Goal: Task Accomplishment & Management: Manage account settings

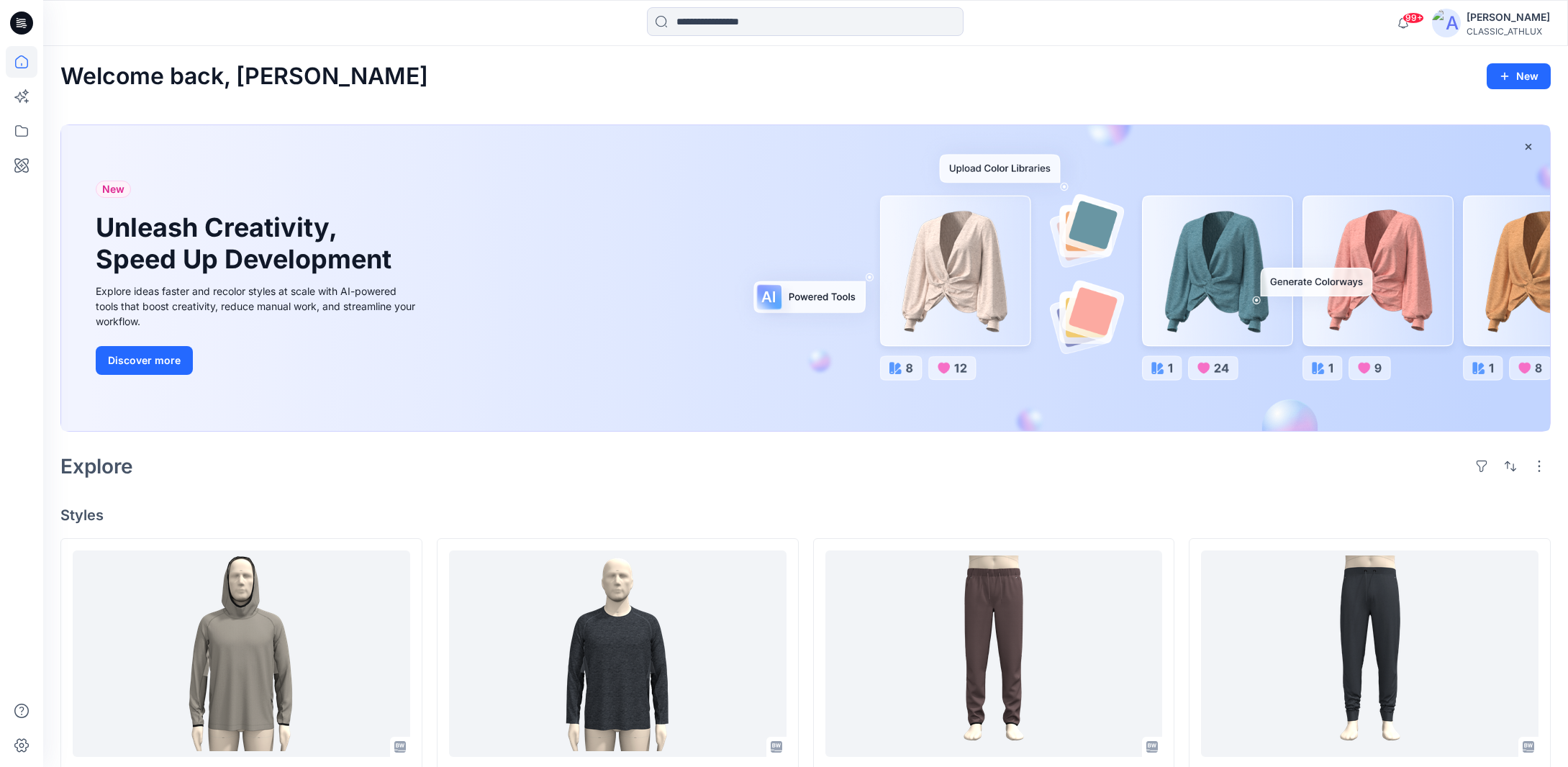
scroll to position [287, 0]
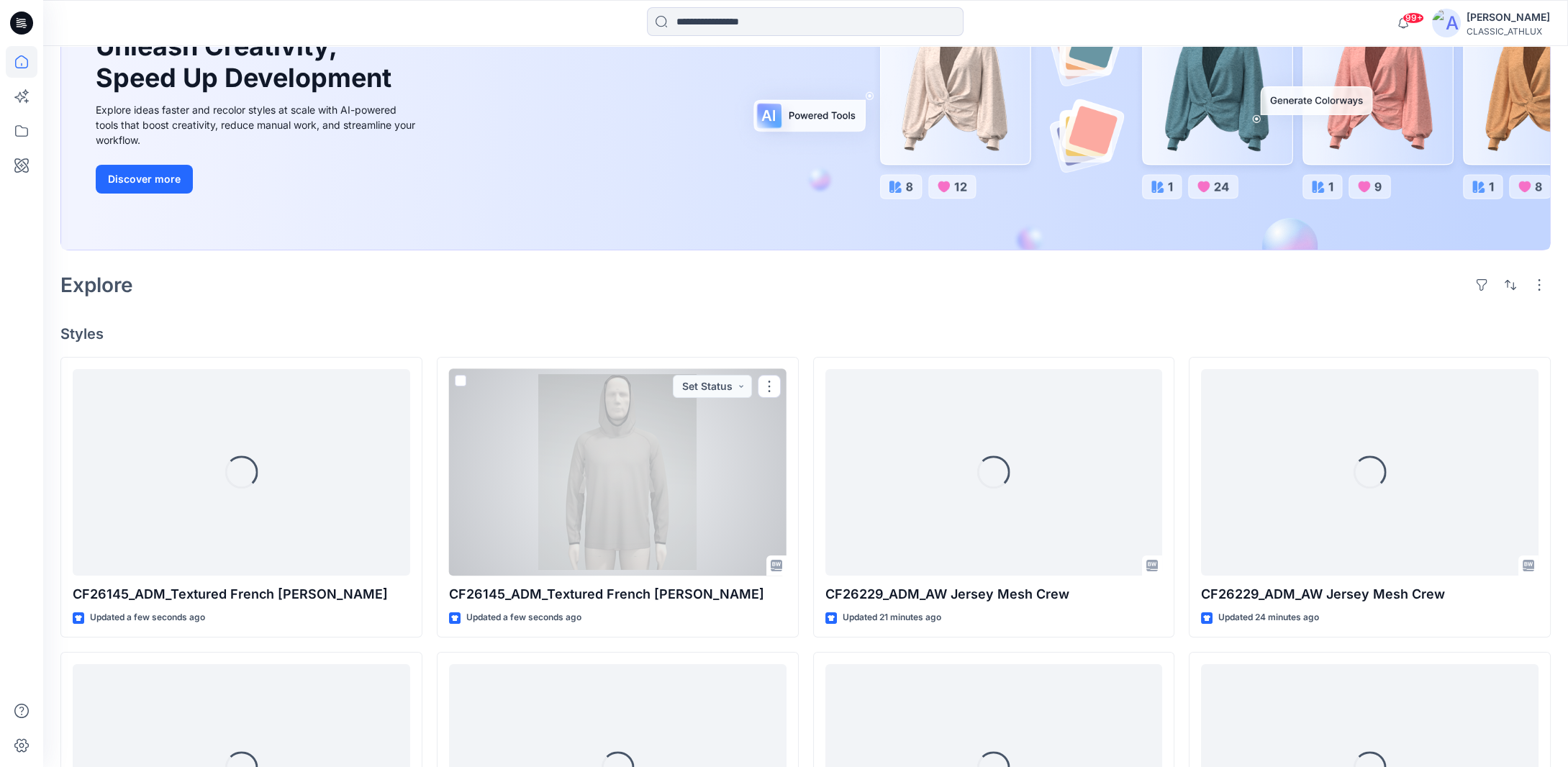
scroll to position [216, 0]
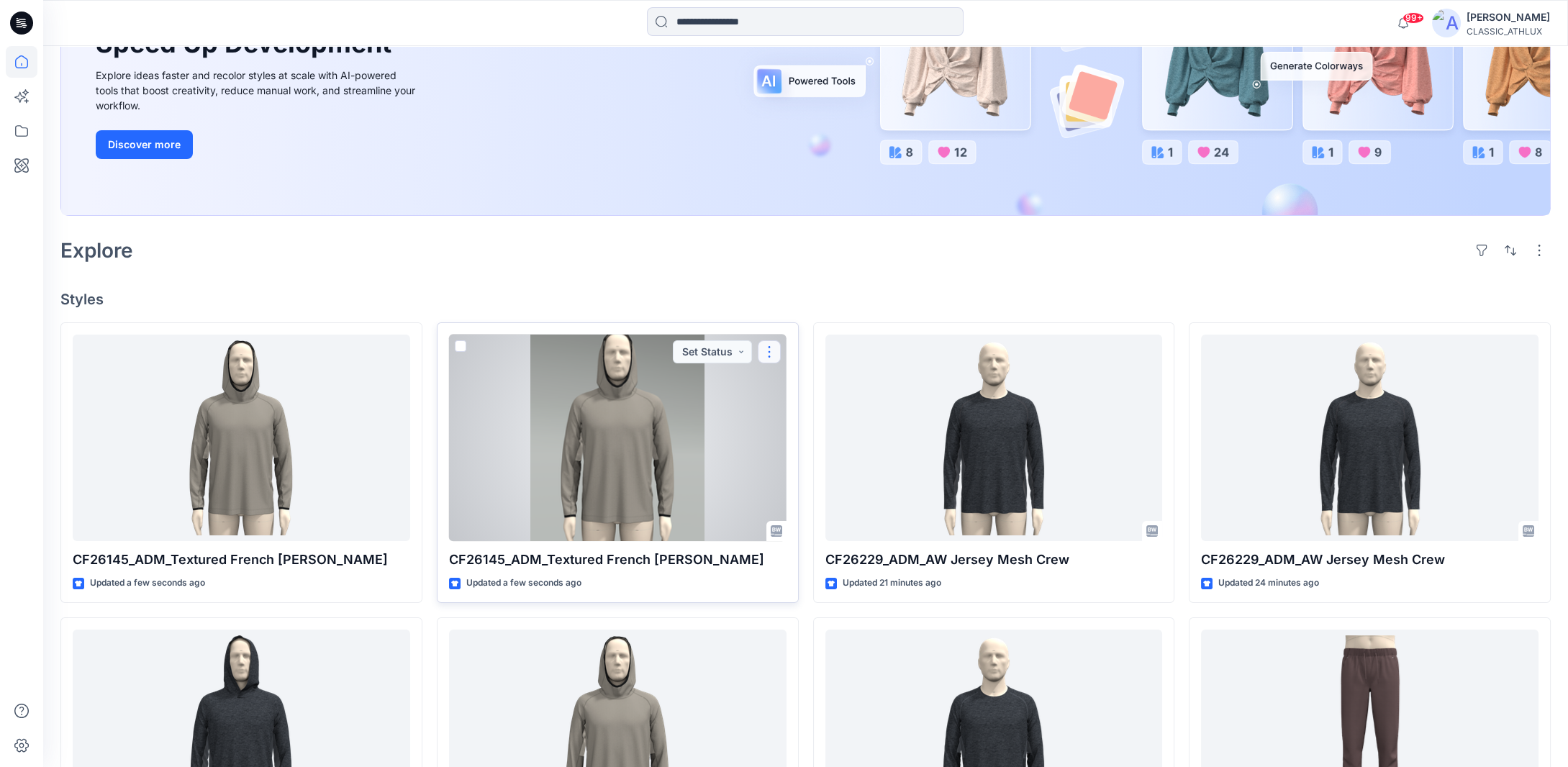
click at [769, 353] on button "button" at bounding box center [769, 351] width 23 height 23
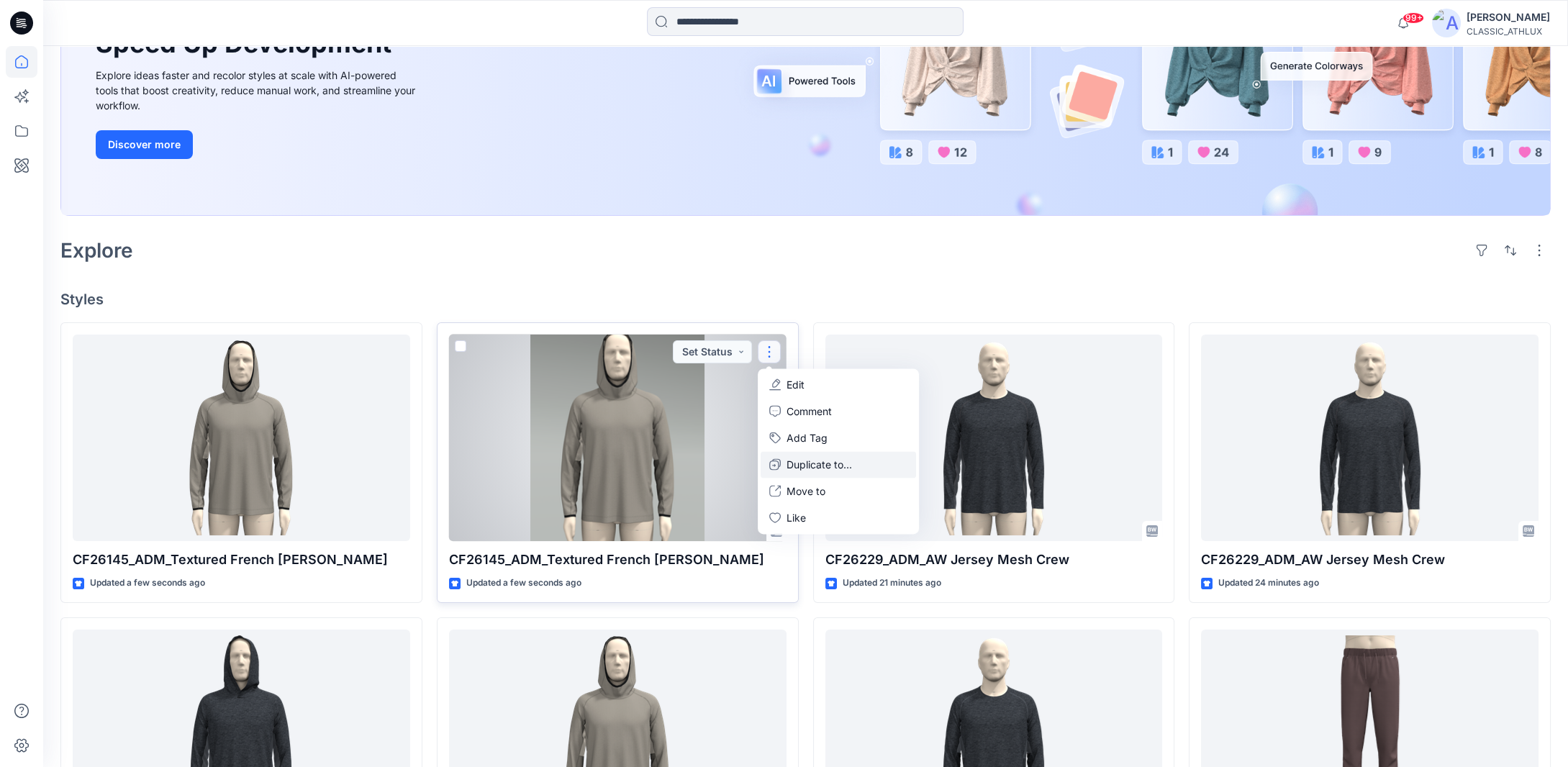
click at [804, 465] on p "Duplicate to..." at bounding box center [819, 464] width 65 height 15
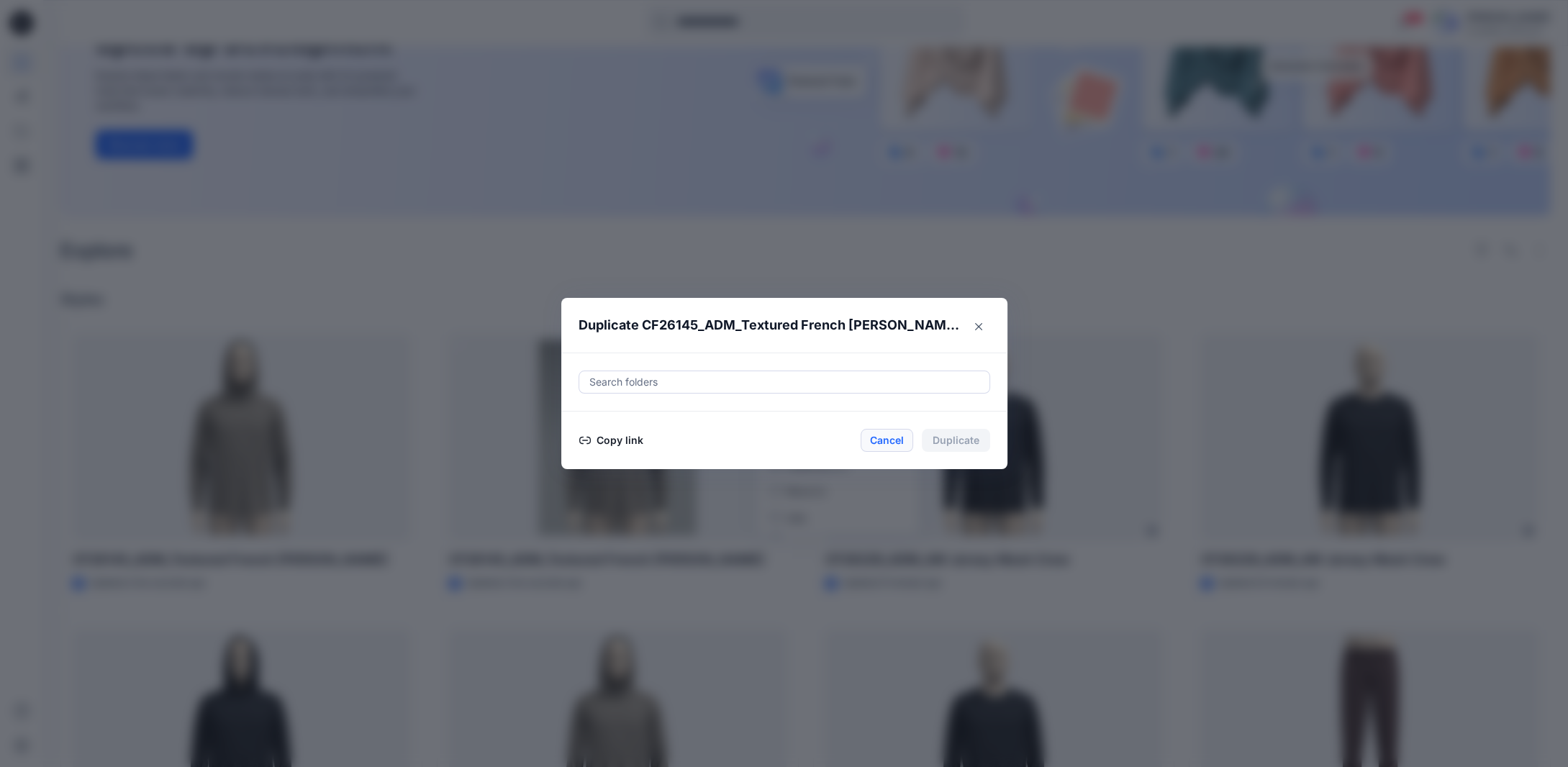
click at [900, 442] on button "Cancel" at bounding box center [886, 439] width 53 height 23
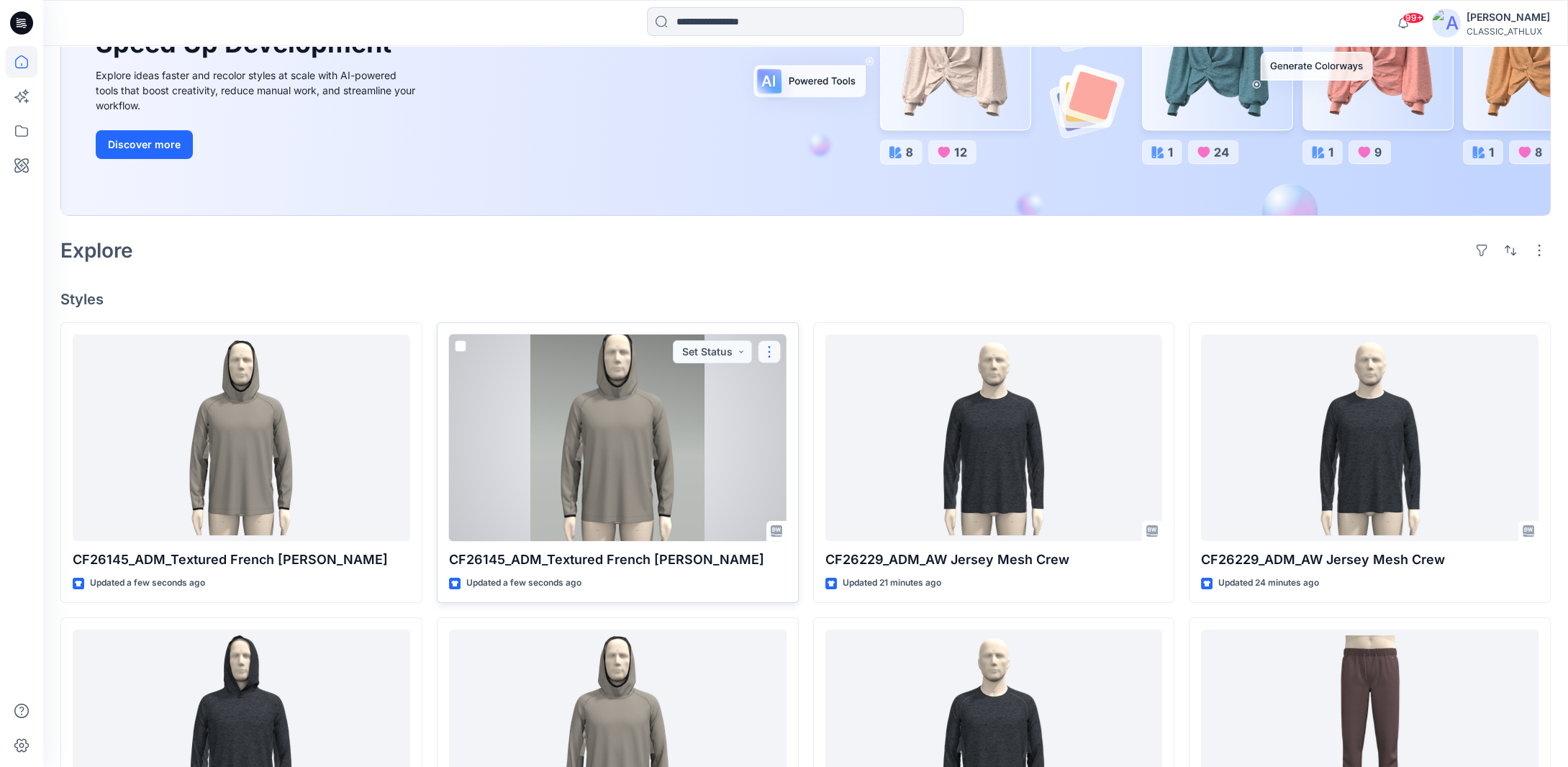
click at [771, 348] on button "button" at bounding box center [769, 351] width 23 height 23
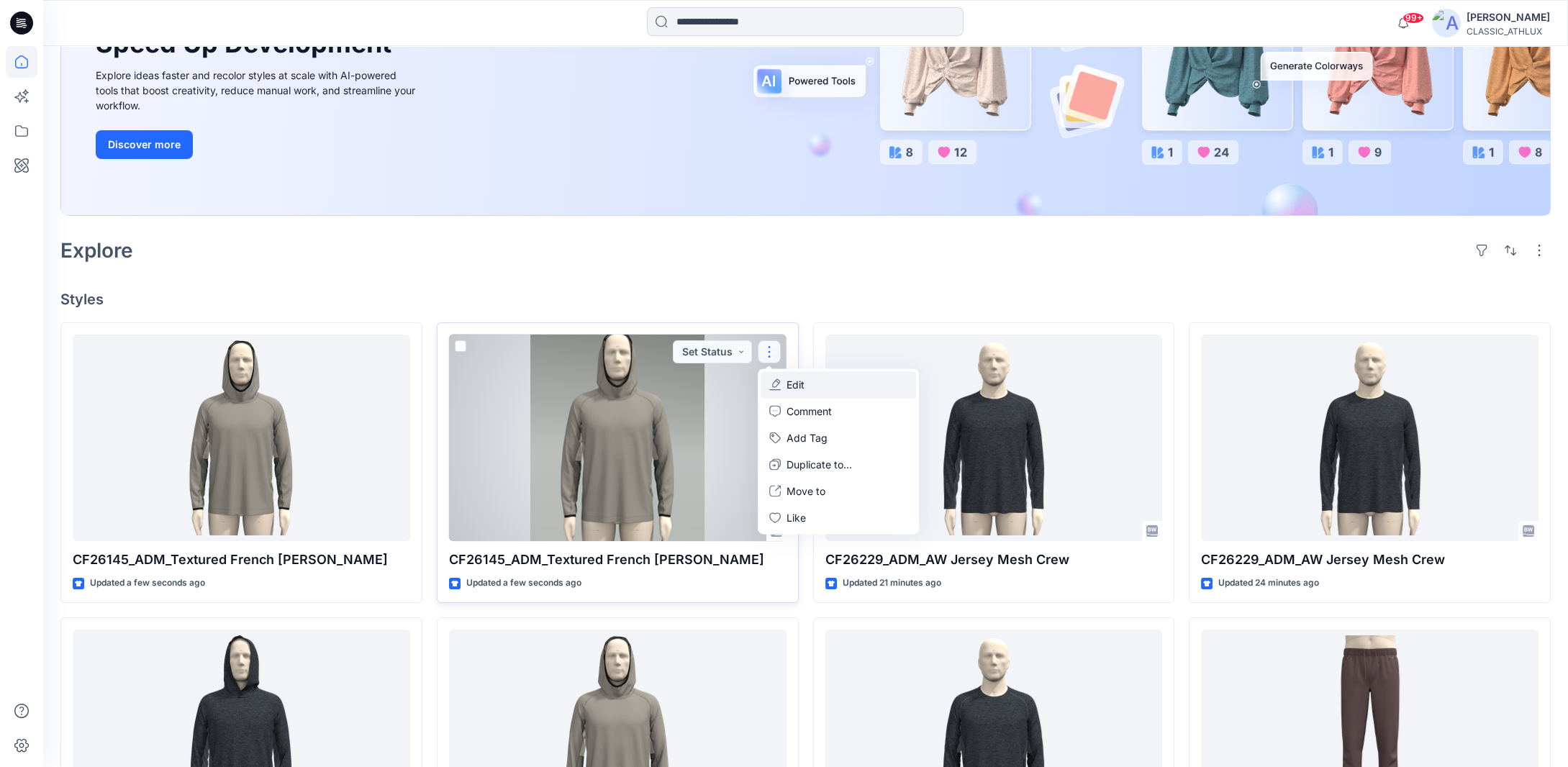
click at [825, 387] on button "Edit" at bounding box center [838, 384] width 155 height 27
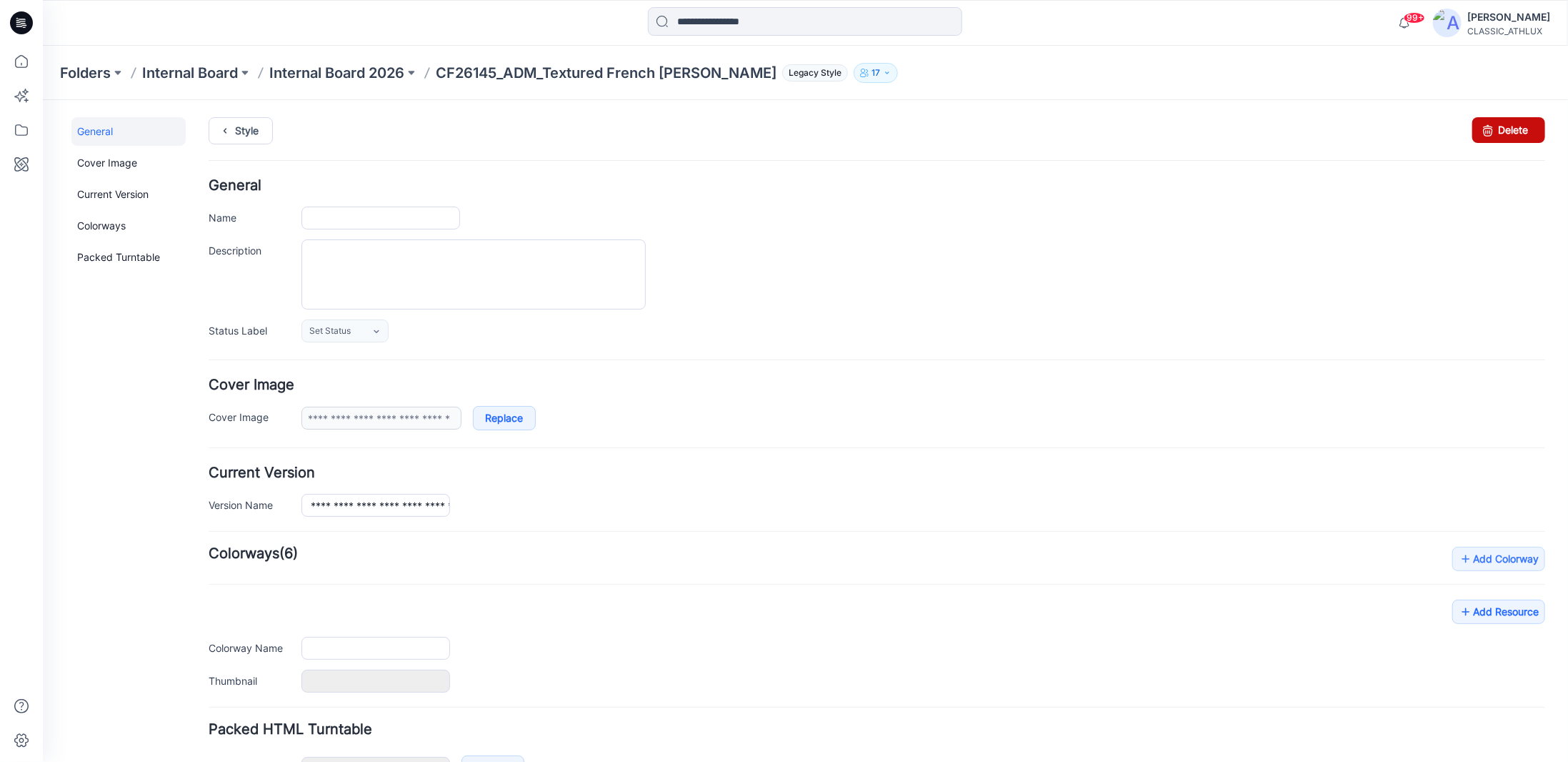
type input "**********"
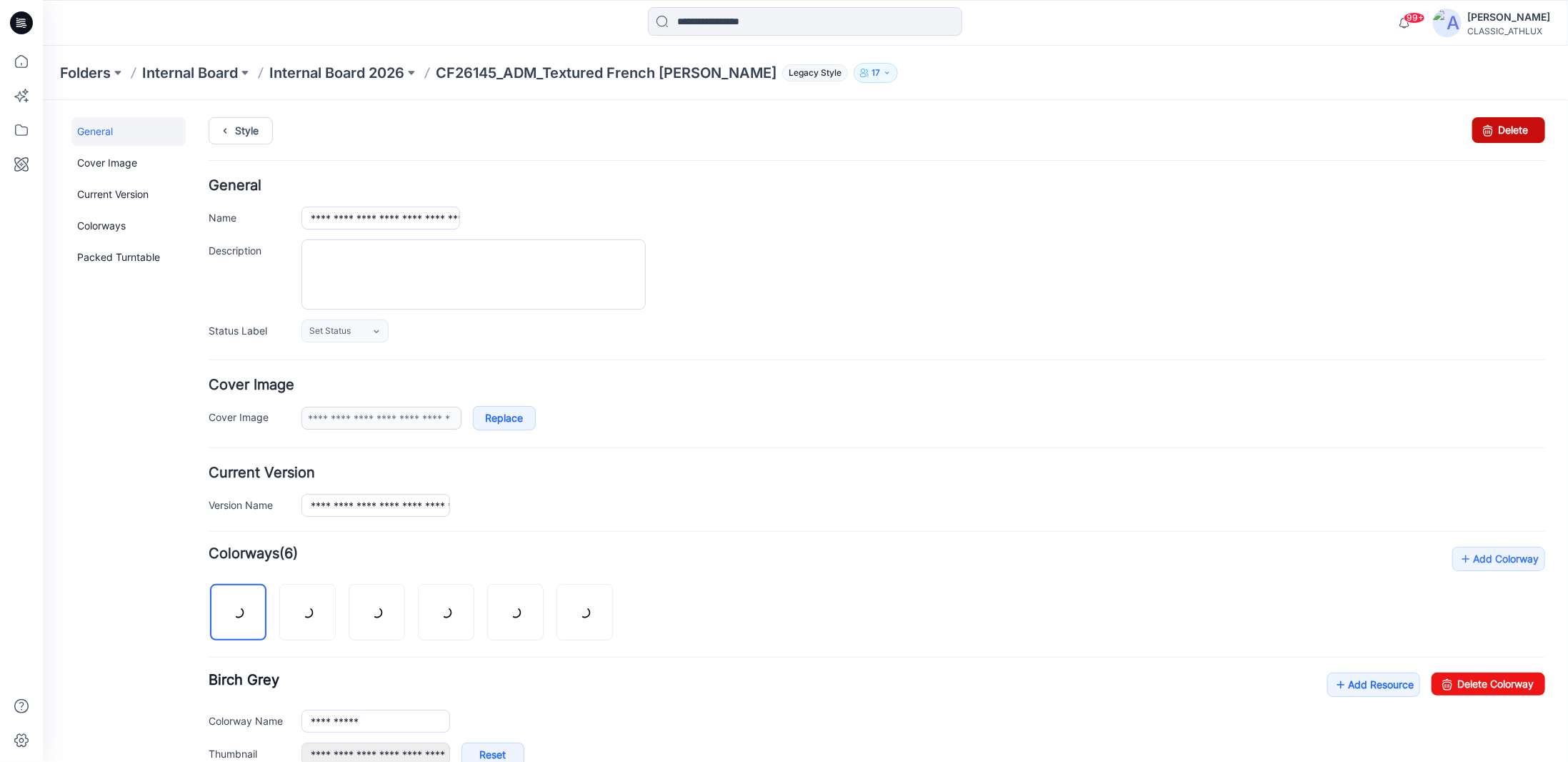
click at [1486, 128] on link "Delete" at bounding box center [1507, 129] width 73 height 26
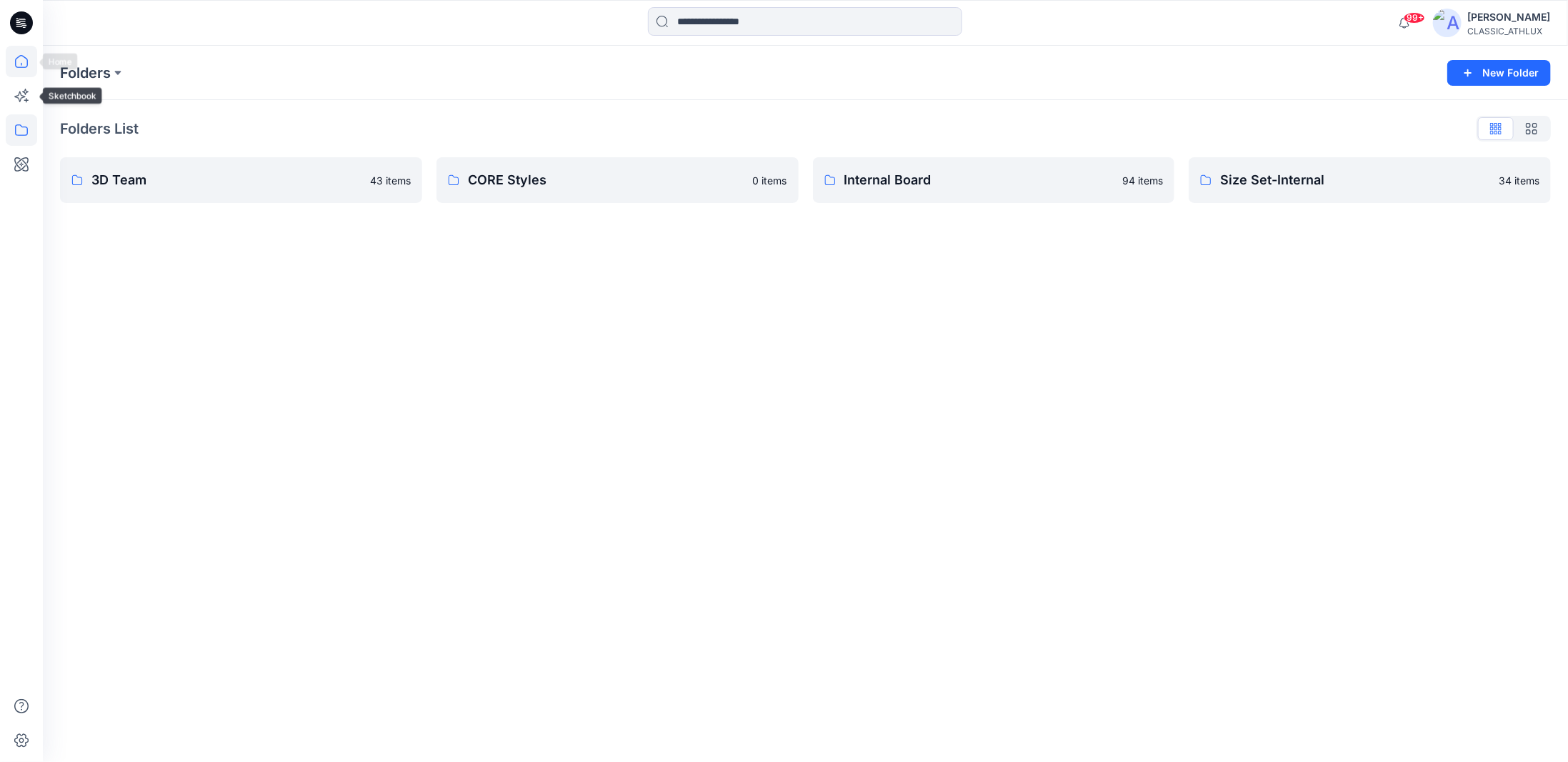
click at [23, 63] on icon at bounding box center [21, 61] width 31 height 31
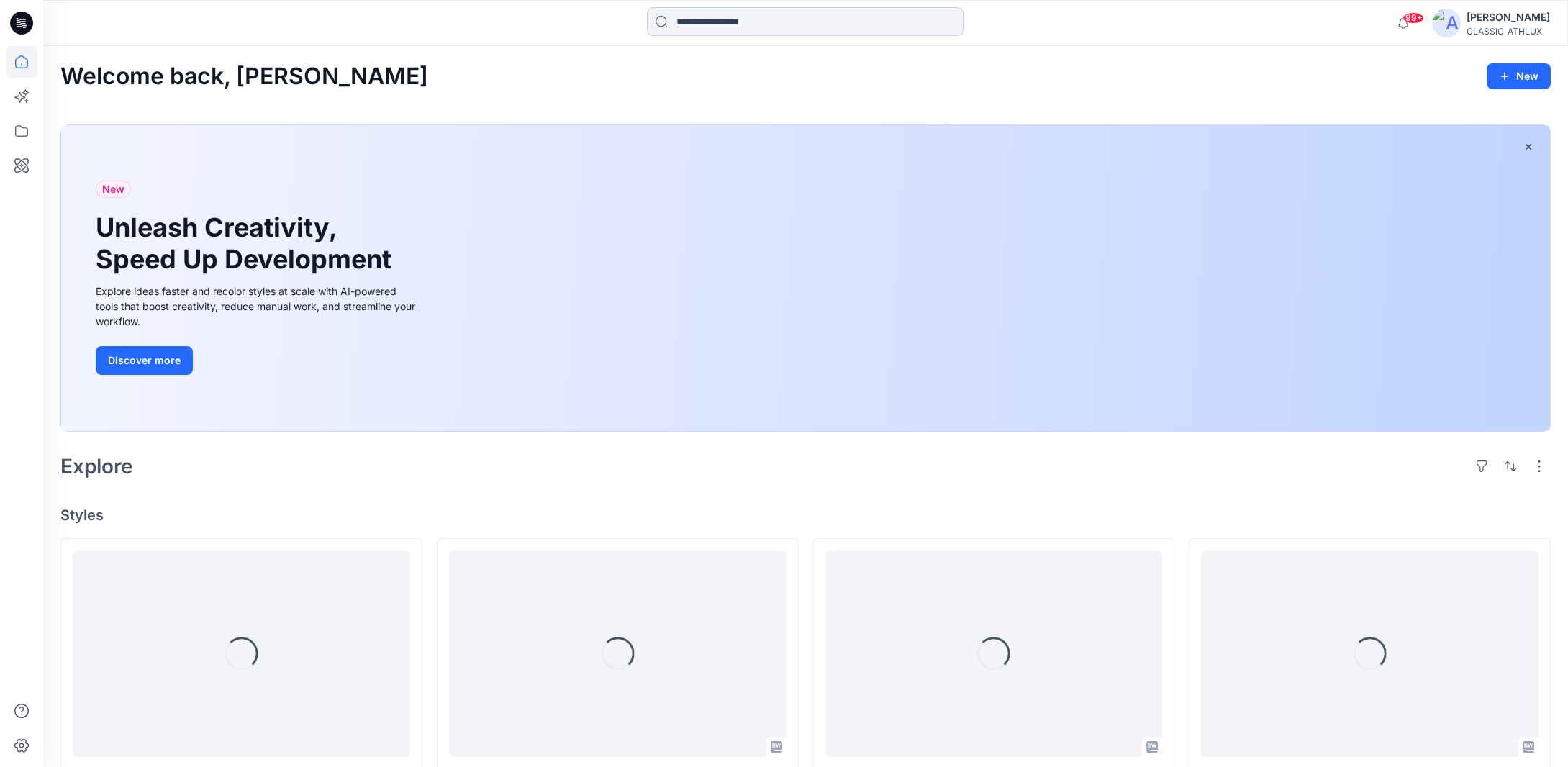
click at [715, 20] on input at bounding box center [805, 21] width 317 height 29
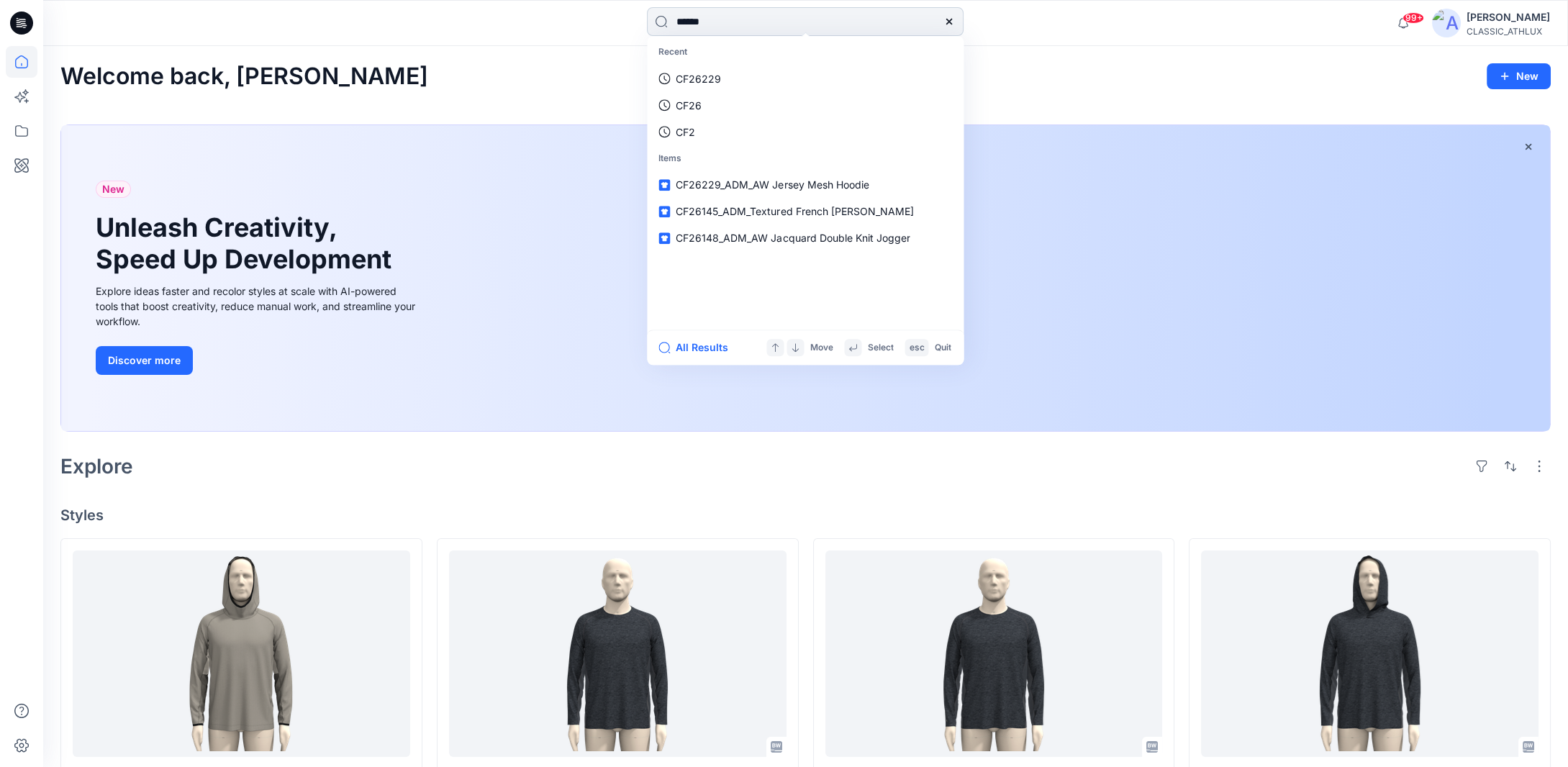
type input "*******"
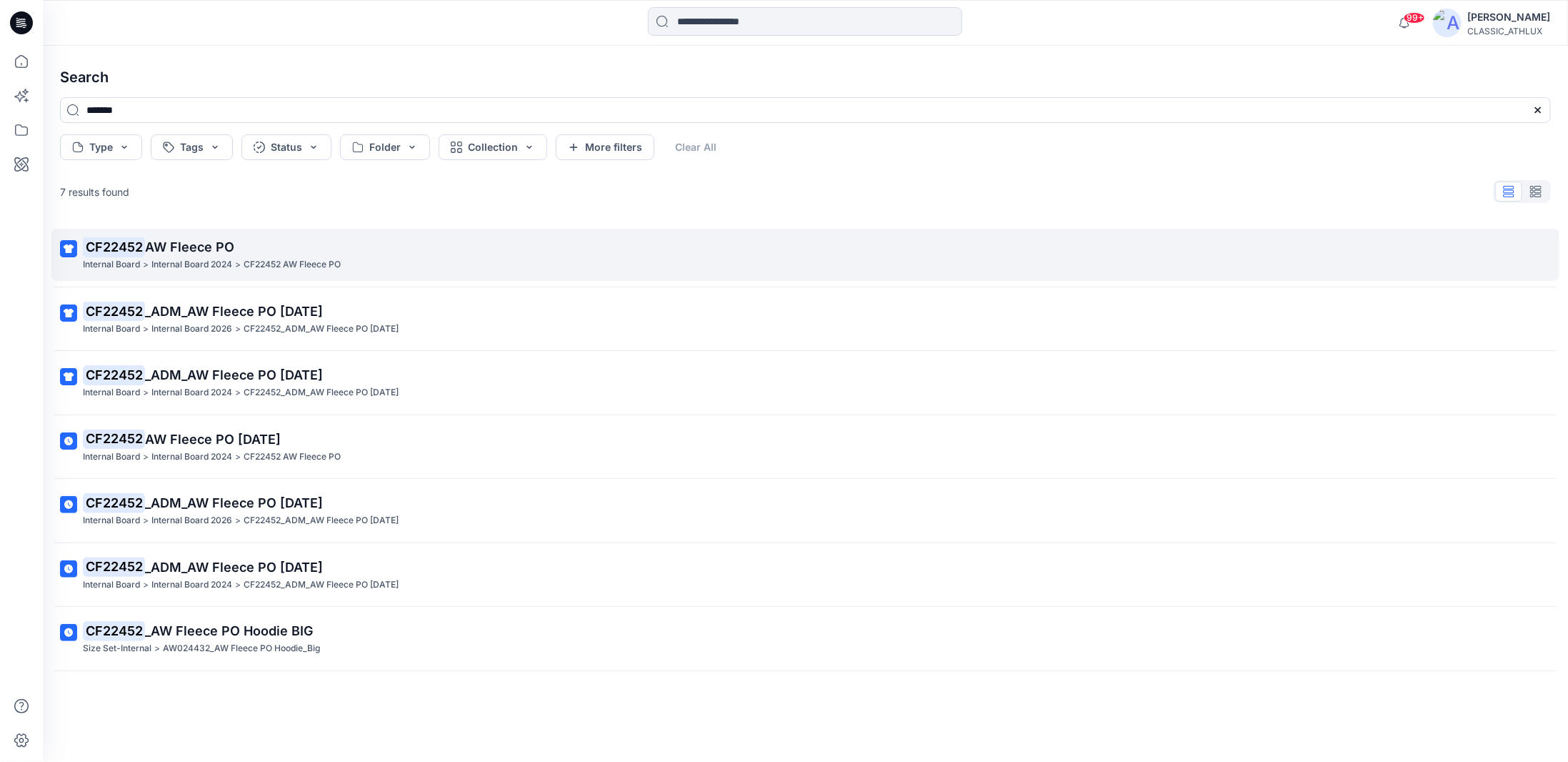
click at [243, 256] on p "CF22452 AW Fleece PO" at bounding box center [804, 247] width 1442 height 20
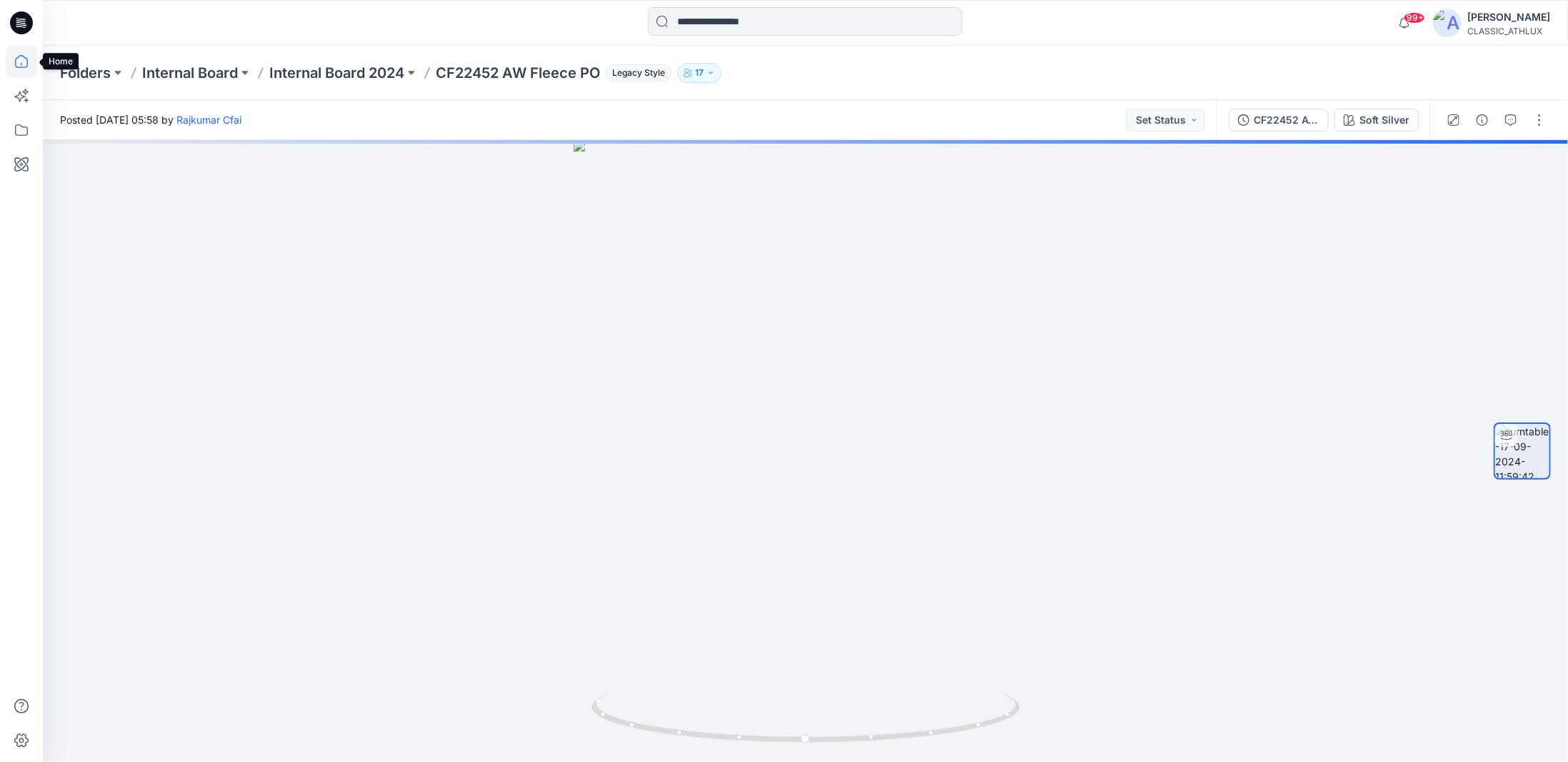
click at [20, 65] on icon at bounding box center [21, 61] width 31 height 31
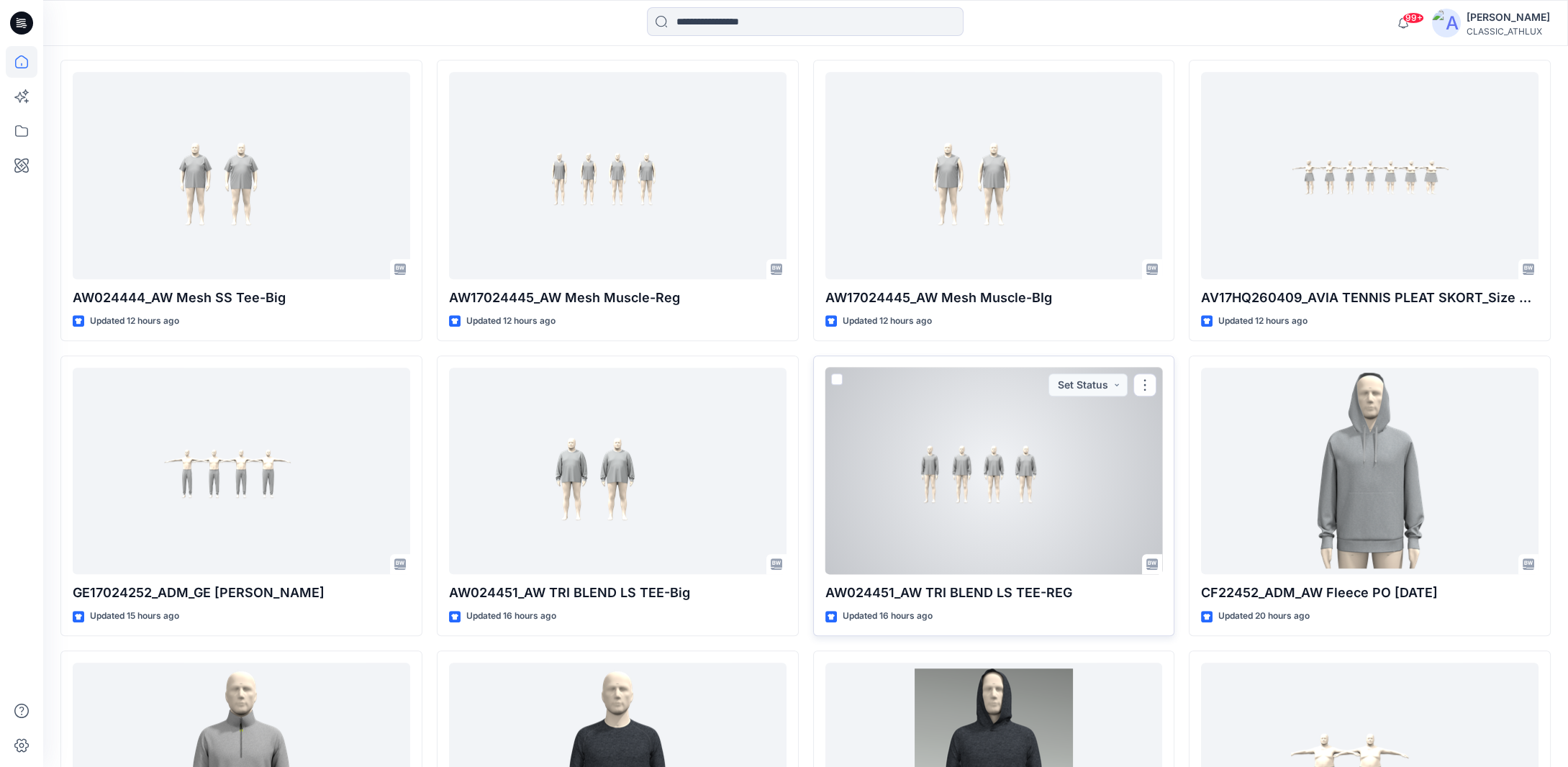
scroll to position [2457, 0]
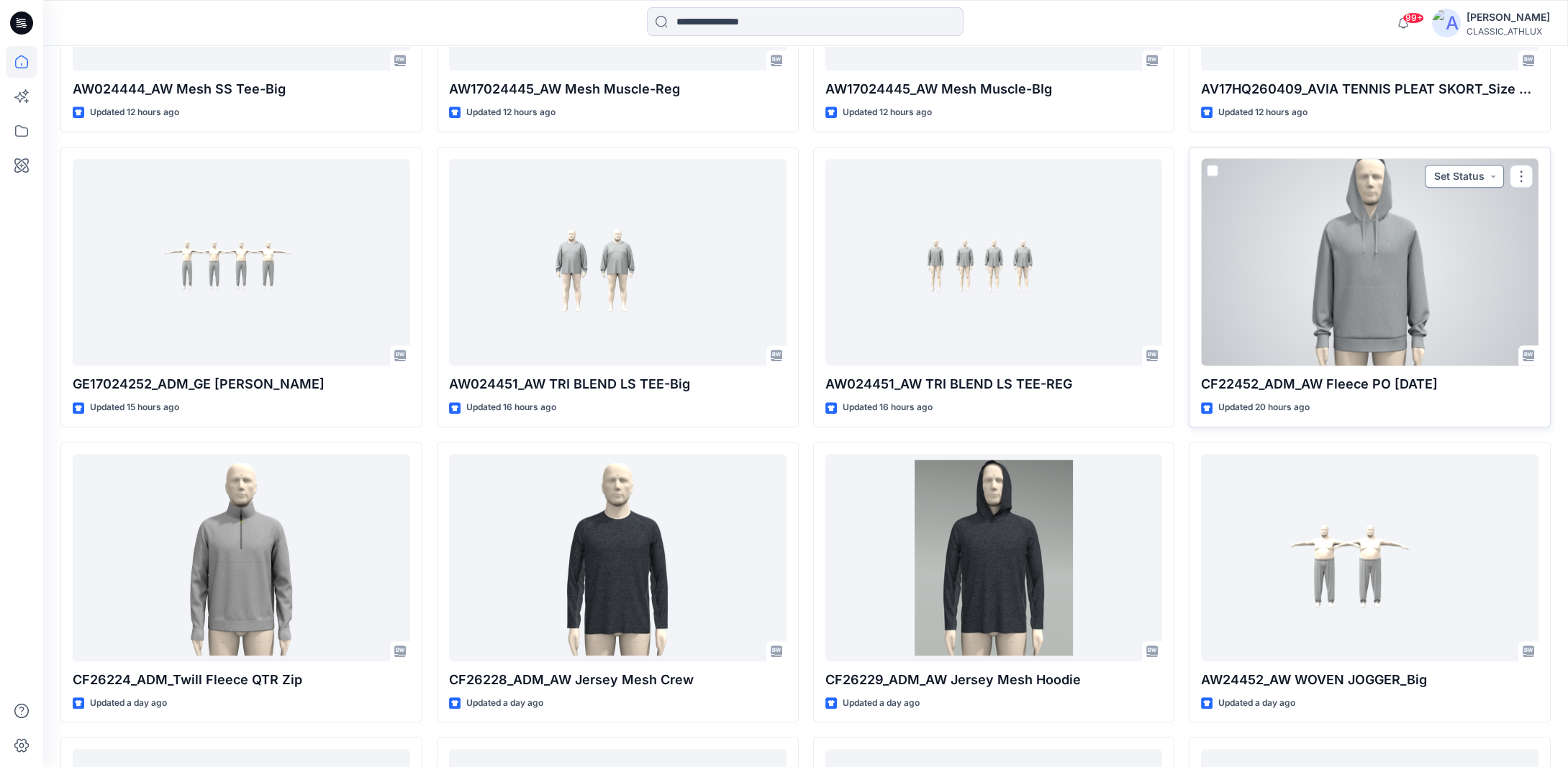
click at [1499, 173] on button "Set Status" at bounding box center [1464, 176] width 79 height 23
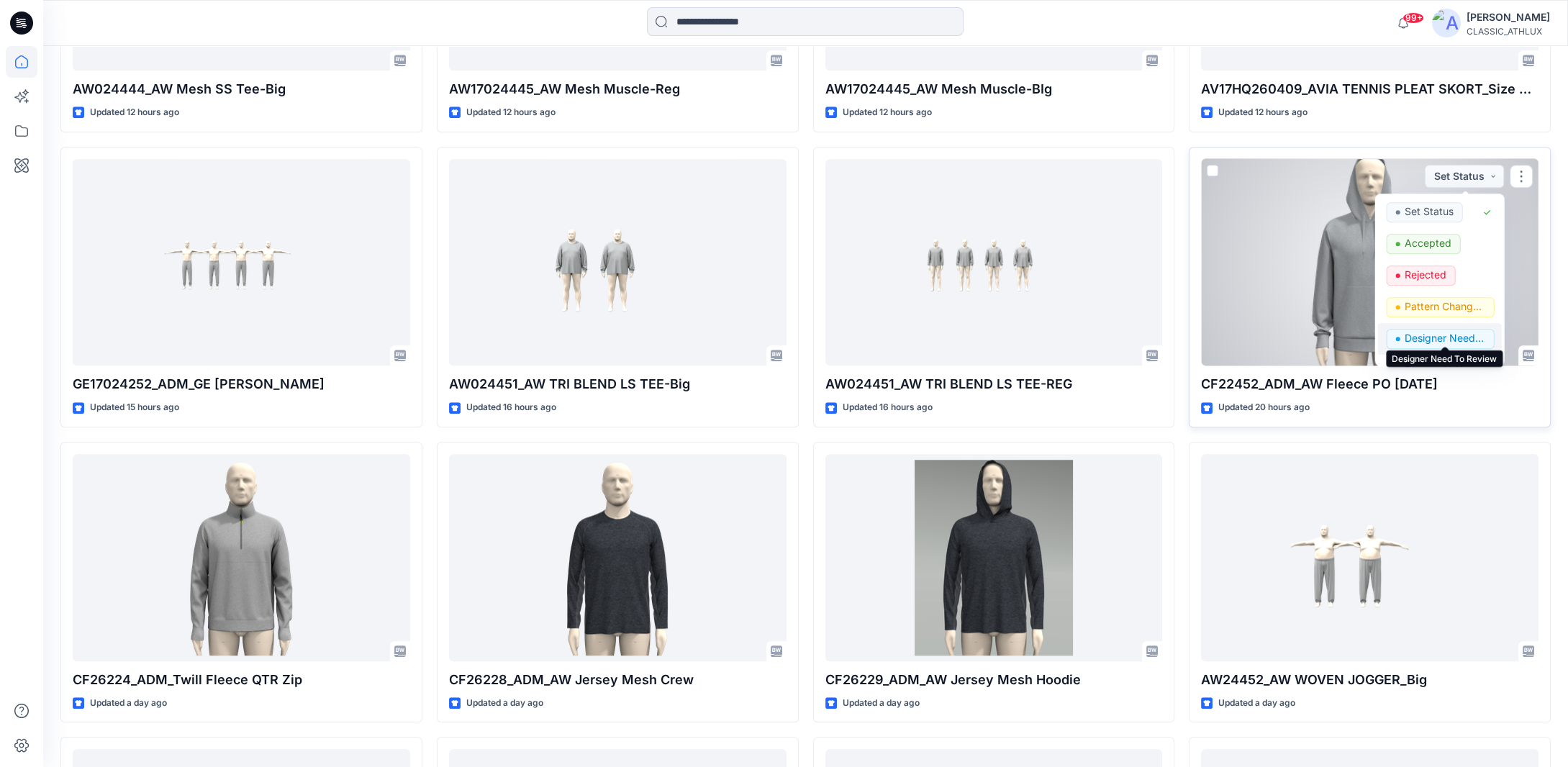
click at [1435, 335] on p "Designer Need To Review" at bounding box center [1445, 338] width 80 height 19
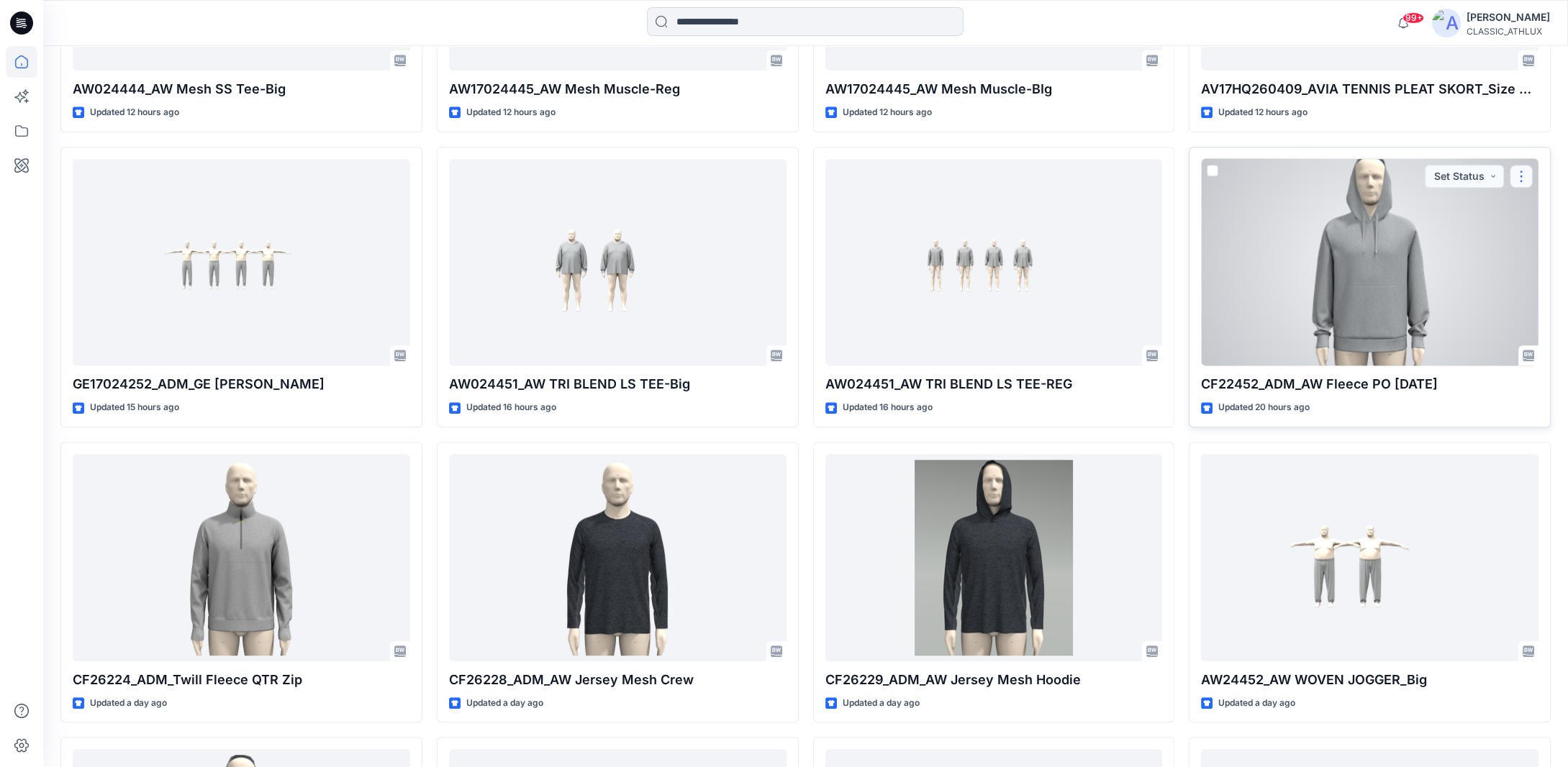
click at [1530, 174] on button "button" at bounding box center [1521, 176] width 23 height 23
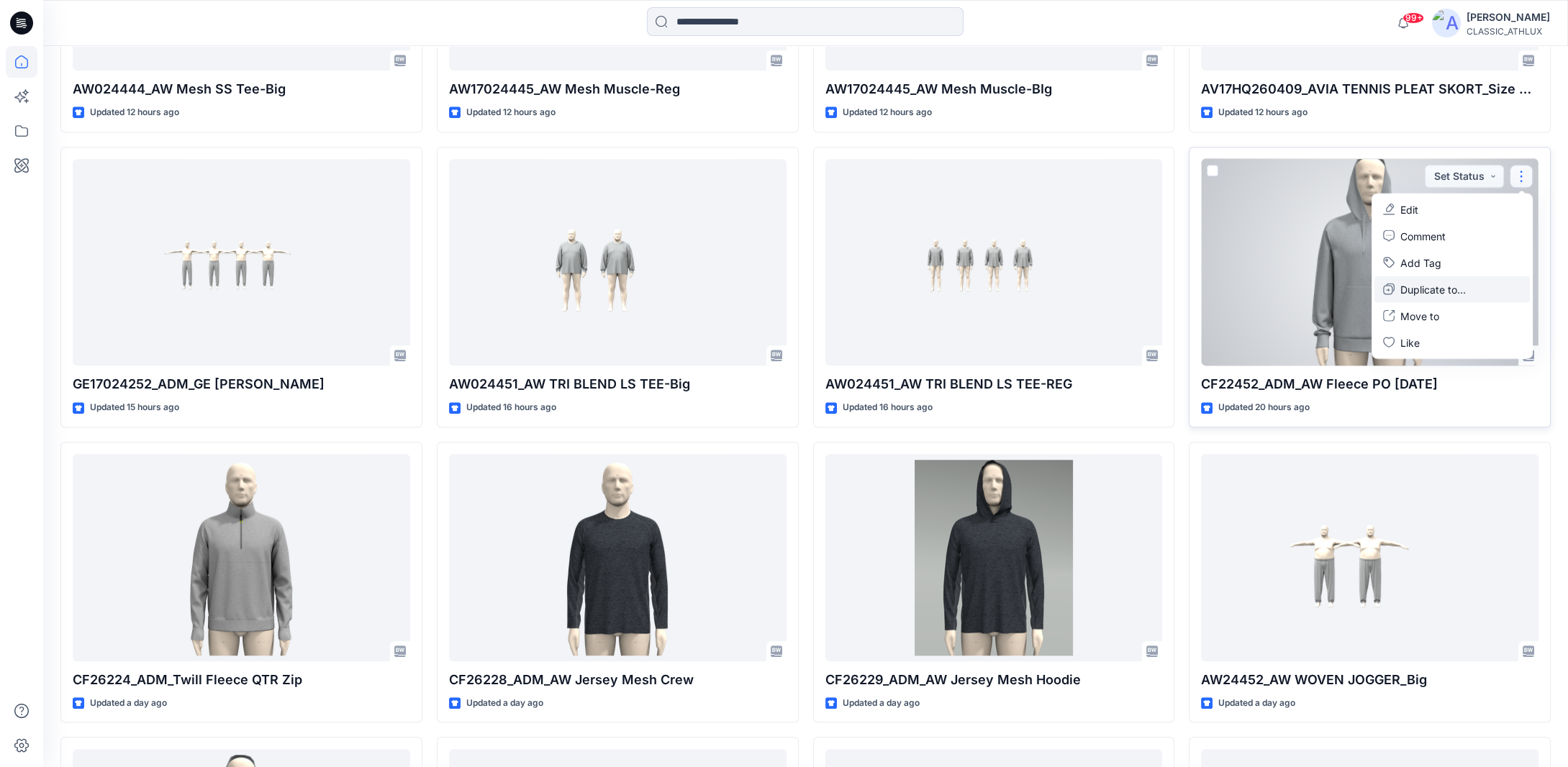
click at [1444, 285] on p "Duplicate to..." at bounding box center [1432, 288] width 65 height 15
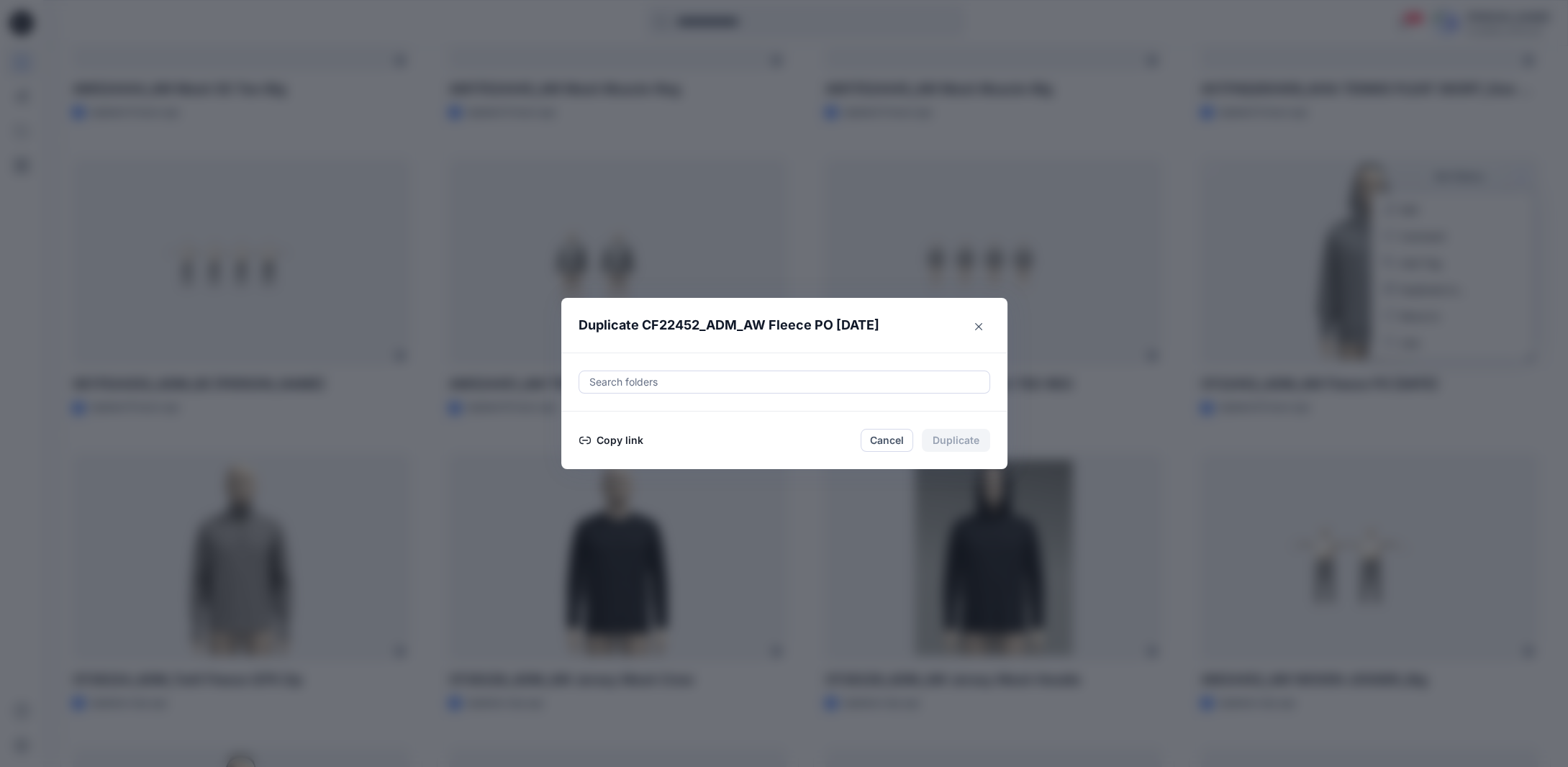
click at [637, 438] on button "Copy link" at bounding box center [611, 440] width 65 height 17
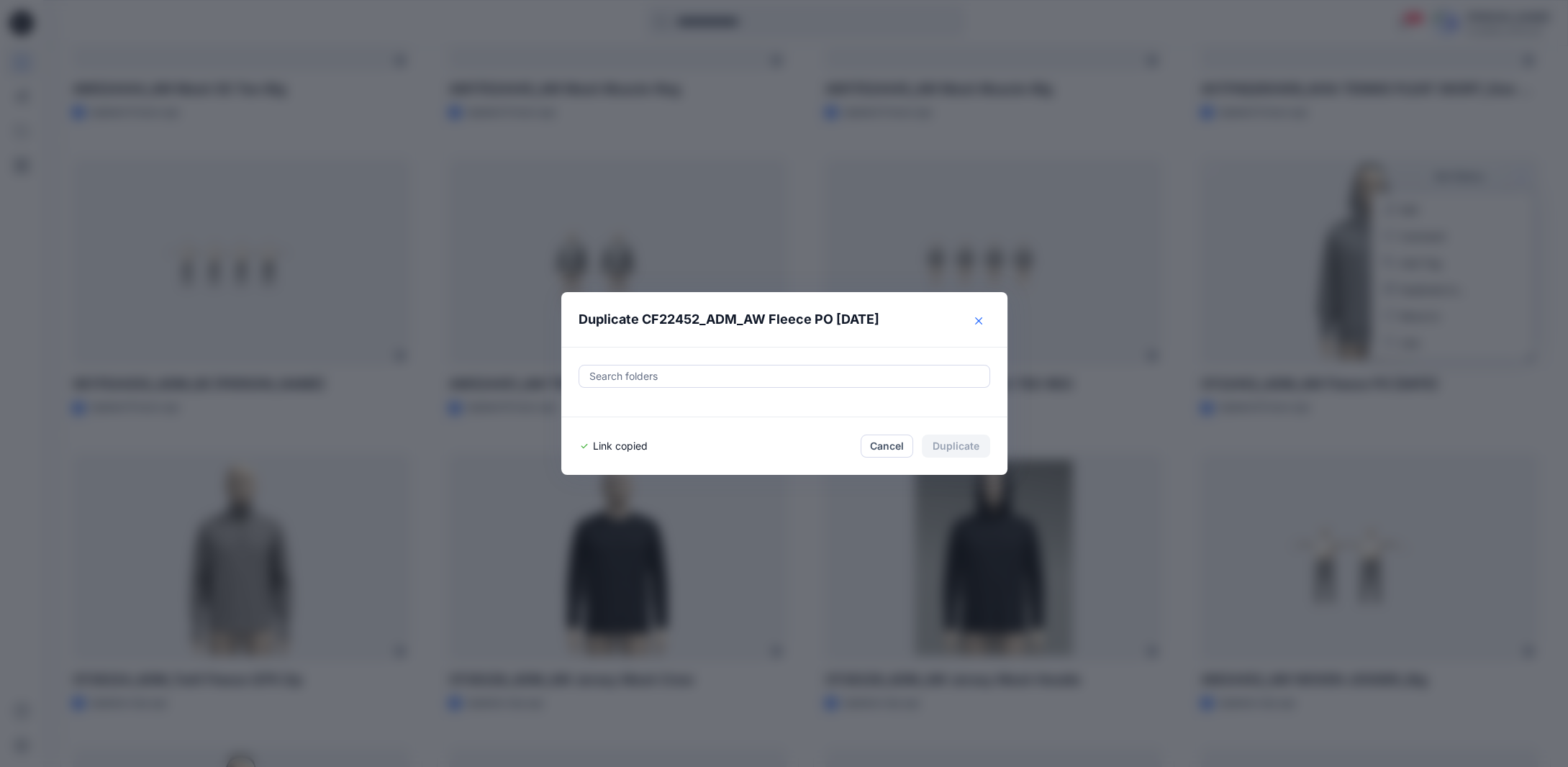
click at [983, 320] on icon "Close" at bounding box center [979, 321] width 7 height 7
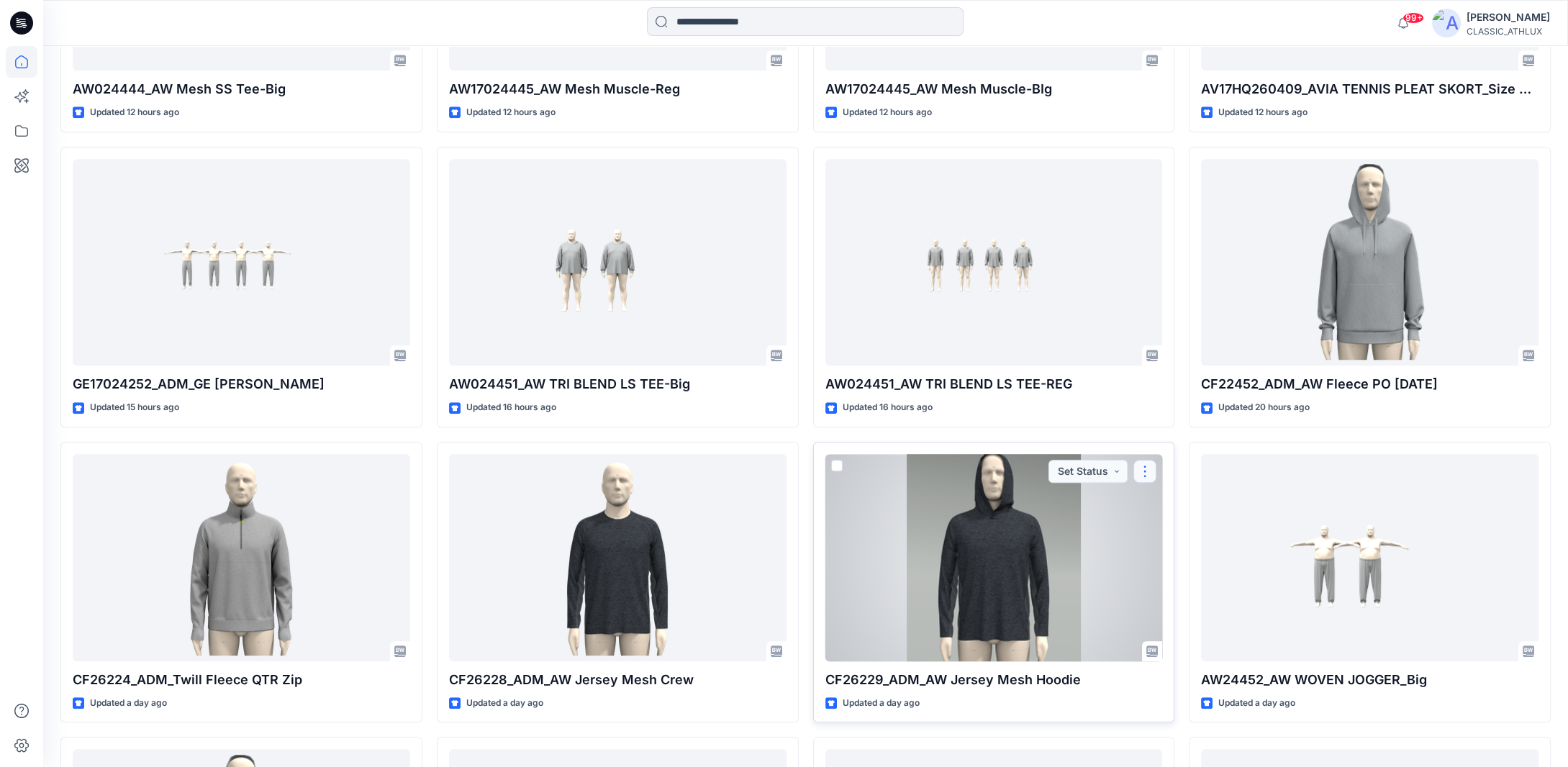
click at [1144, 469] on button "button" at bounding box center [1144, 471] width 23 height 23
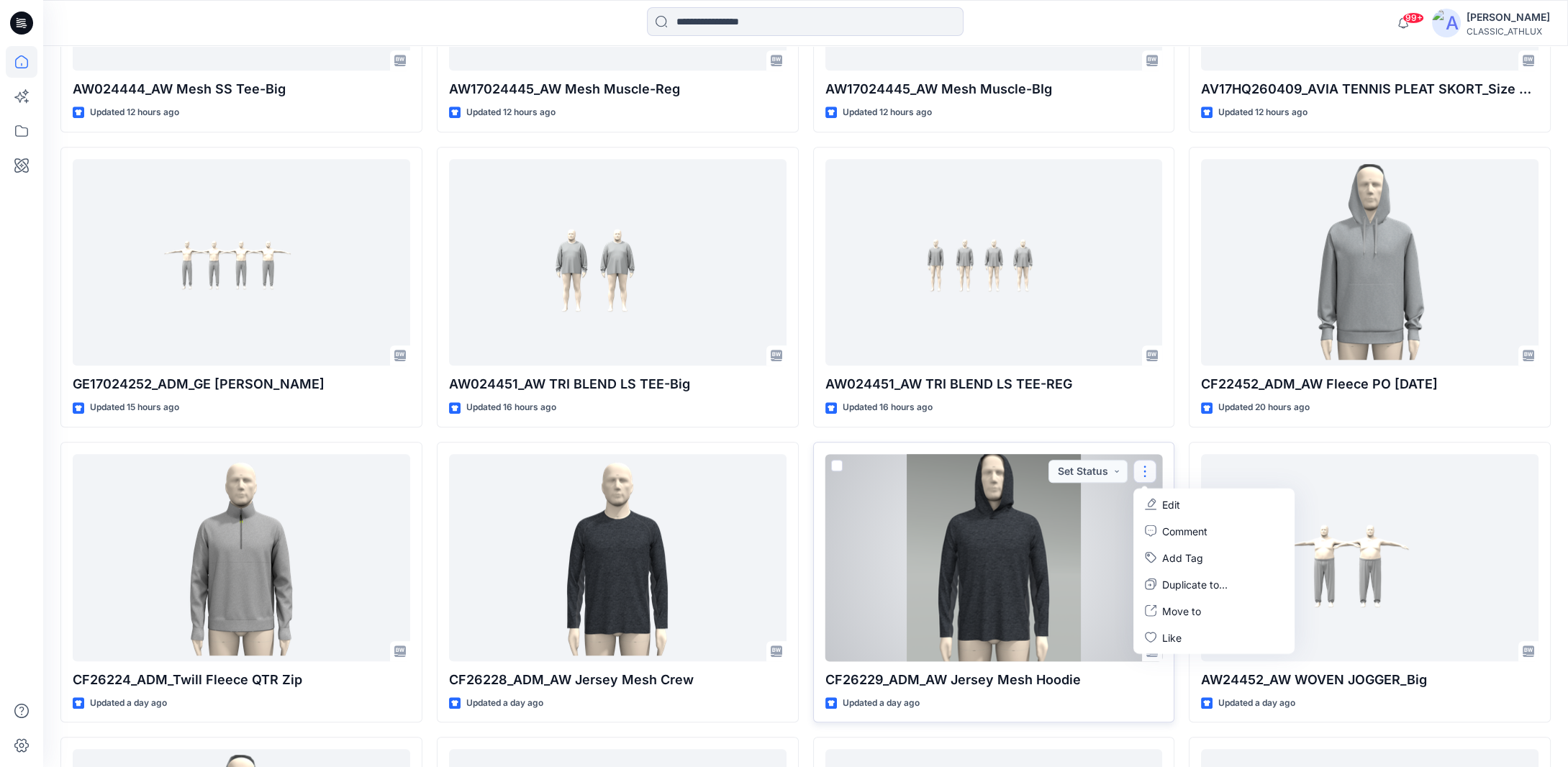
click at [1210, 506] on button "Edit" at bounding box center [1213, 504] width 155 height 27
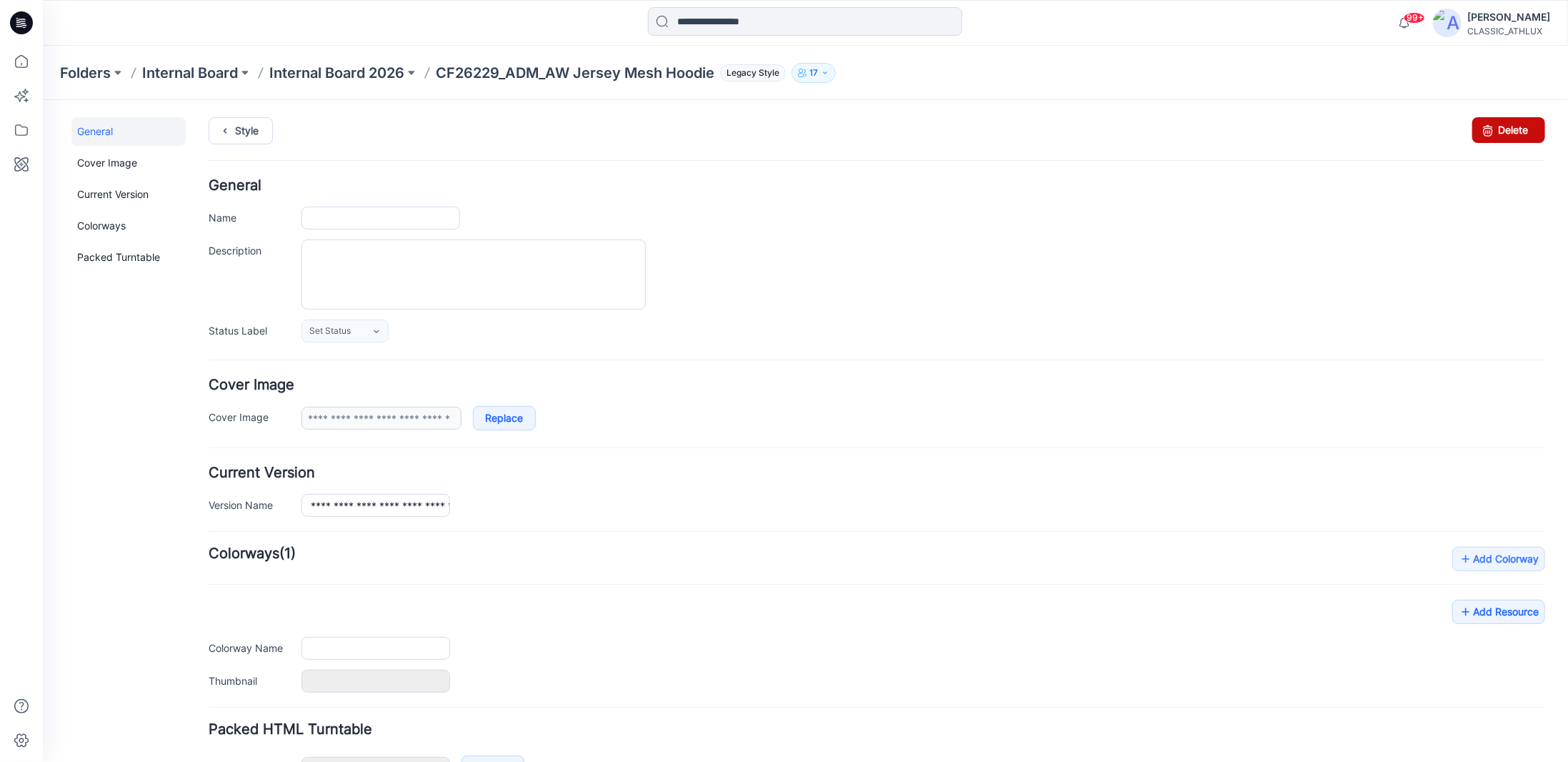
type input "**********"
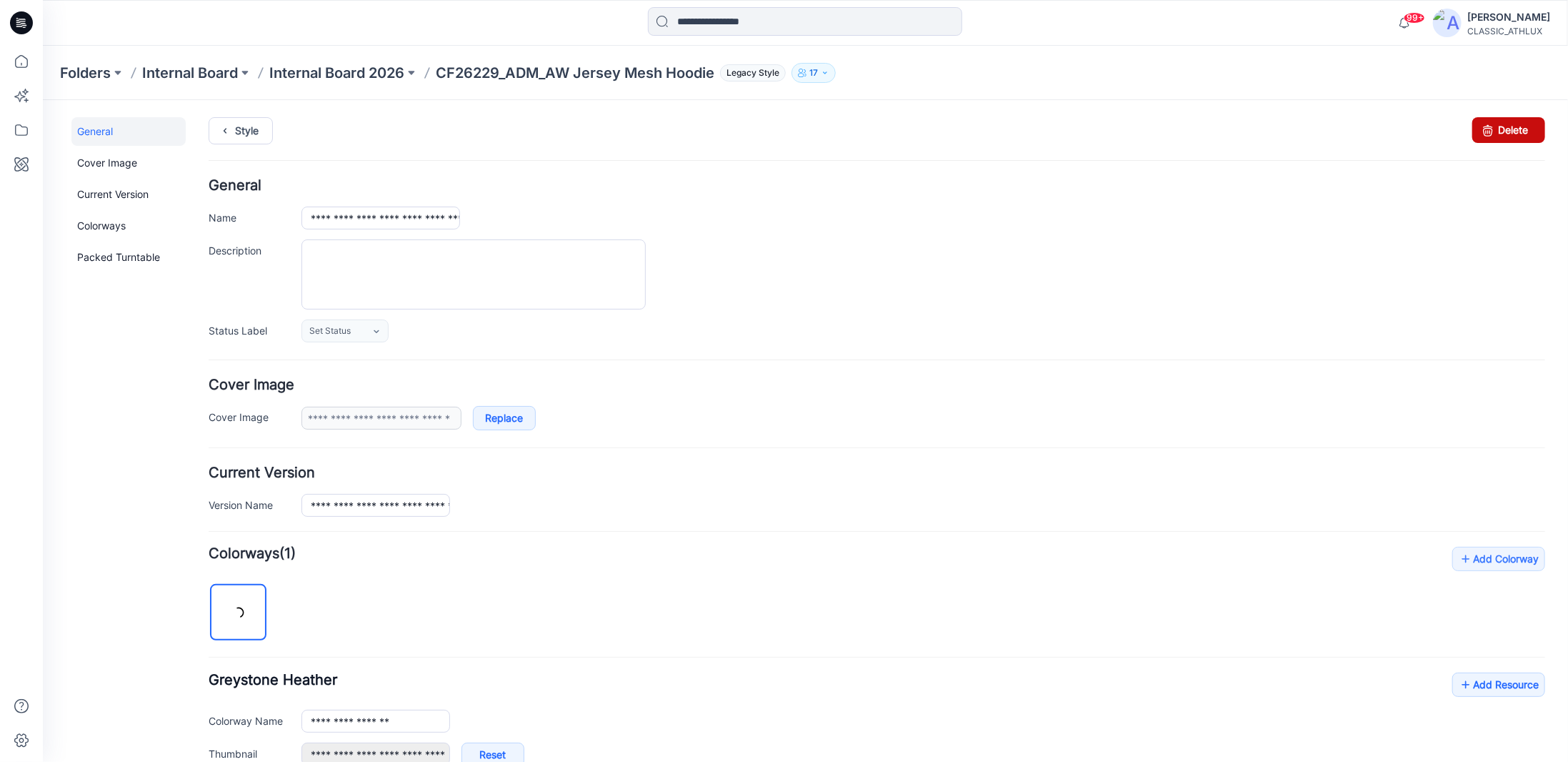
click at [1502, 126] on link "Delete" at bounding box center [1507, 129] width 73 height 26
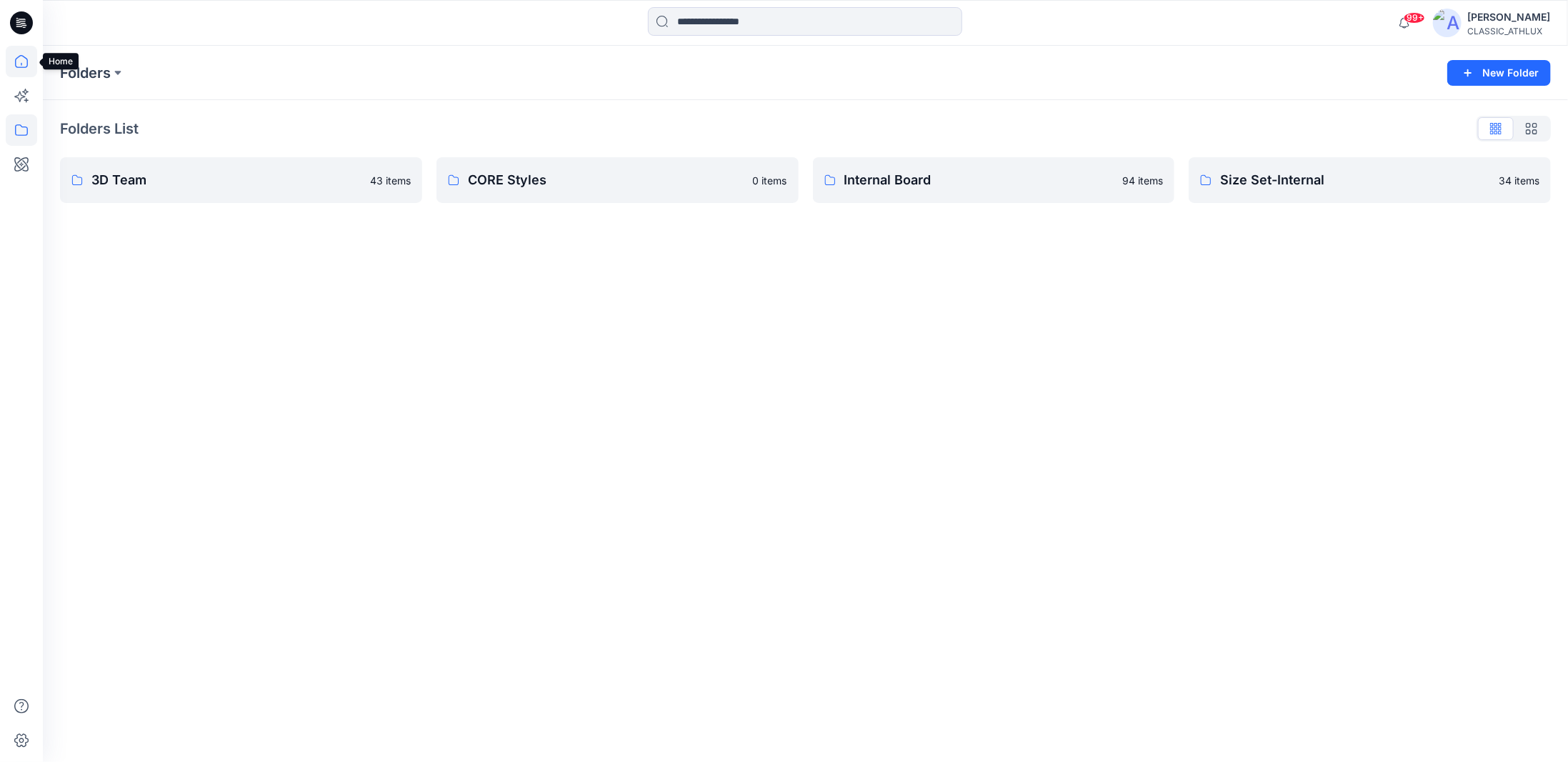
click at [23, 61] on icon at bounding box center [21, 61] width 31 height 31
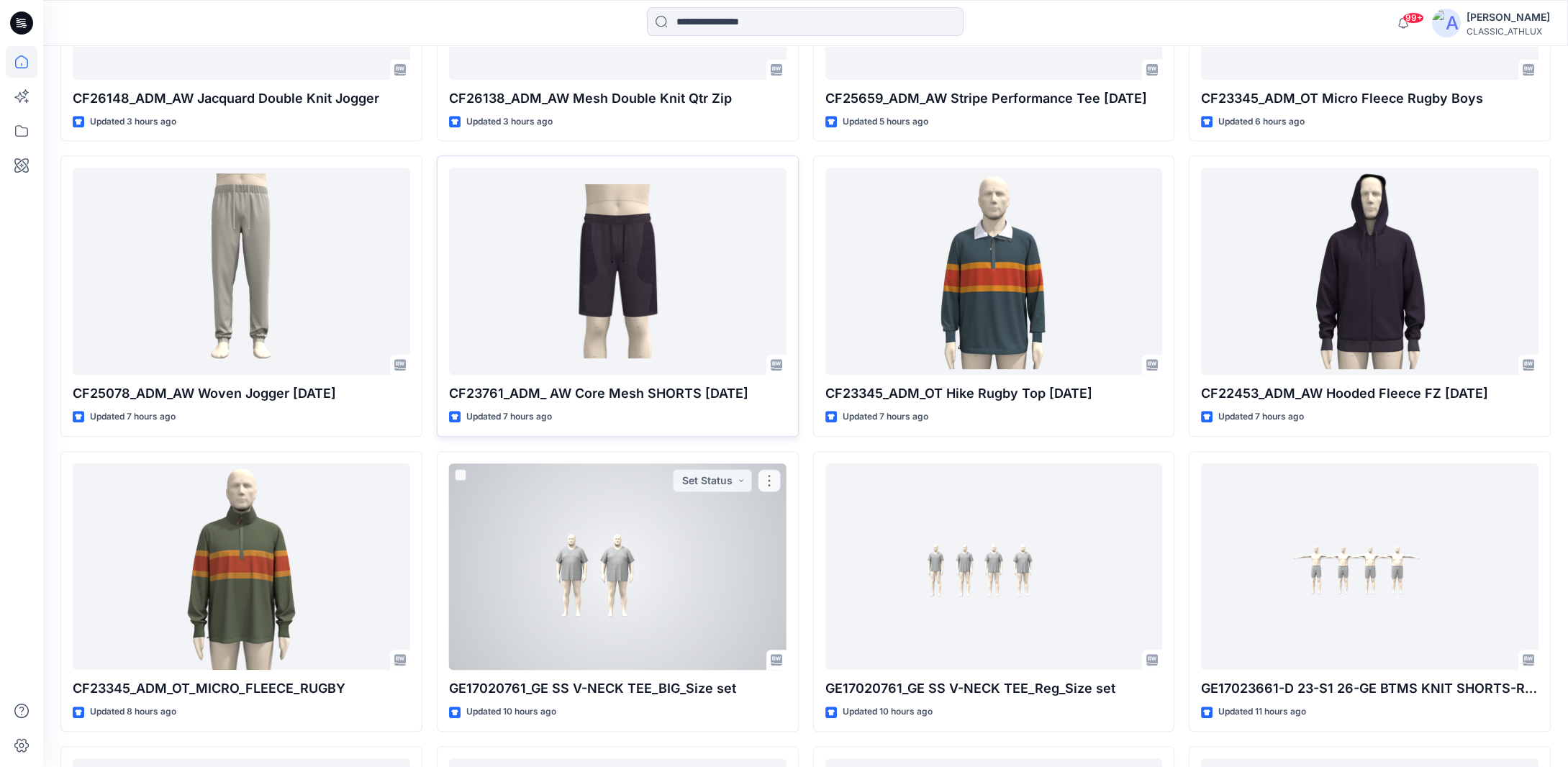
scroll to position [1284, 0]
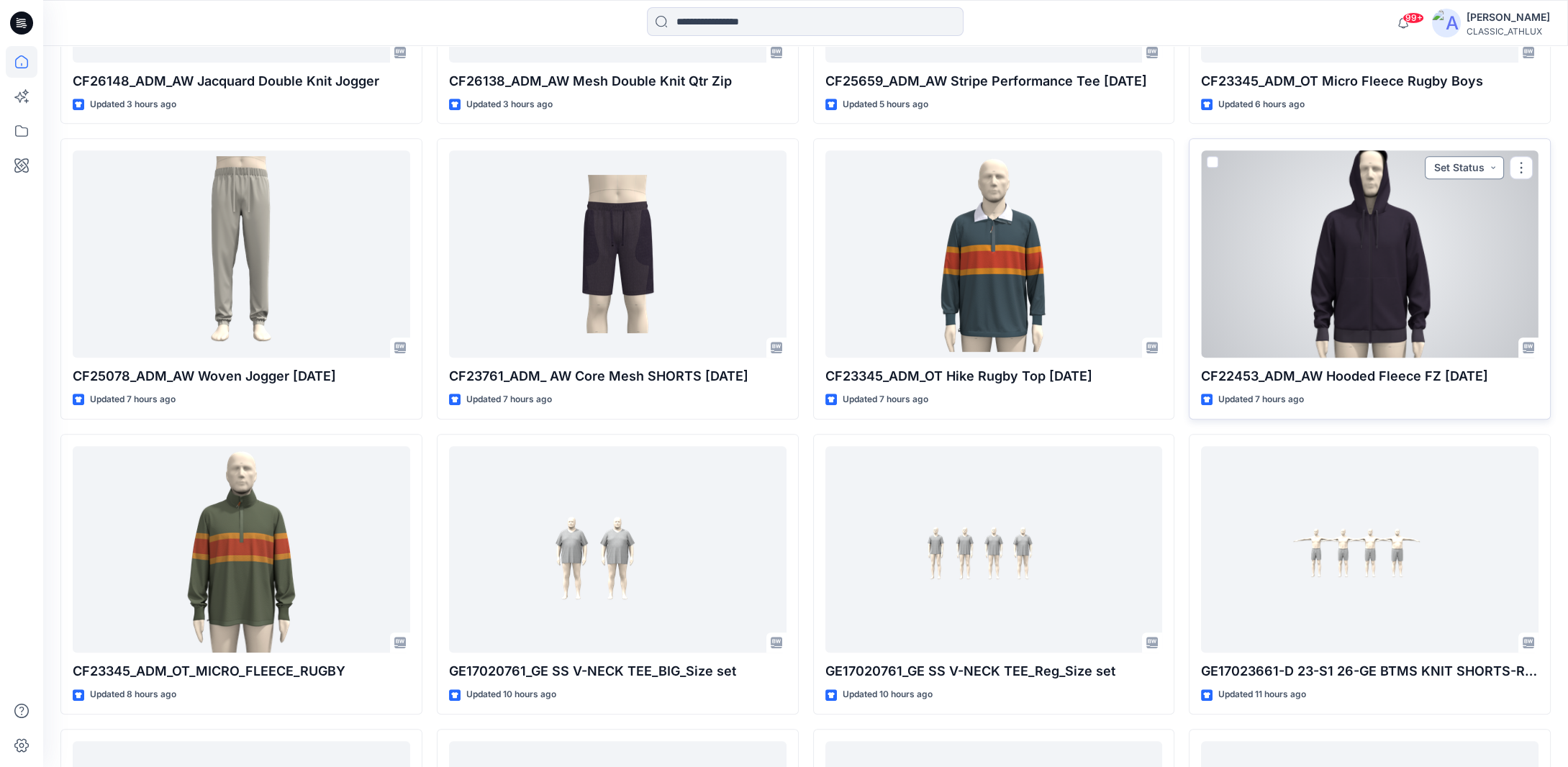
click at [1490, 169] on button "Set Status" at bounding box center [1464, 167] width 79 height 23
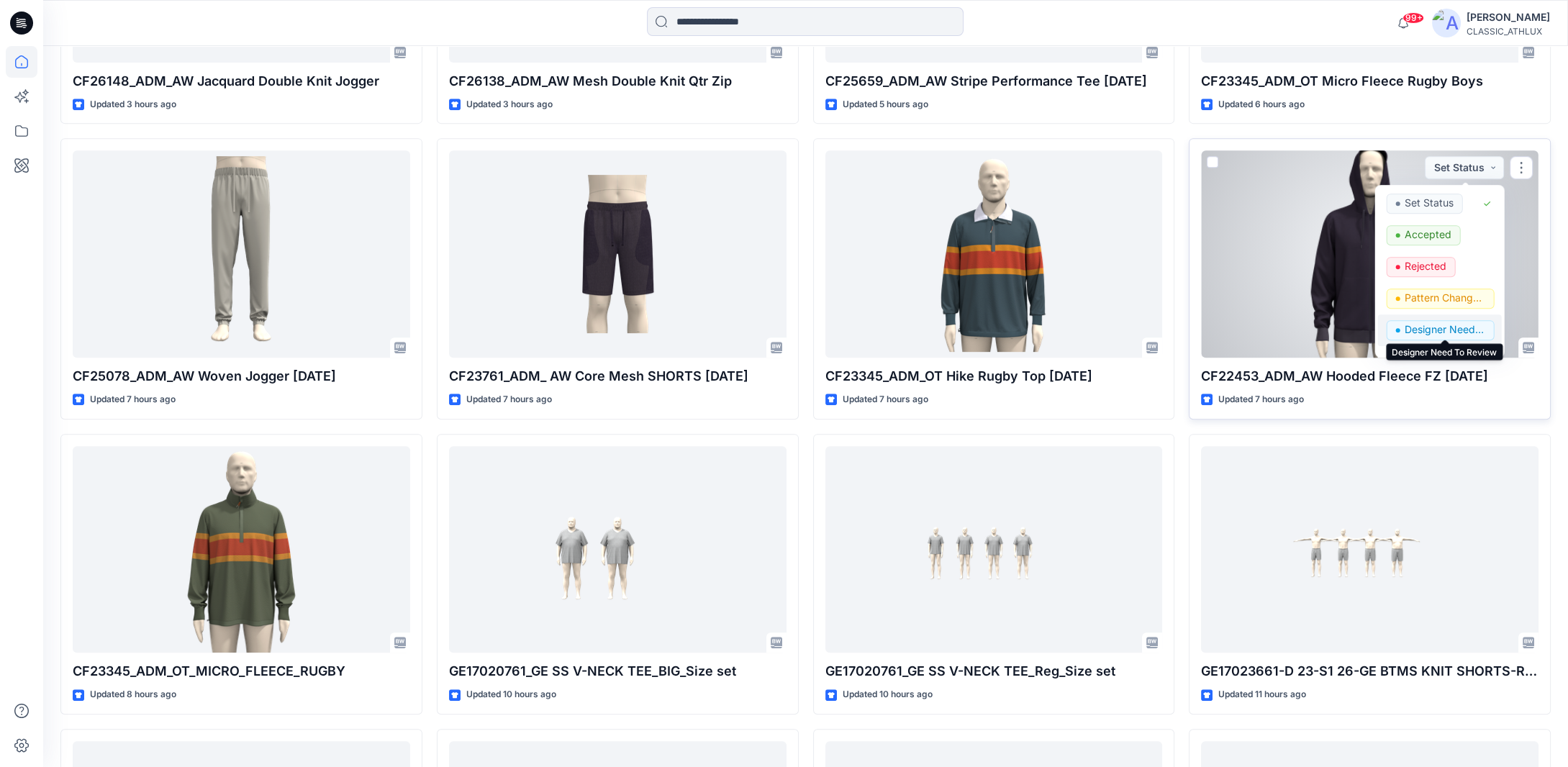
click at [1418, 328] on p "Designer Need To Review" at bounding box center [1445, 329] width 80 height 19
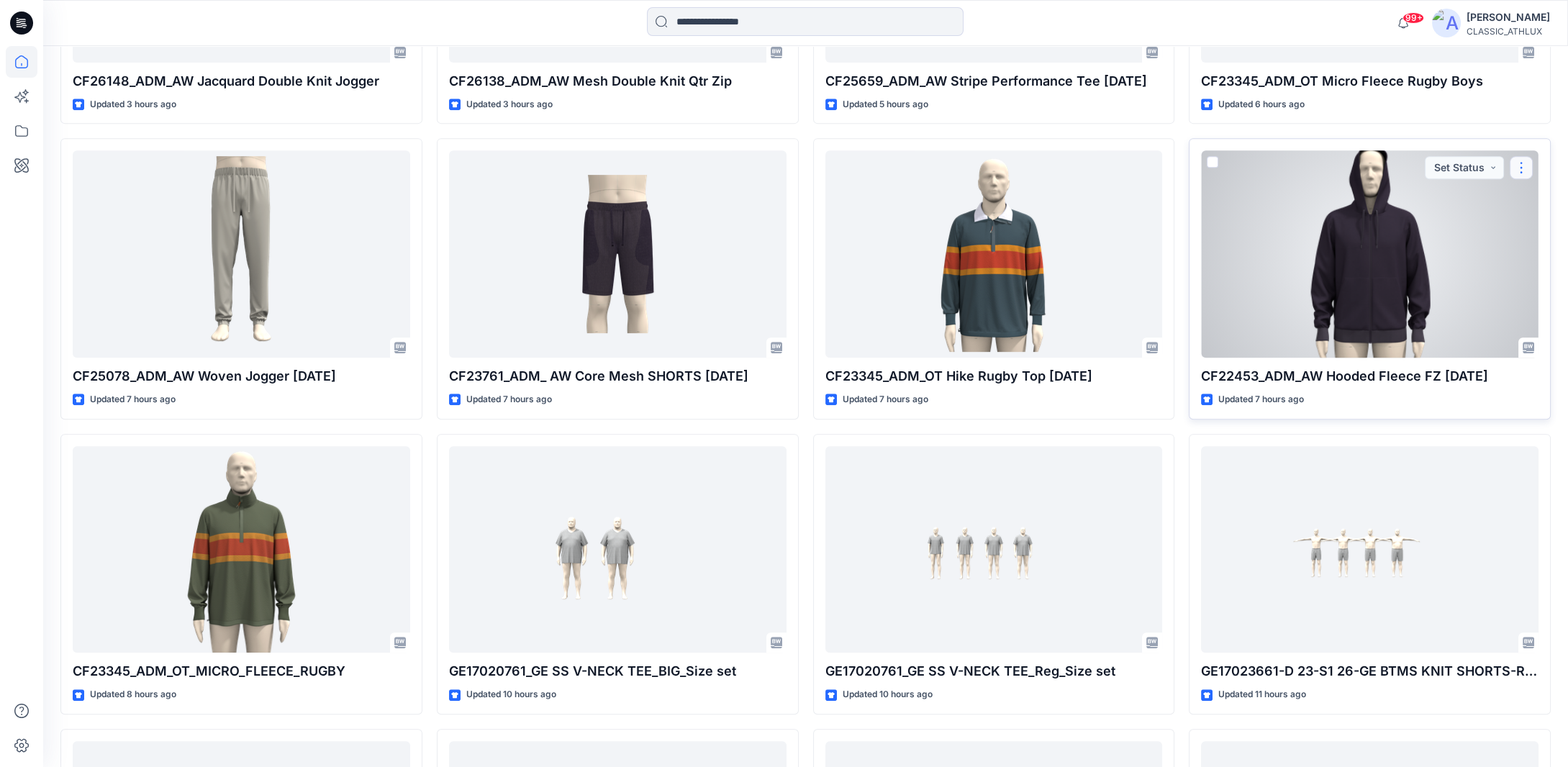
click at [1515, 170] on button "button" at bounding box center [1521, 167] width 23 height 23
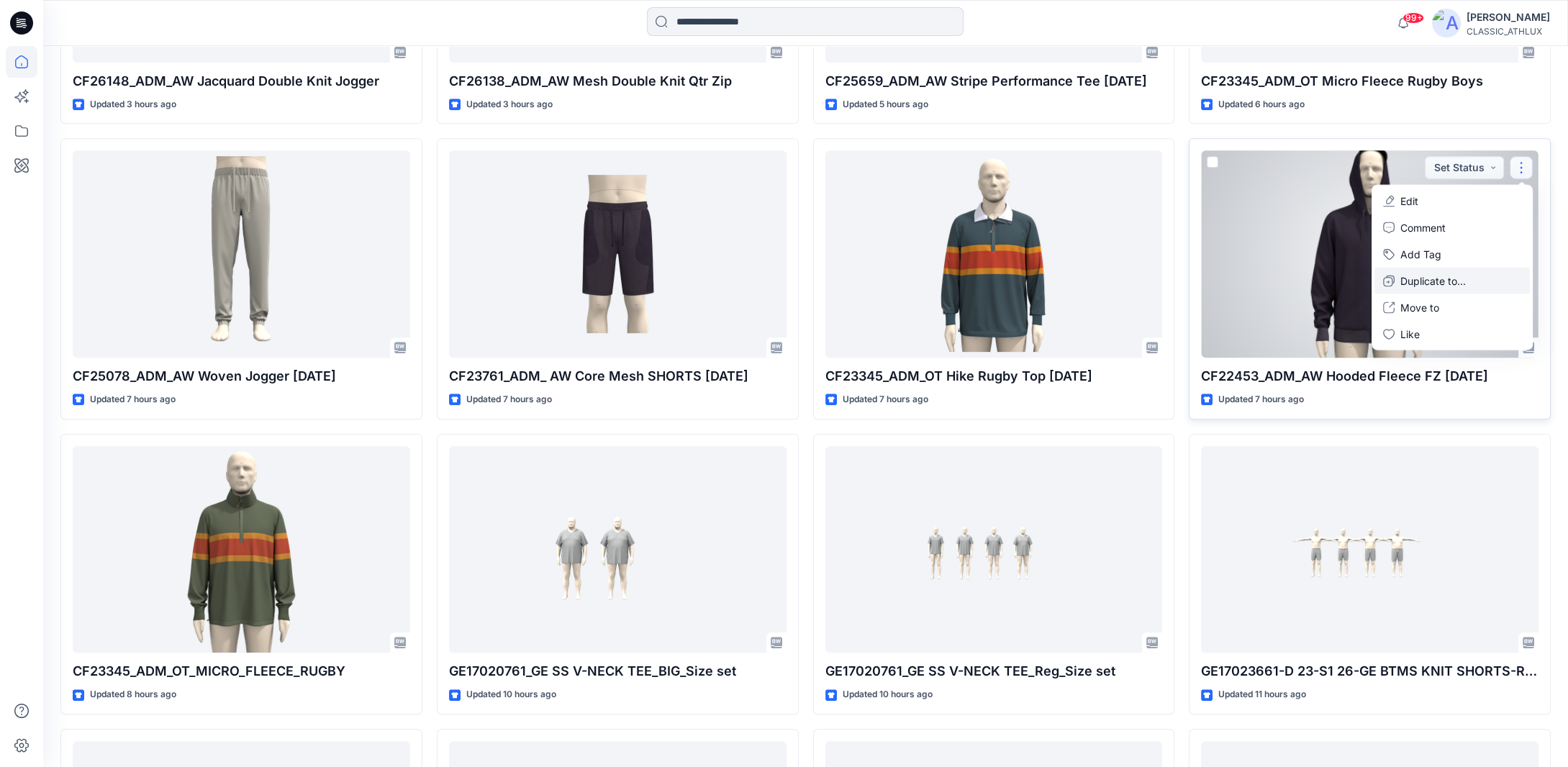
click at [1425, 276] on p "Duplicate to..." at bounding box center [1432, 280] width 65 height 15
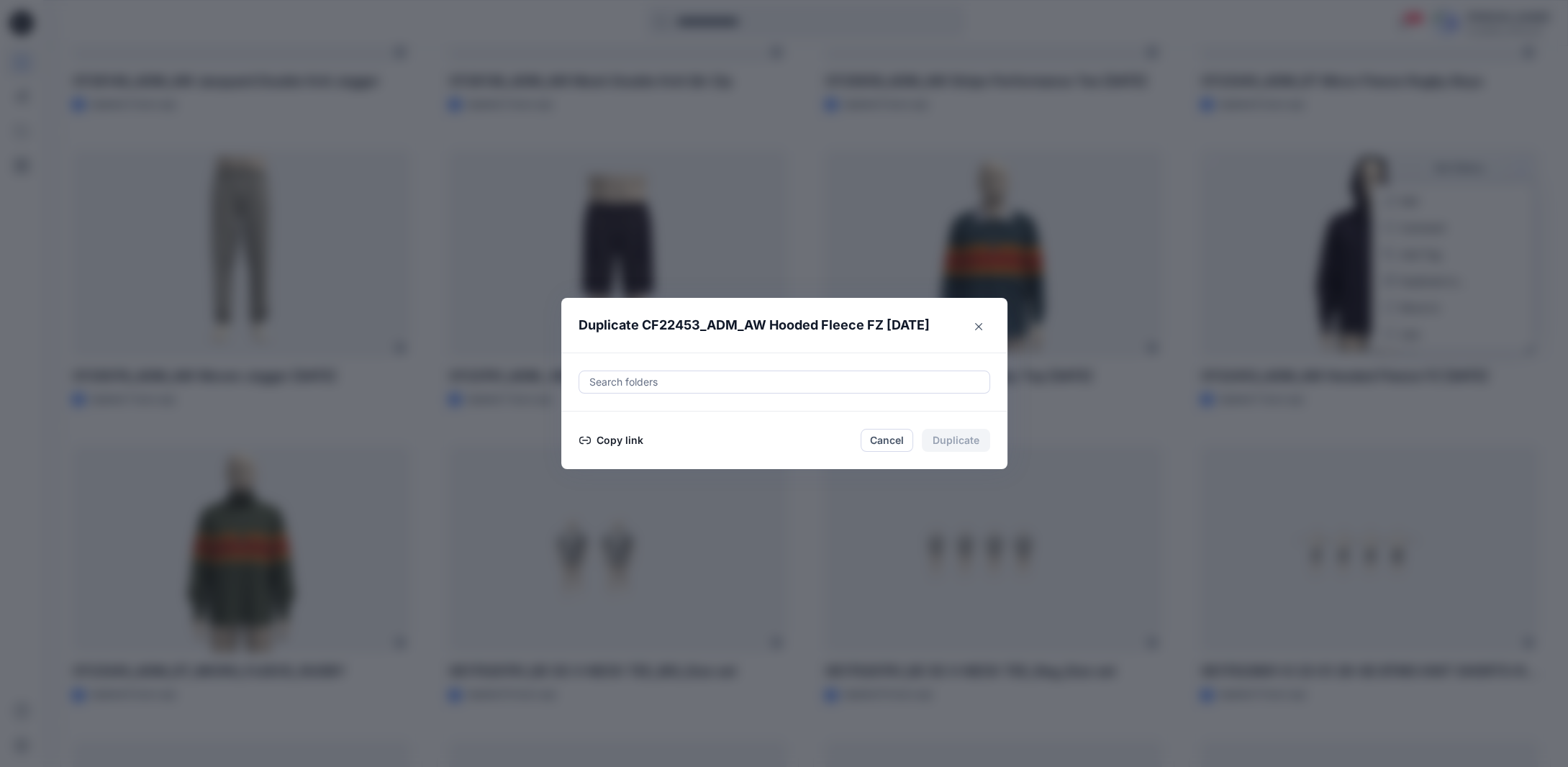
click at [618, 441] on button "Copy link" at bounding box center [611, 440] width 65 height 17
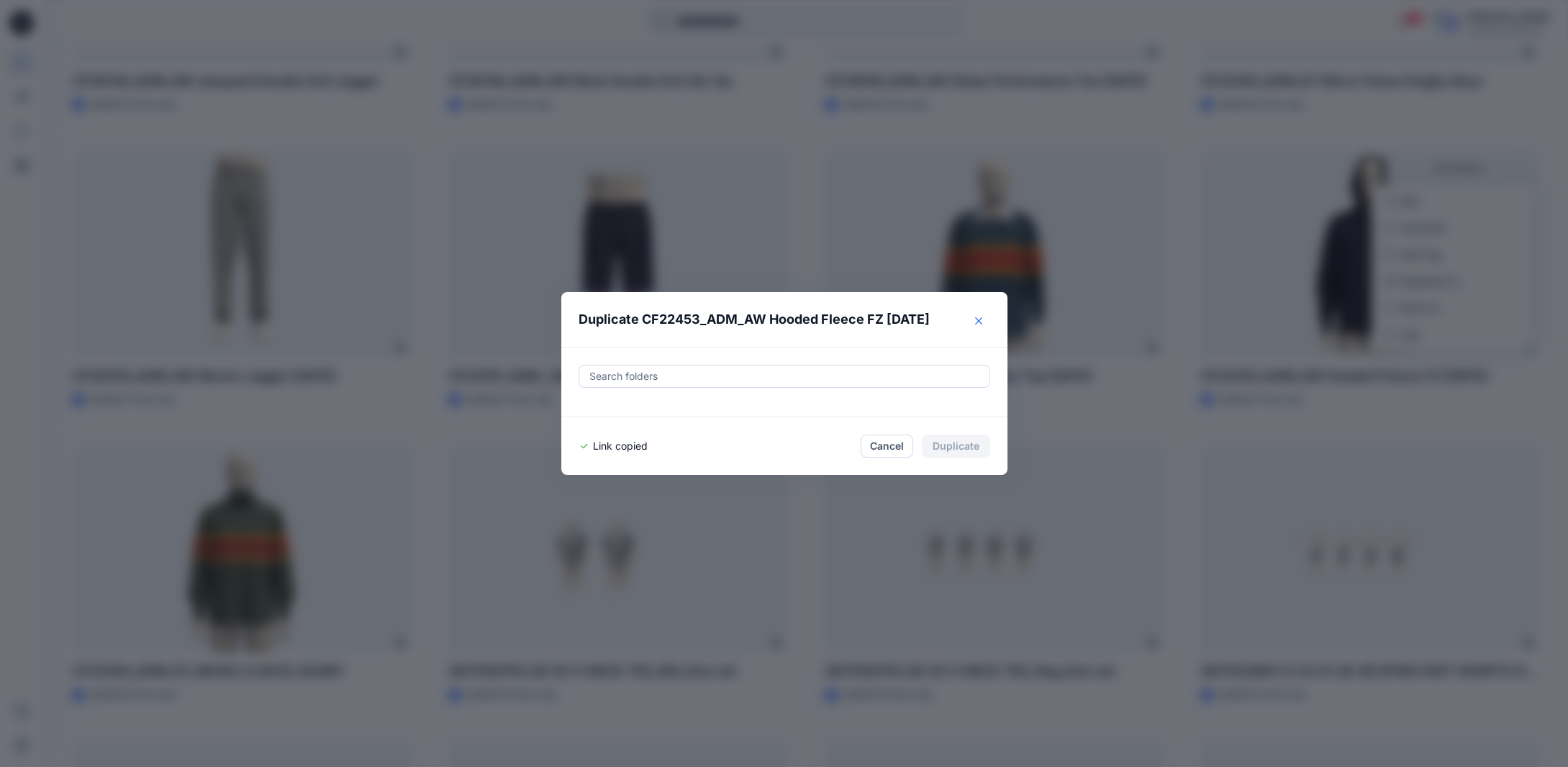
click at [983, 321] on icon "Close" at bounding box center [979, 321] width 7 height 7
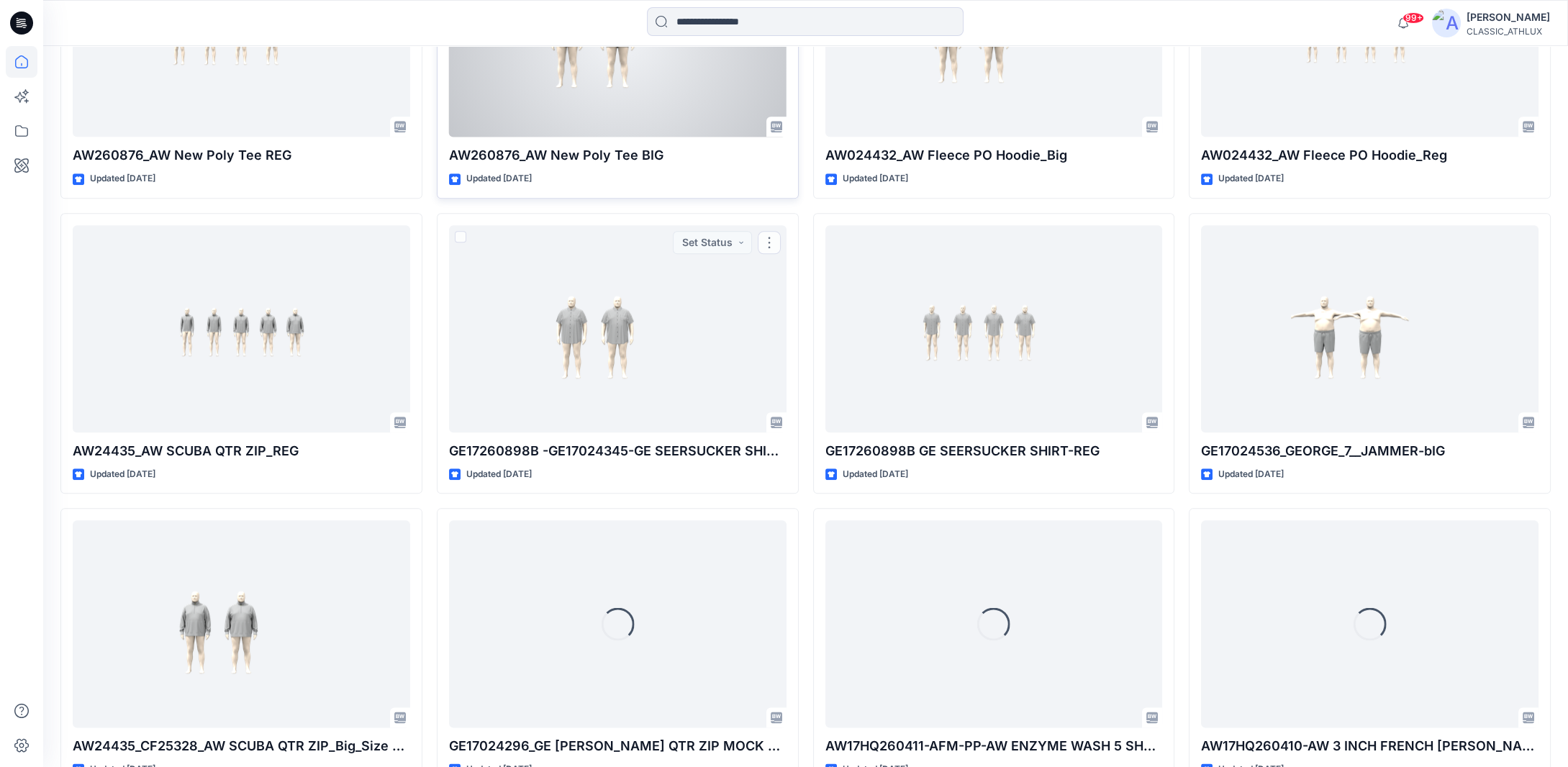
scroll to position [3492, 0]
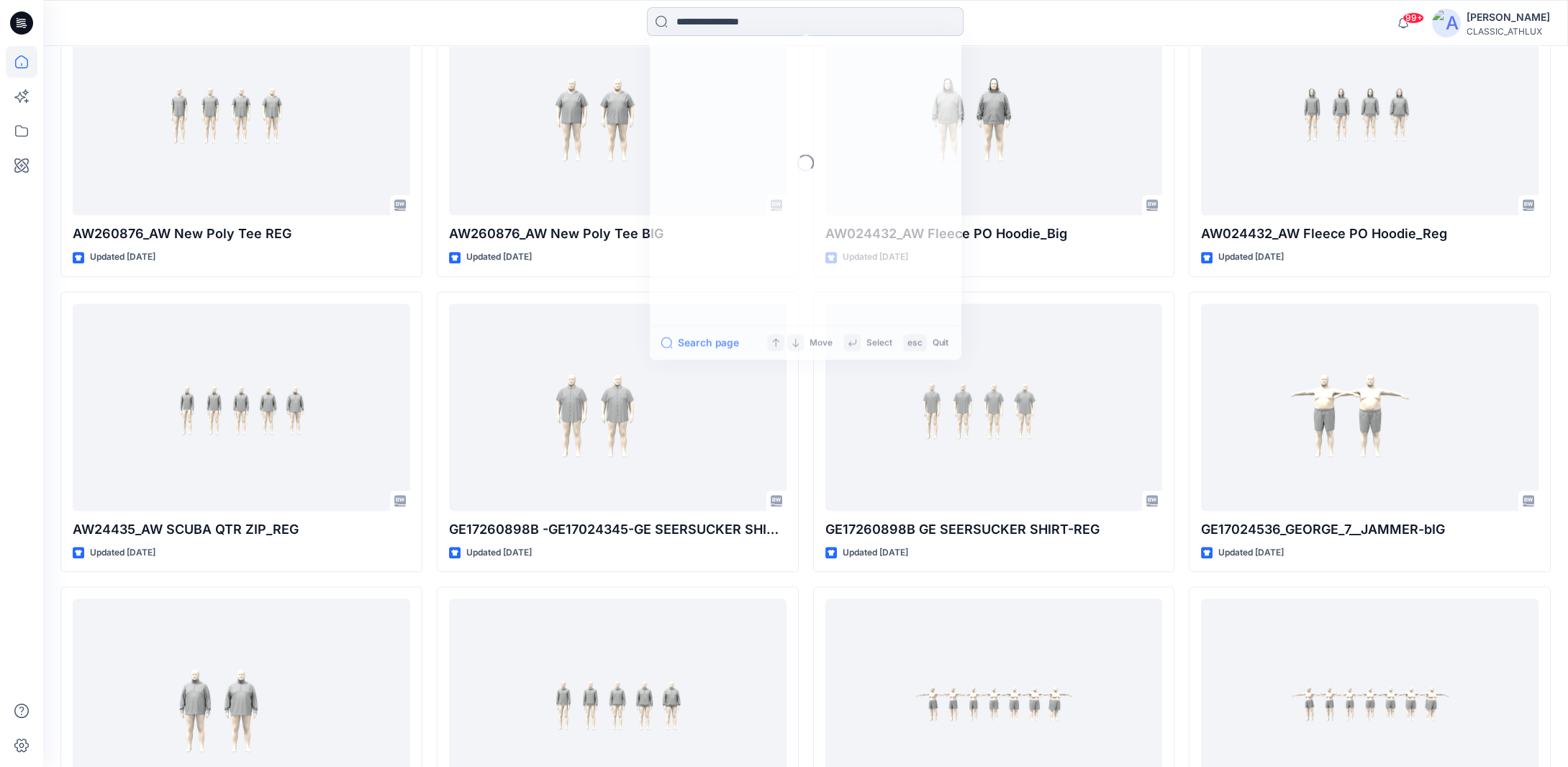
click at [688, 20] on input at bounding box center [805, 21] width 317 height 29
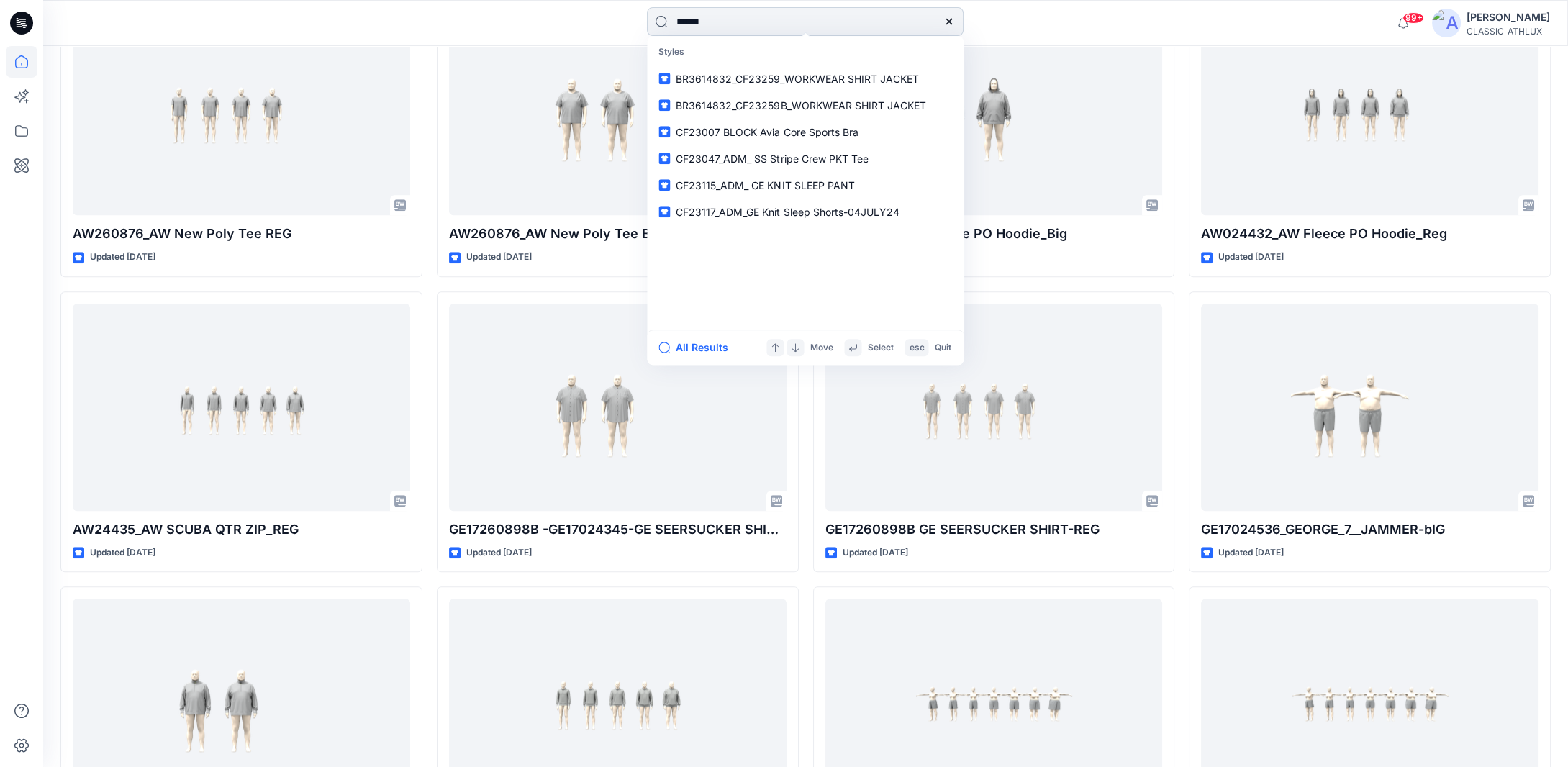
type input "*******"
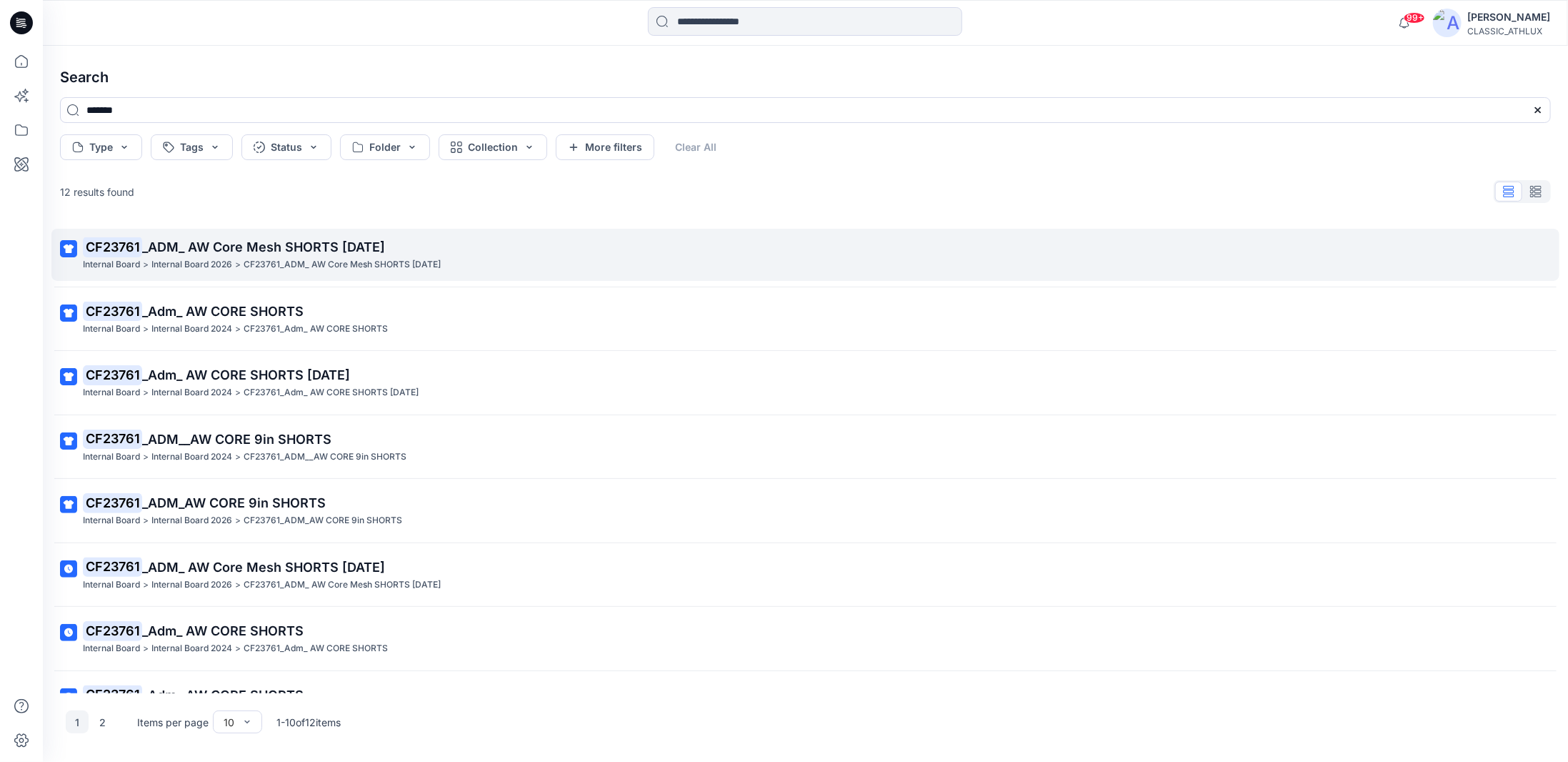
click at [315, 264] on p "CF23761_ADM_ AW Core Mesh SHORTS [DATE]" at bounding box center [342, 264] width 197 height 15
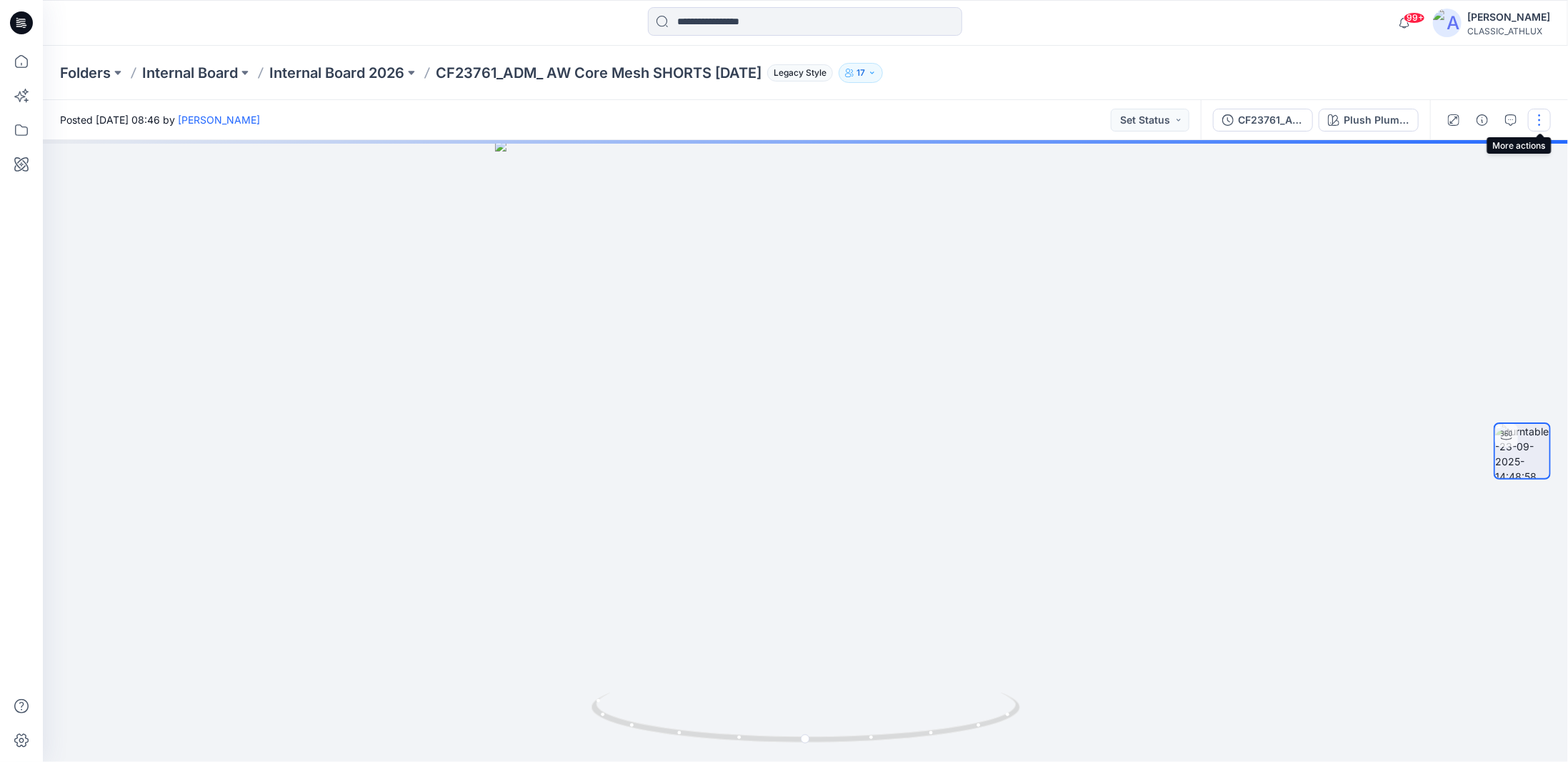
click at [1541, 120] on button "button" at bounding box center [1539, 120] width 23 height 23
click at [1459, 232] on p "Duplicate to..." at bounding box center [1471, 232] width 65 height 15
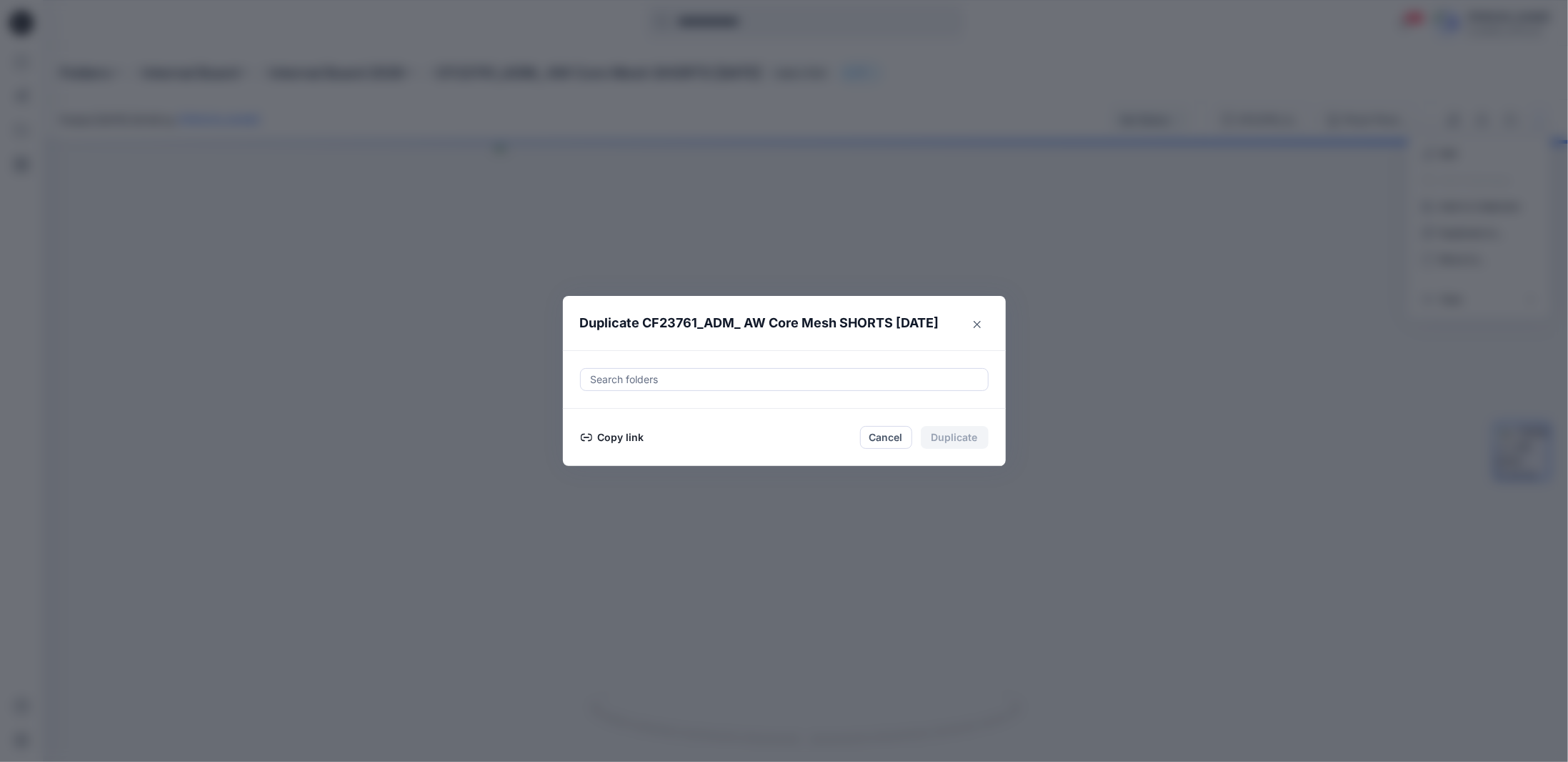
click at [630, 434] on button "Copy link" at bounding box center [612, 437] width 65 height 17
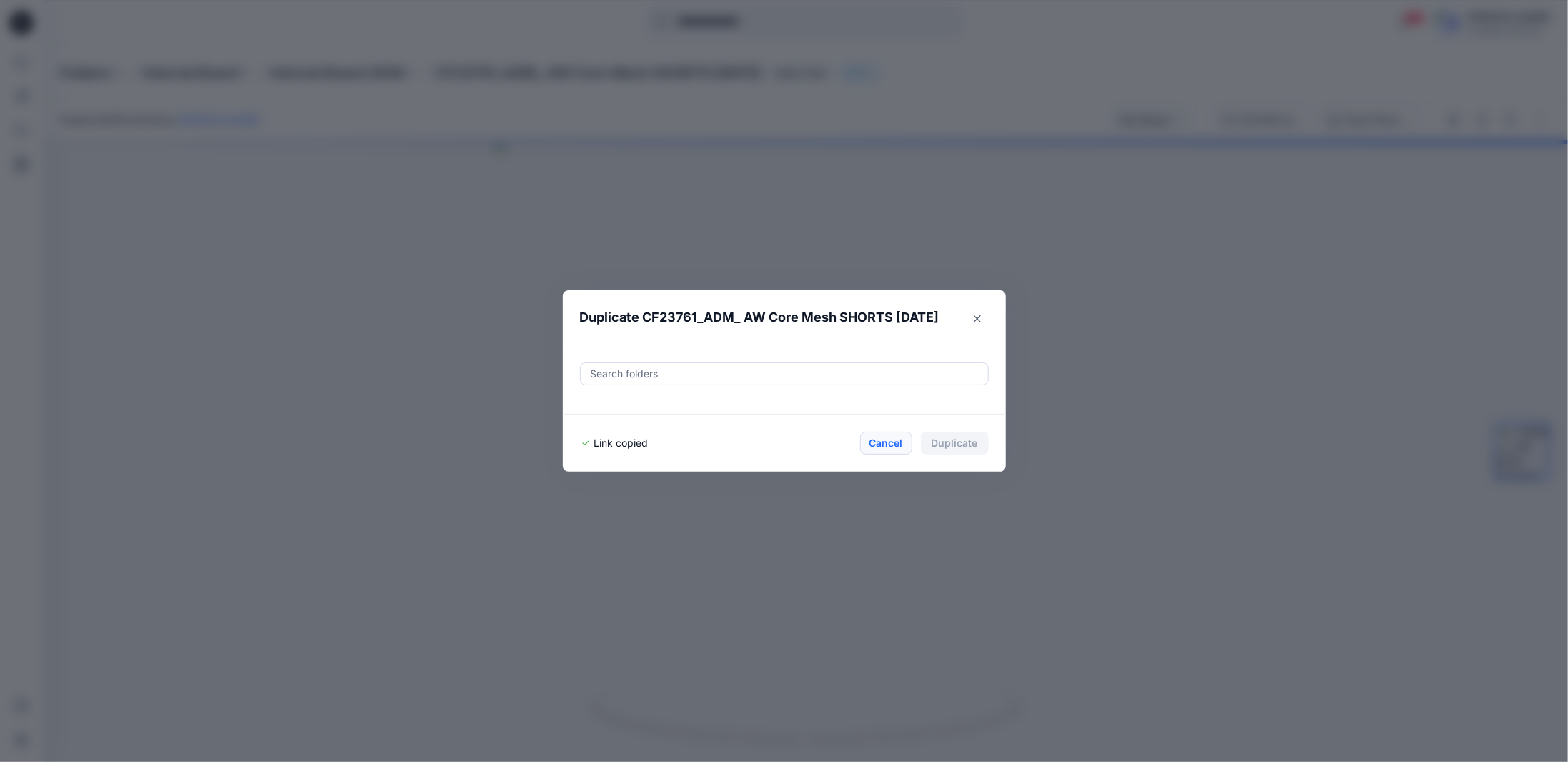
click at [897, 441] on button "Cancel" at bounding box center [886, 443] width 52 height 23
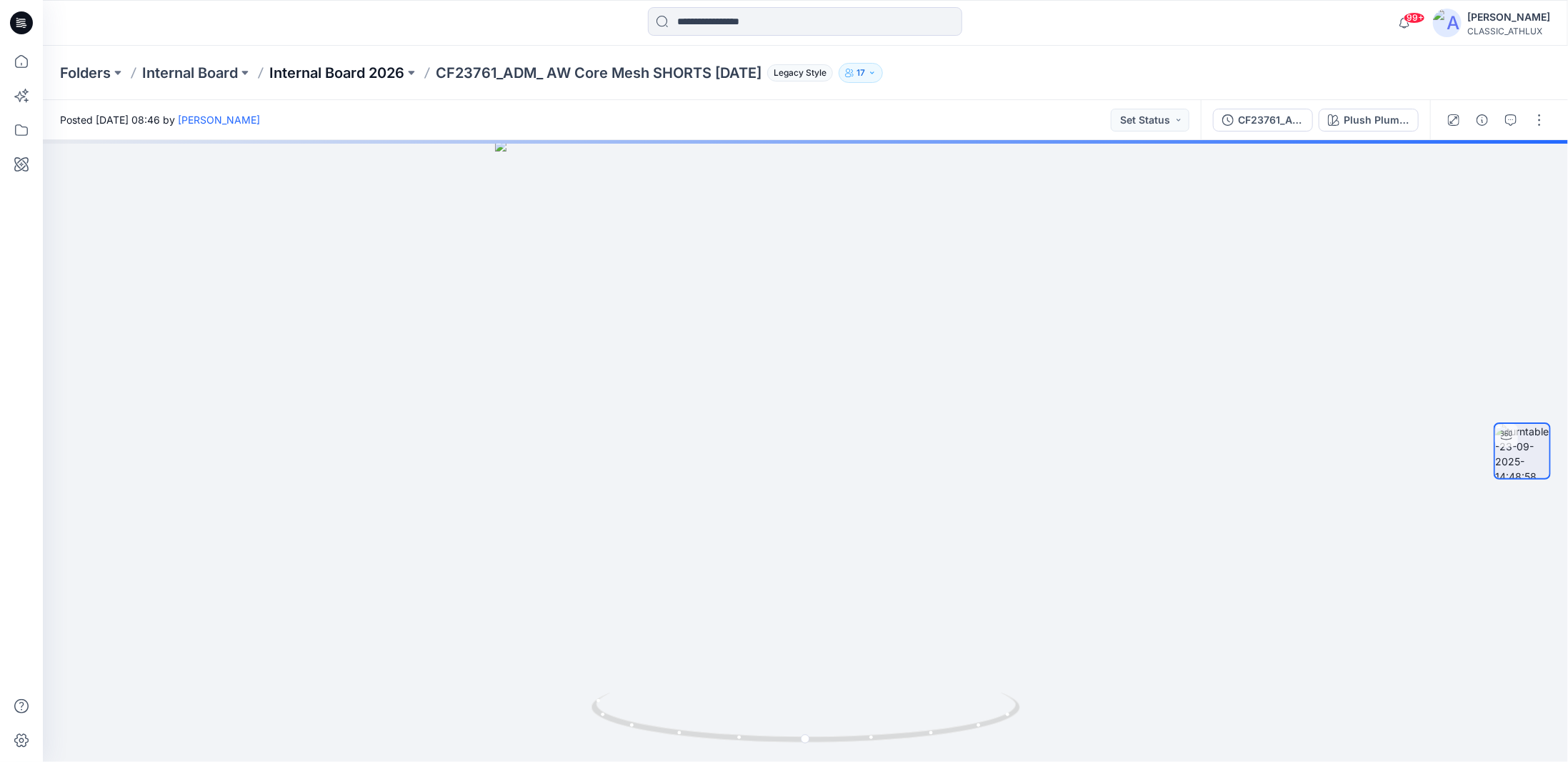
click at [373, 70] on p "Internal Board 2026" at bounding box center [336, 73] width 135 height 20
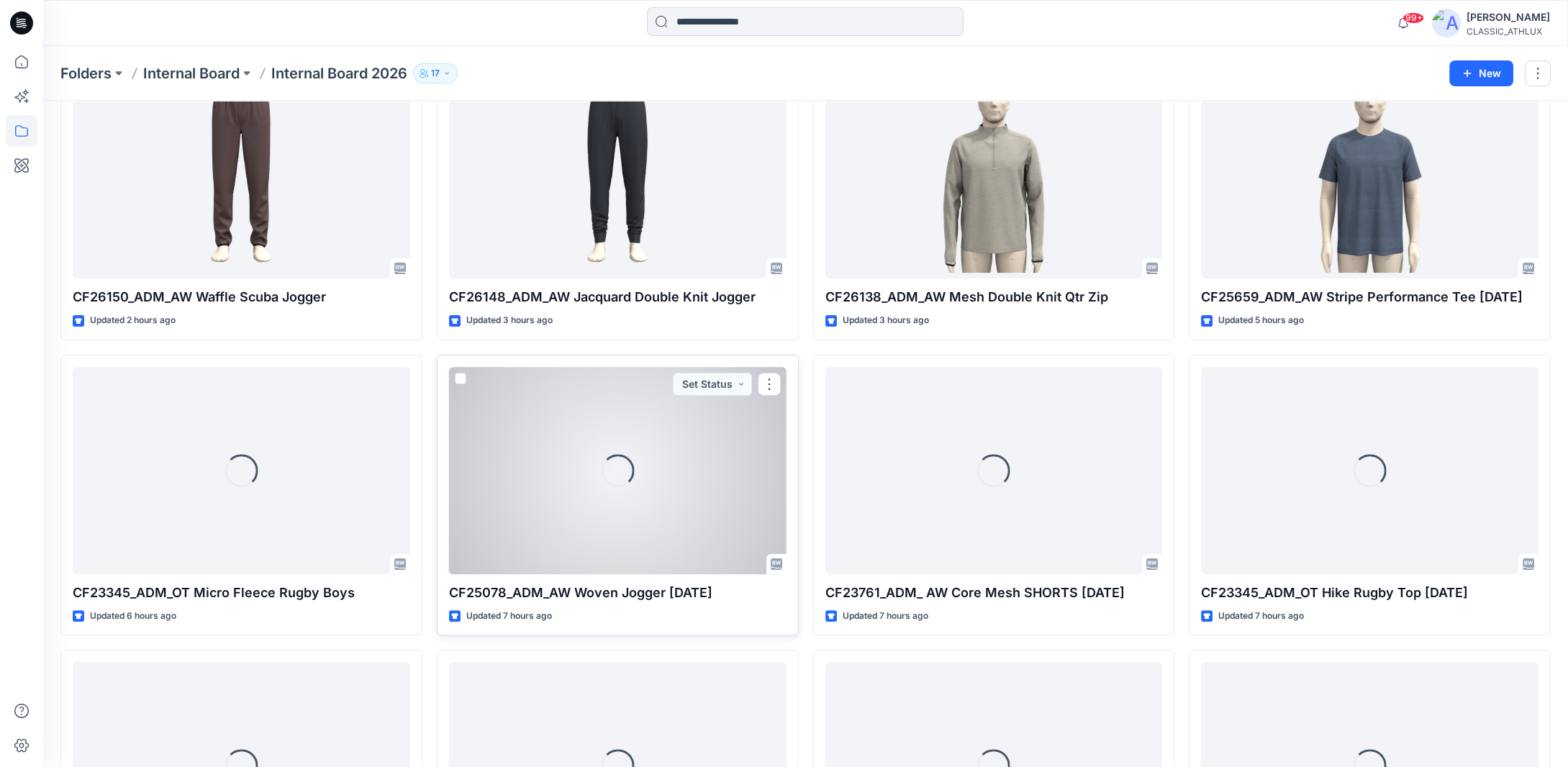
scroll to position [1008, 0]
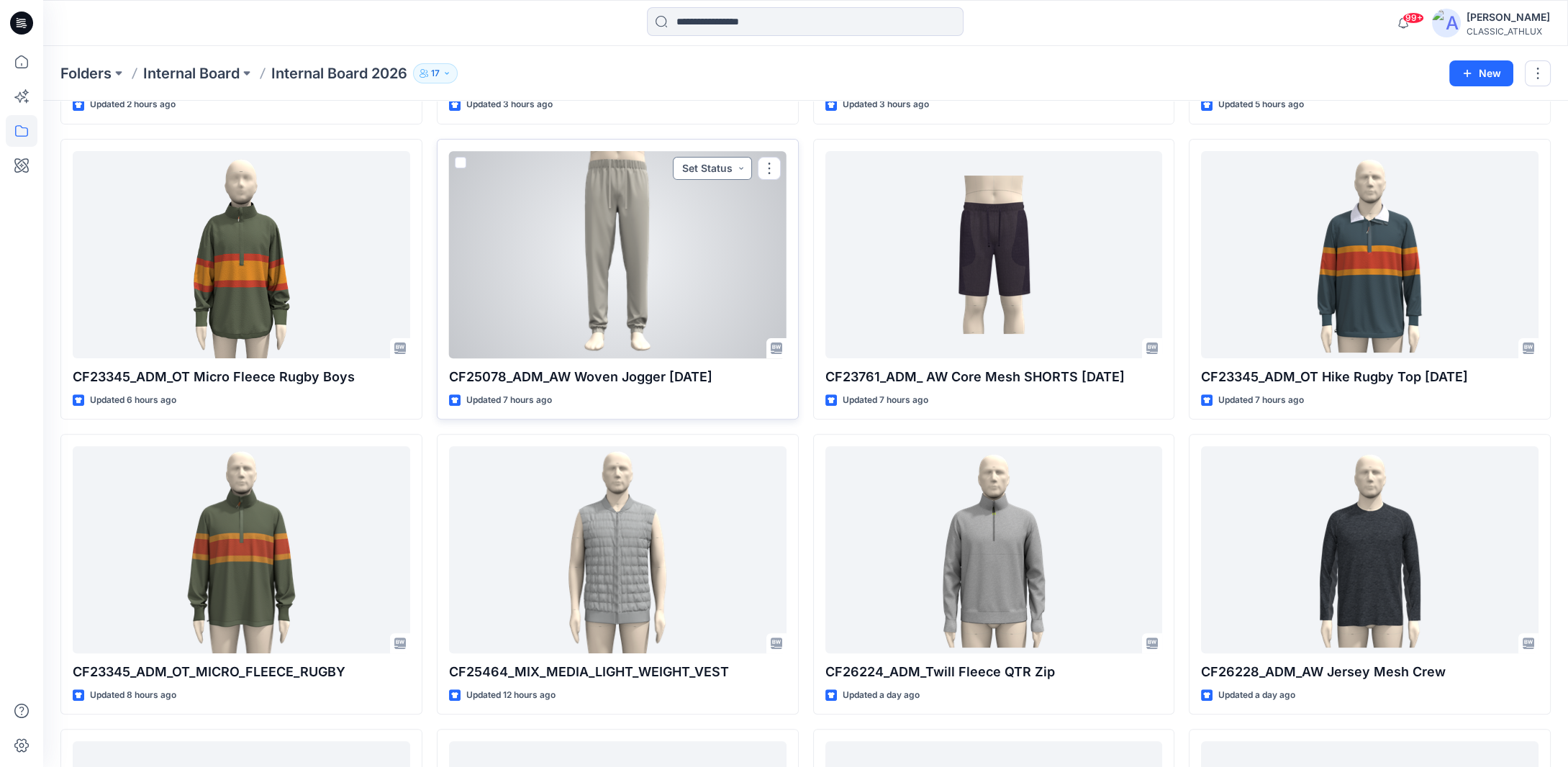
click at [738, 166] on button "Set Status" at bounding box center [712, 168] width 79 height 23
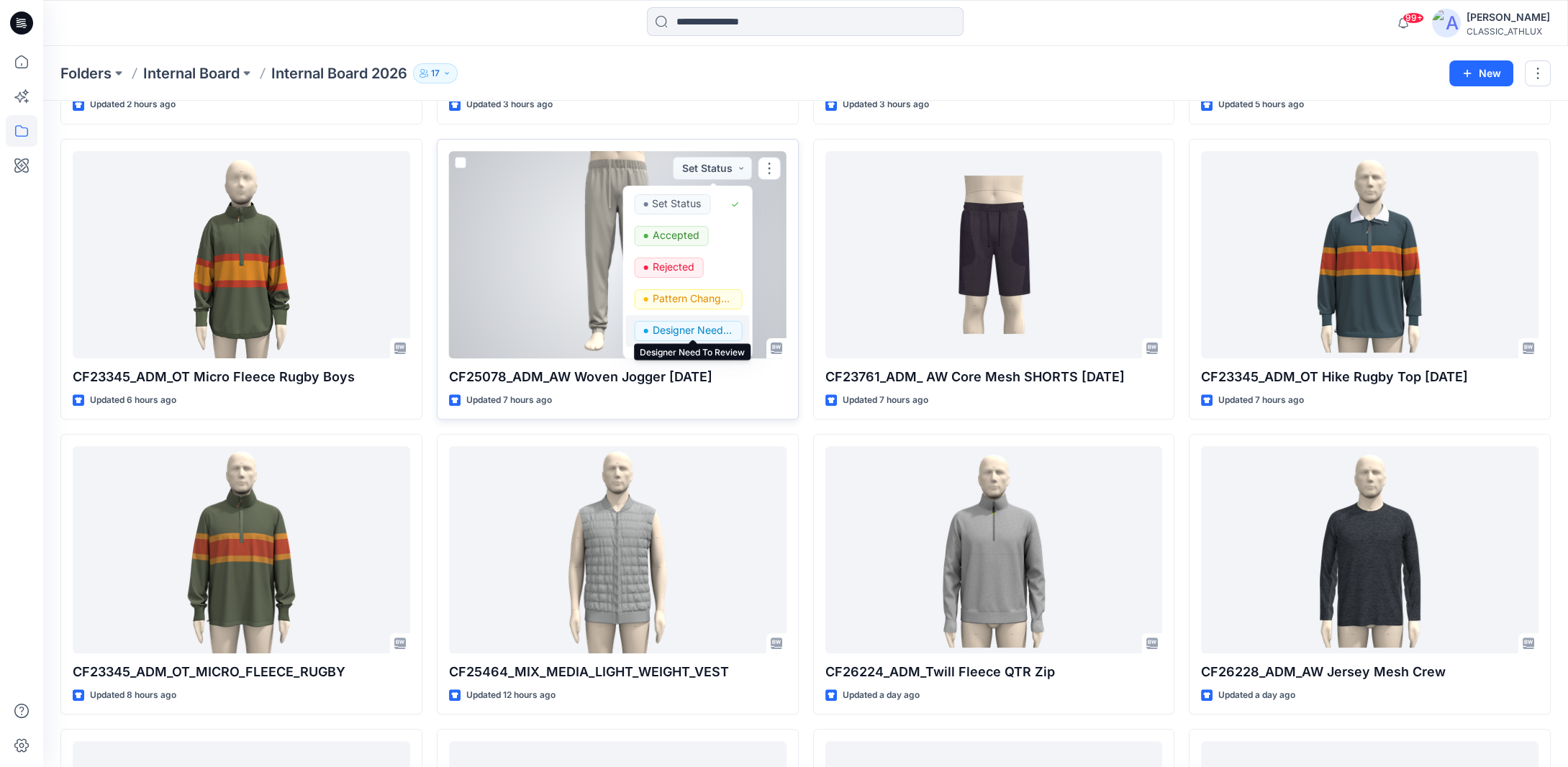
click at [679, 325] on p "Designer Need To Review" at bounding box center [692, 330] width 80 height 19
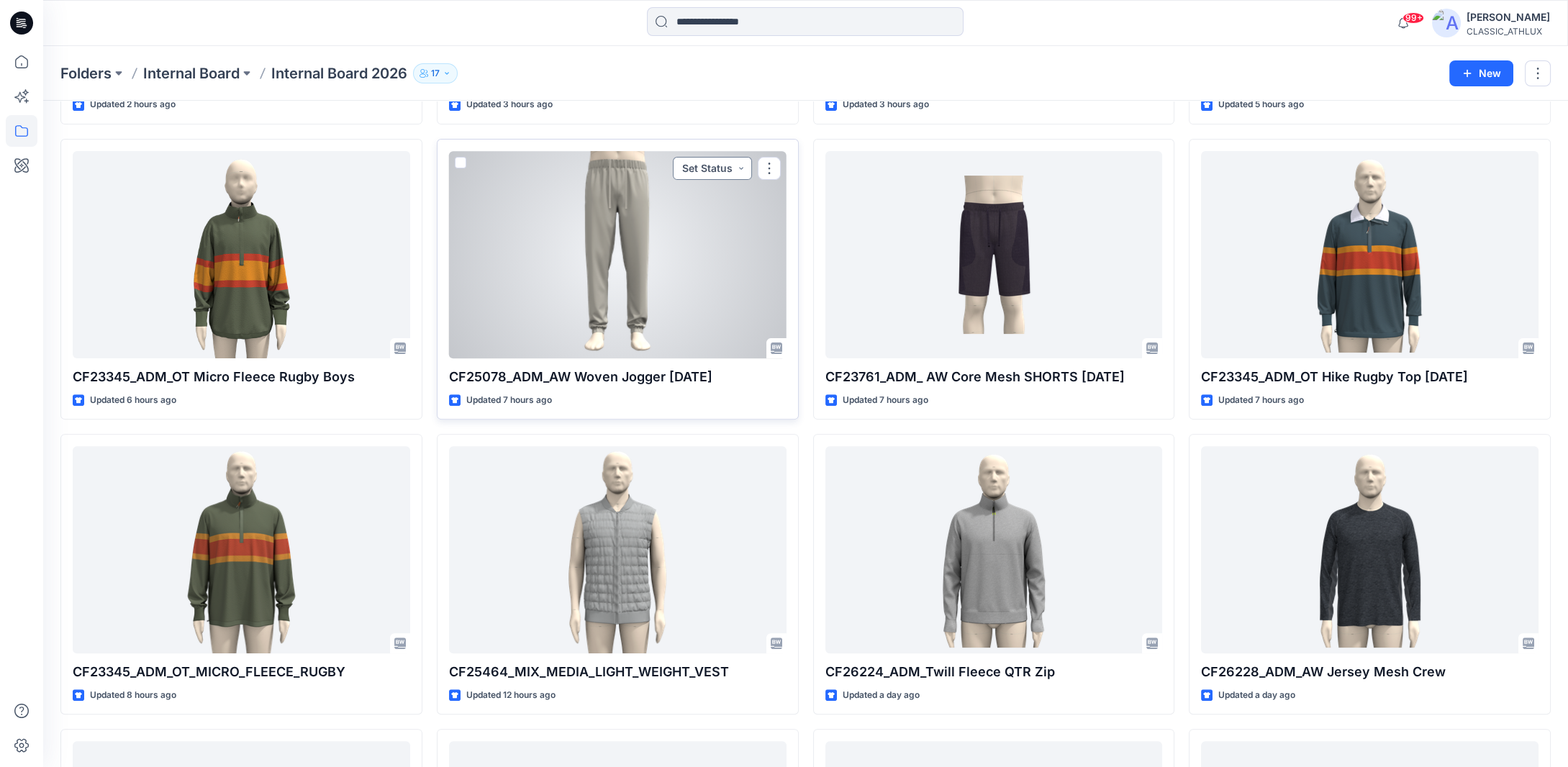
click at [745, 170] on button "Set Status" at bounding box center [712, 168] width 79 height 23
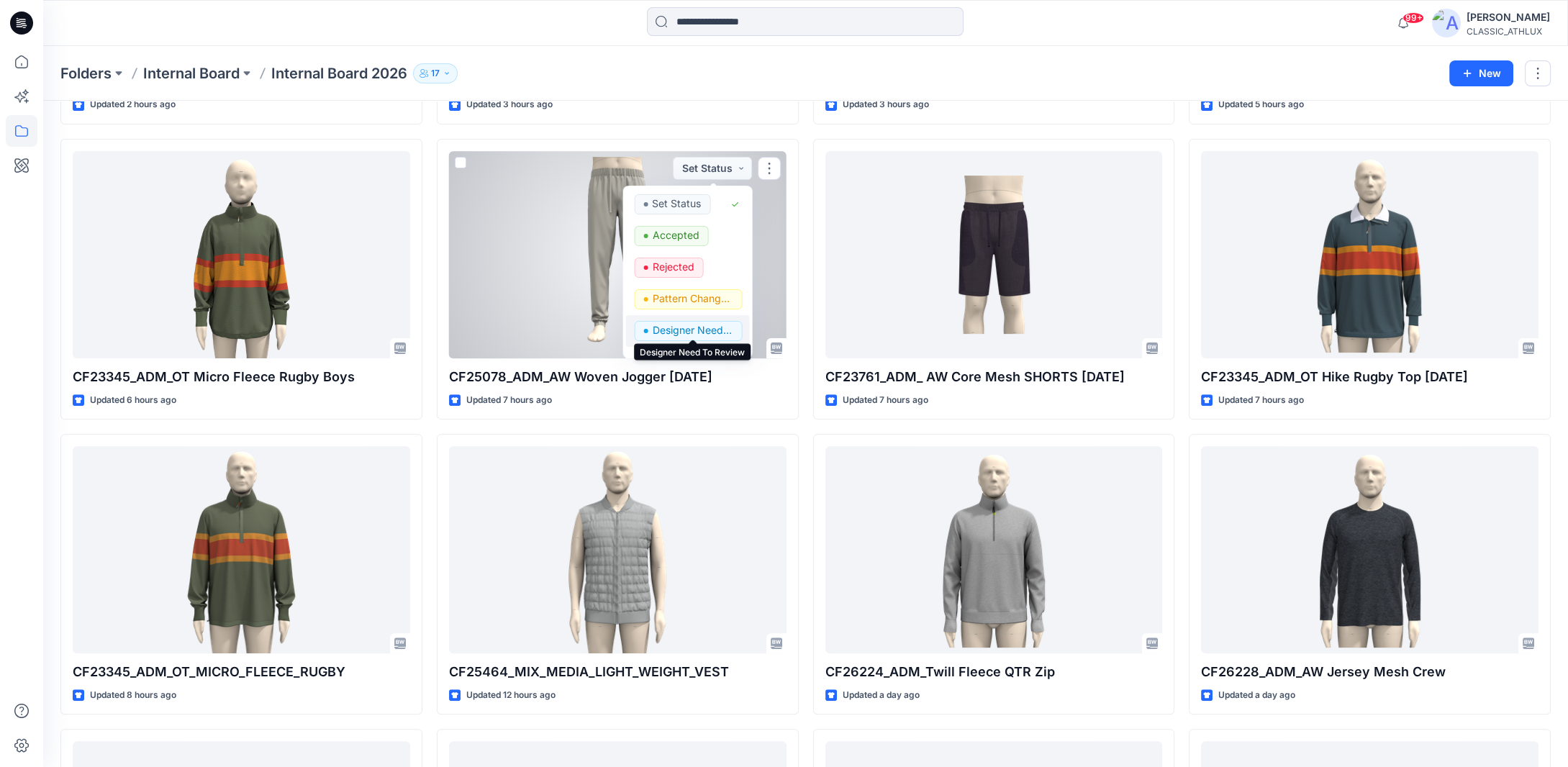
click at [716, 321] on p "Designer Need To Review" at bounding box center [692, 330] width 80 height 19
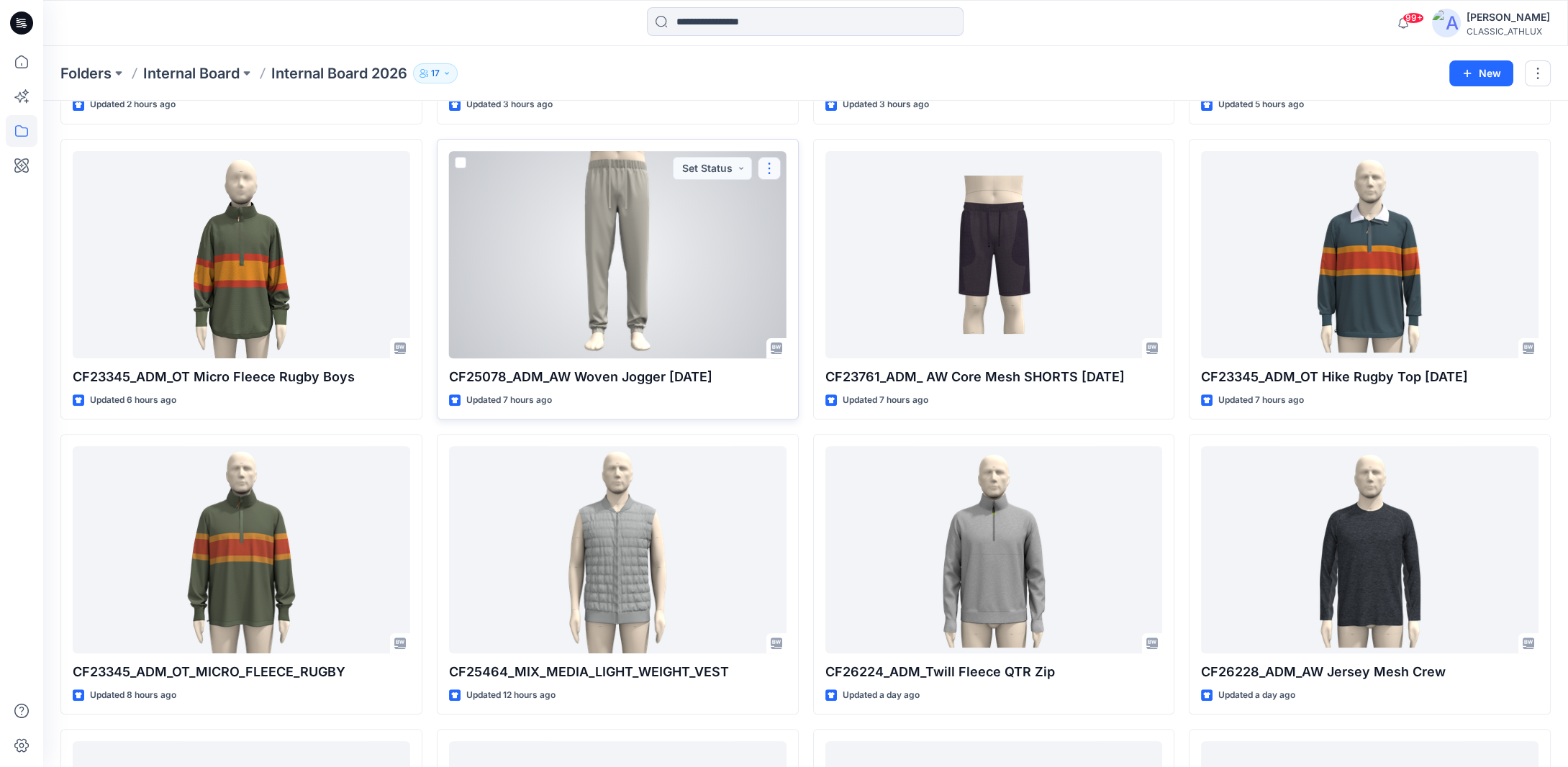
click at [768, 168] on button "button" at bounding box center [769, 168] width 23 height 23
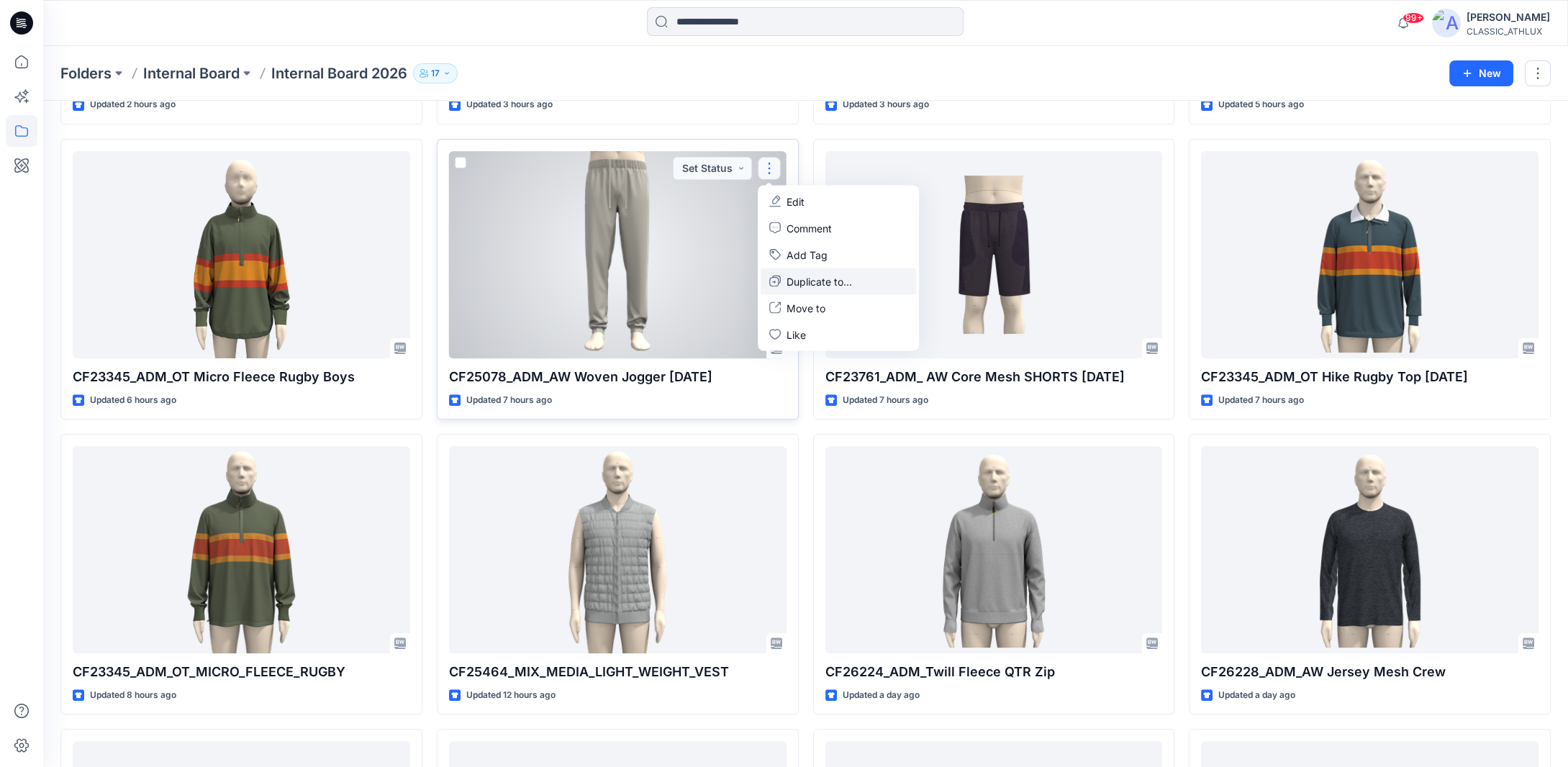
click at [778, 276] on icon "button" at bounding box center [775, 281] width 12 height 12
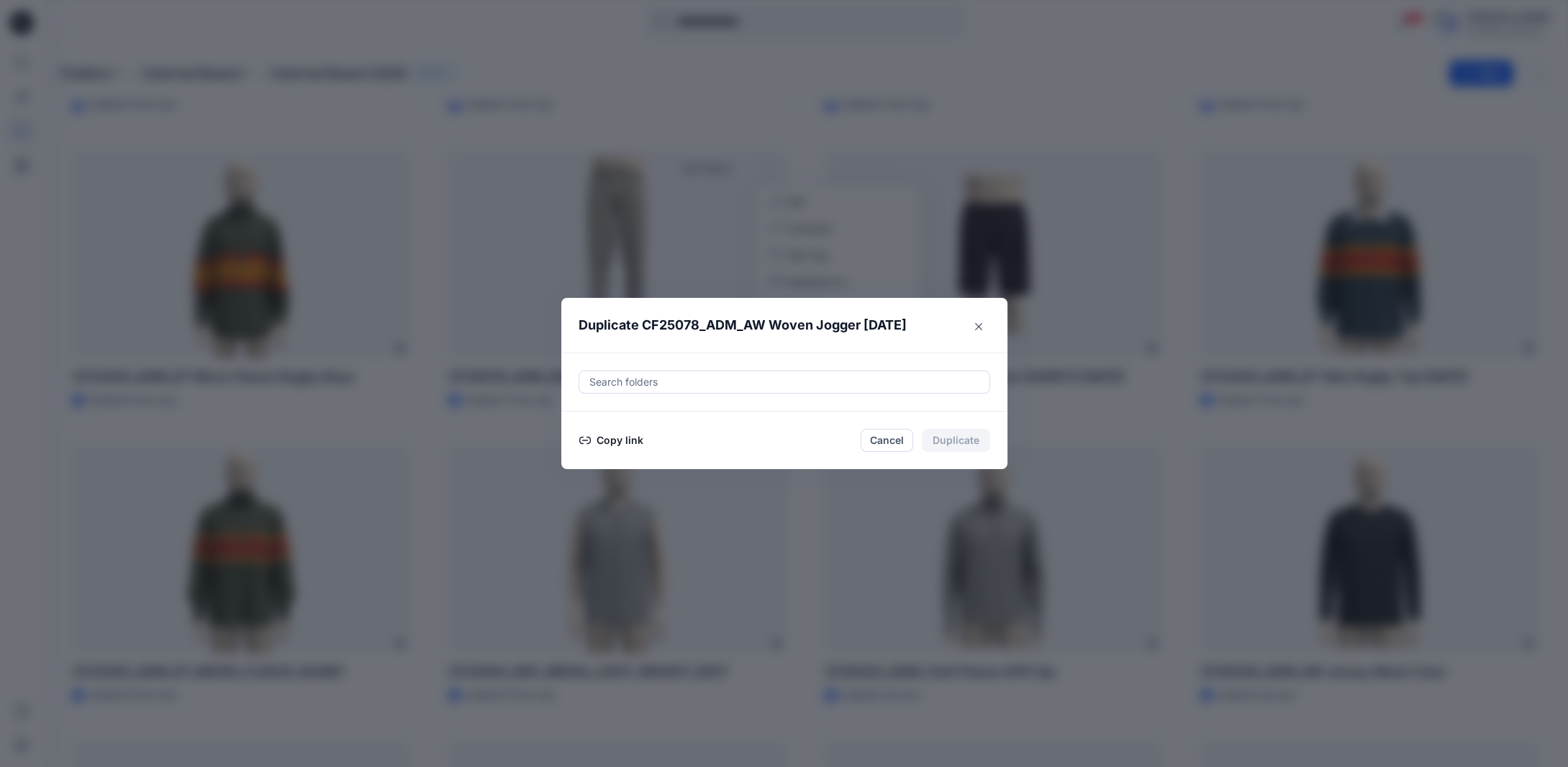
click at [644, 440] on button "Copy link" at bounding box center [611, 440] width 65 height 17
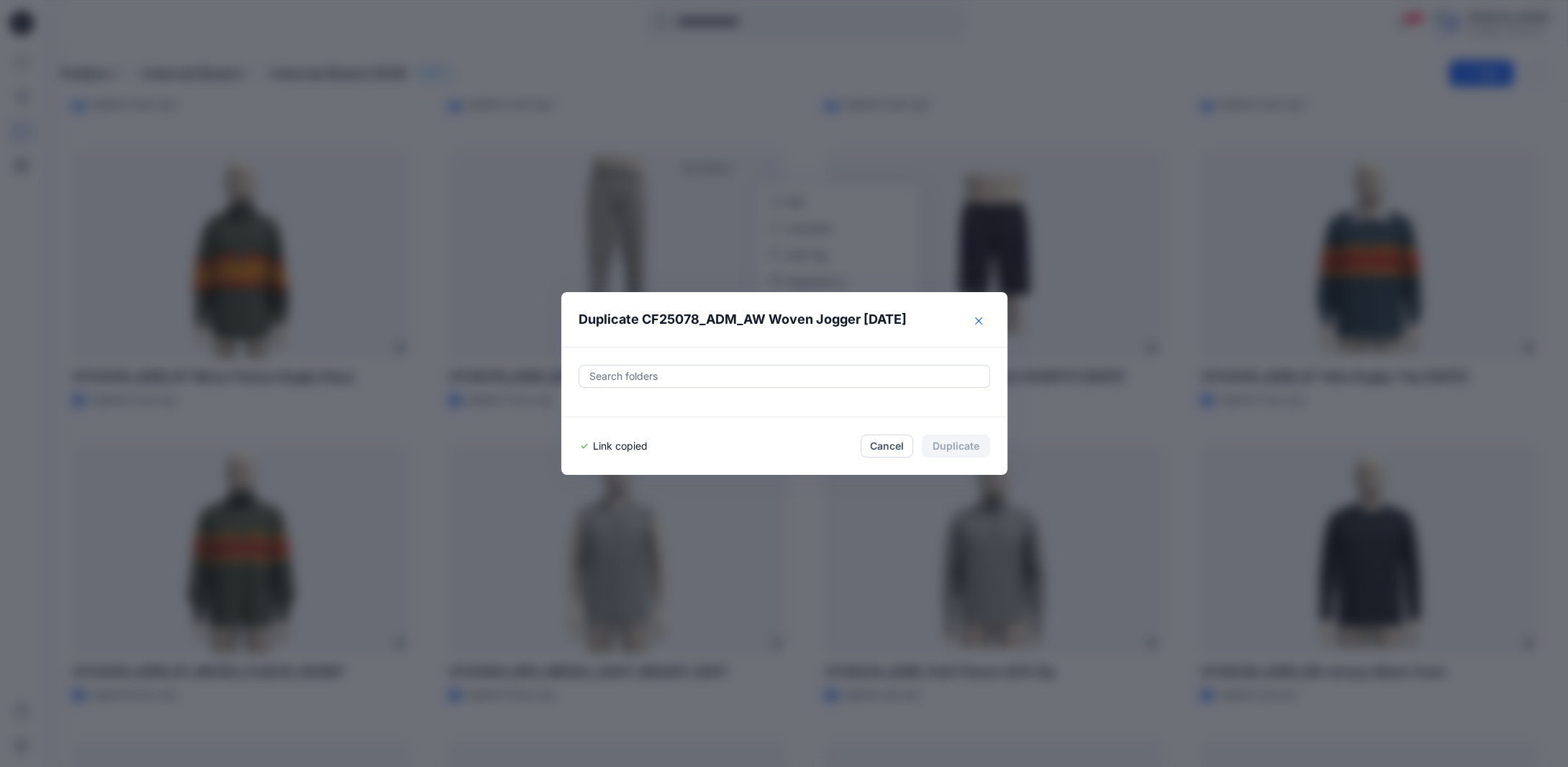
click at [975, 324] on button "Close" at bounding box center [978, 321] width 23 height 23
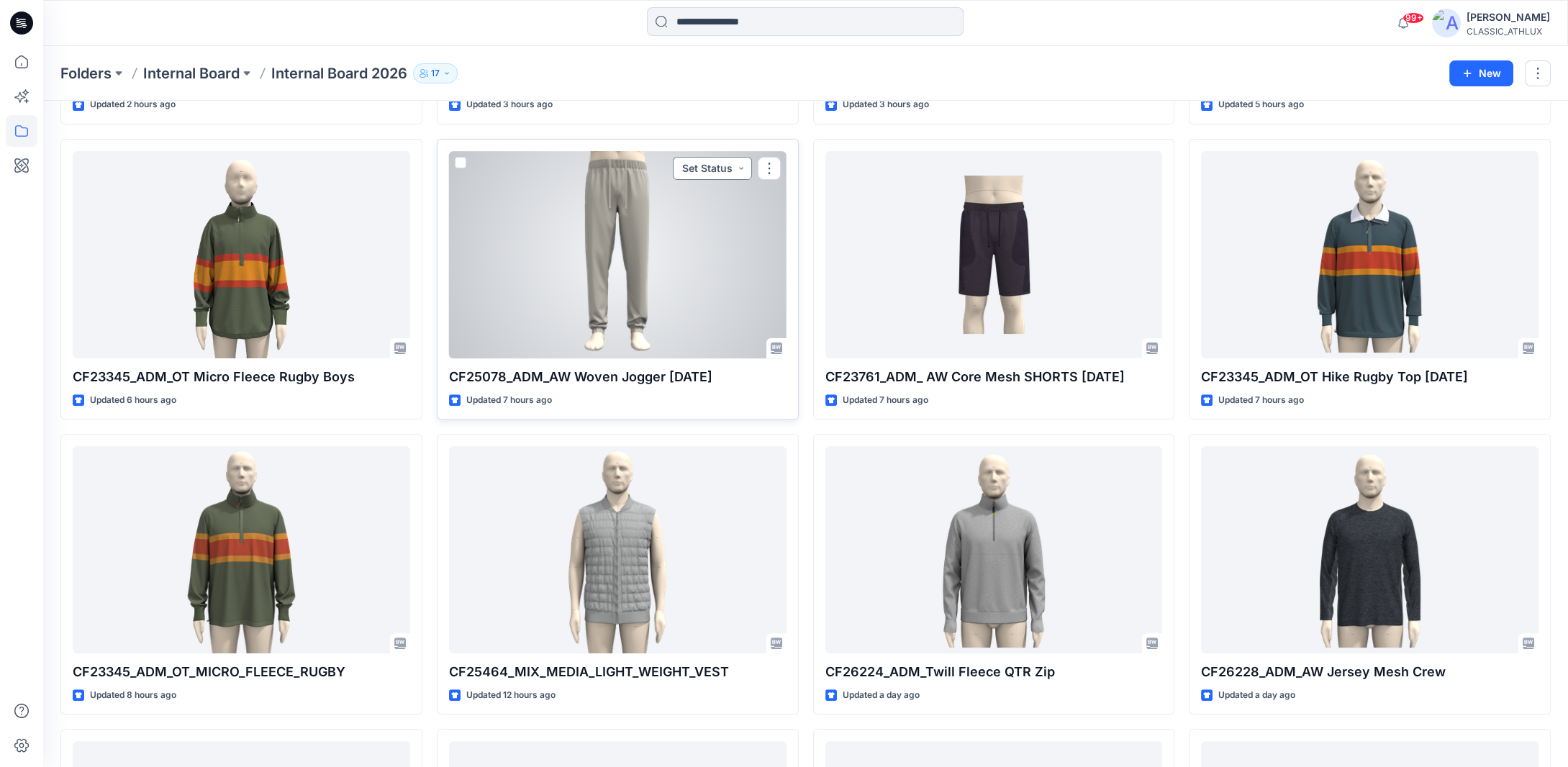
click at [744, 170] on button "Set Status" at bounding box center [712, 168] width 79 height 23
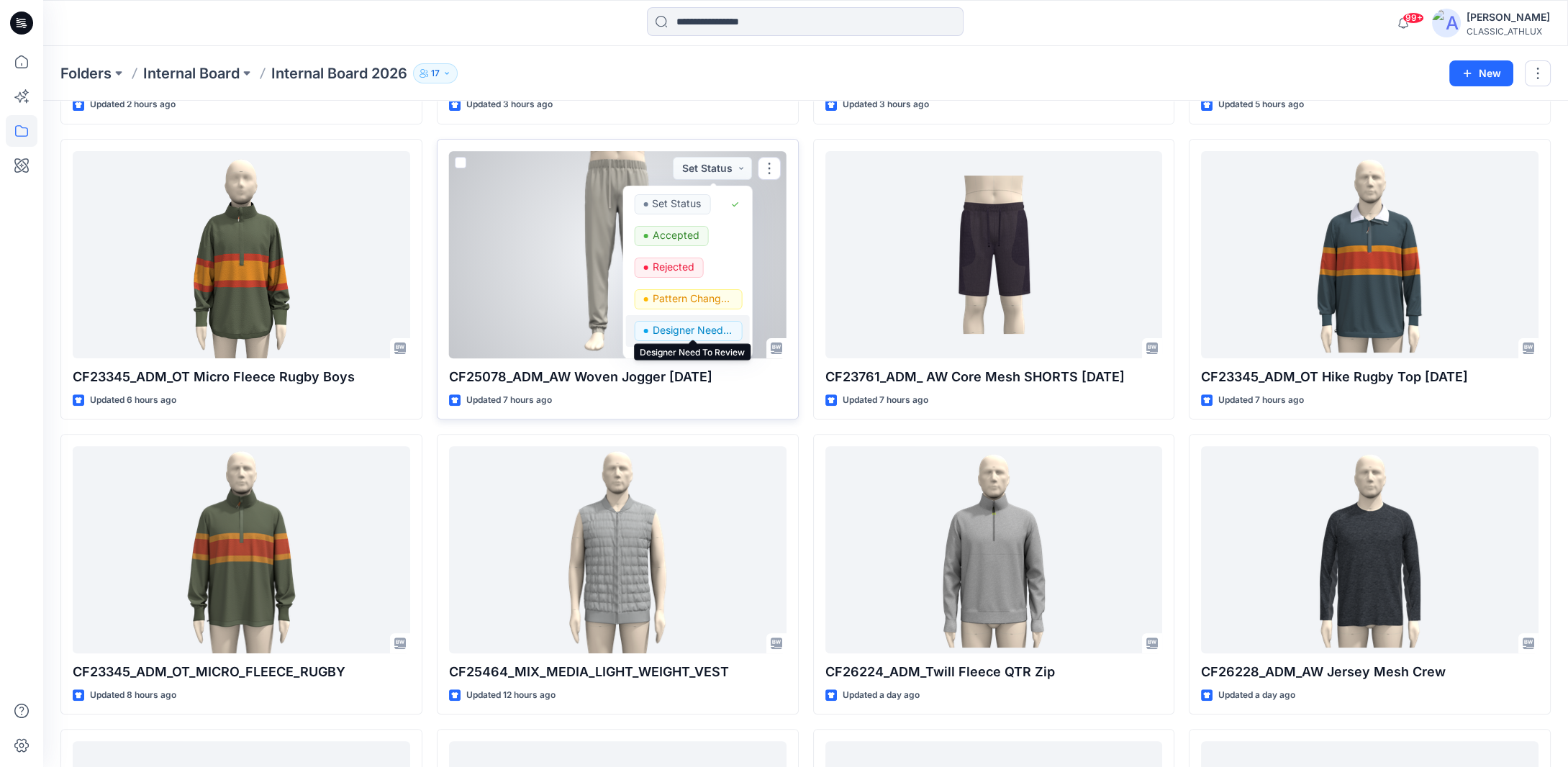
click at [686, 327] on p "Designer Need To Review" at bounding box center [692, 330] width 80 height 19
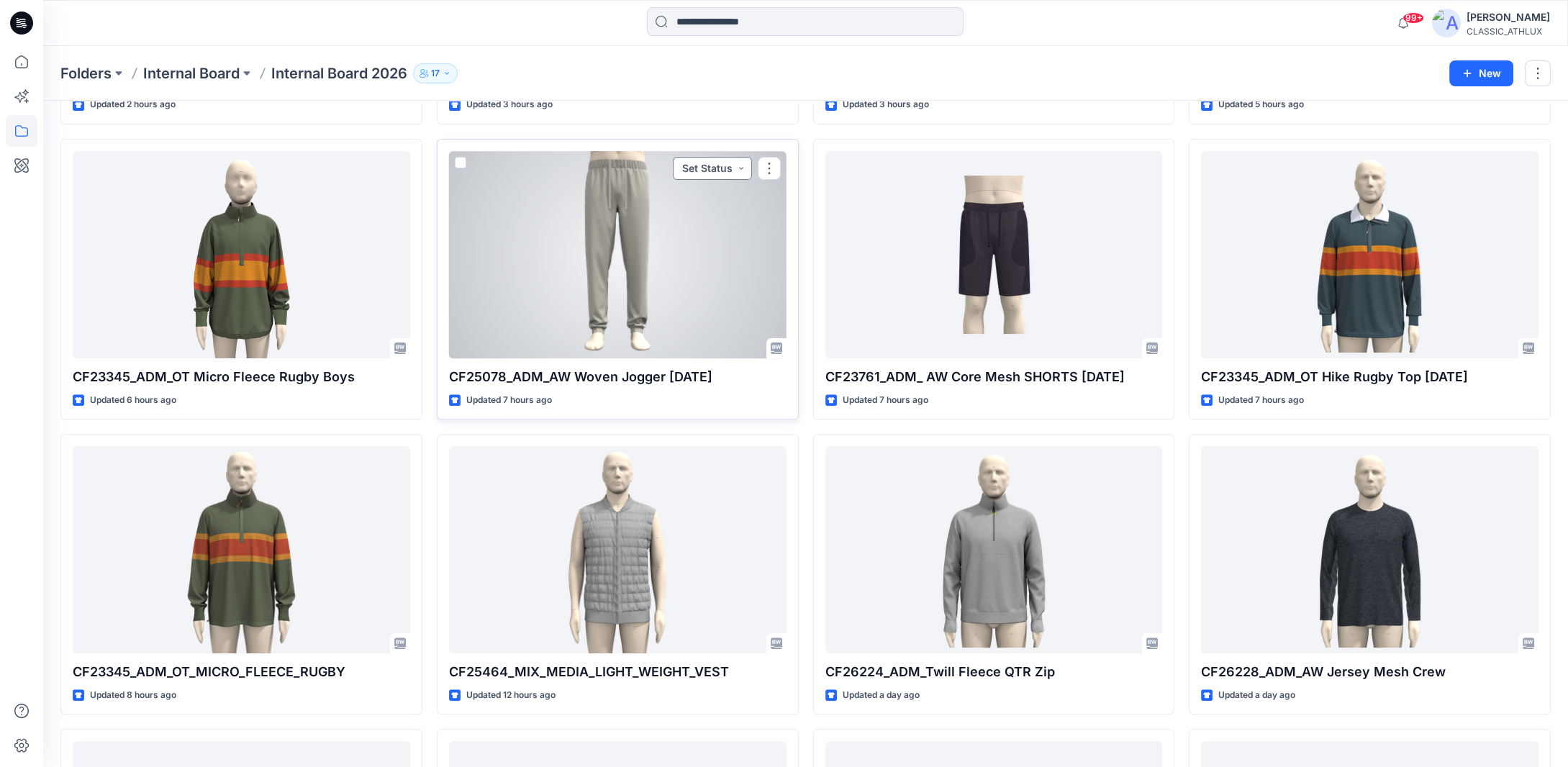
click at [741, 167] on button "Set Status" at bounding box center [712, 168] width 79 height 23
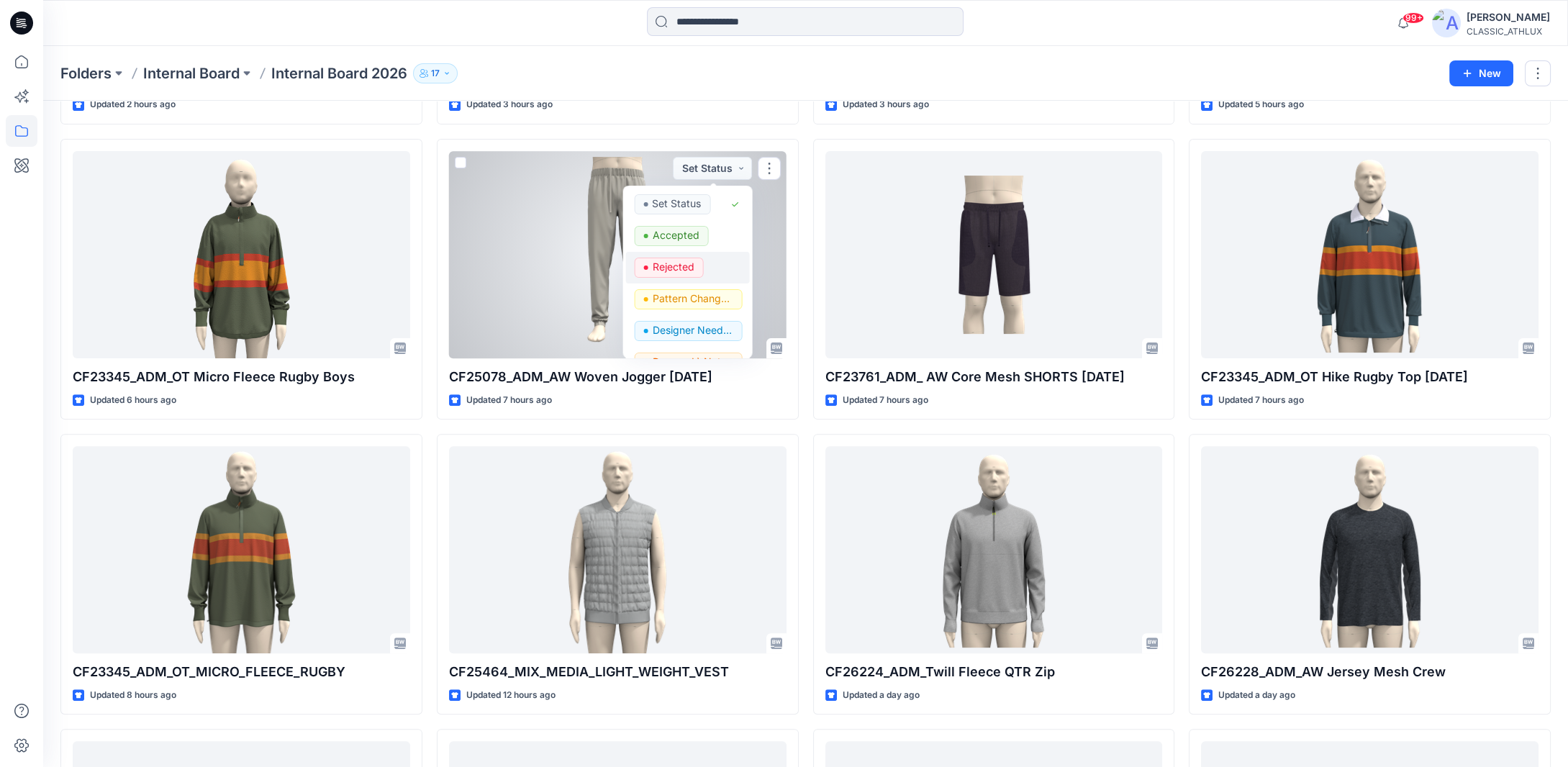
click at [689, 268] on p "Rejected" at bounding box center [672, 267] width 42 height 19
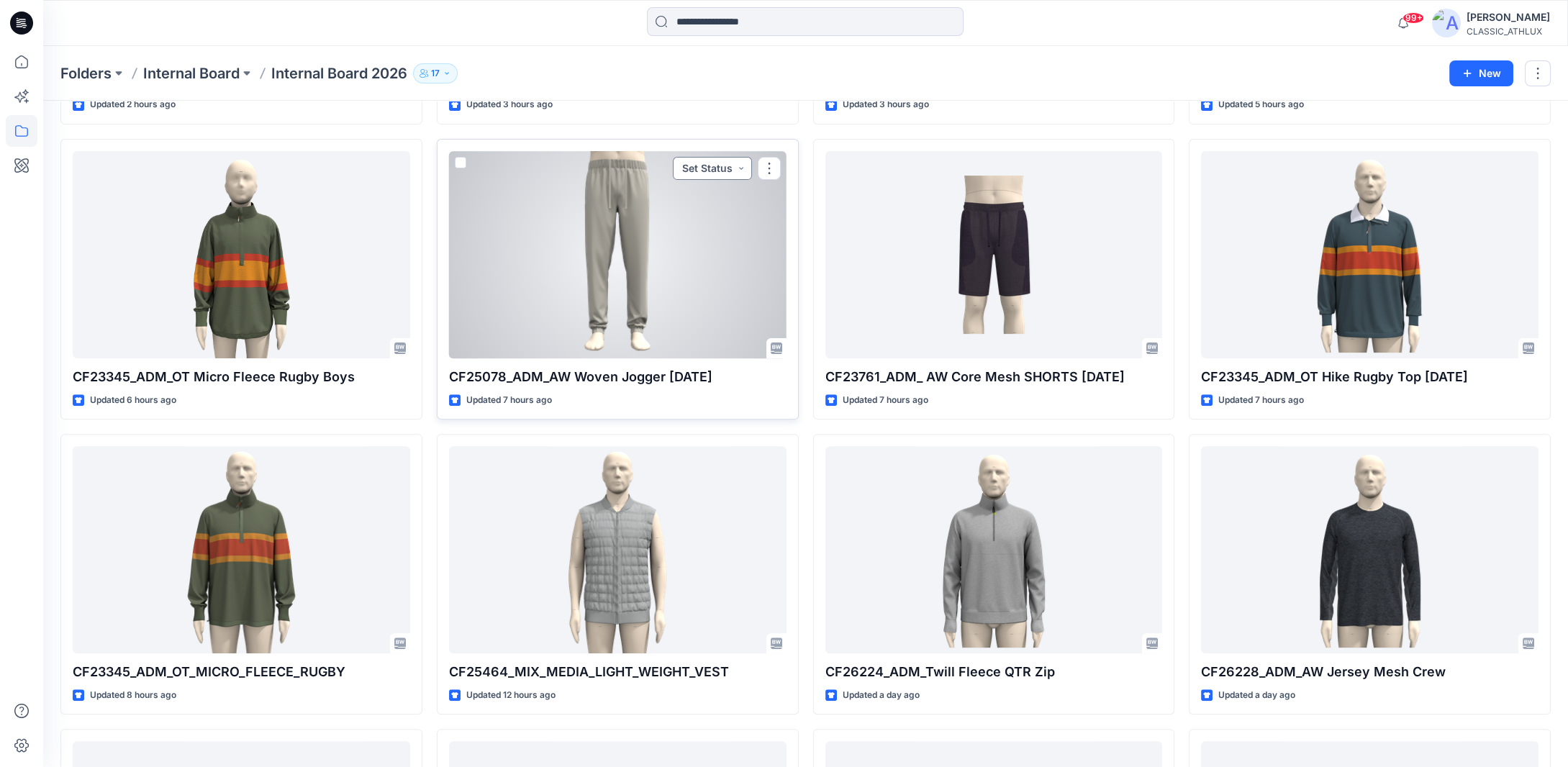
click at [744, 161] on button "Set Status" at bounding box center [712, 168] width 79 height 23
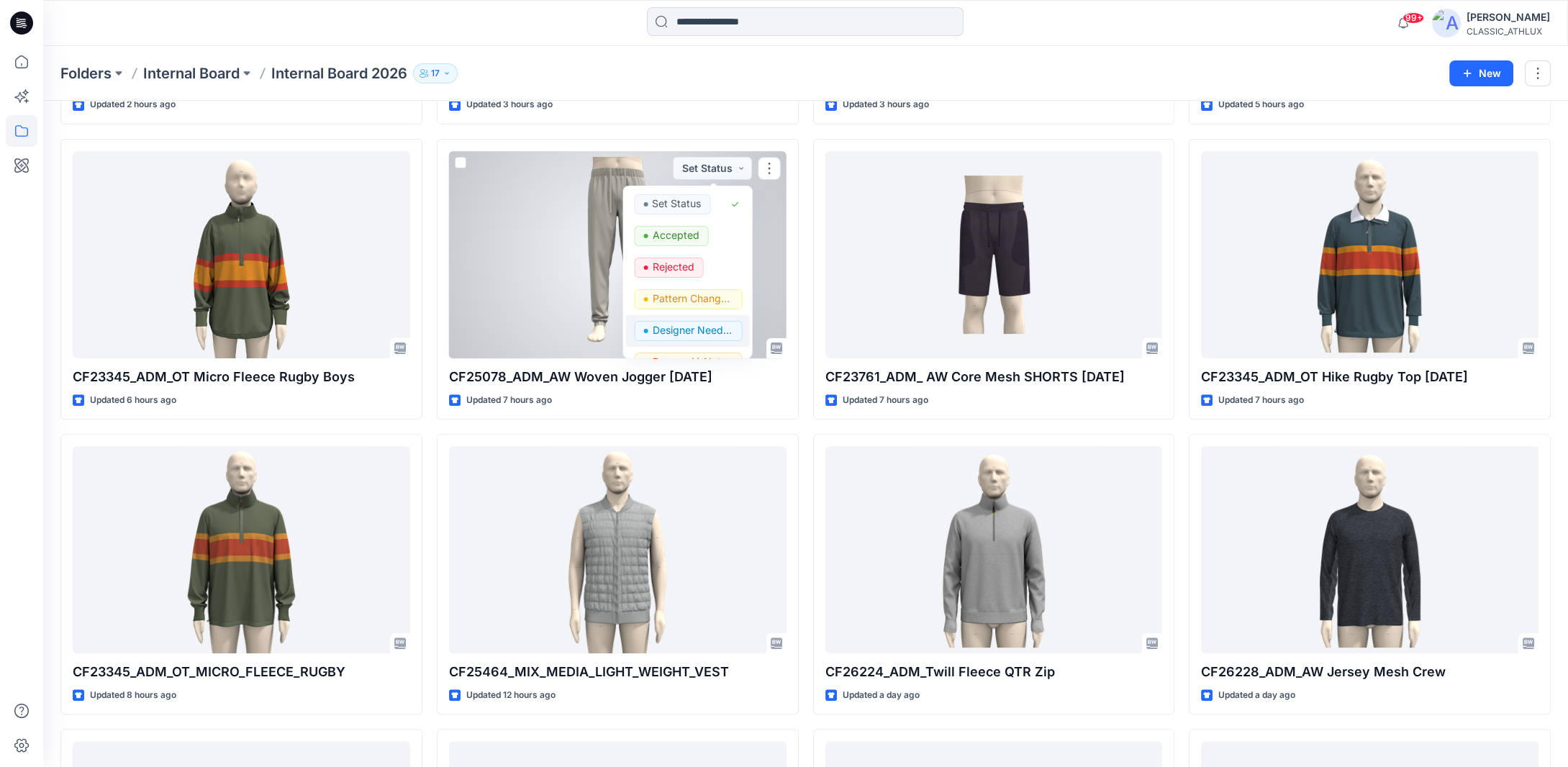
click at [722, 321] on p "Designer Need To Review" at bounding box center [692, 330] width 80 height 19
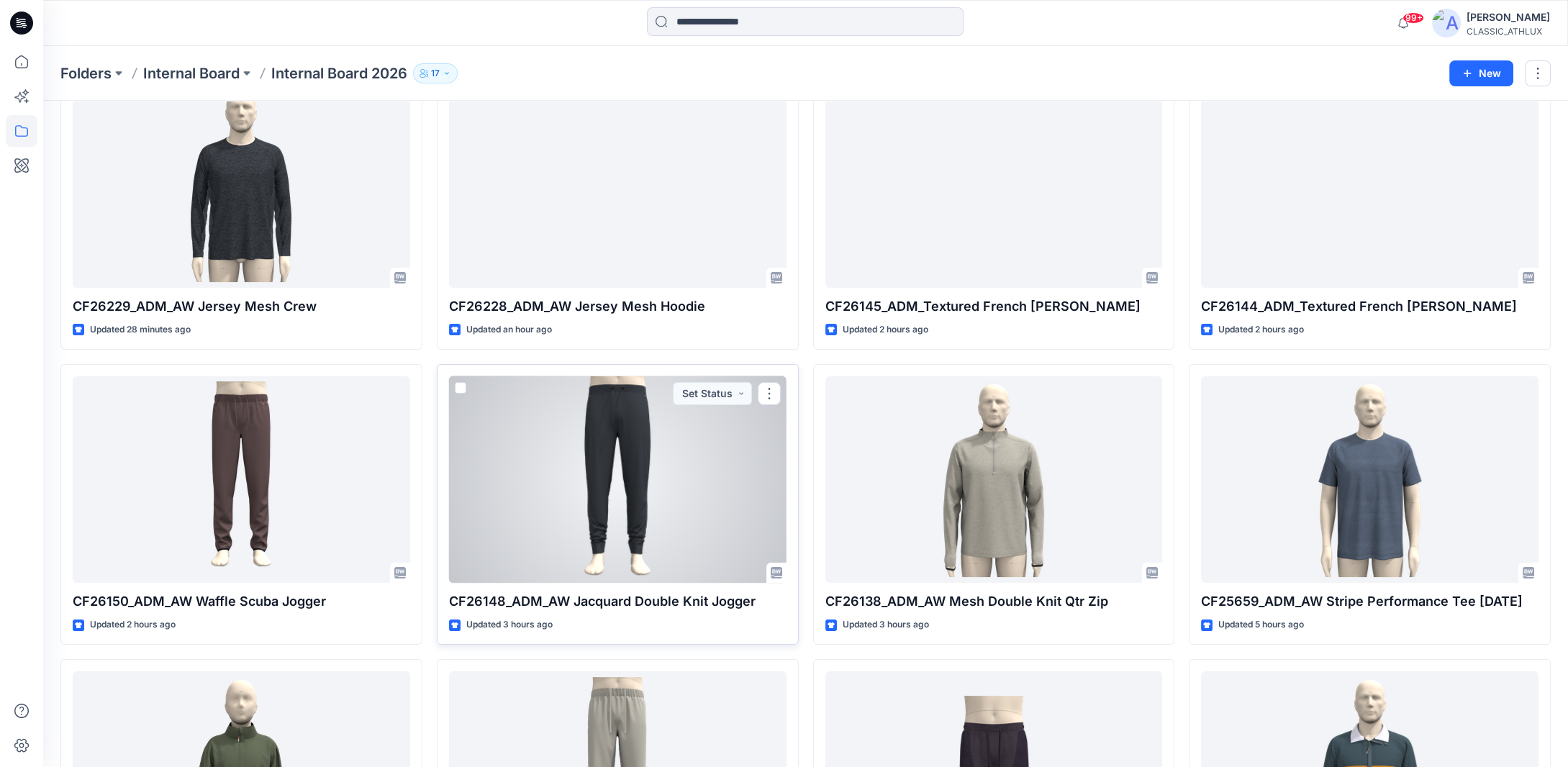
scroll to position [503, 0]
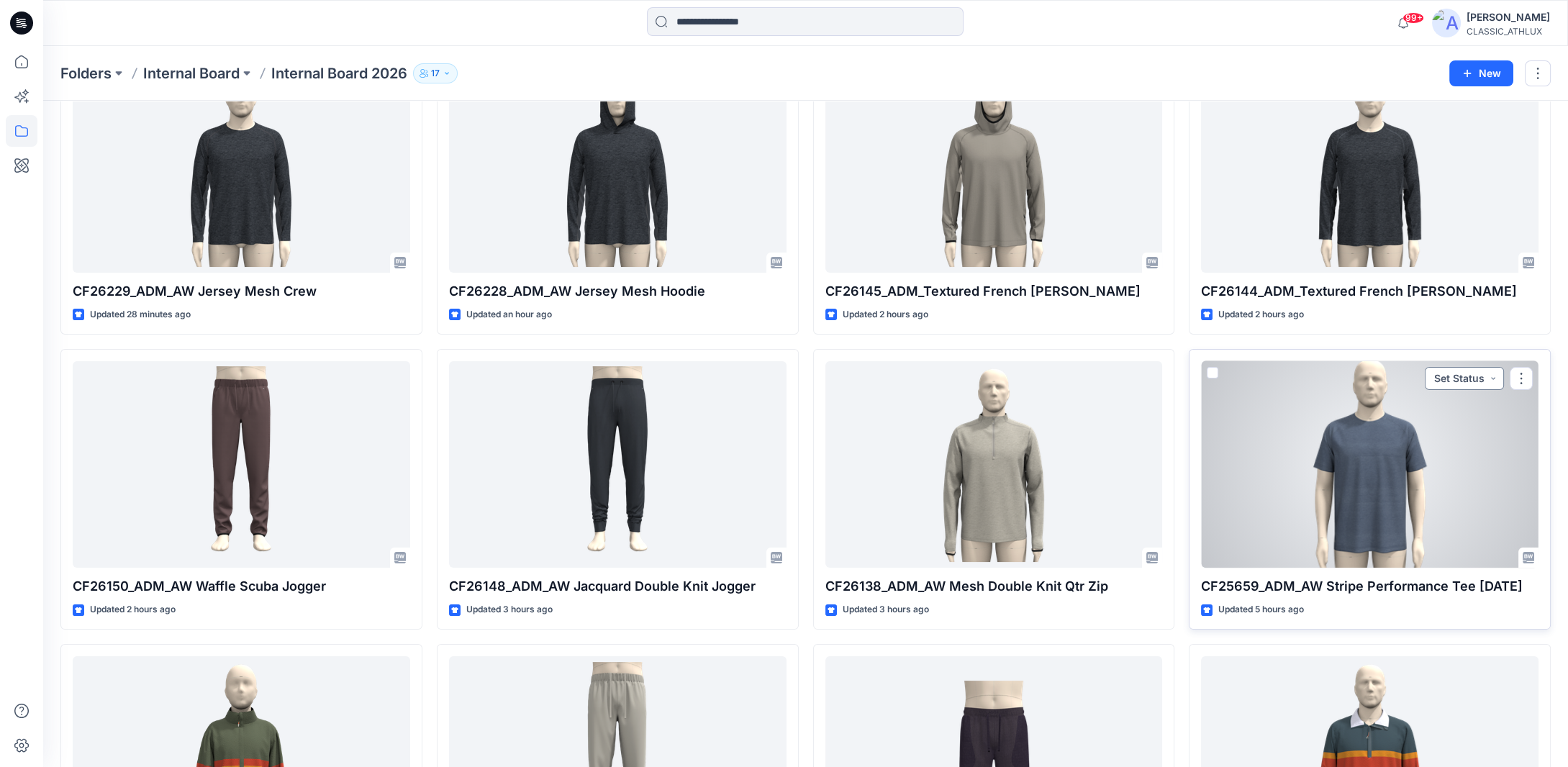
click at [1495, 380] on button "Set Status" at bounding box center [1464, 378] width 79 height 23
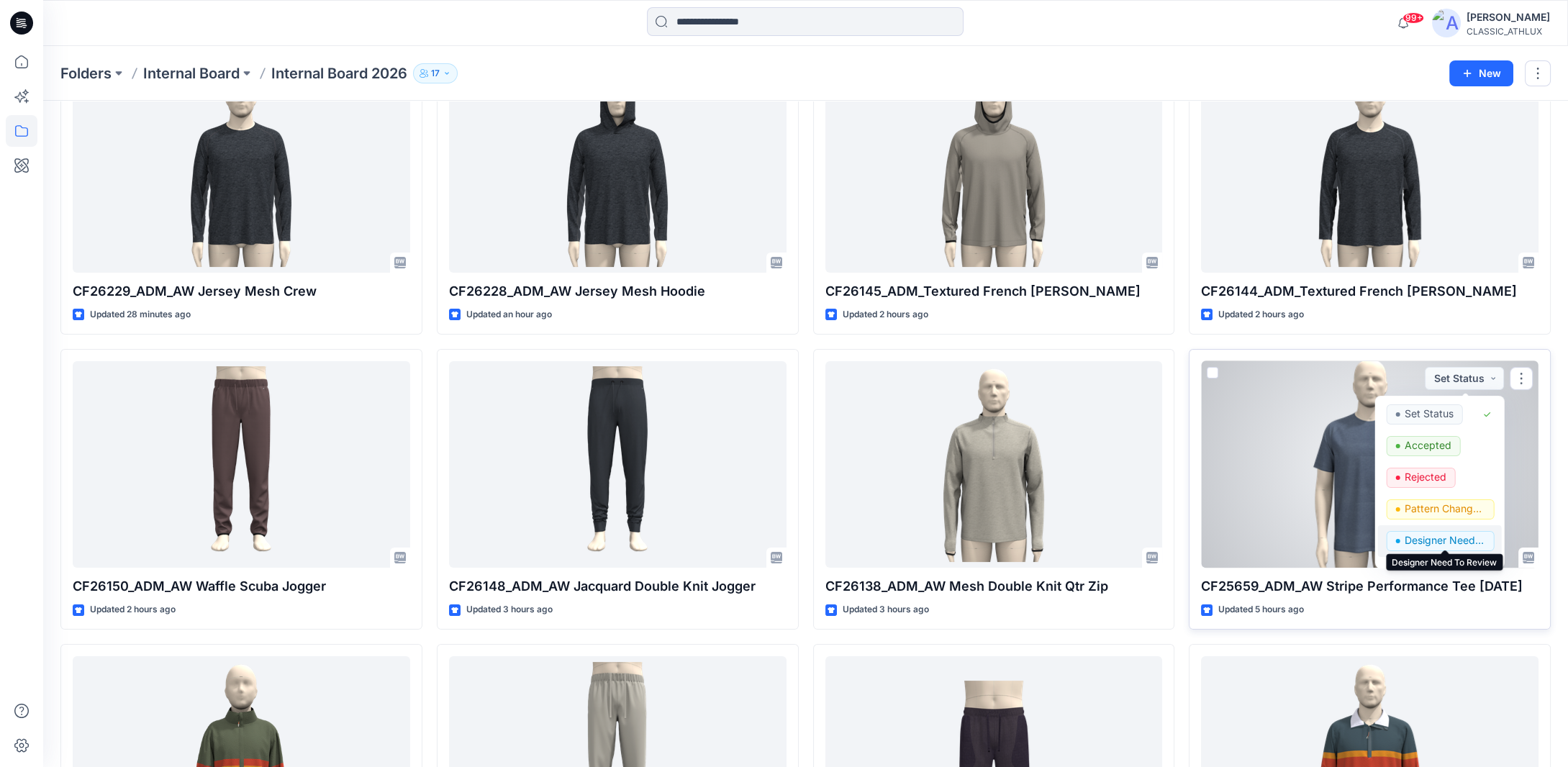
click at [1425, 538] on p "Designer Need To Review" at bounding box center [1445, 540] width 80 height 19
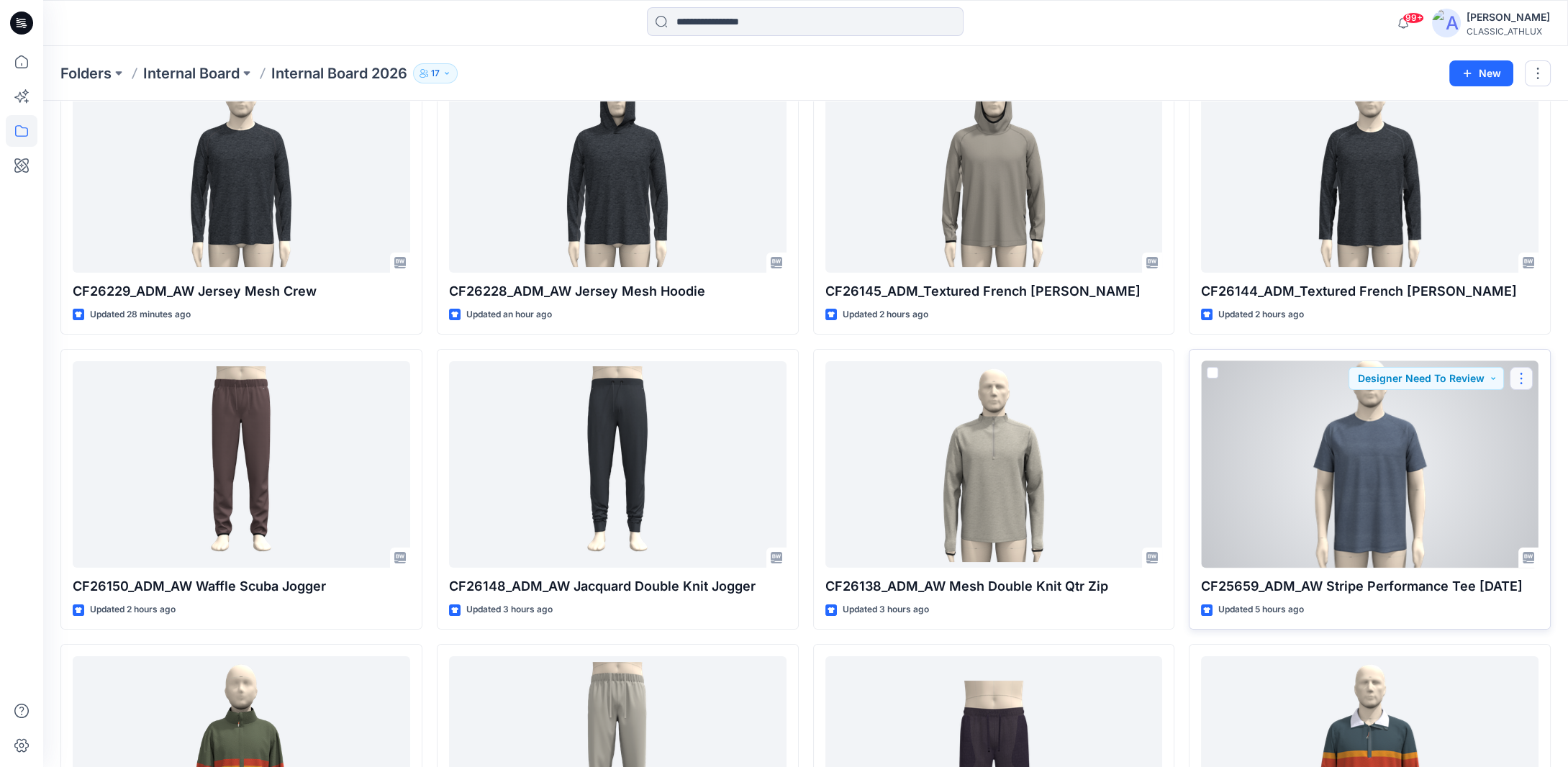
click at [1525, 377] on button "button" at bounding box center [1521, 378] width 23 height 23
click at [1524, 375] on button "button" at bounding box center [1521, 378] width 23 height 23
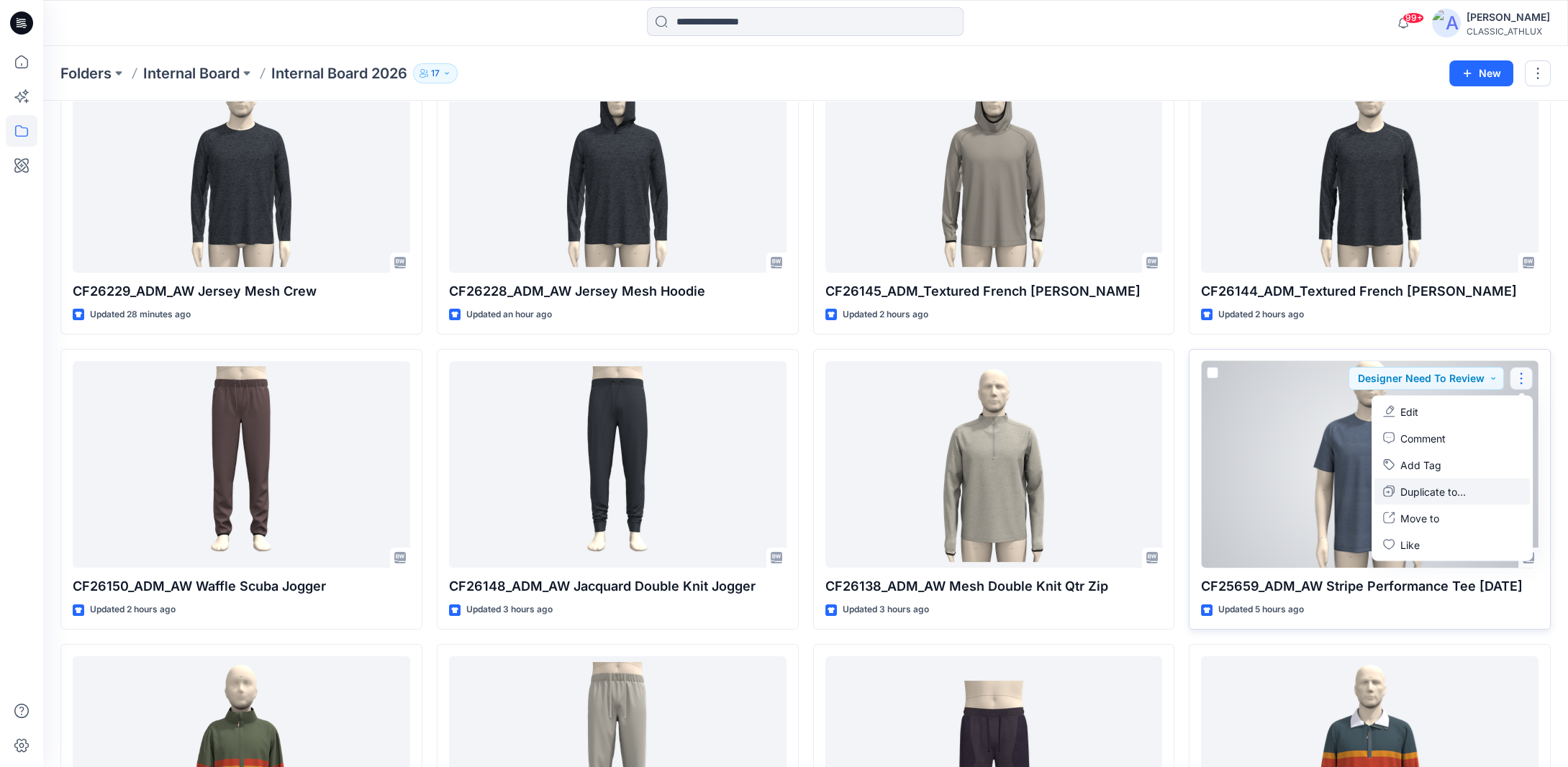
click at [1453, 489] on p "Duplicate to..." at bounding box center [1432, 491] width 65 height 15
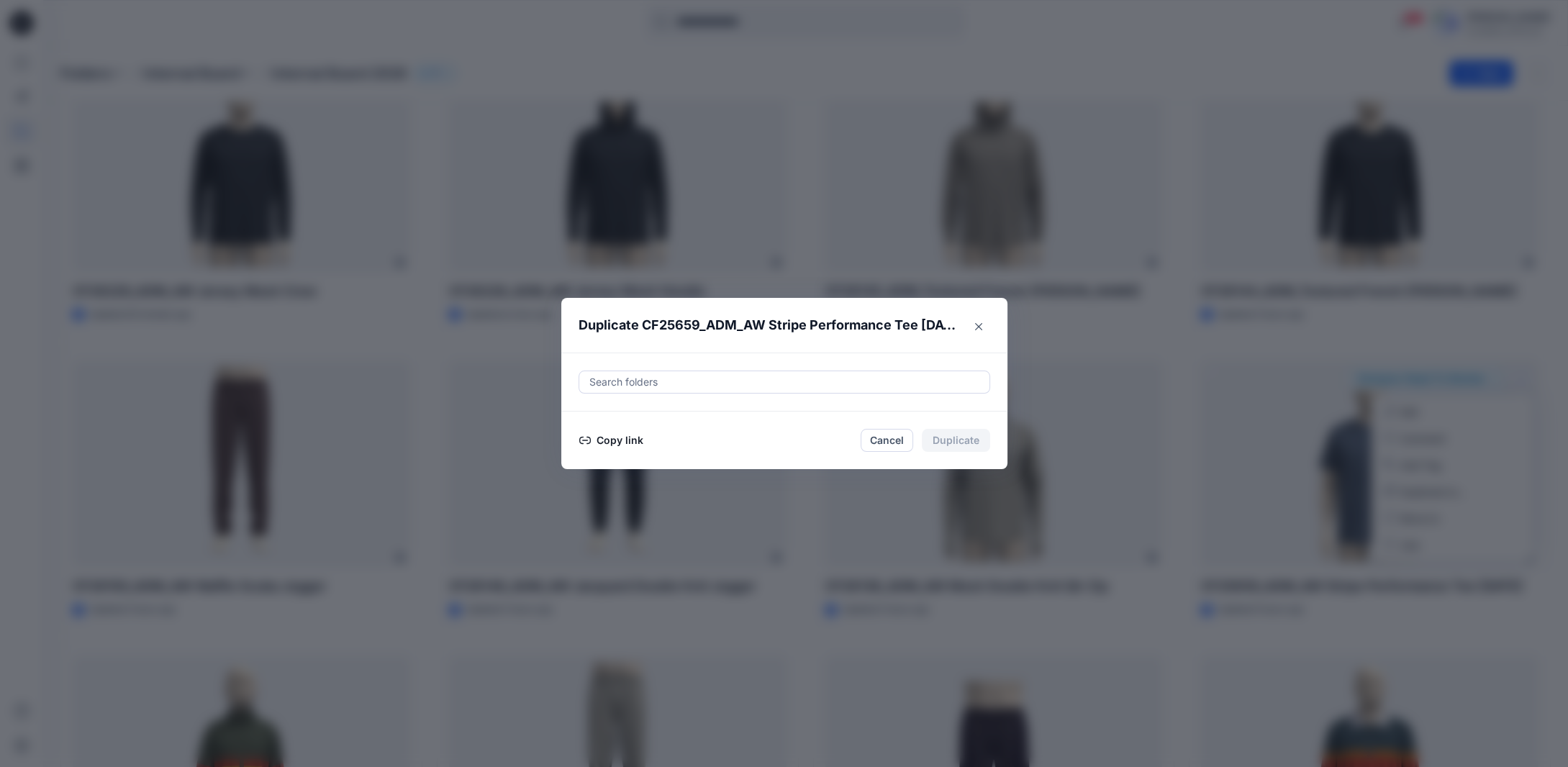
click at [625, 440] on button "Copy link" at bounding box center [611, 440] width 65 height 17
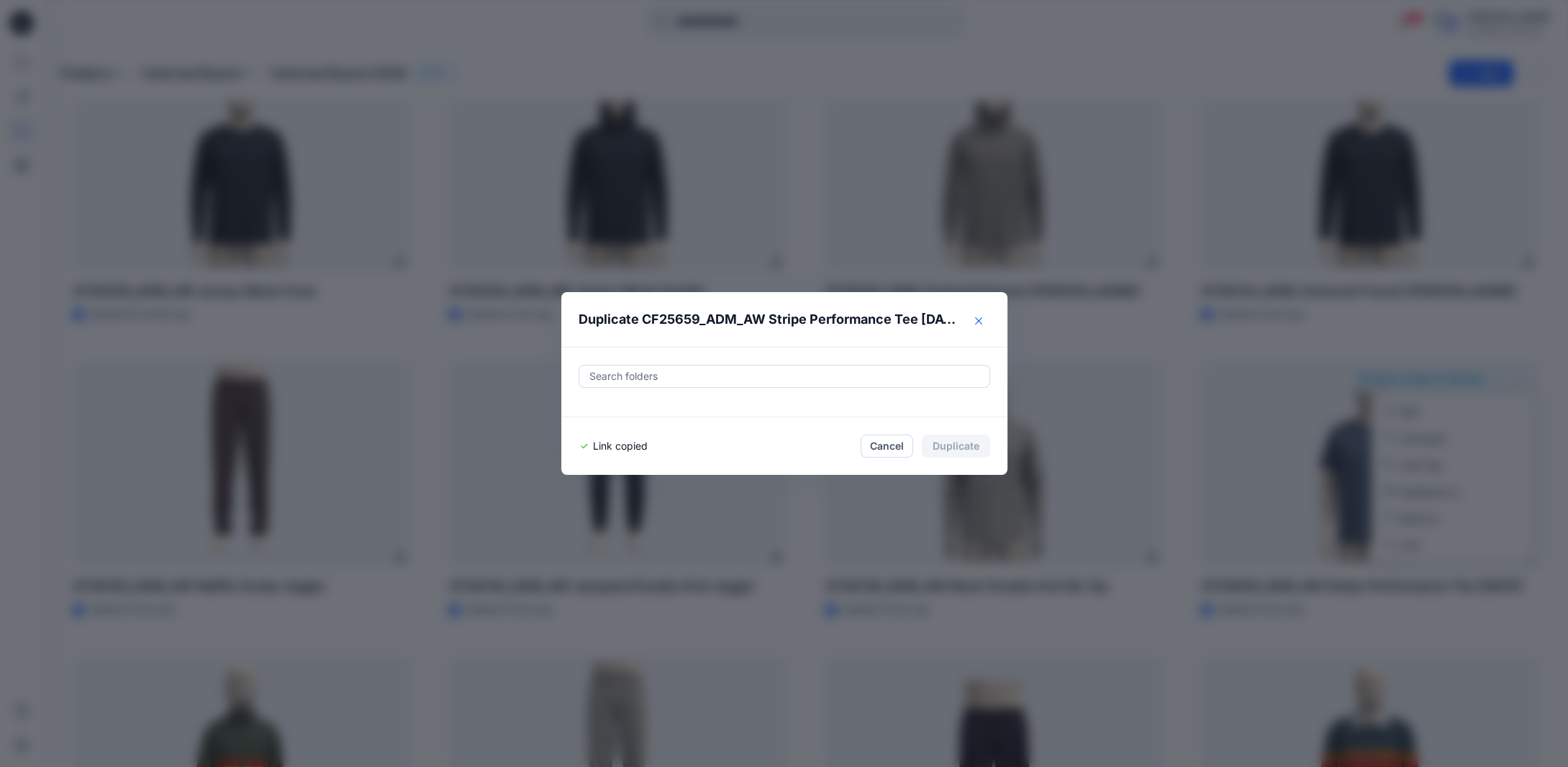
click at [983, 322] on icon "Close" at bounding box center [979, 321] width 7 height 7
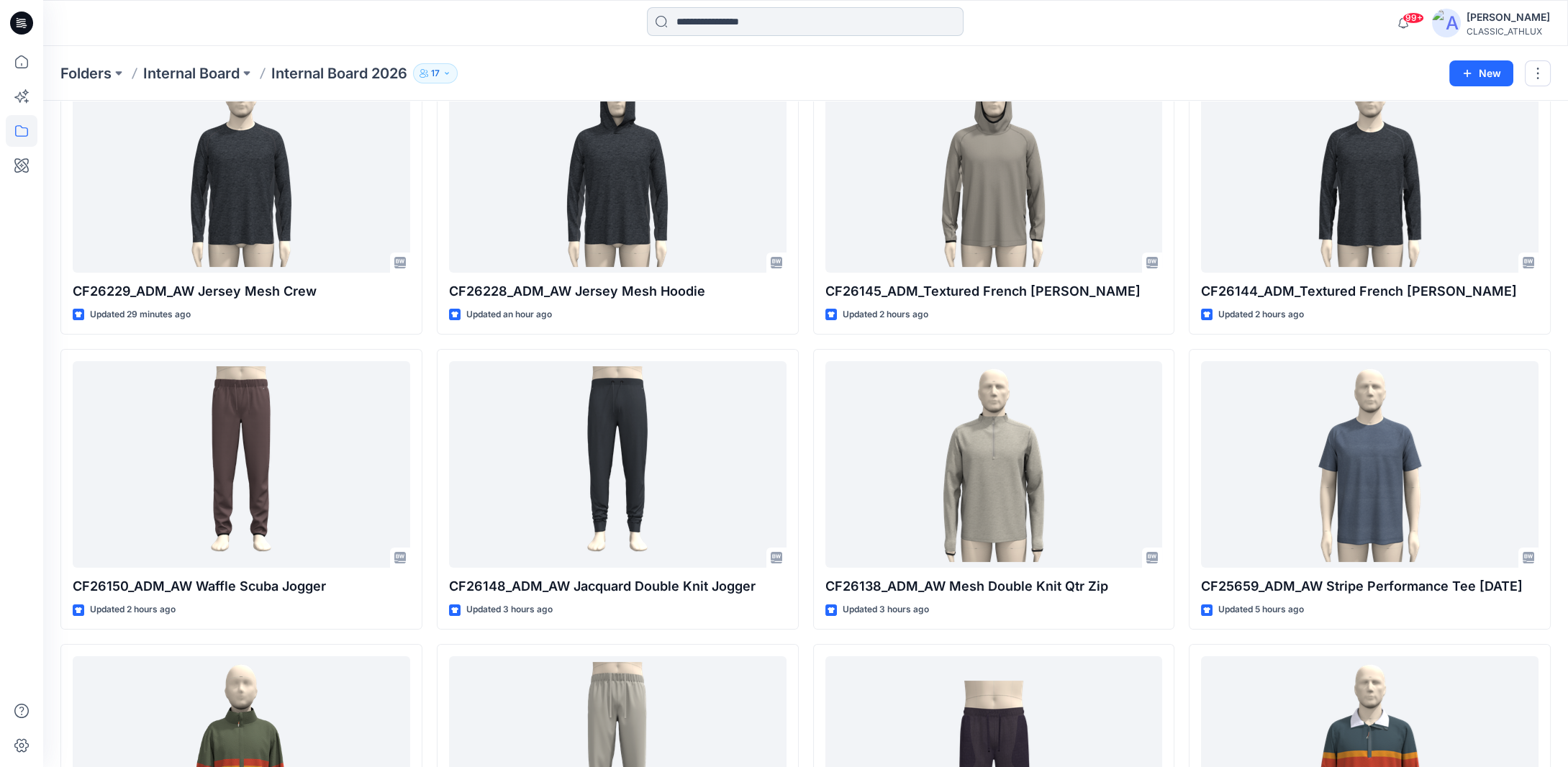
click at [684, 24] on input at bounding box center [805, 21] width 317 height 29
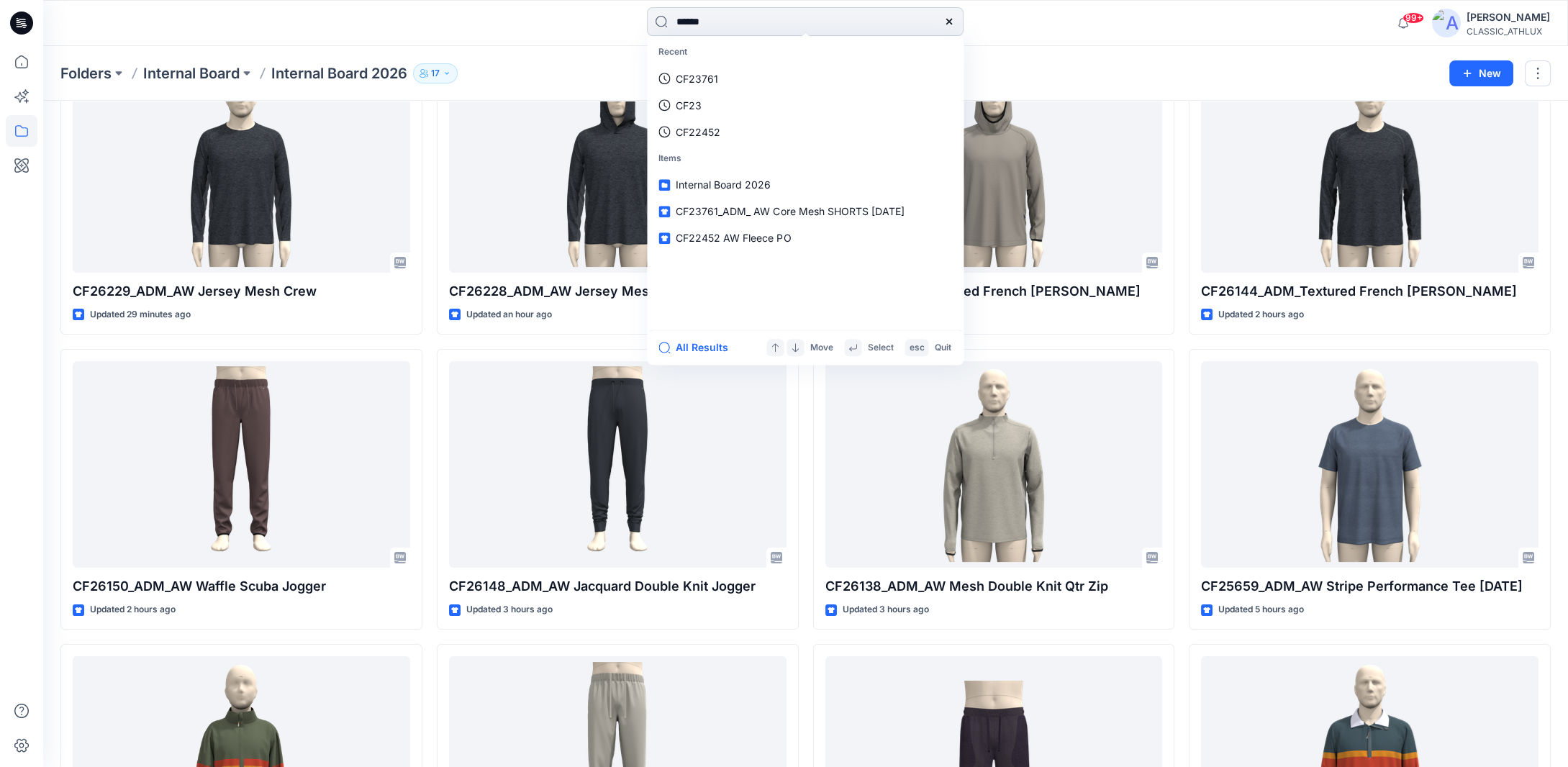
type input "*******"
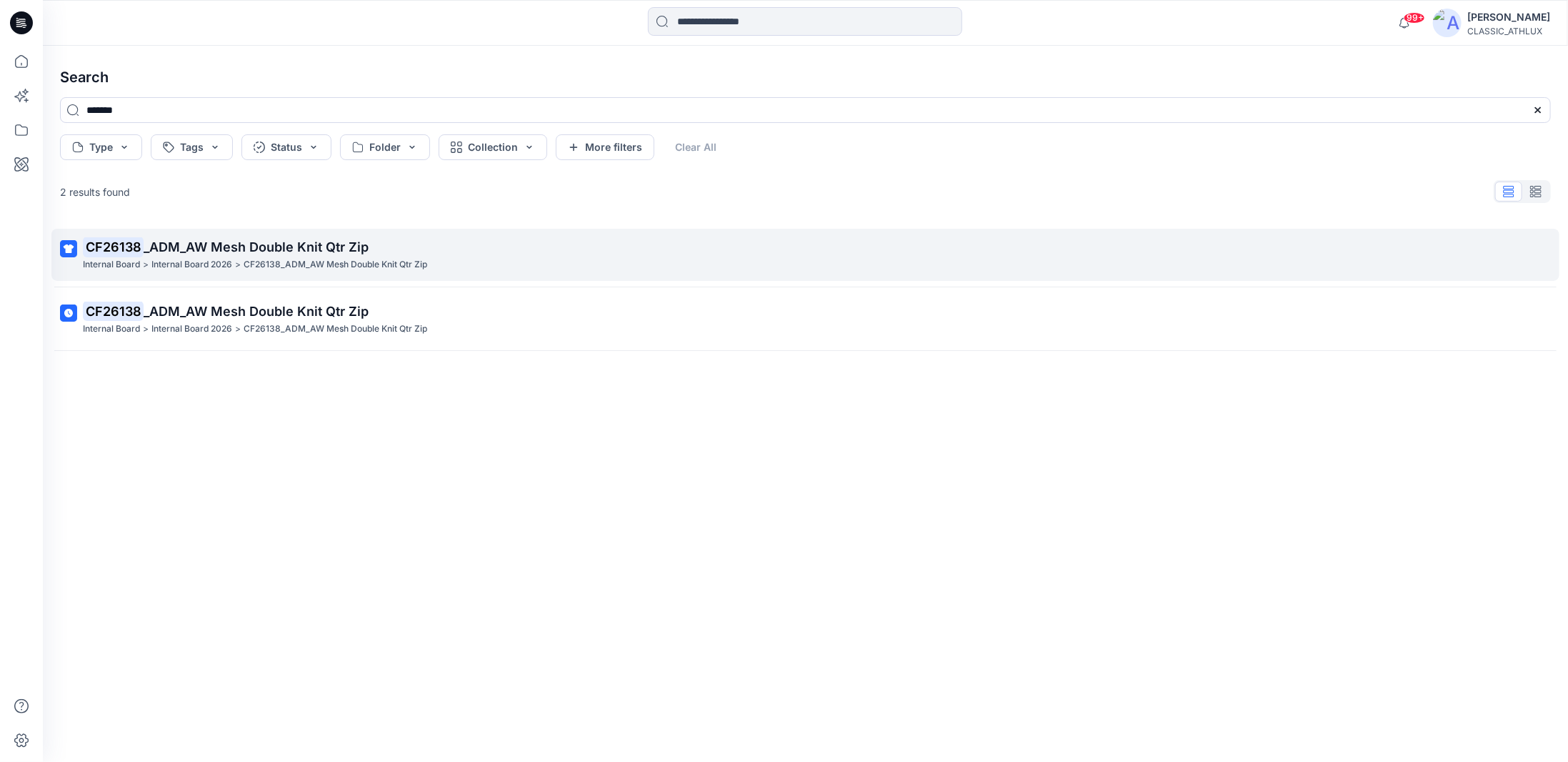
click at [373, 244] on p "CF26138 _ADM_AW Mesh Double Knit Qtr Zip" at bounding box center [804, 247] width 1442 height 20
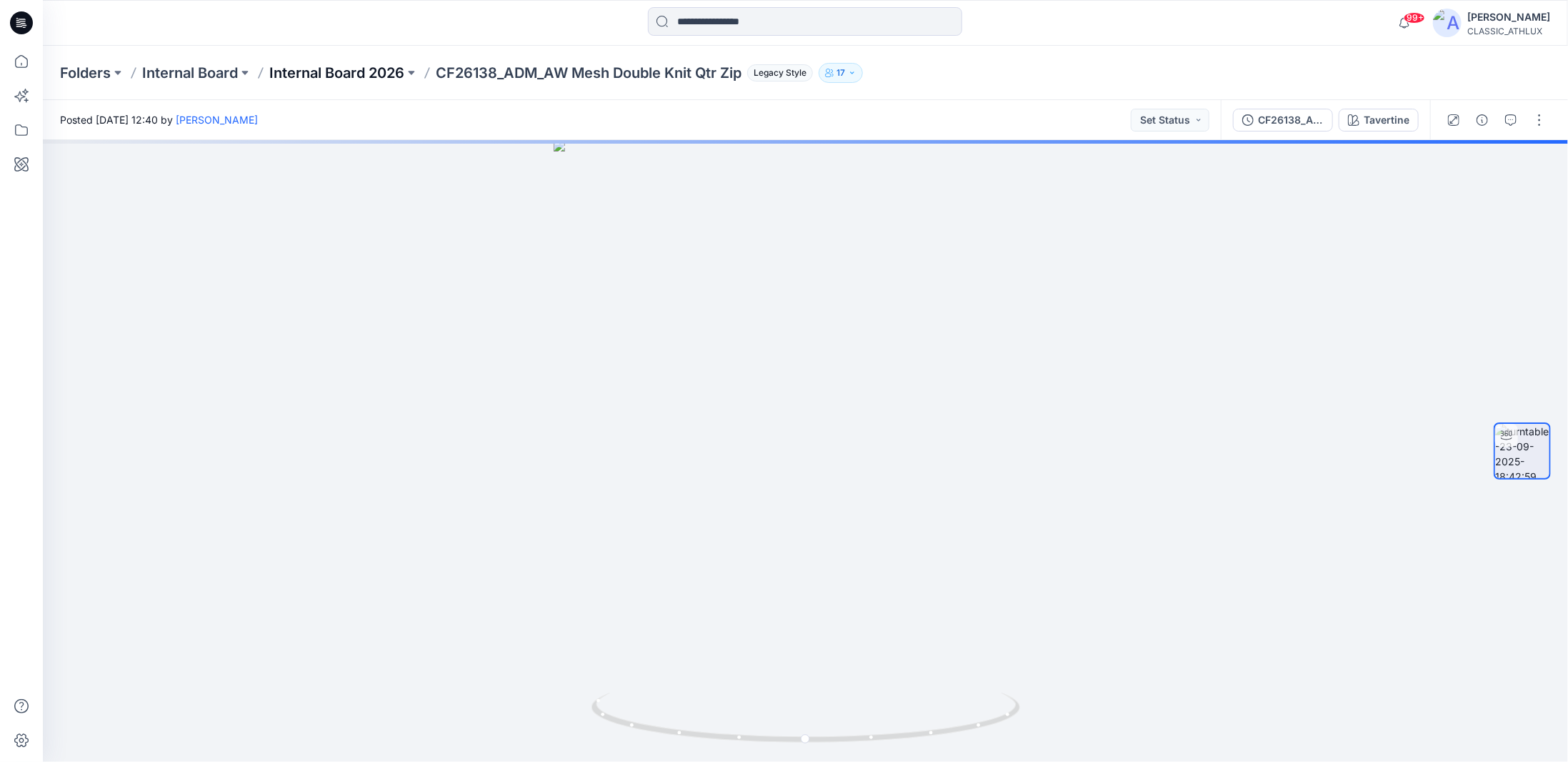
click at [386, 72] on p "Internal Board 2026" at bounding box center [336, 73] width 135 height 20
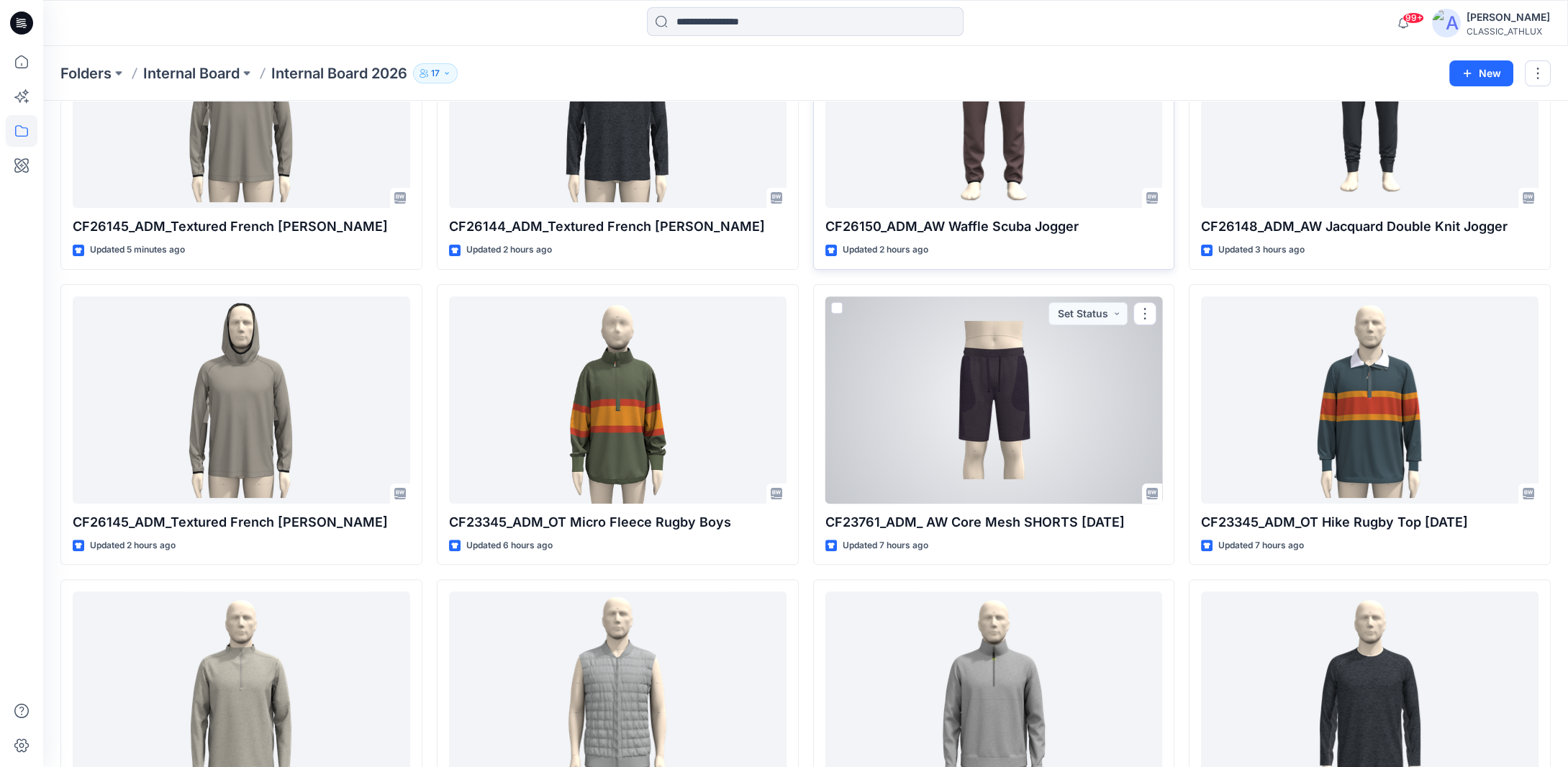
scroll to position [719, 0]
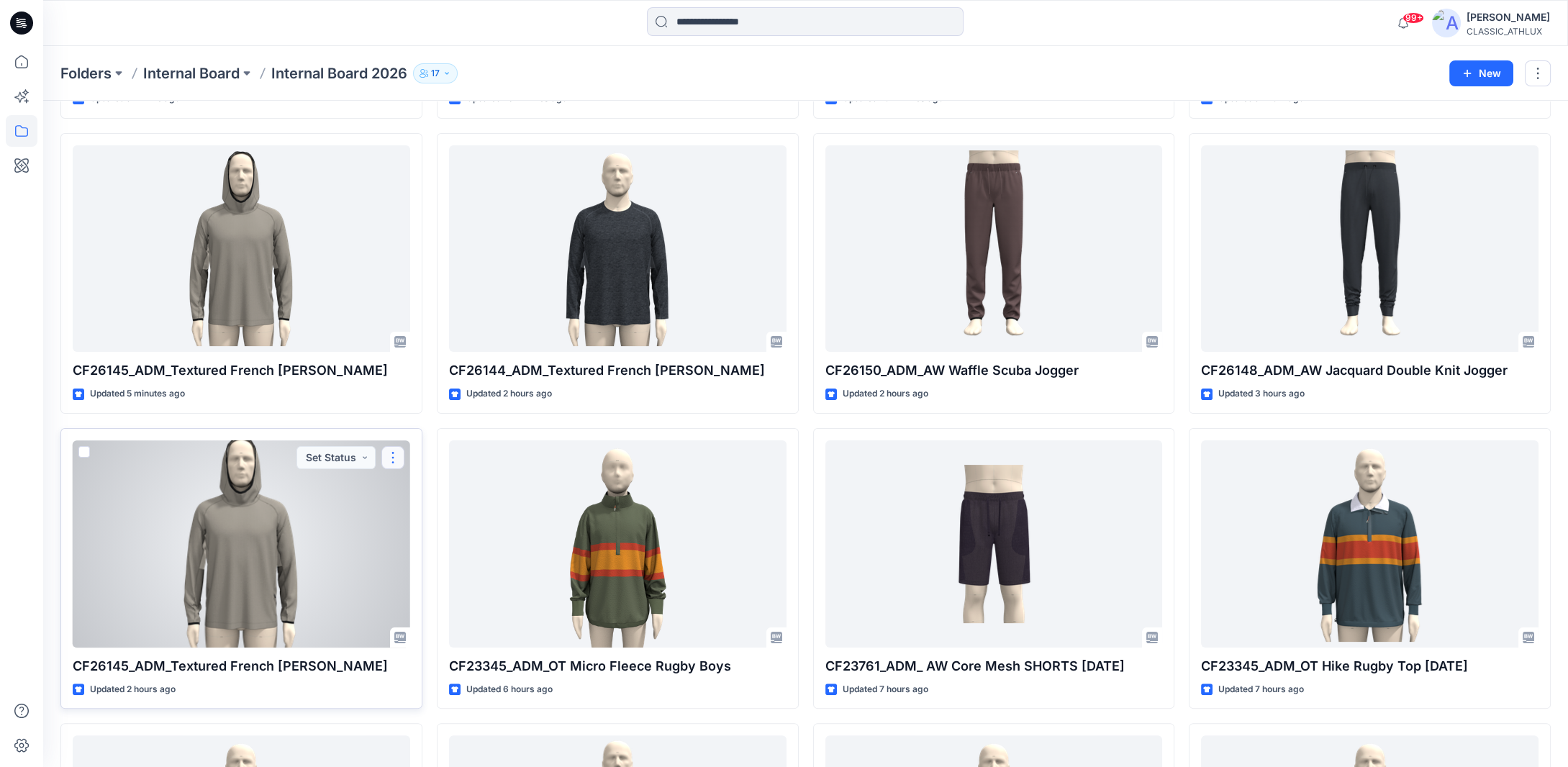
click at [394, 454] on button "button" at bounding box center [392, 457] width 23 height 23
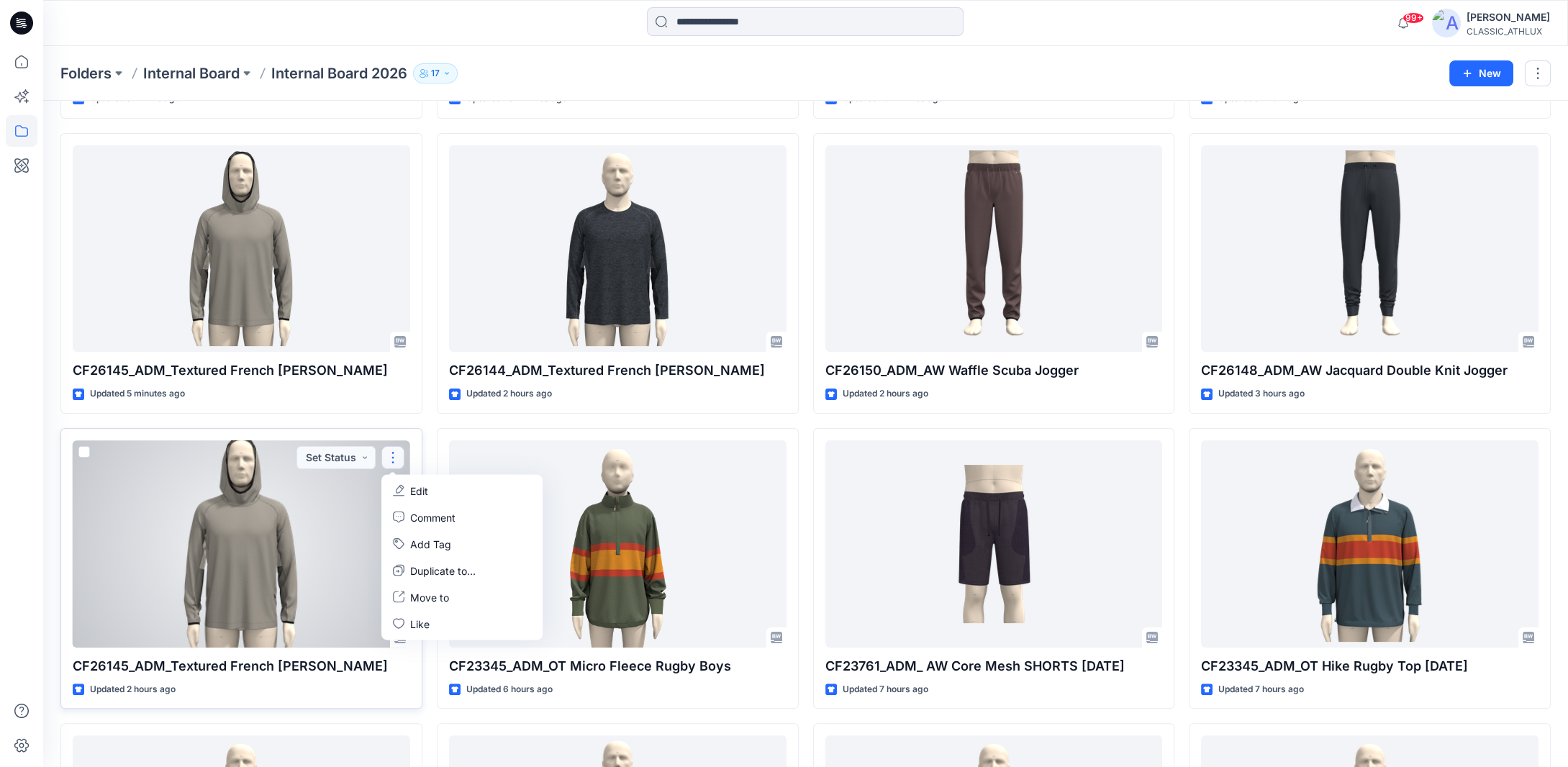
click at [459, 490] on button "Edit" at bounding box center [462, 491] width 155 height 27
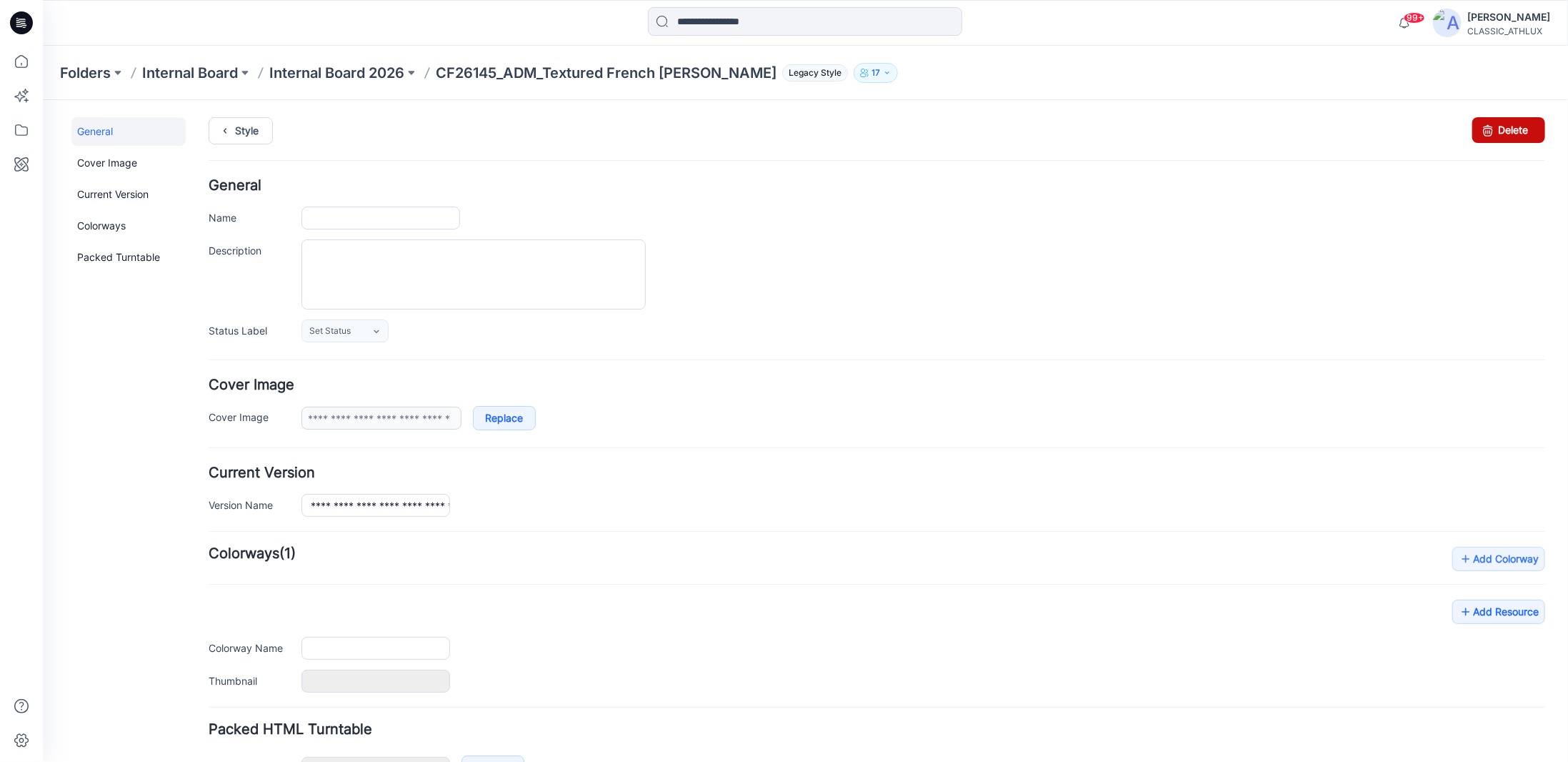
type input "**********"
click at [1477, 130] on icon at bounding box center [1487, 129] width 20 height 26
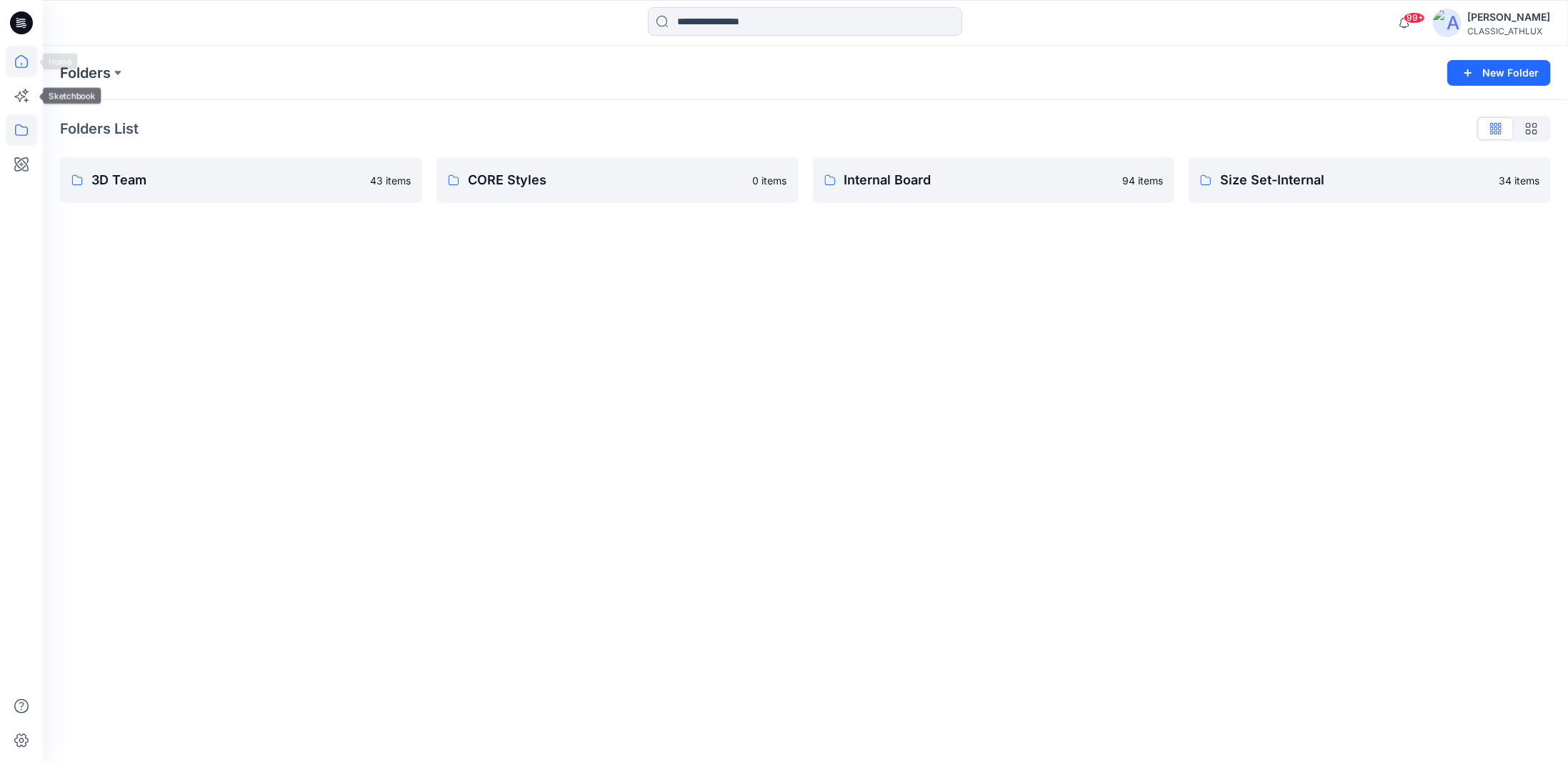
click at [20, 58] on icon at bounding box center [21, 61] width 31 height 31
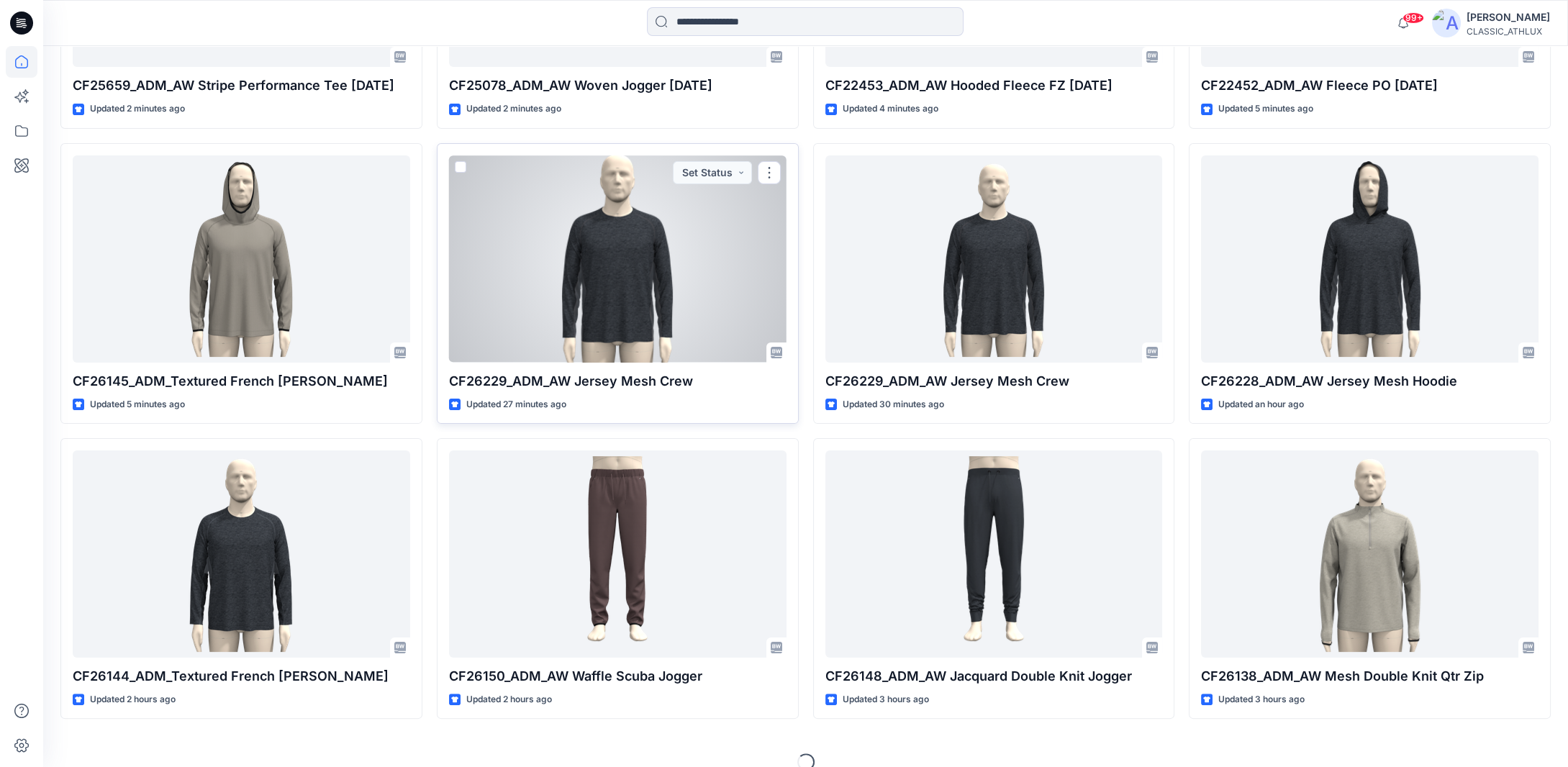
scroll to position [710, 0]
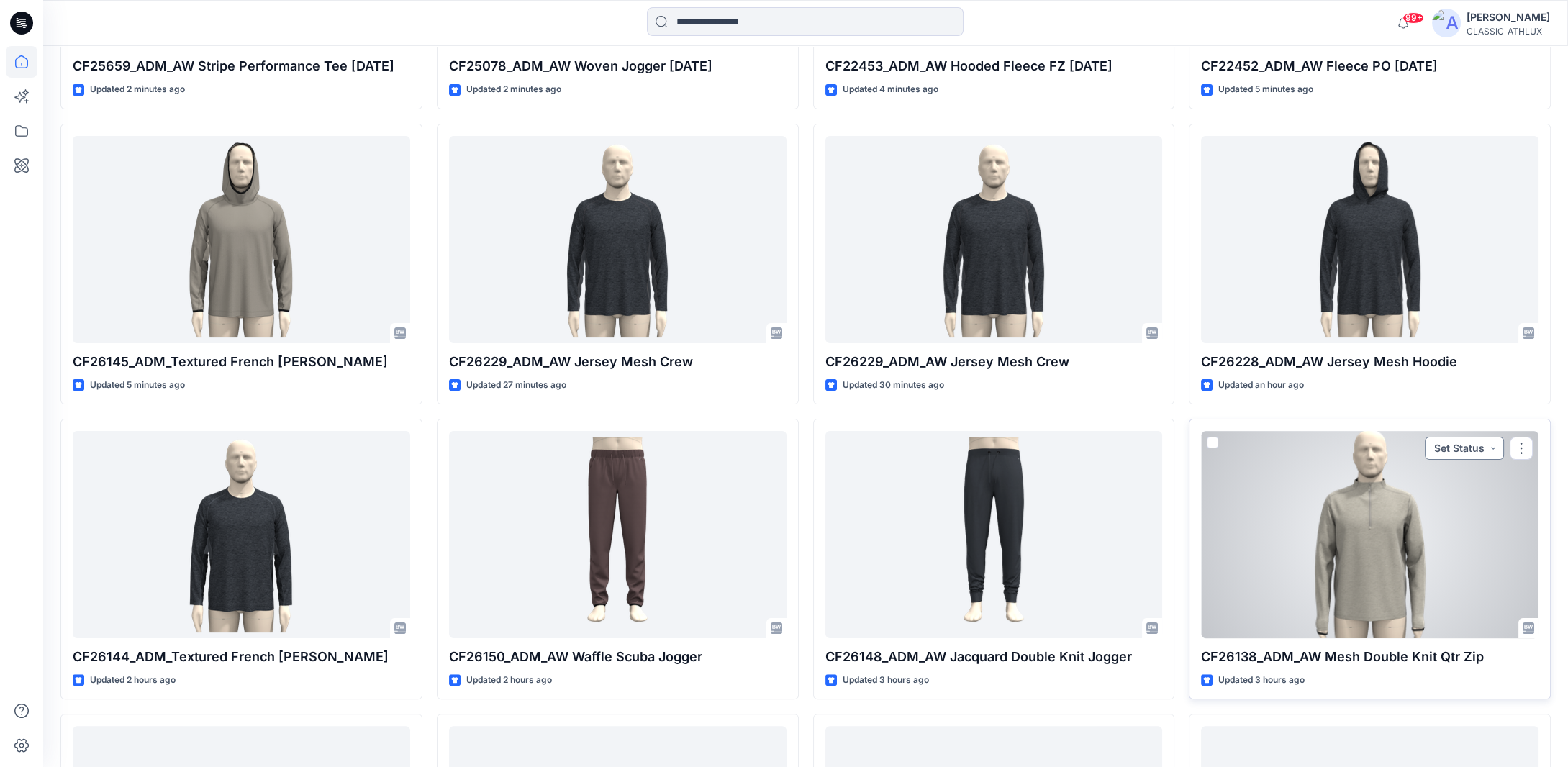
click at [1494, 446] on button "Set Status" at bounding box center [1464, 447] width 79 height 23
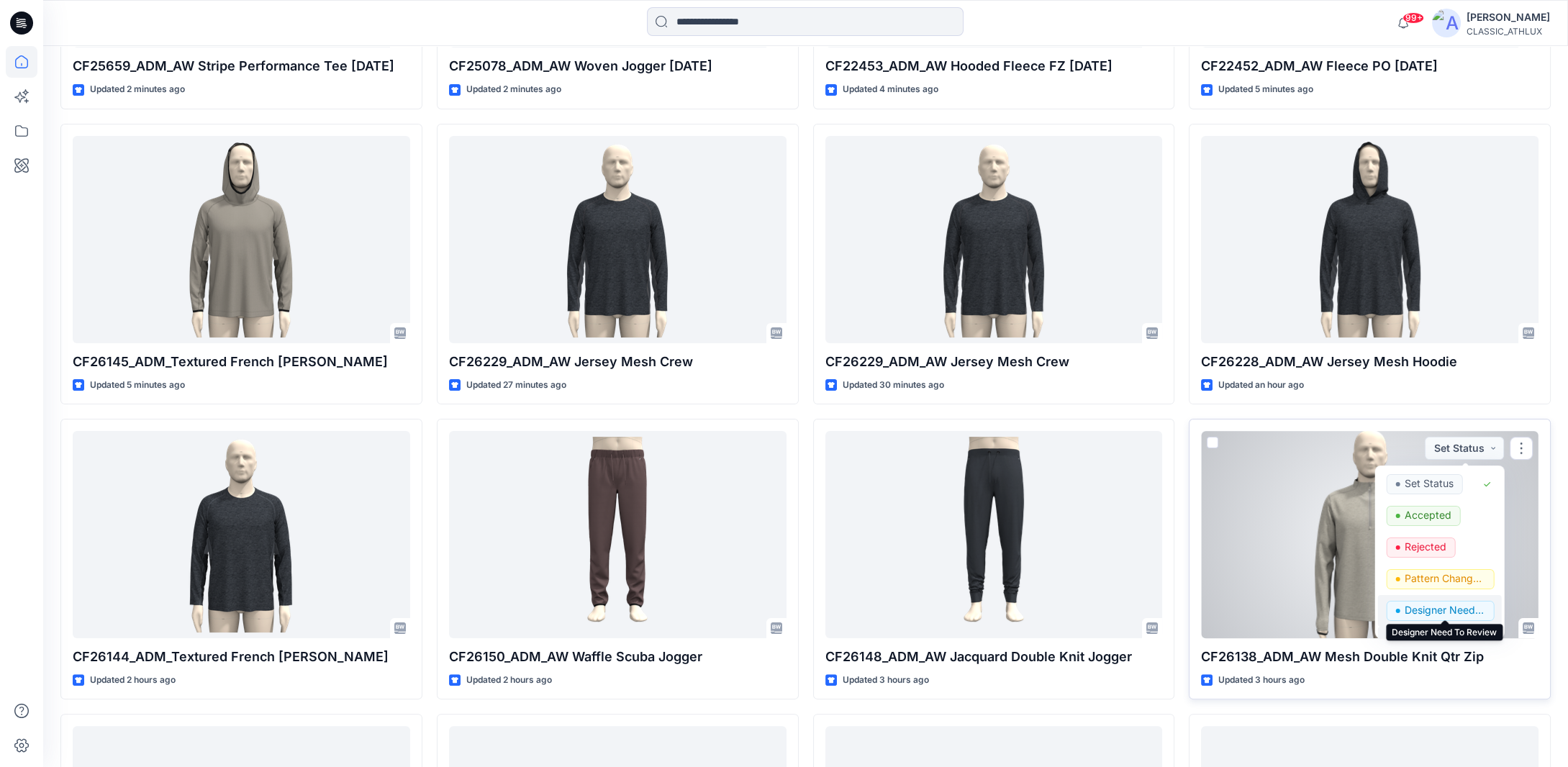
drag, startPoint x: 1420, startPoint y: 608, endPoint x: 1414, endPoint y: 601, distance: 9.2
click at [1419, 608] on p "Designer Need To Review" at bounding box center [1445, 610] width 80 height 19
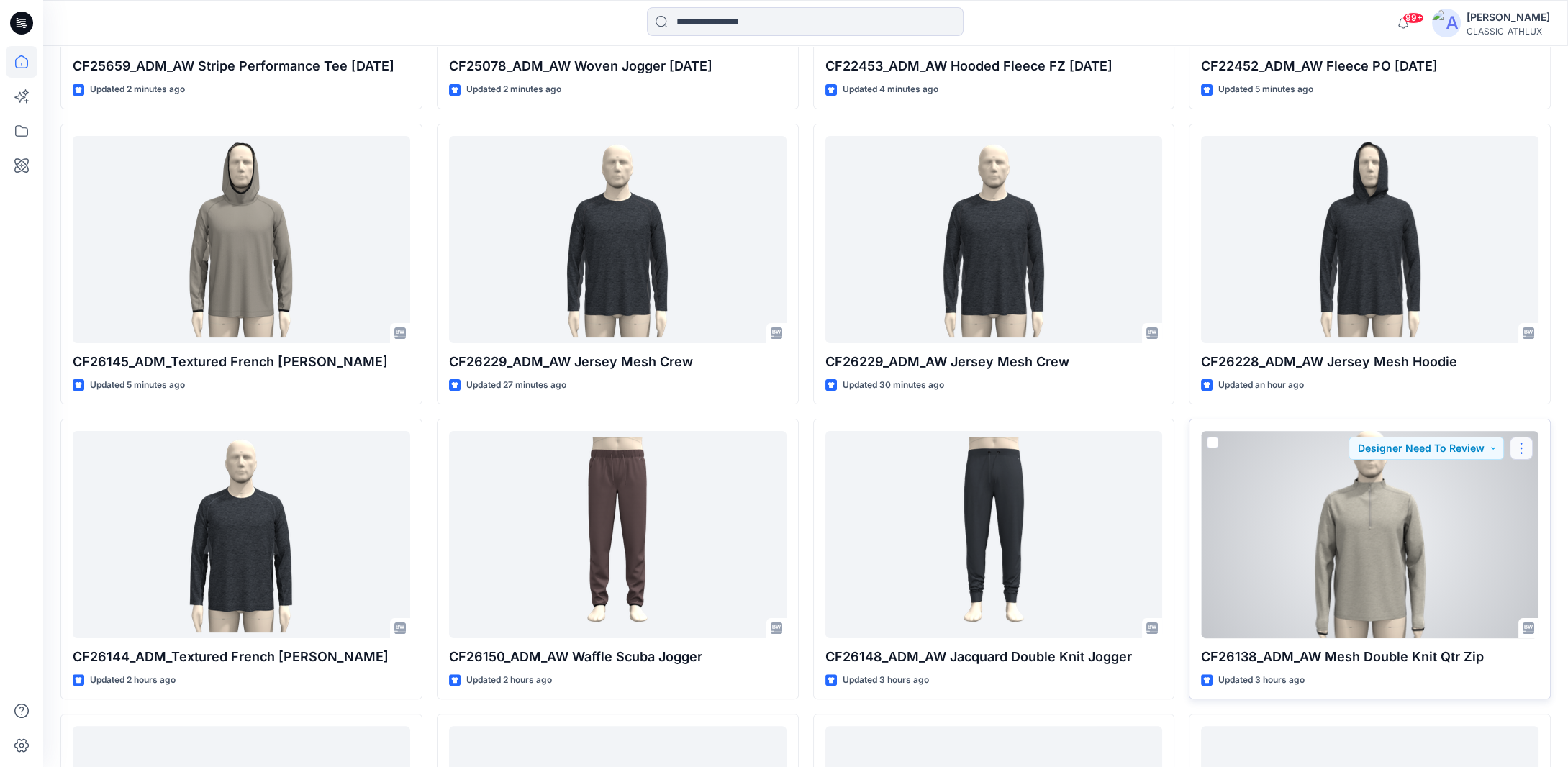
click at [1527, 444] on button "button" at bounding box center [1521, 447] width 23 height 23
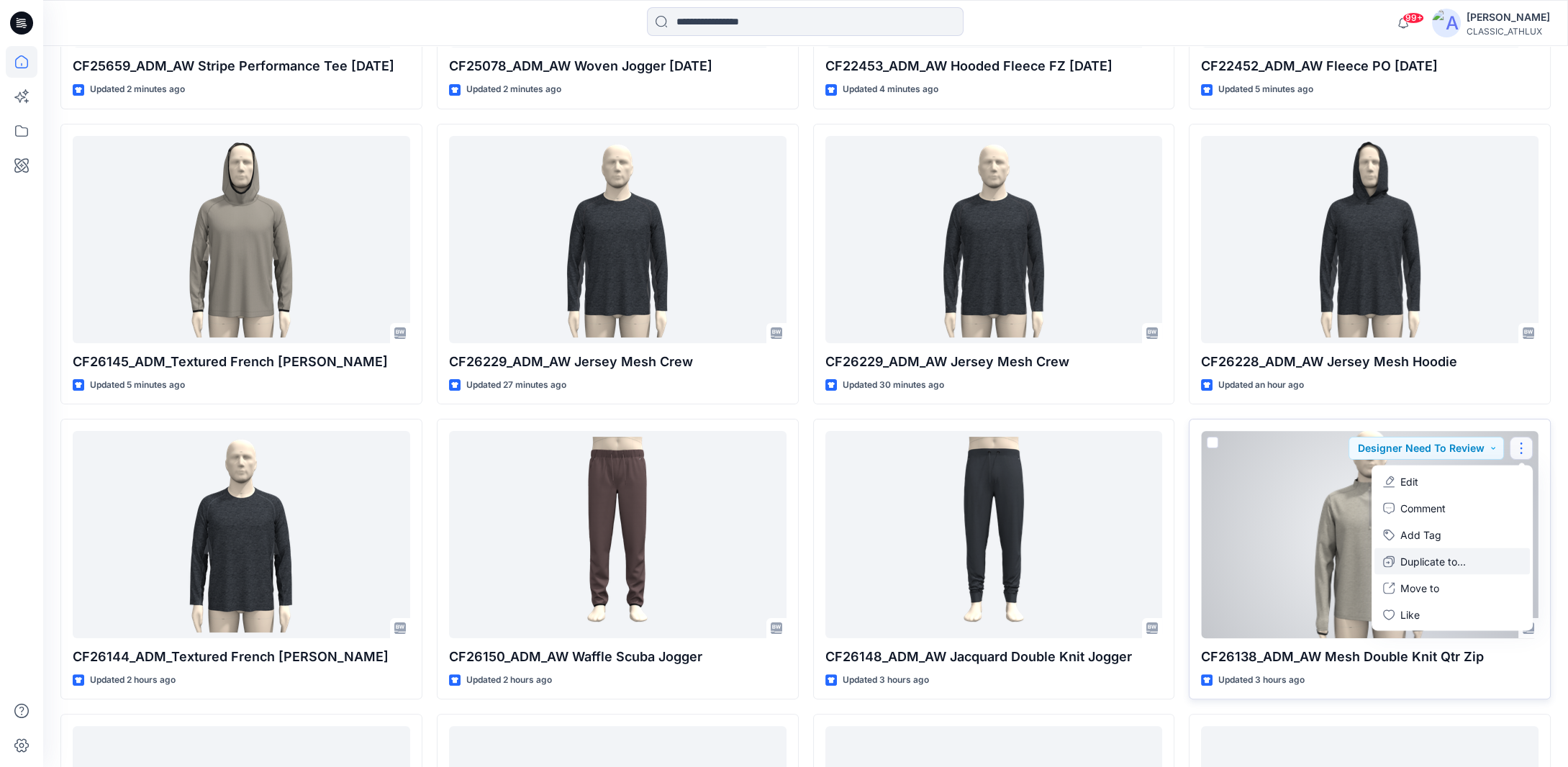
click at [1464, 559] on p "Duplicate to..." at bounding box center [1432, 561] width 65 height 15
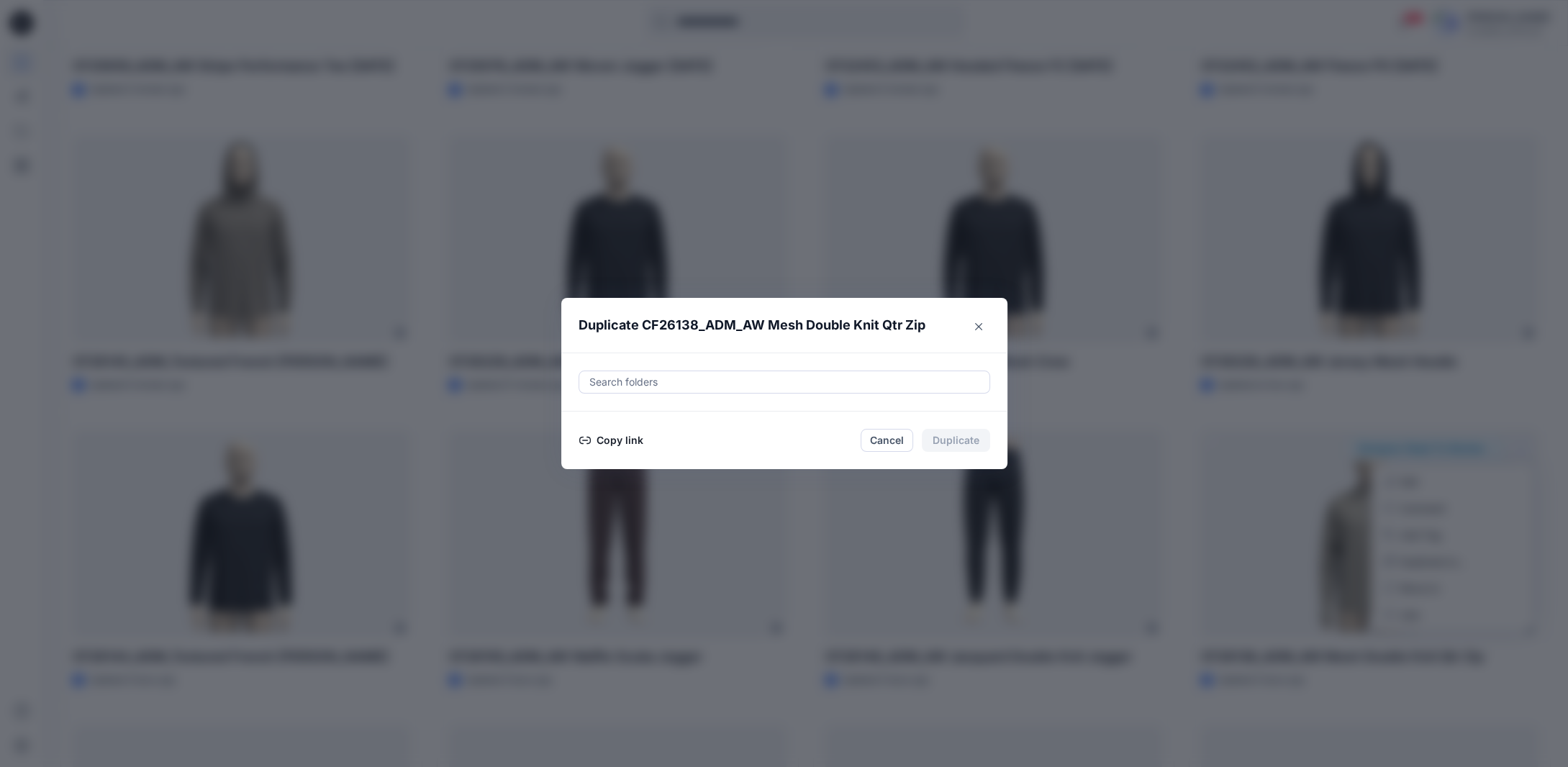
drag, startPoint x: 628, startPoint y: 443, endPoint x: 609, endPoint y: 444, distance: 19.0
click at [628, 443] on button "Copy link" at bounding box center [611, 440] width 65 height 17
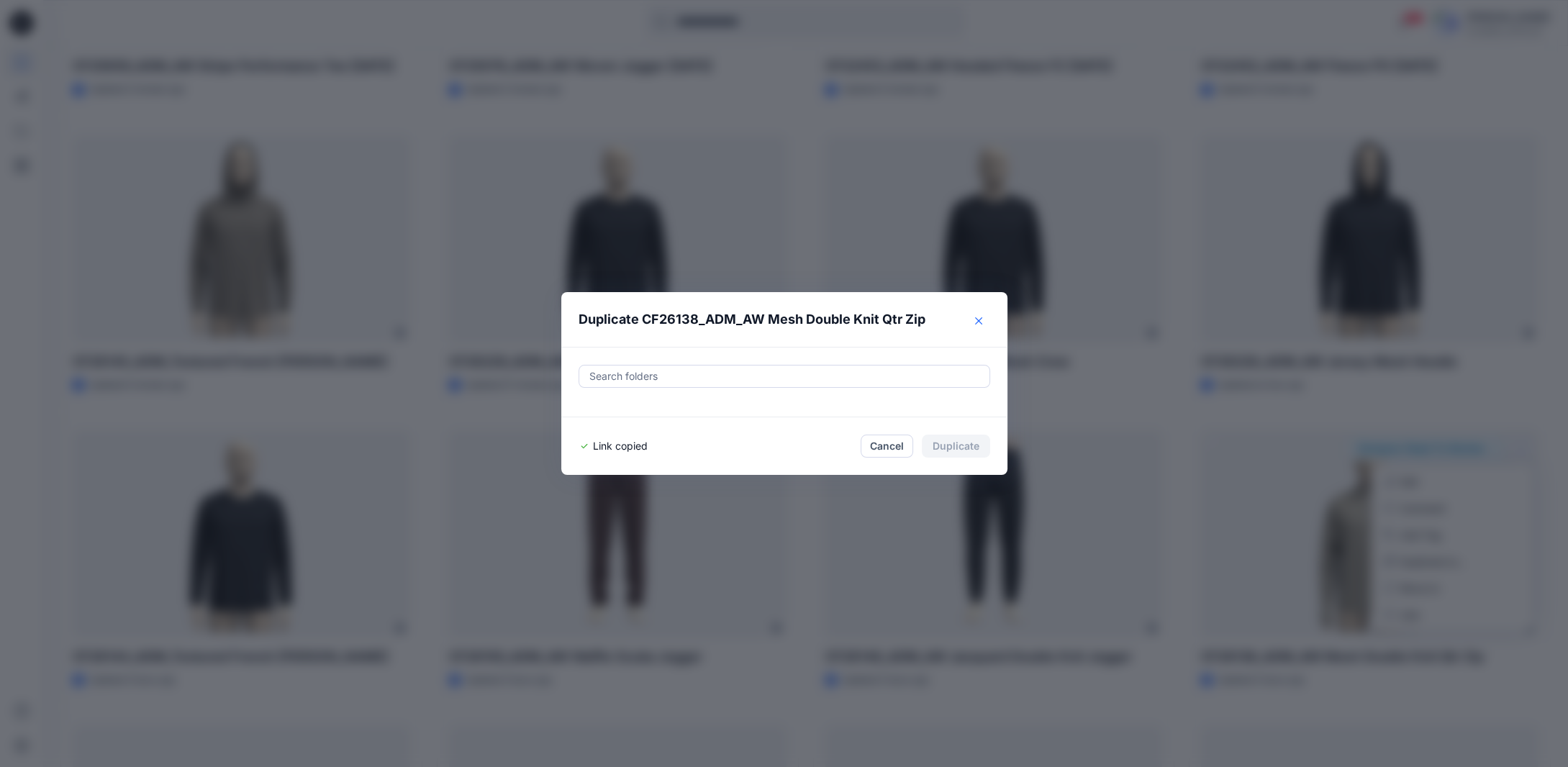
click at [988, 322] on button "Close" at bounding box center [978, 321] width 23 height 23
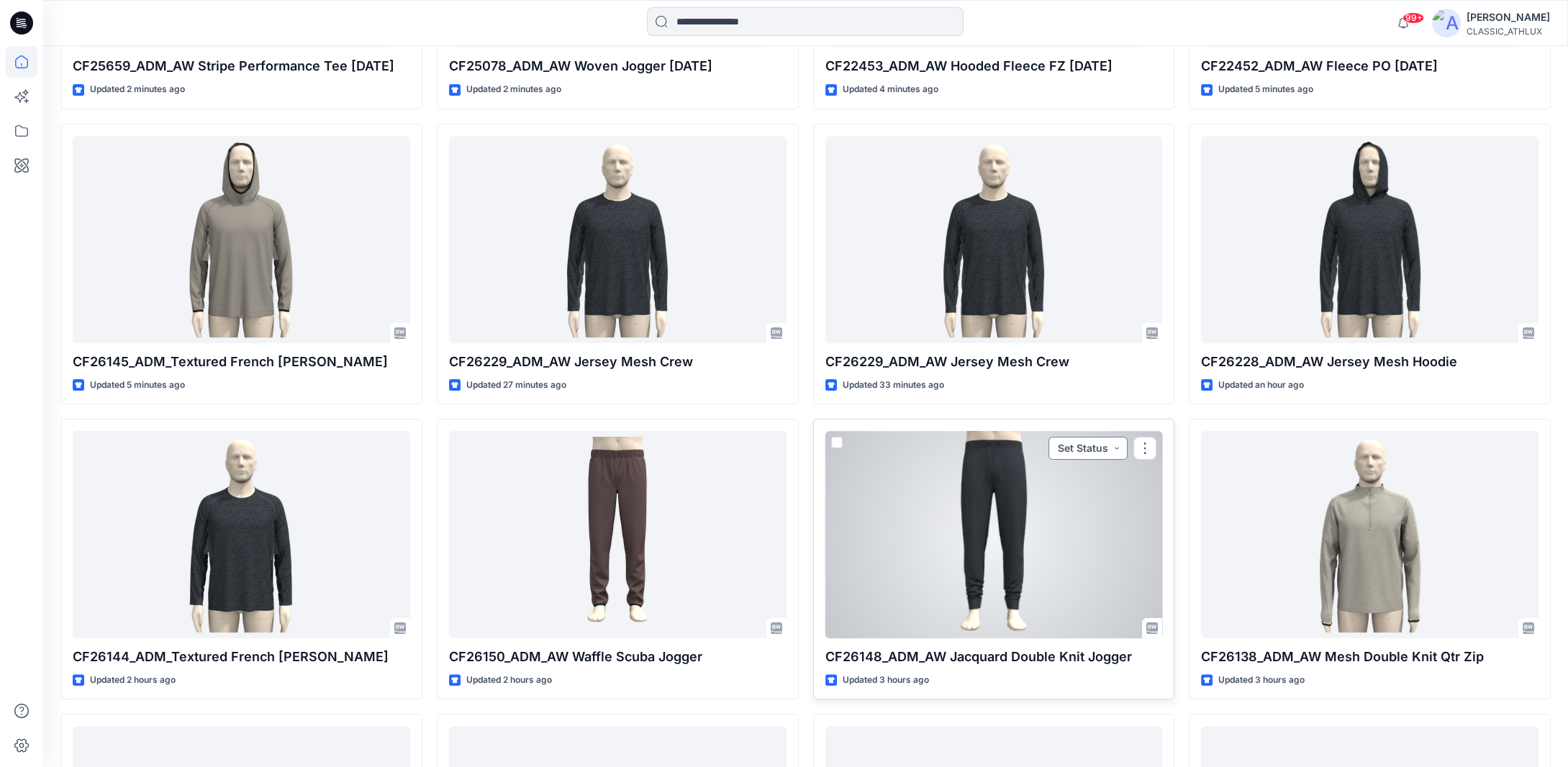
click at [1116, 446] on button "Set Status" at bounding box center [1088, 447] width 79 height 23
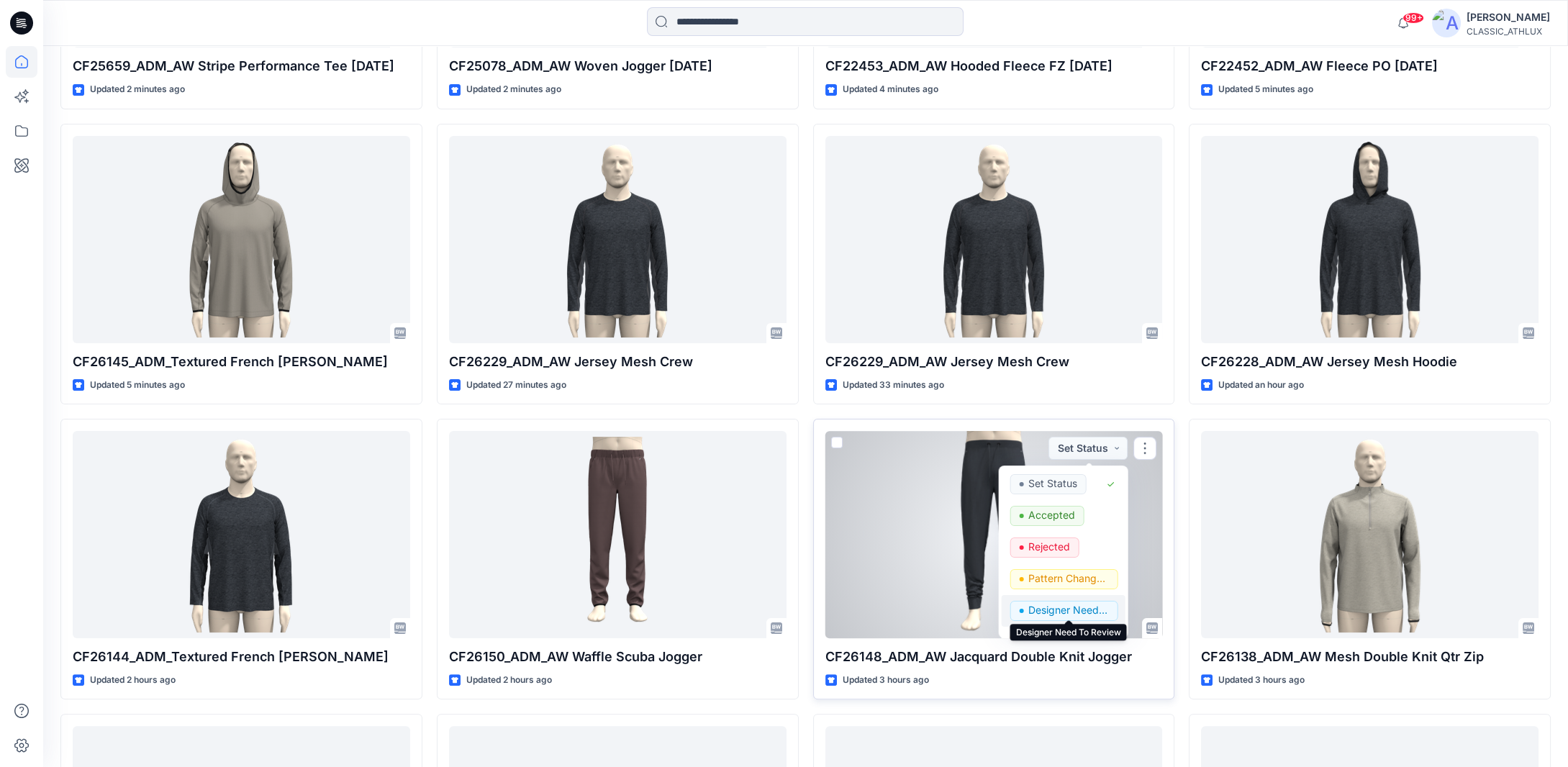
click at [1068, 610] on p "Designer Need To Review" at bounding box center [1068, 610] width 80 height 19
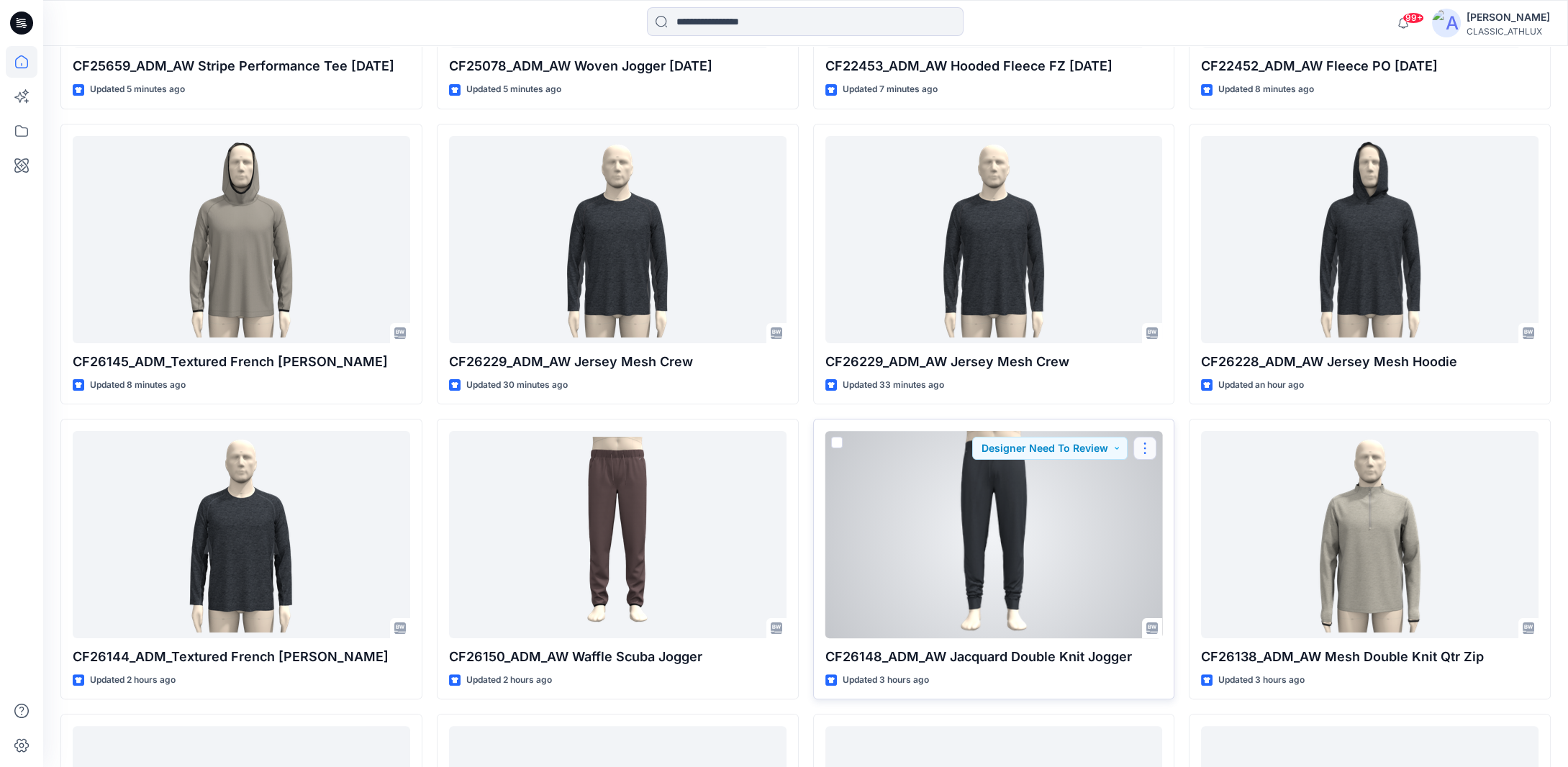
click at [1146, 444] on button "button" at bounding box center [1144, 447] width 23 height 23
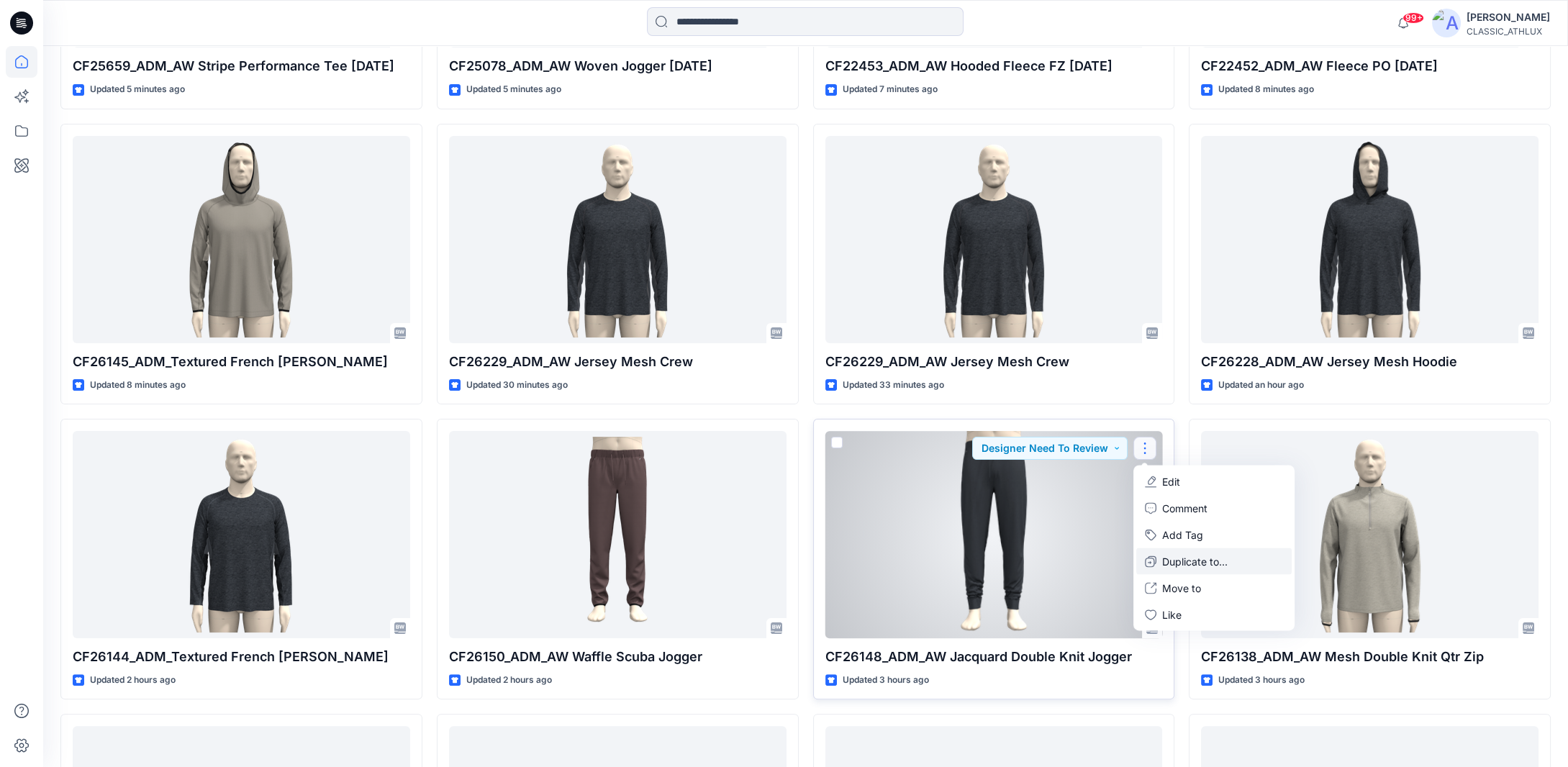
click at [1167, 554] on p "Duplicate to..." at bounding box center [1195, 561] width 65 height 15
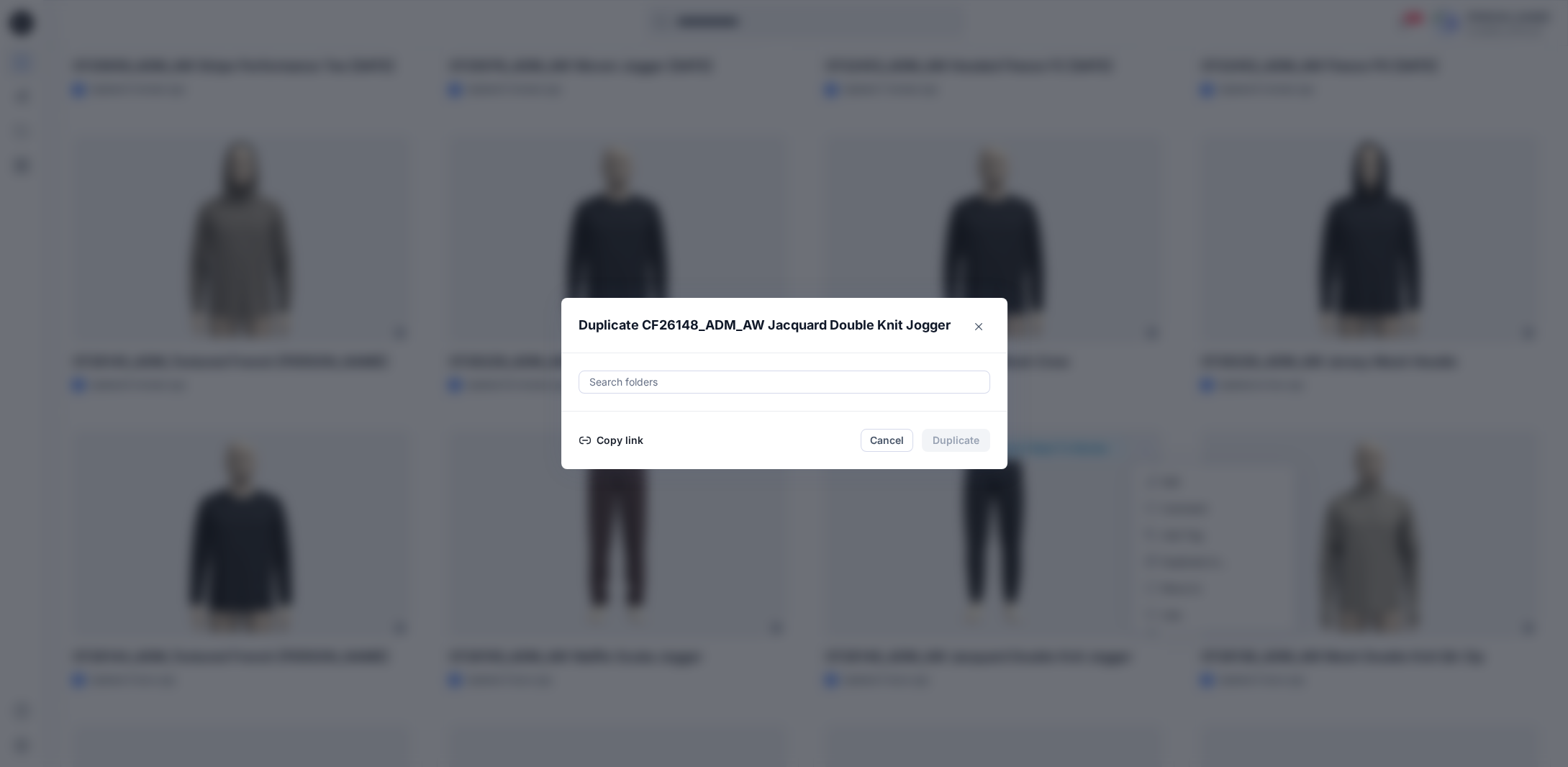
click at [634, 440] on button "Copy link" at bounding box center [611, 440] width 65 height 17
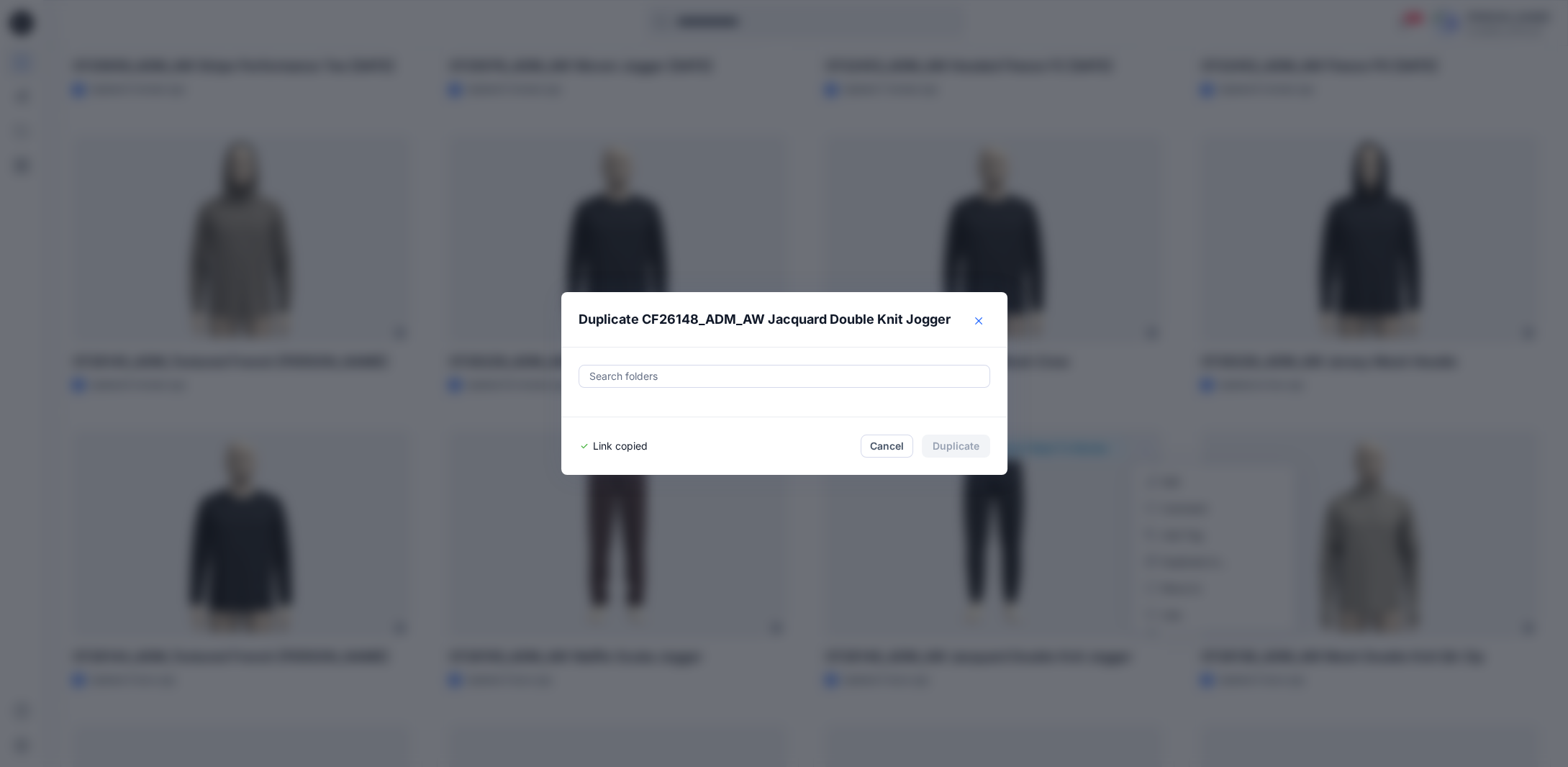
click at [988, 319] on button "Close" at bounding box center [978, 321] width 23 height 23
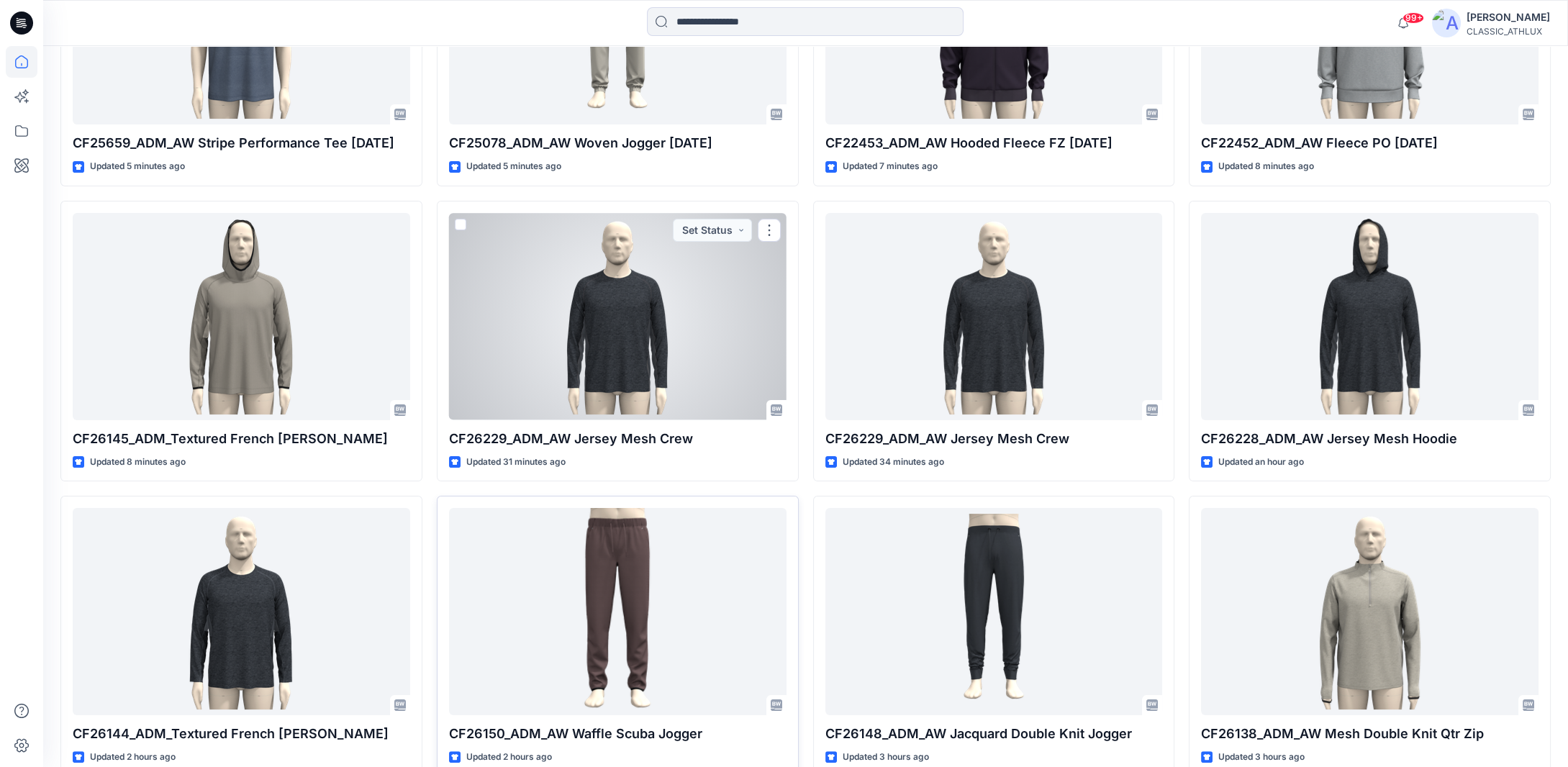
scroll to position [781, 0]
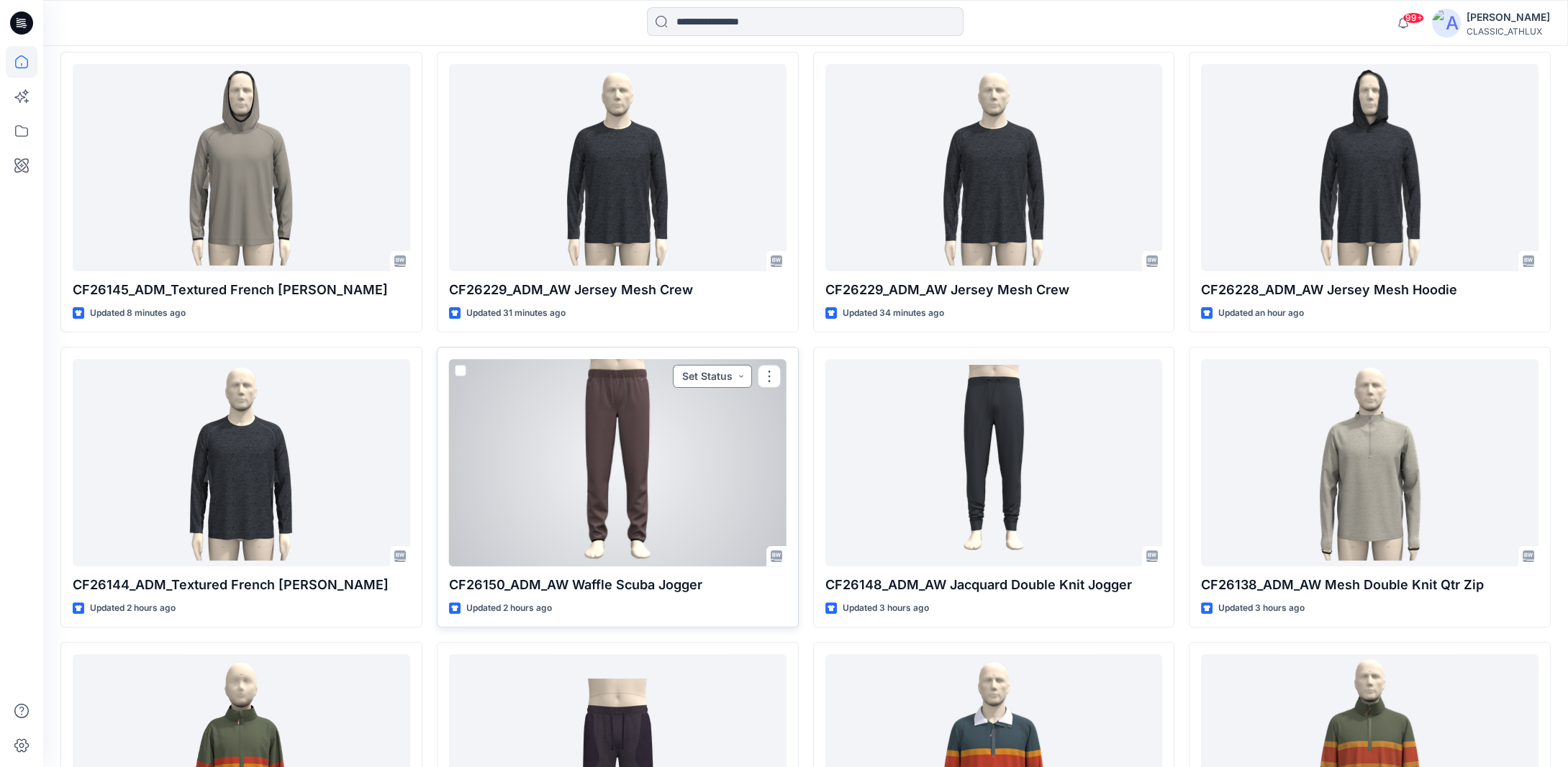
click at [743, 371] on button "Set Status" at bounding box center [712, 376] width 79 height 23
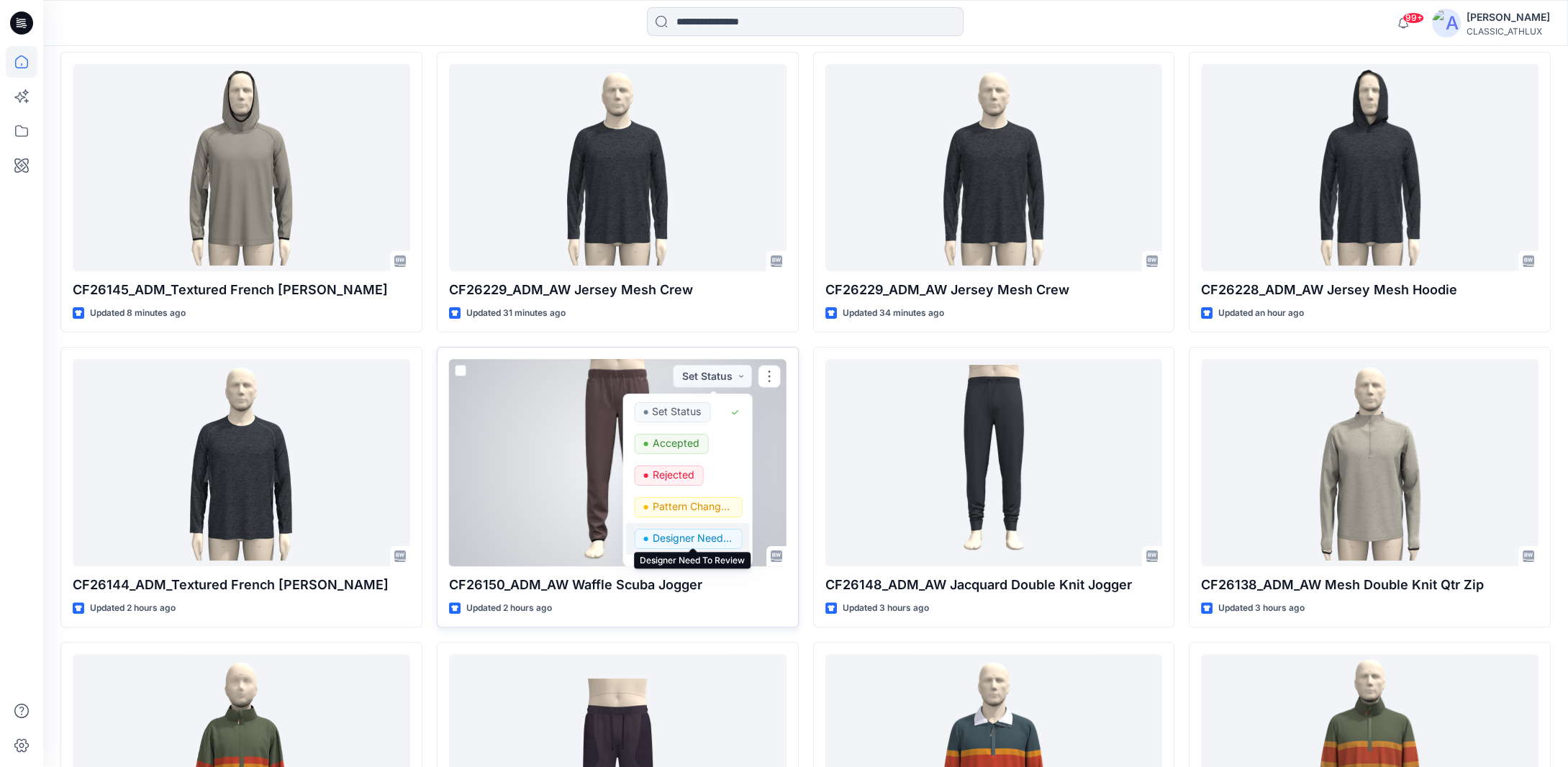
click at [690, 537] on p "Designer Need To Review" at bounding box center [692, 538] width 80 height 19
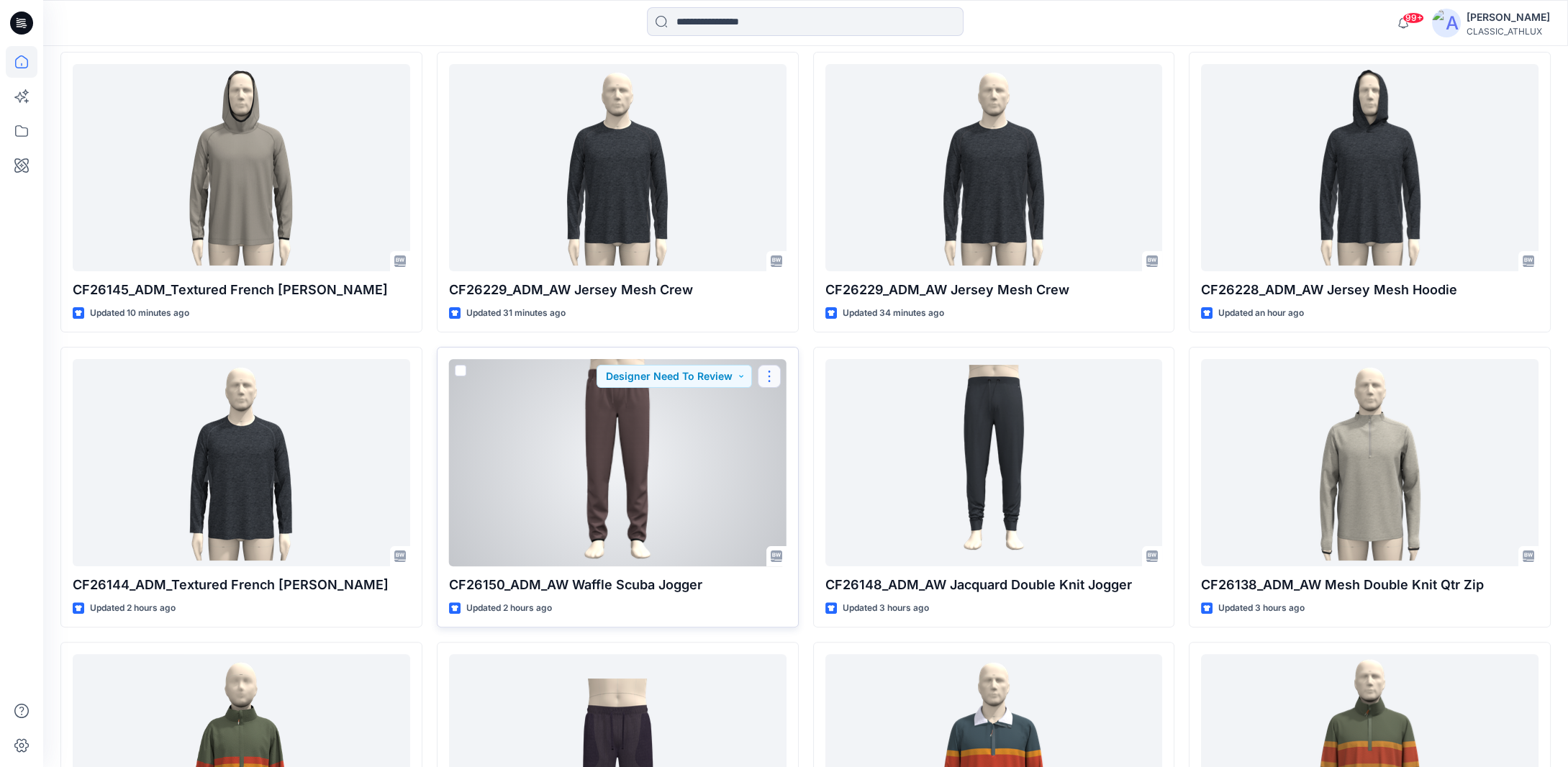
click at [769, 377] on button "button" at bounding box center [769, 376] width 23 height 23
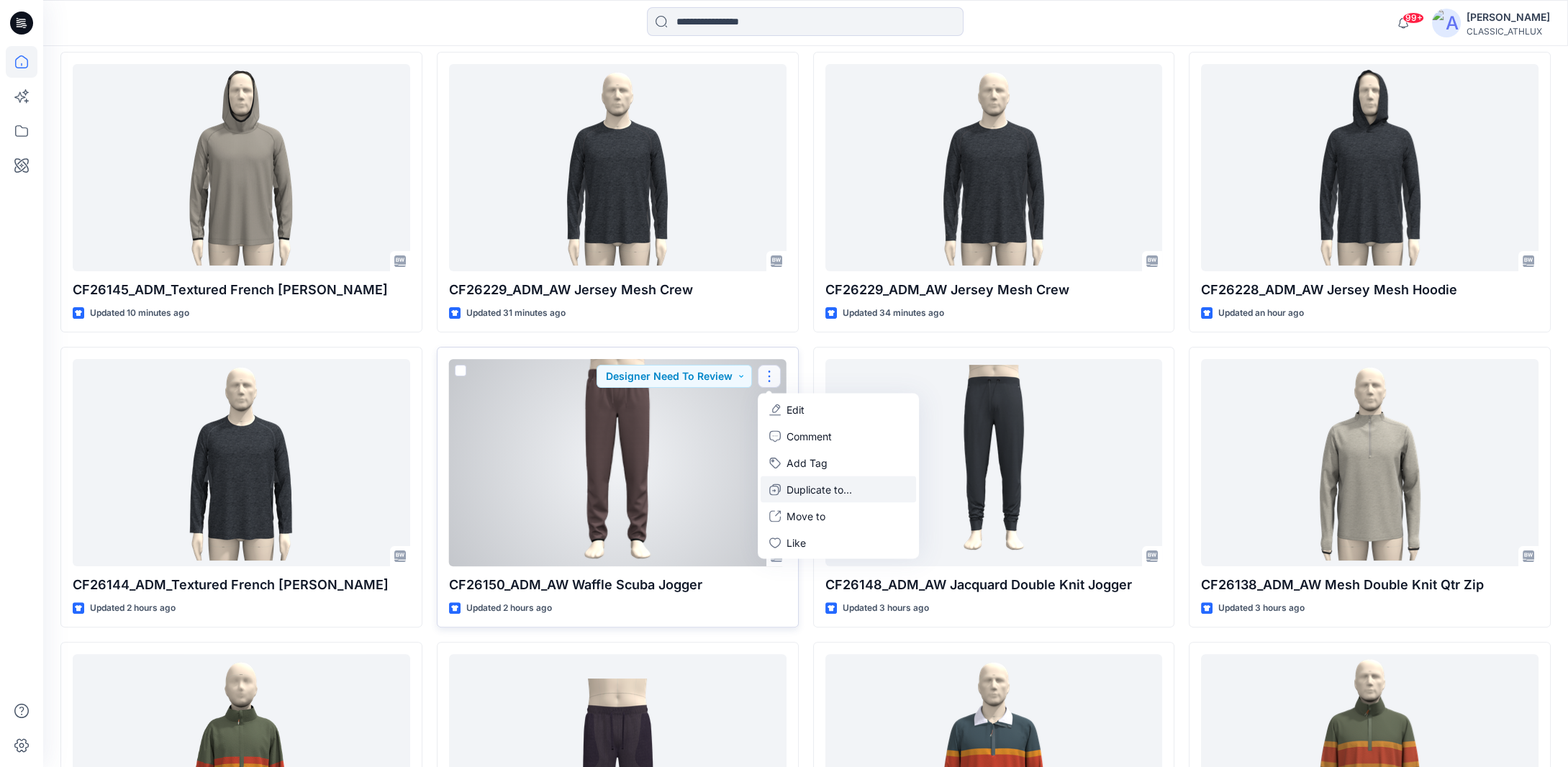
click at [788, 487] on p "Duplicate to..." at bounding box center [819, 489] width 65 height 15
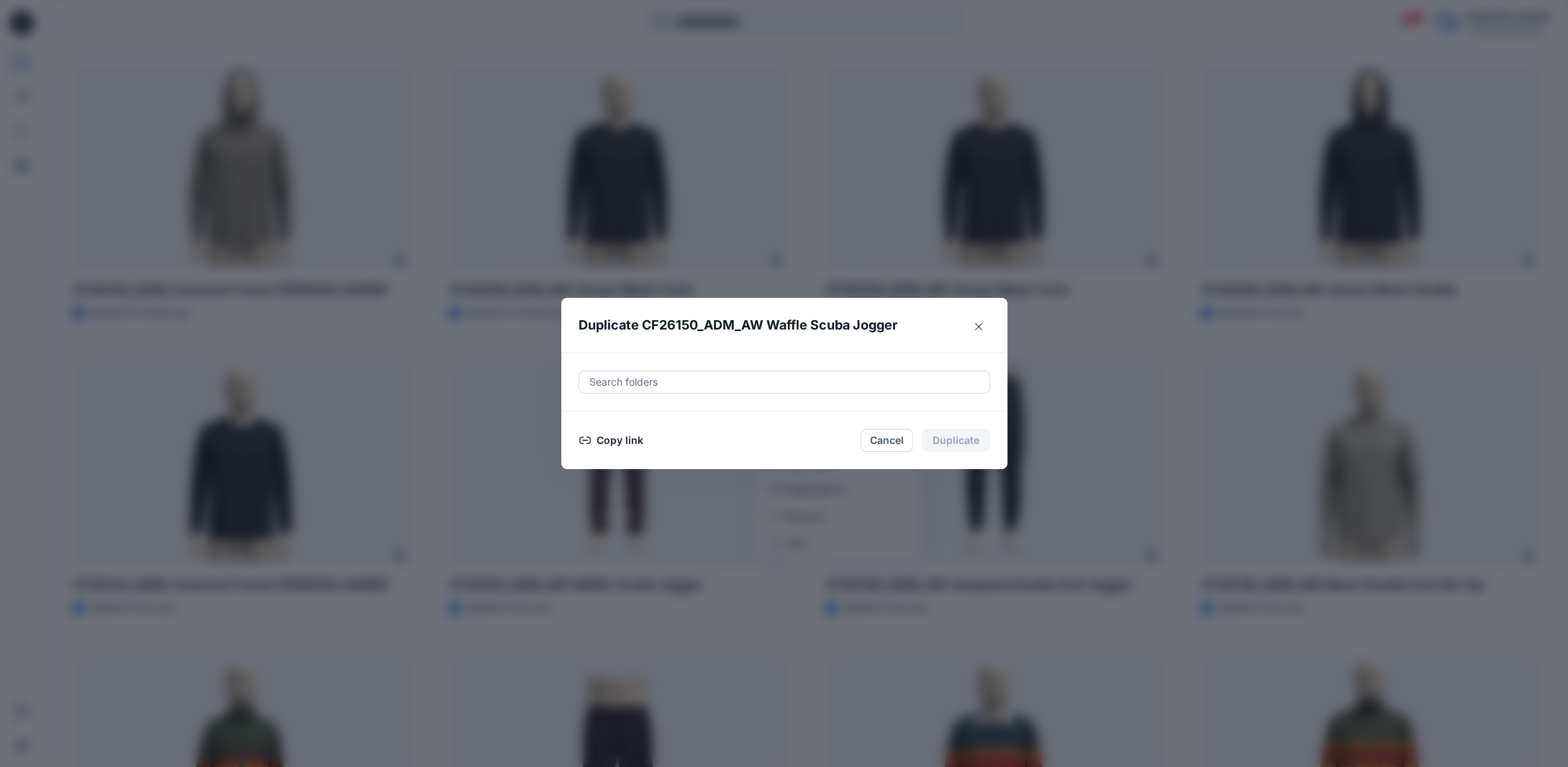
click at [618, 435] on button "Copy link" at bounding box center [611, 440] width 65 height 17
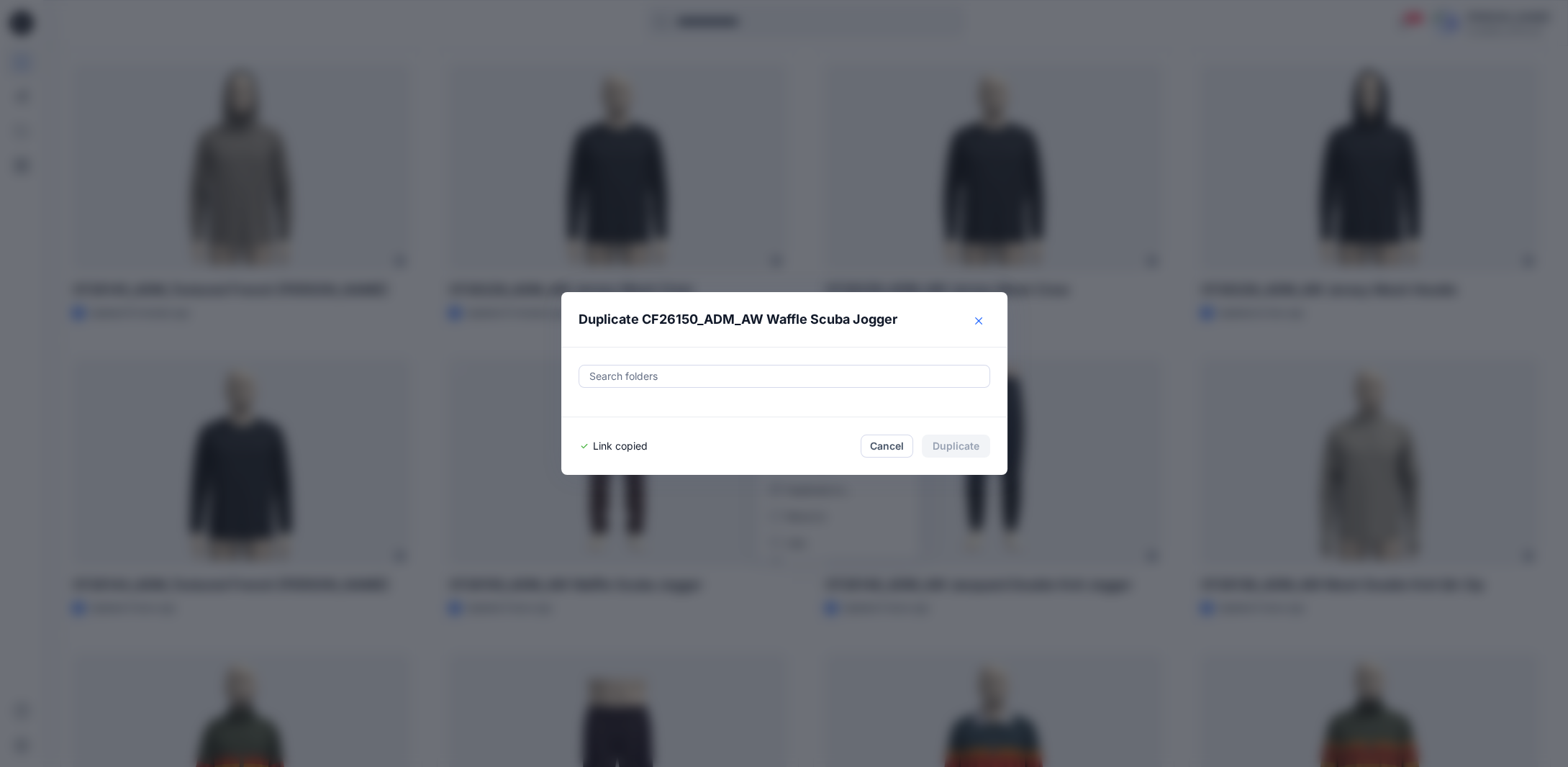
click at [983, 321] on icon "Close" at bounding box center [979, 321] width 7 height 7
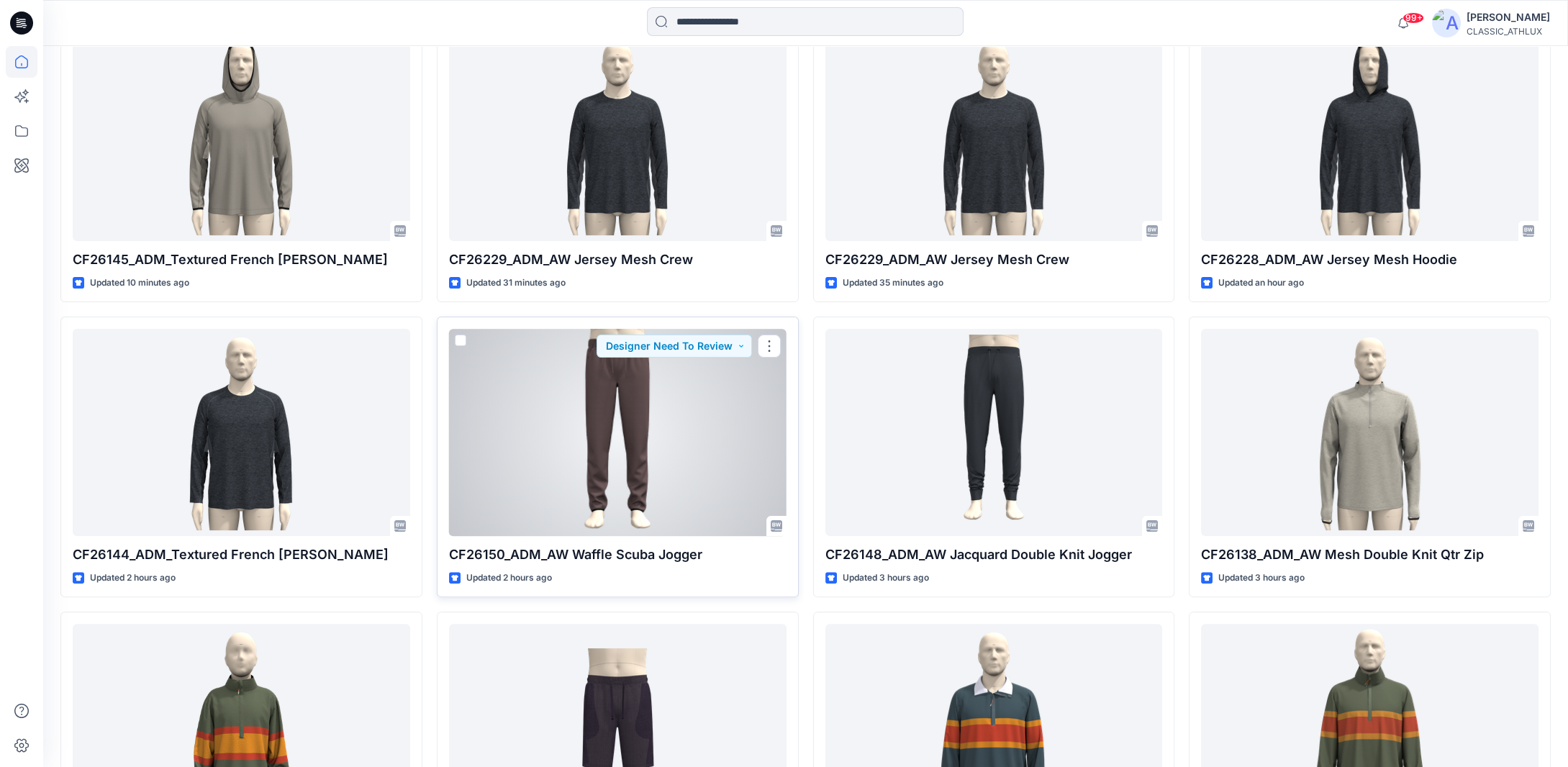
scroll to position [853, 0]
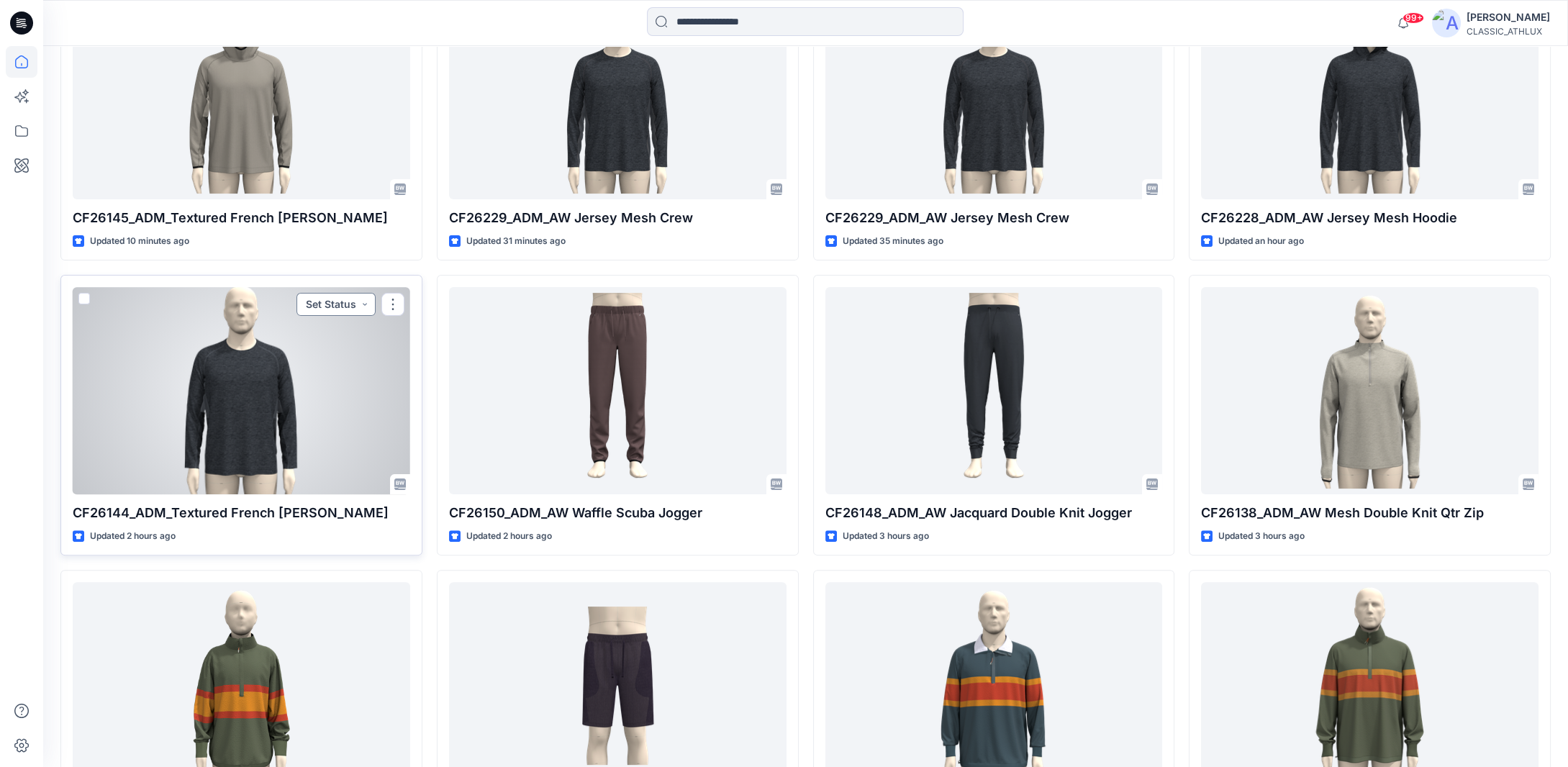
click at [364, 306] on button "Set Status" at bounding box center [336, 304] width 79 height 23
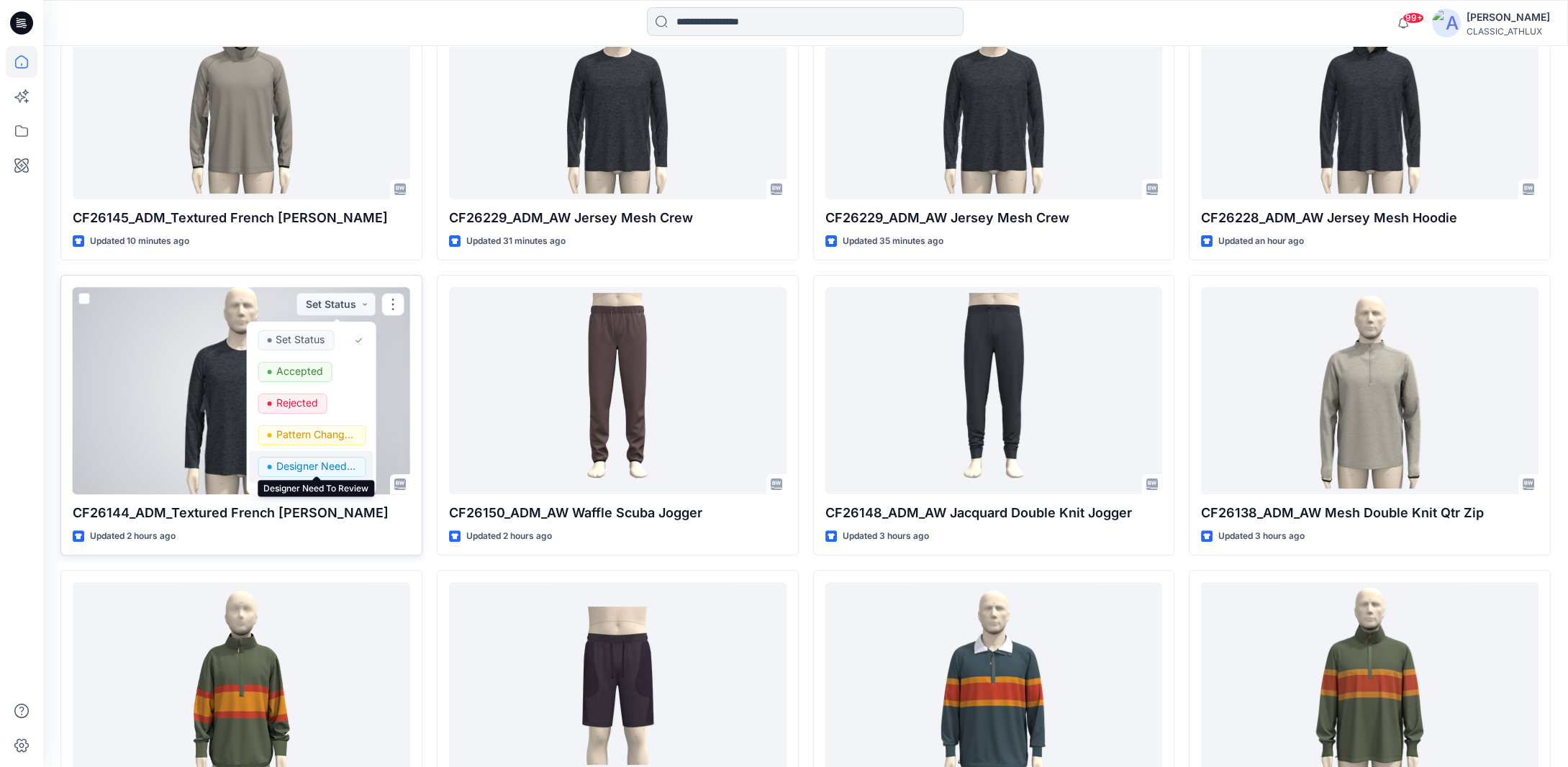
click at [321, 461] on p "Designer Need To Review" at bounding box center [316, 466] width 80 height 19
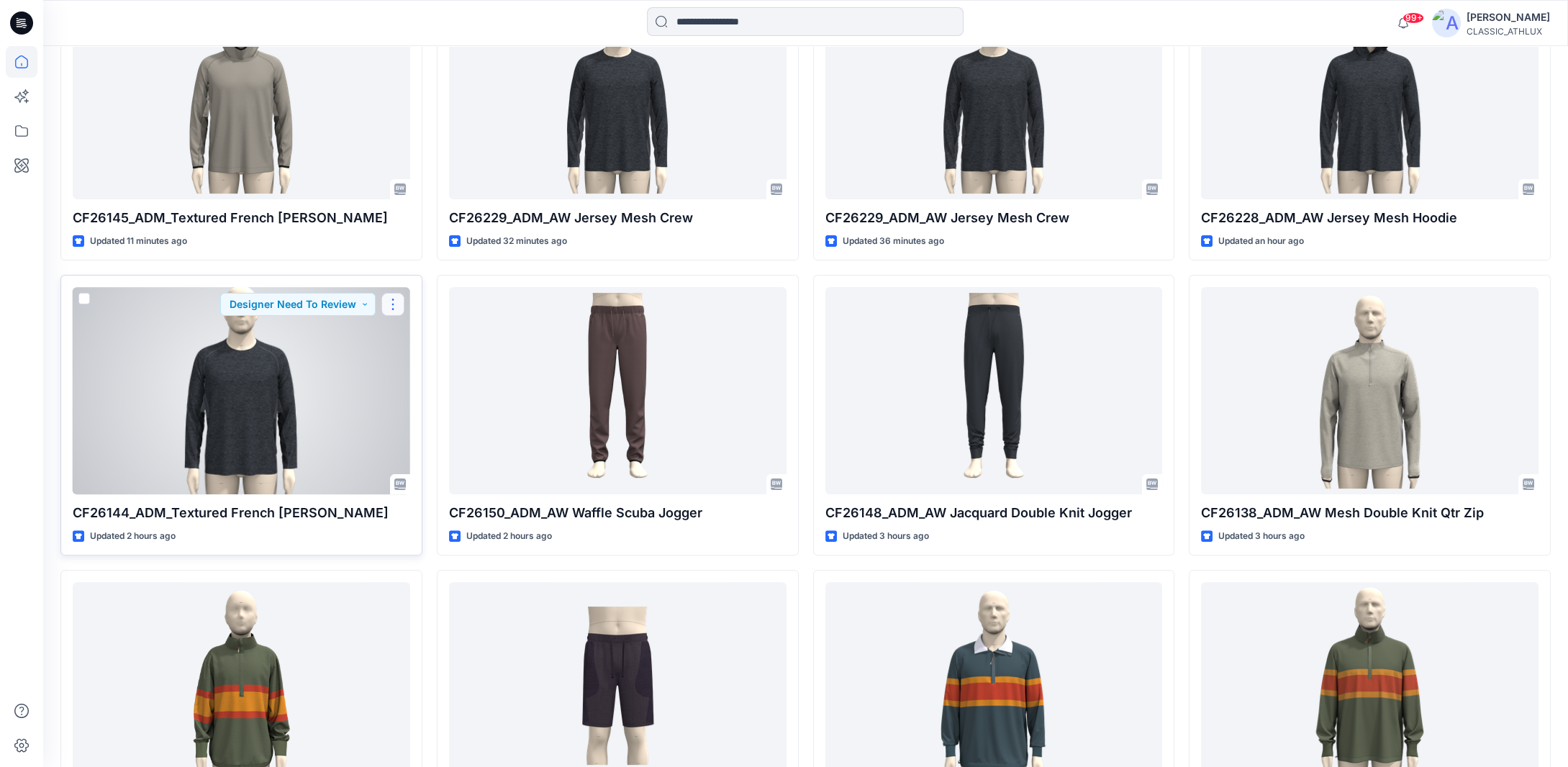
click at [395, 304] on button "button" at bounding box center [392, 304] width 23 height 23
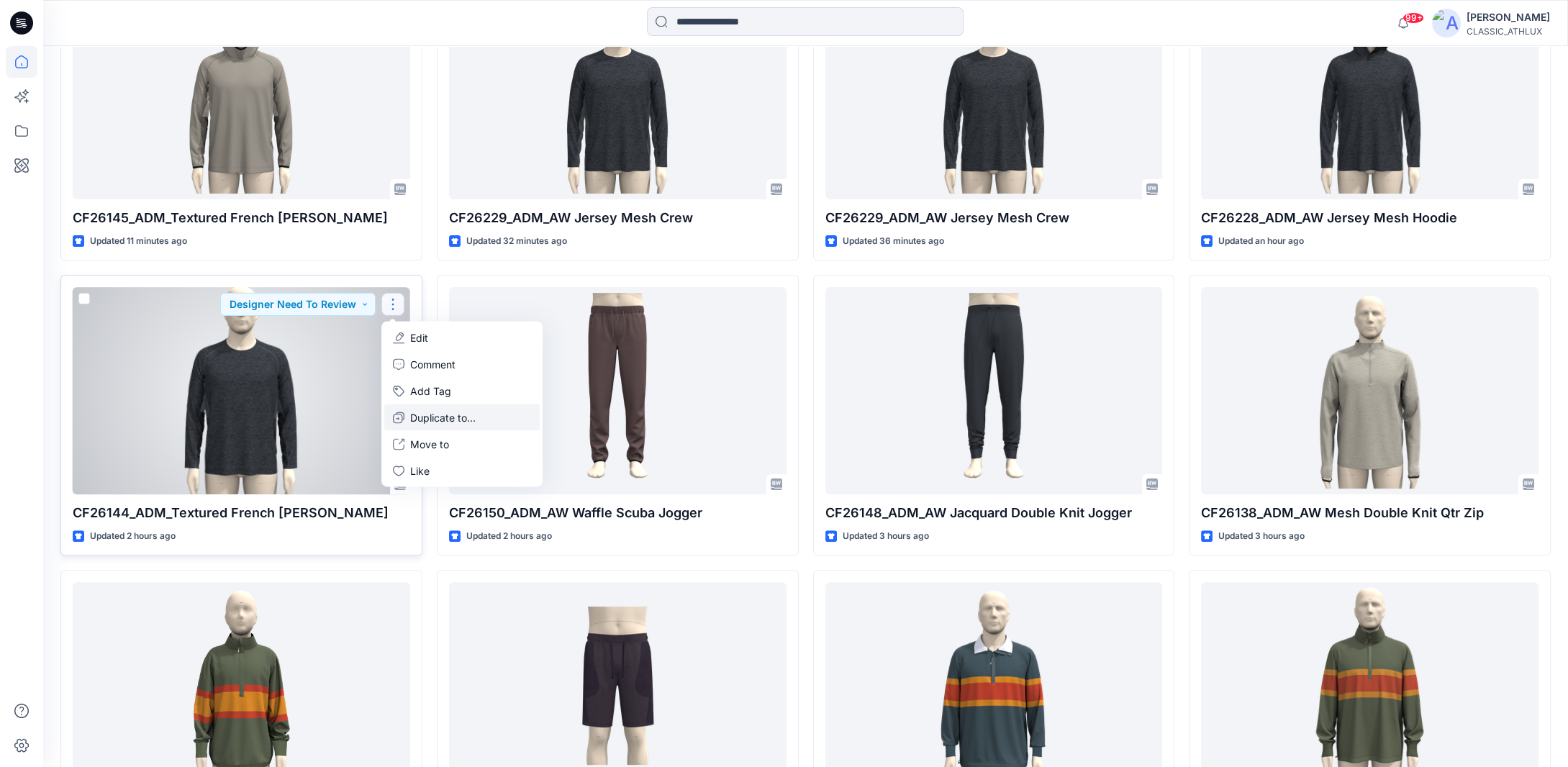
click at [403, 411] on icon "button" at bounding box center [399, 417] width 12 height 12
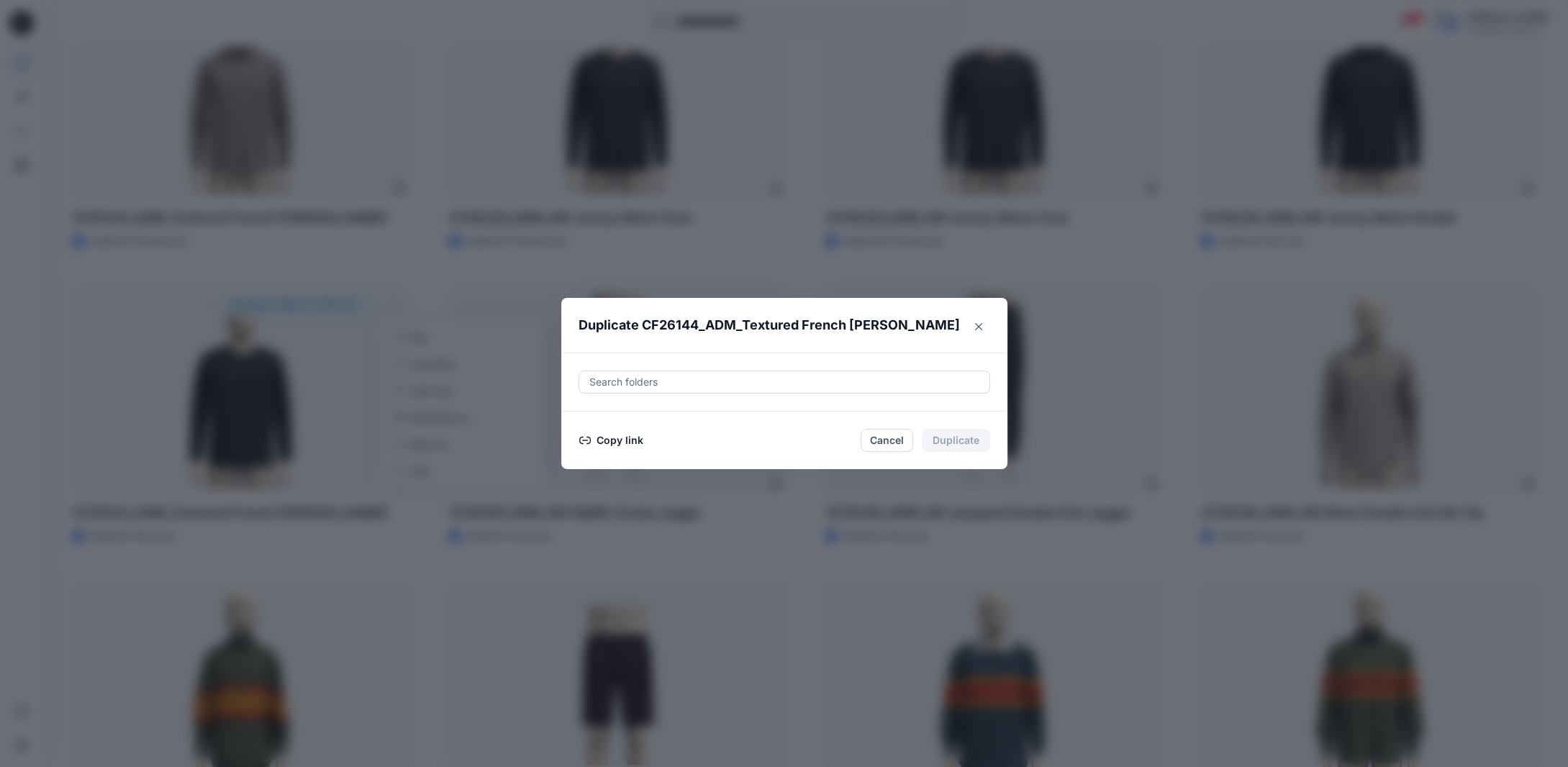
click at [611, 435] on button "Copy link" at bounding box center [611, 440] width 65 height 17
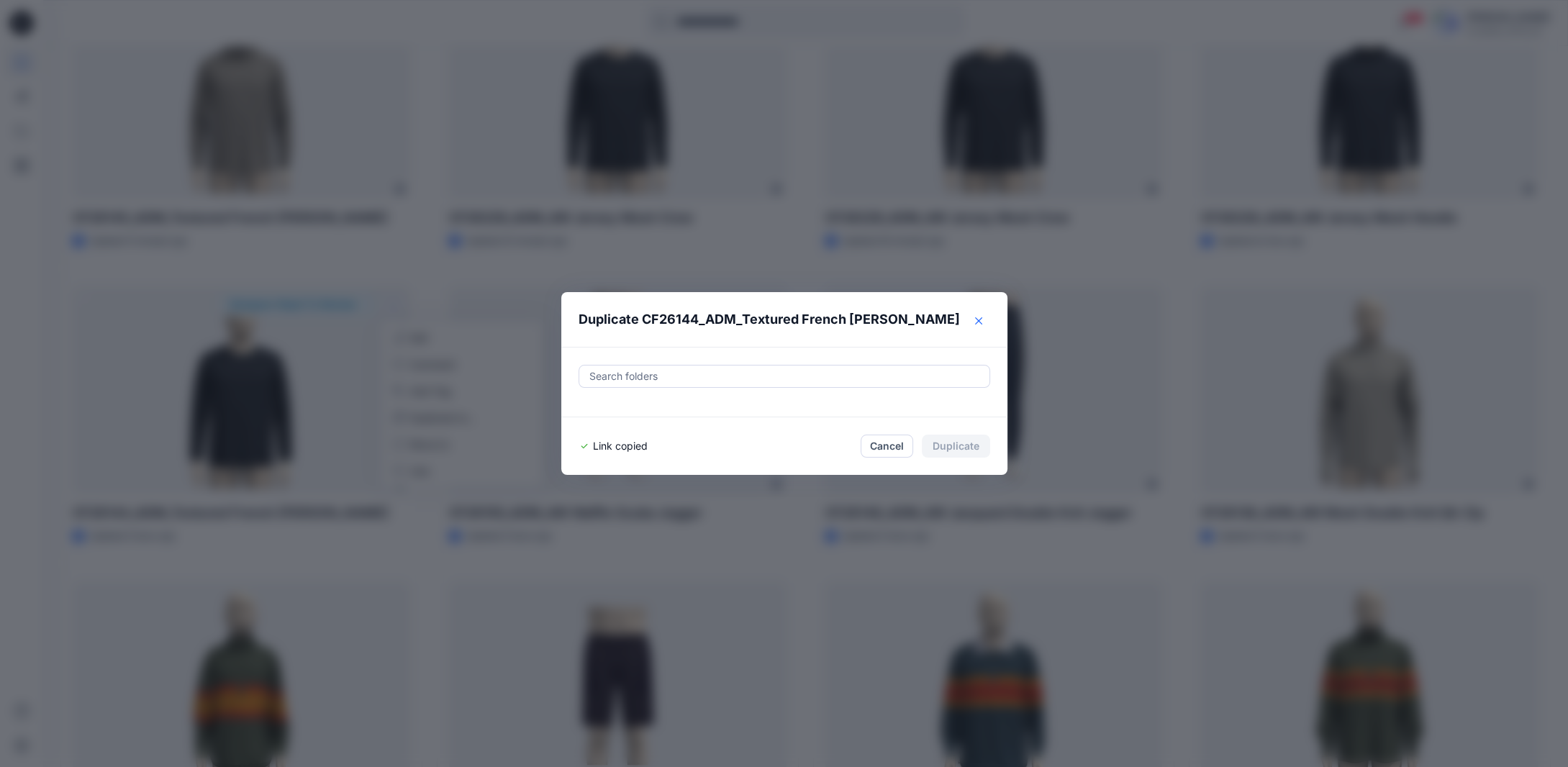
click at [983, 321] on icon "Close" at bounding box center [979, 321] width 7 height 7
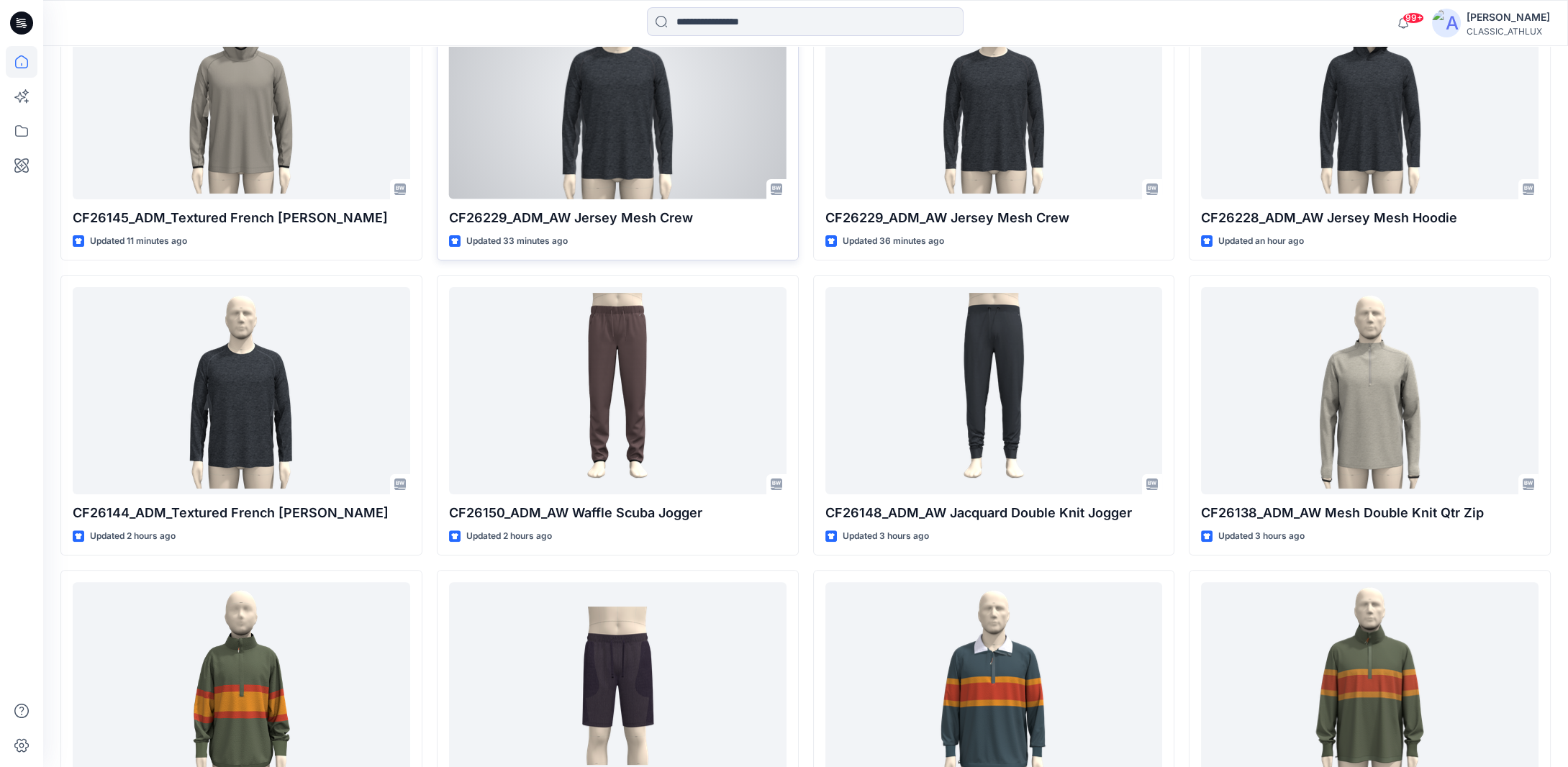
scroll to position [565, 0]
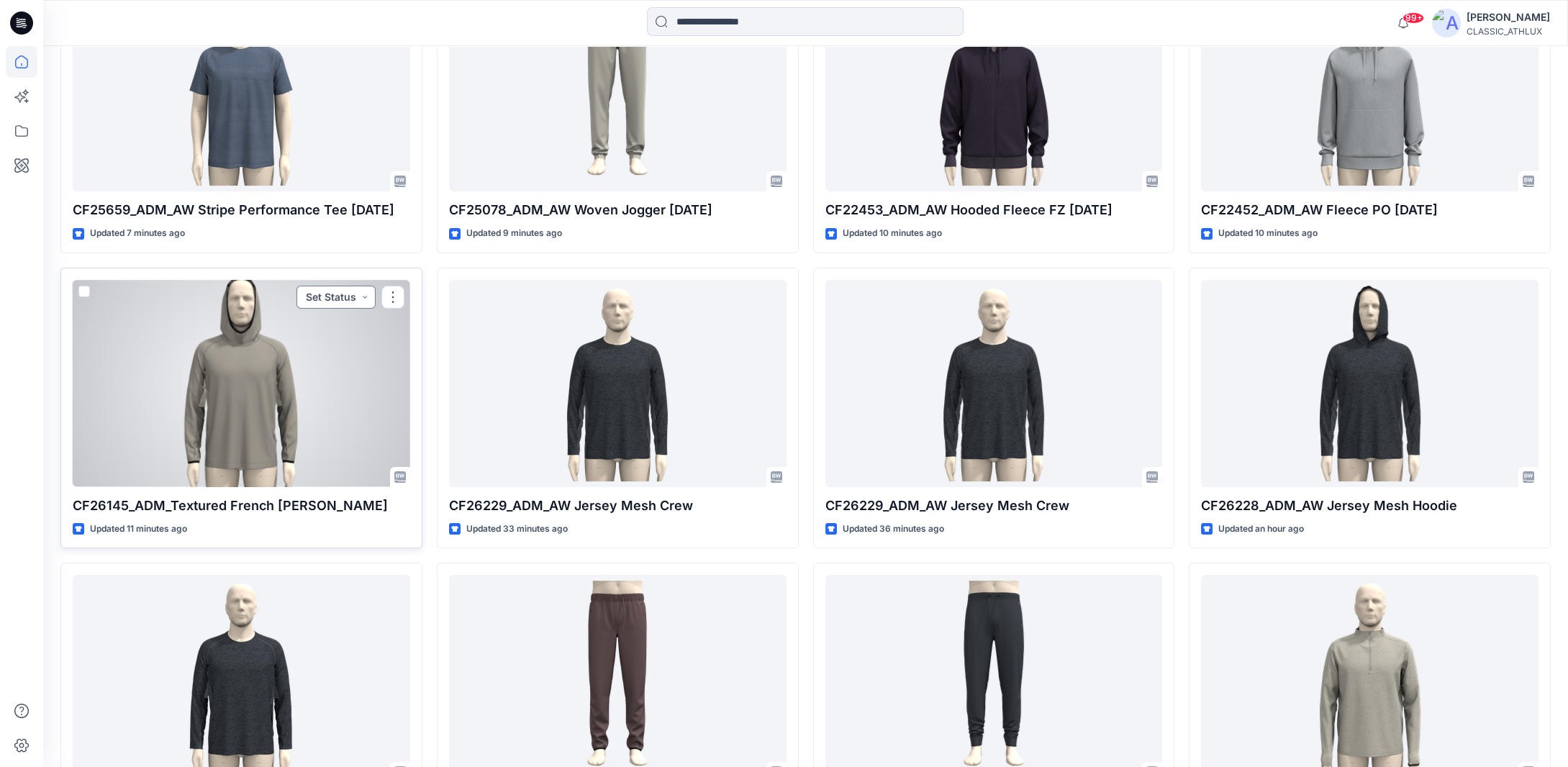
click at [364, 298] on button "Set Status" at bounding box center [336, 297] width 79 height 23
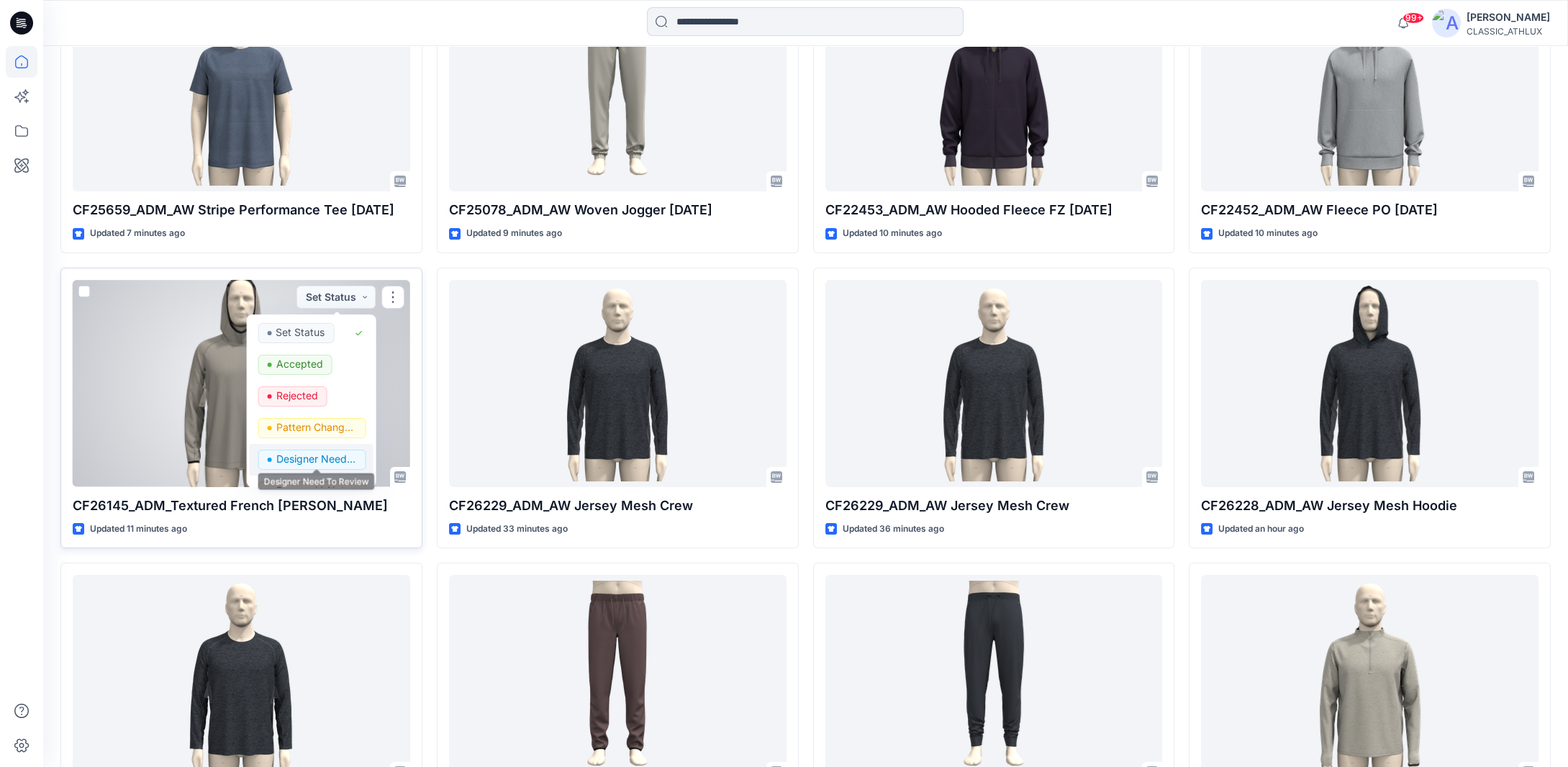
click at [316, 454] on p "Designer Need To Review" at bounding box center [316, 459] width 80 height 19
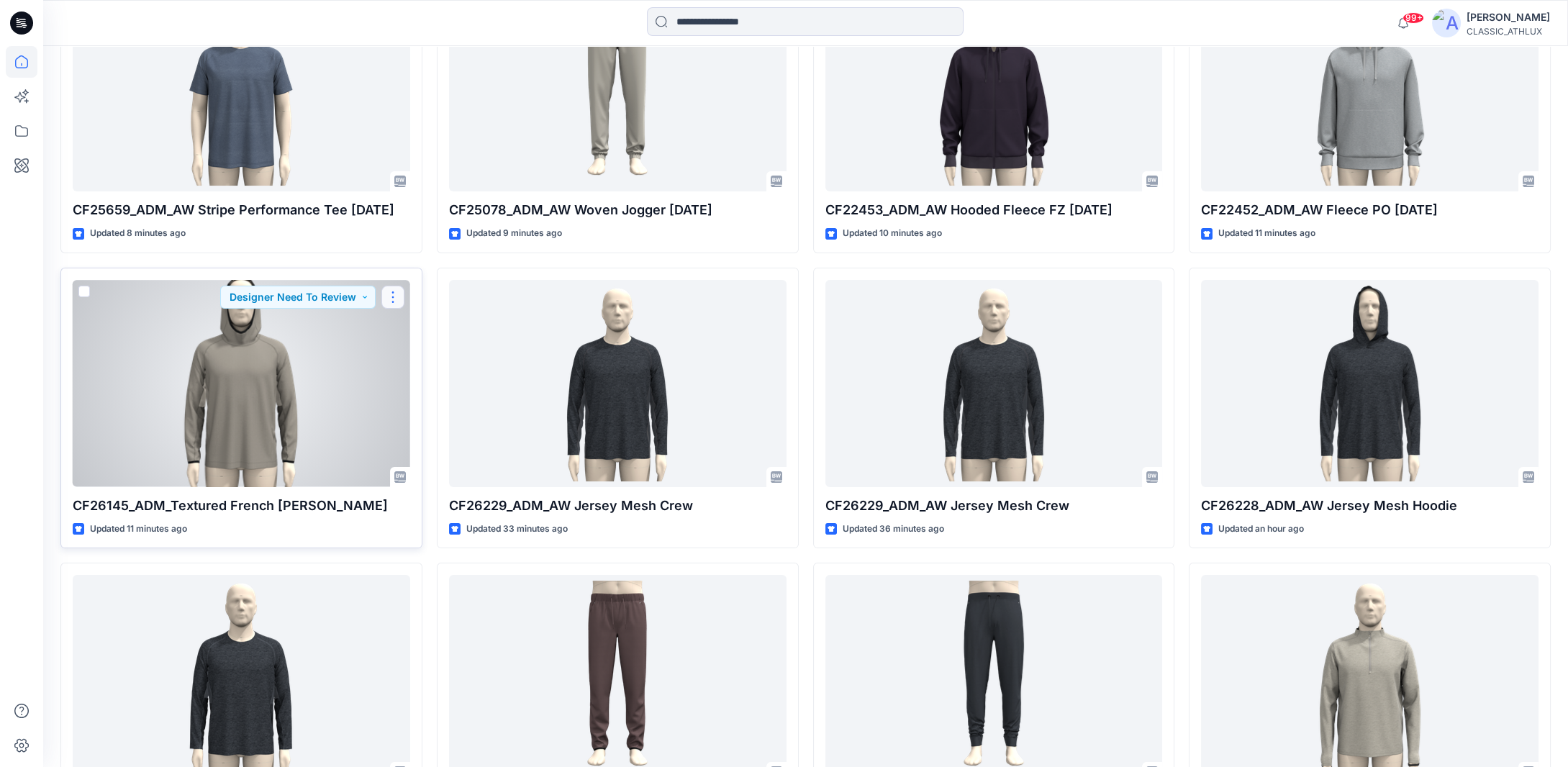
click at [399, 293] on button "button" at bounding box center [392, 297] width 23 height 23
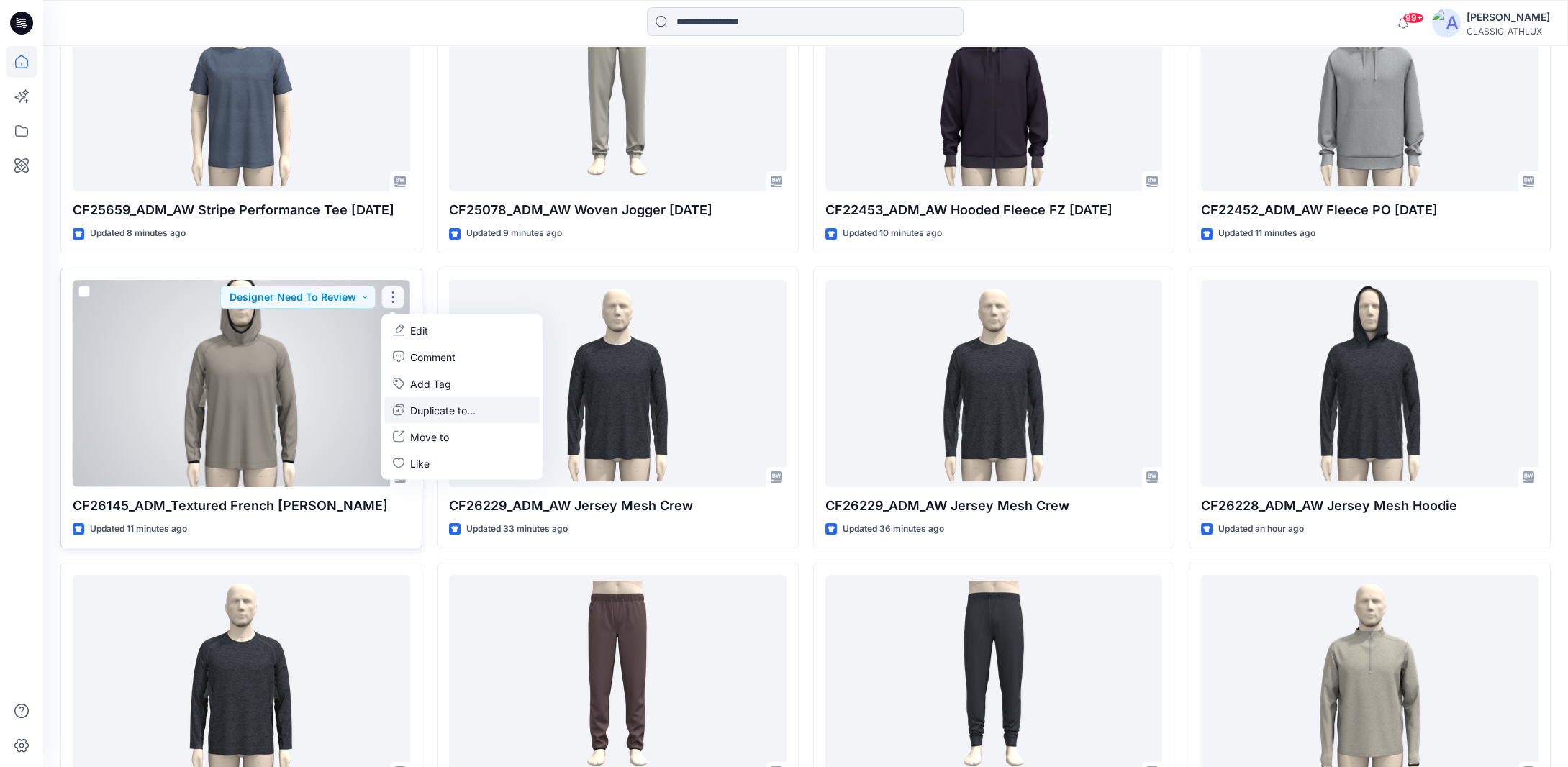
click at [428, 411] on p "Duplicate to..." at bounding box center [443, 409] width 65 height 15
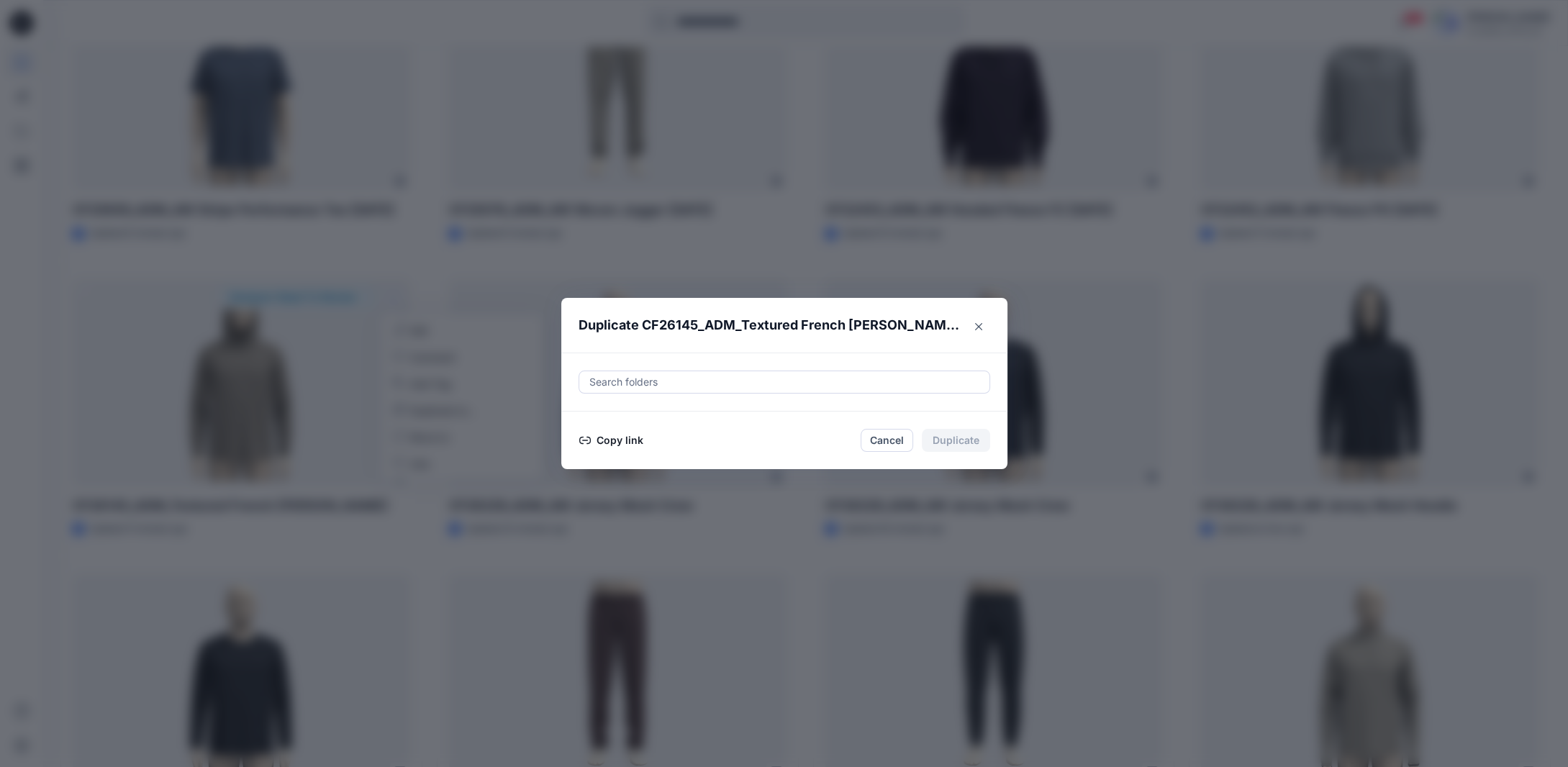
click at [609, 434] on button "Copy link" at bounding box center [611, 440] width 65 height 17
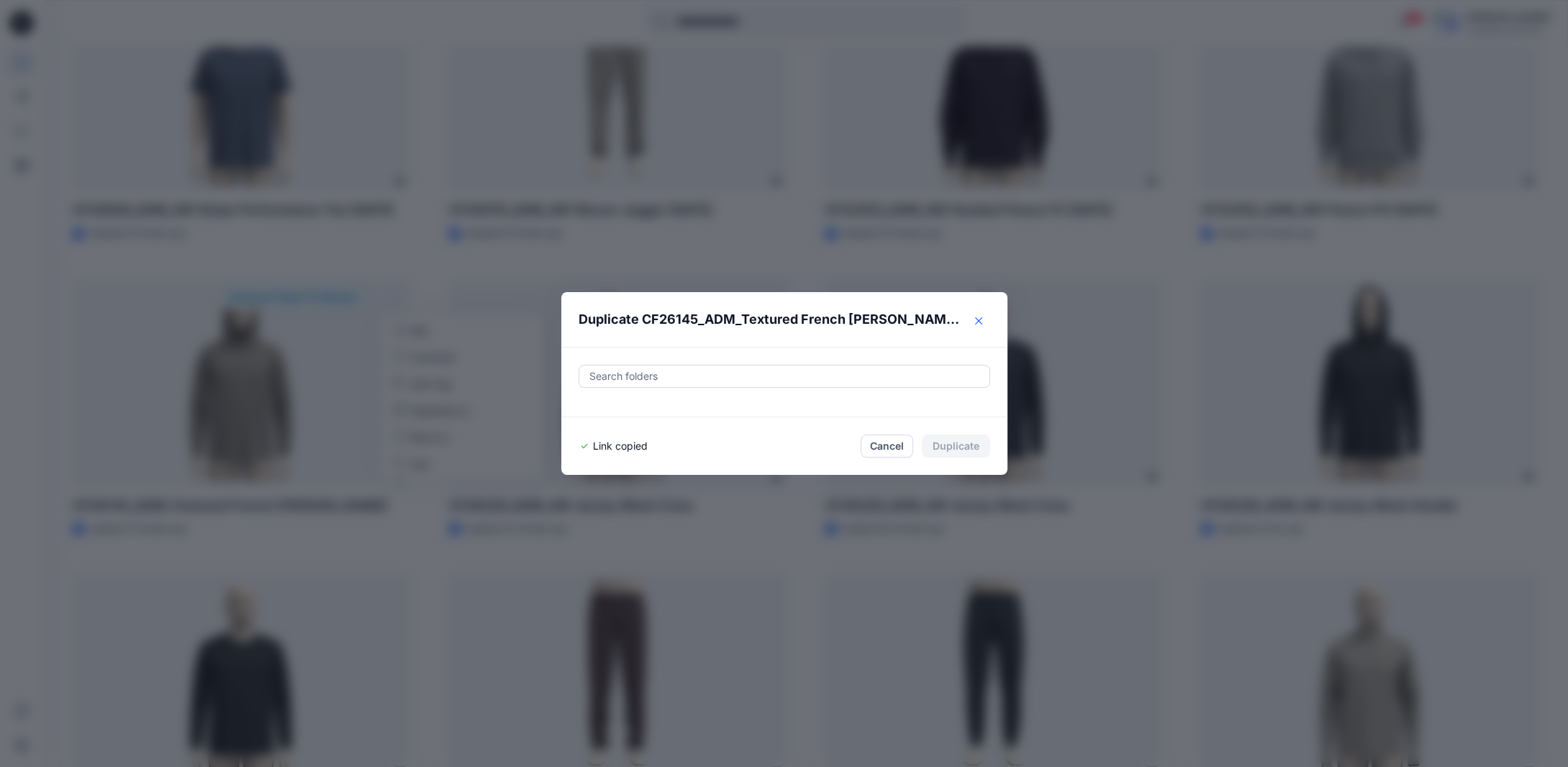
click at [983, 321] on icon "Close" at bounding box center [979, 321] width 7 height 7
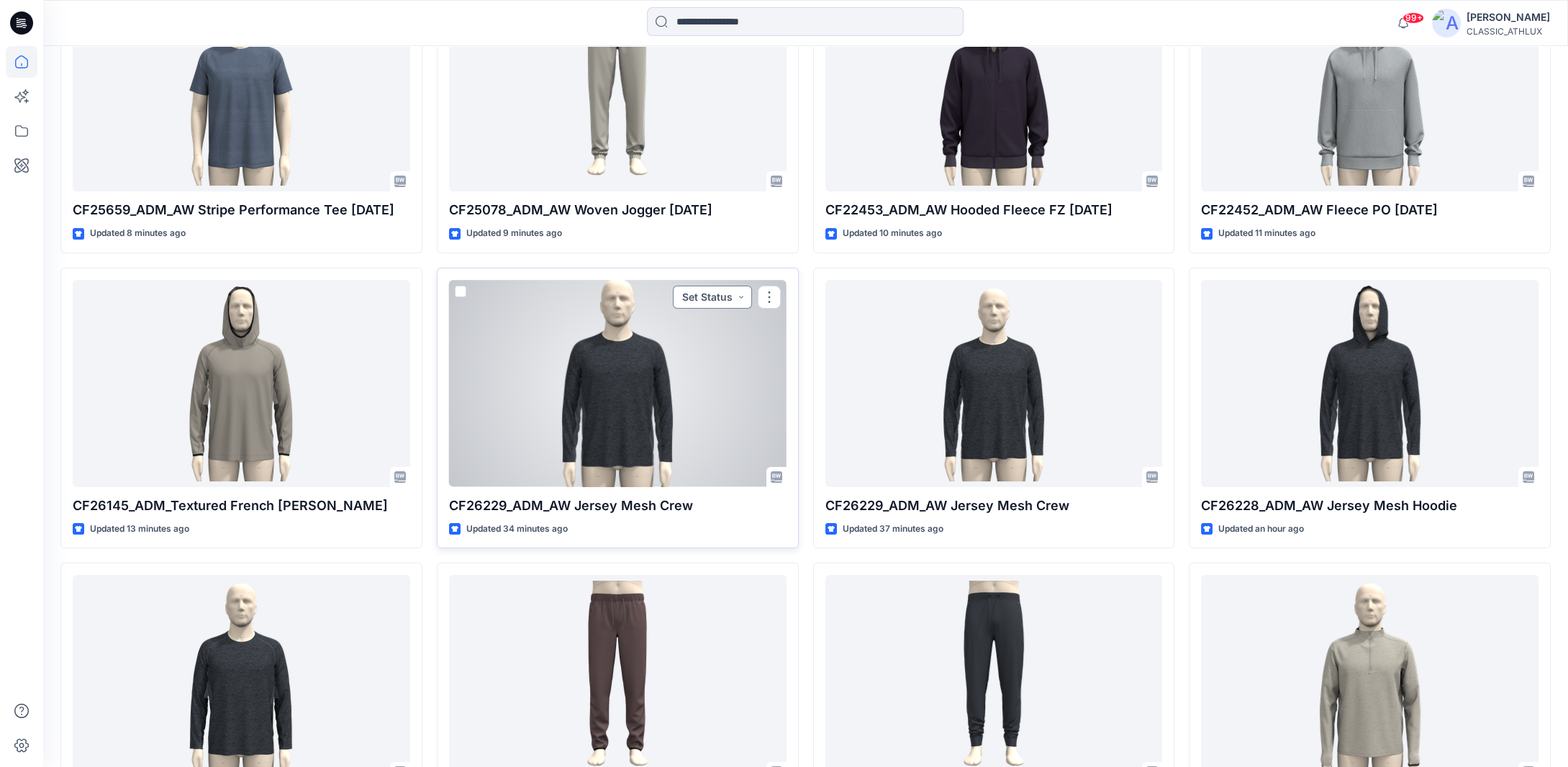
click at [739, 291] on button "Set Status" at bounding box center [712, 297] width 79 height 23
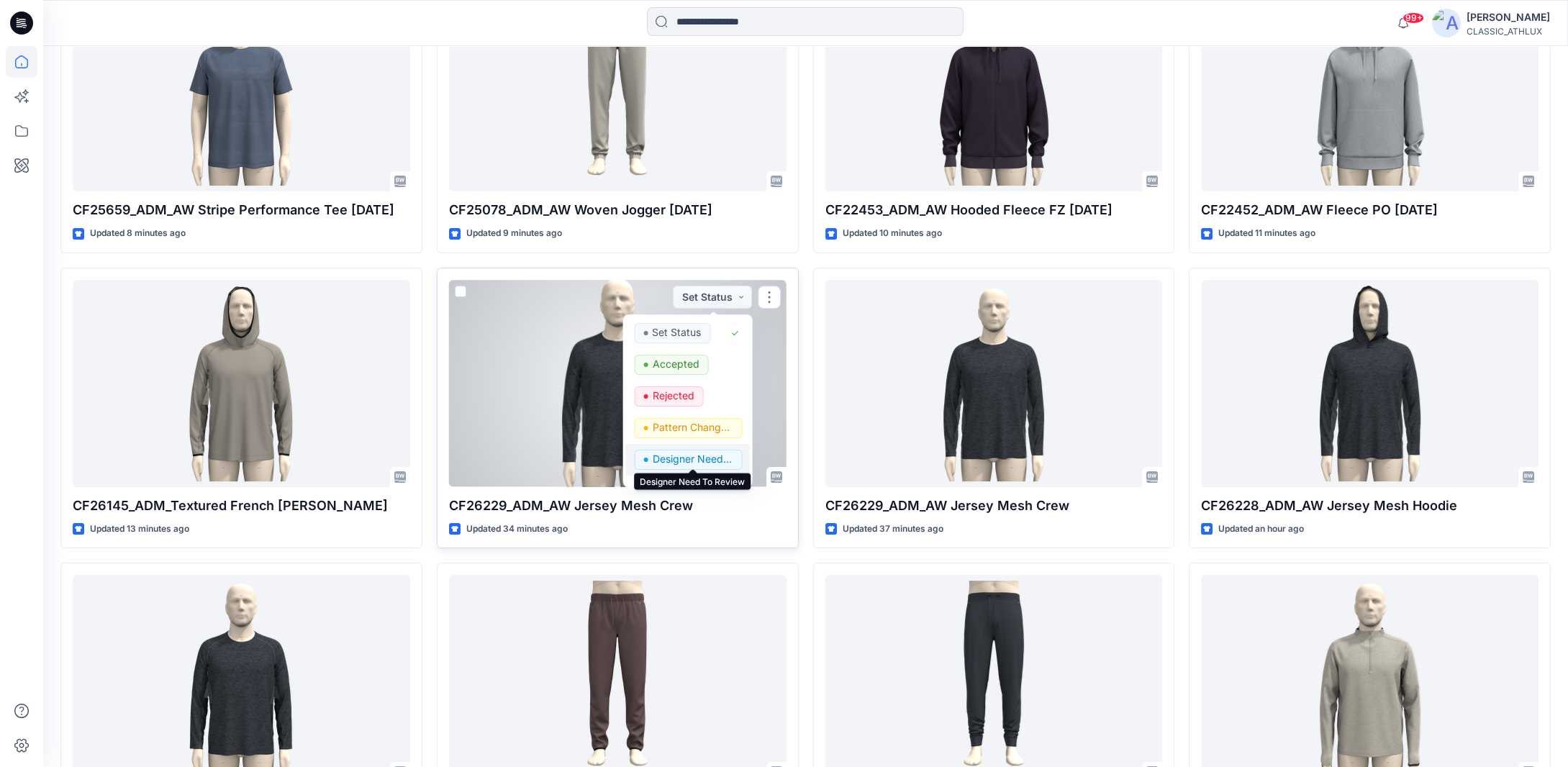
click at [691, 454] on p "Designer Need To Review" at bounding box center [692, 459] width 80 height 19
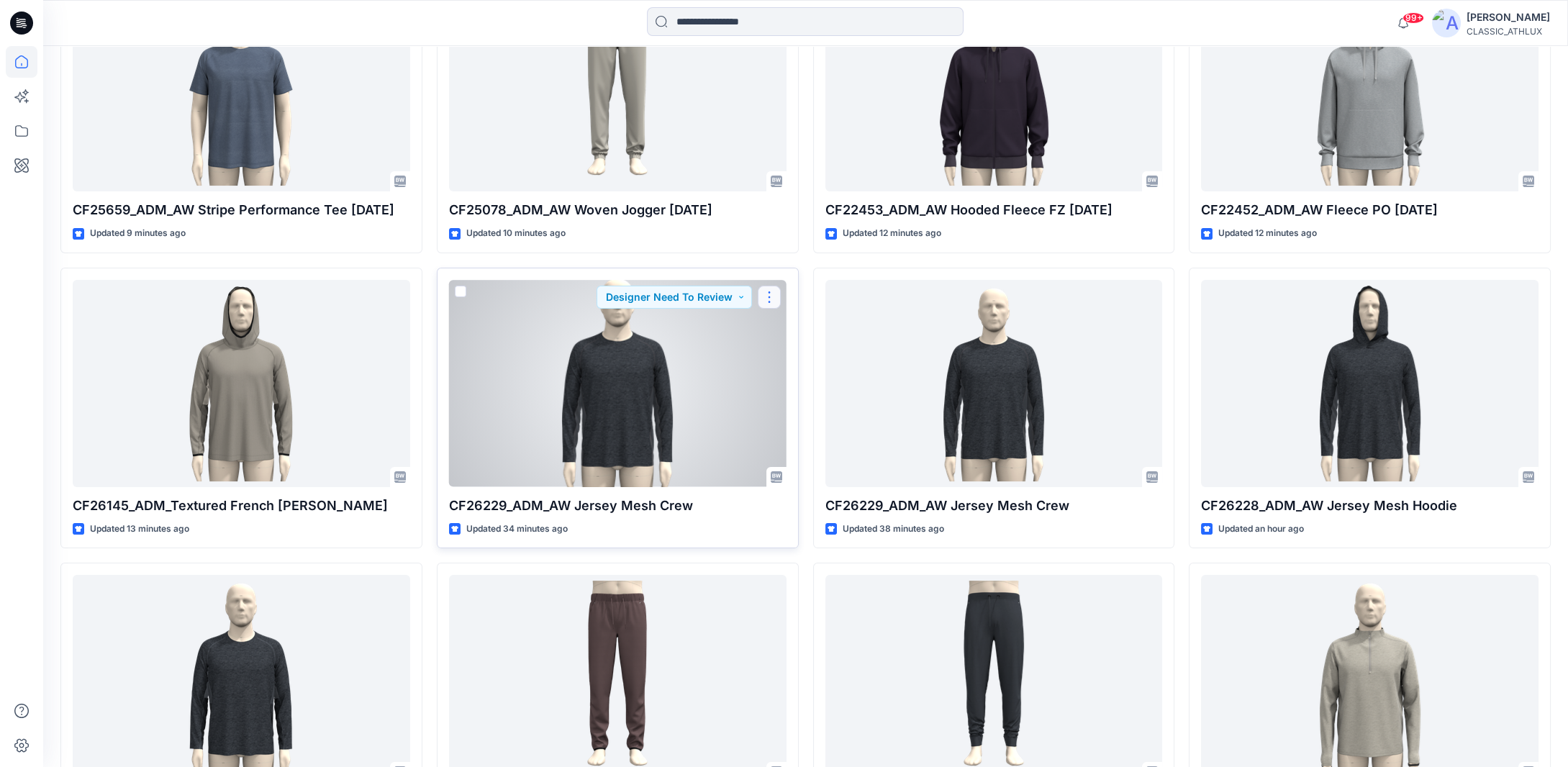
click at [769, 296] on button "button" at bounding box center [769, 297] width 23 height 23
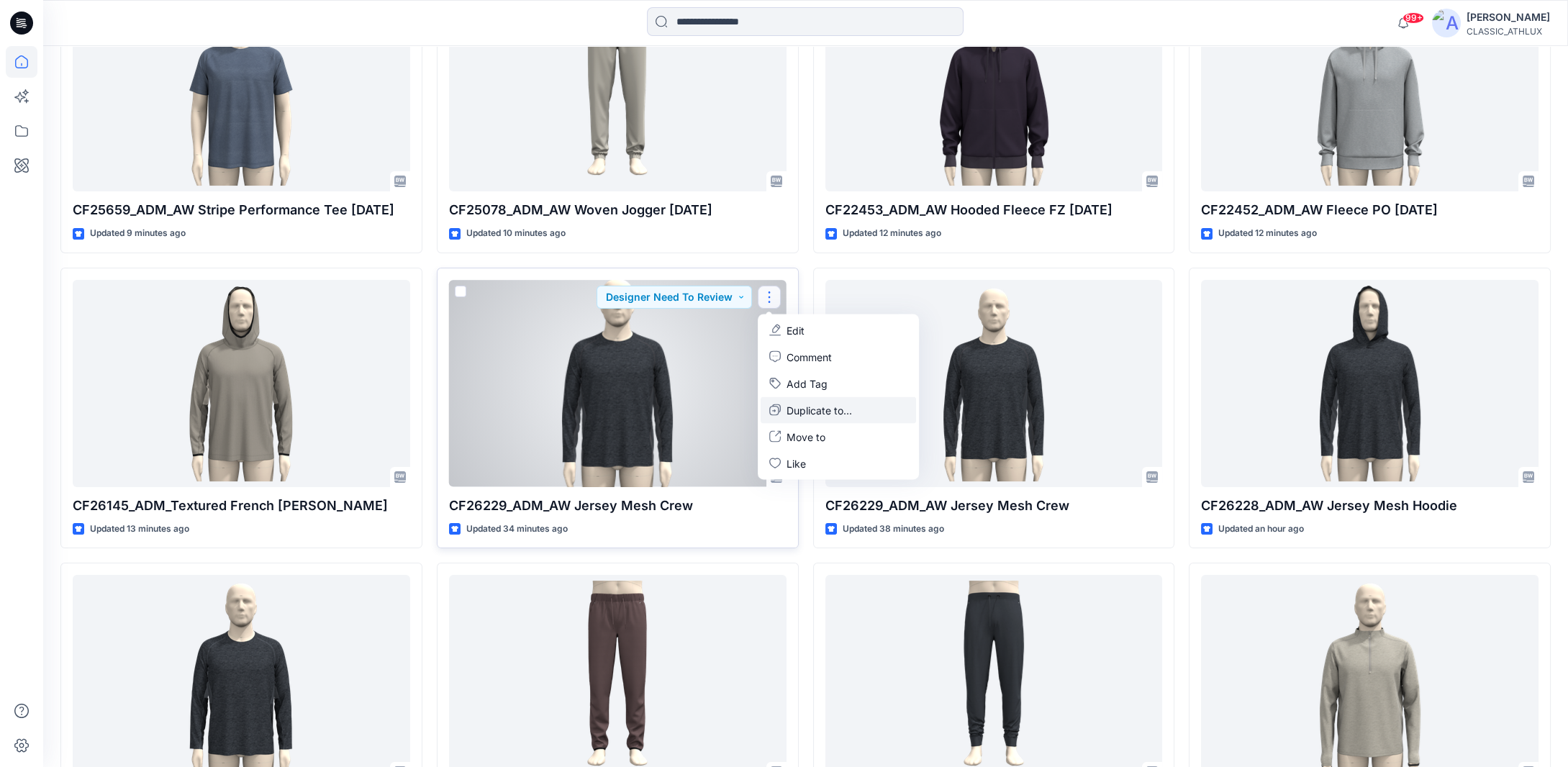
click at [782, 406] on button "Duplicate to..." at bounding box center [838, 409] width 155 height 27
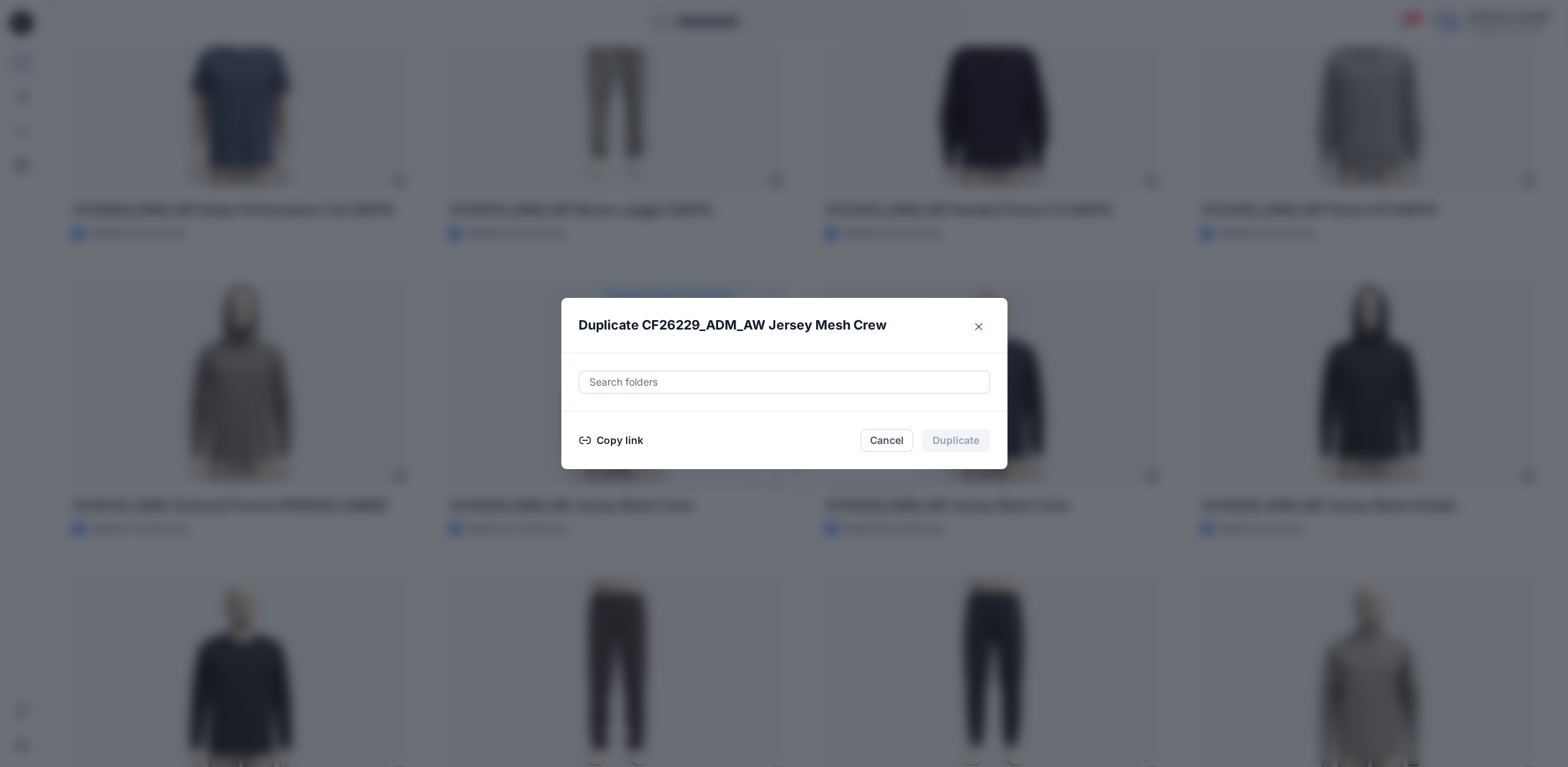
click at [649, 435] on div "Copy link Cancel Duplicate" at bounding box center [784, 439] width 411 height 23
click at [630, 442] on button "Copy link" at bounding box center [611, 440] width 65 height 17
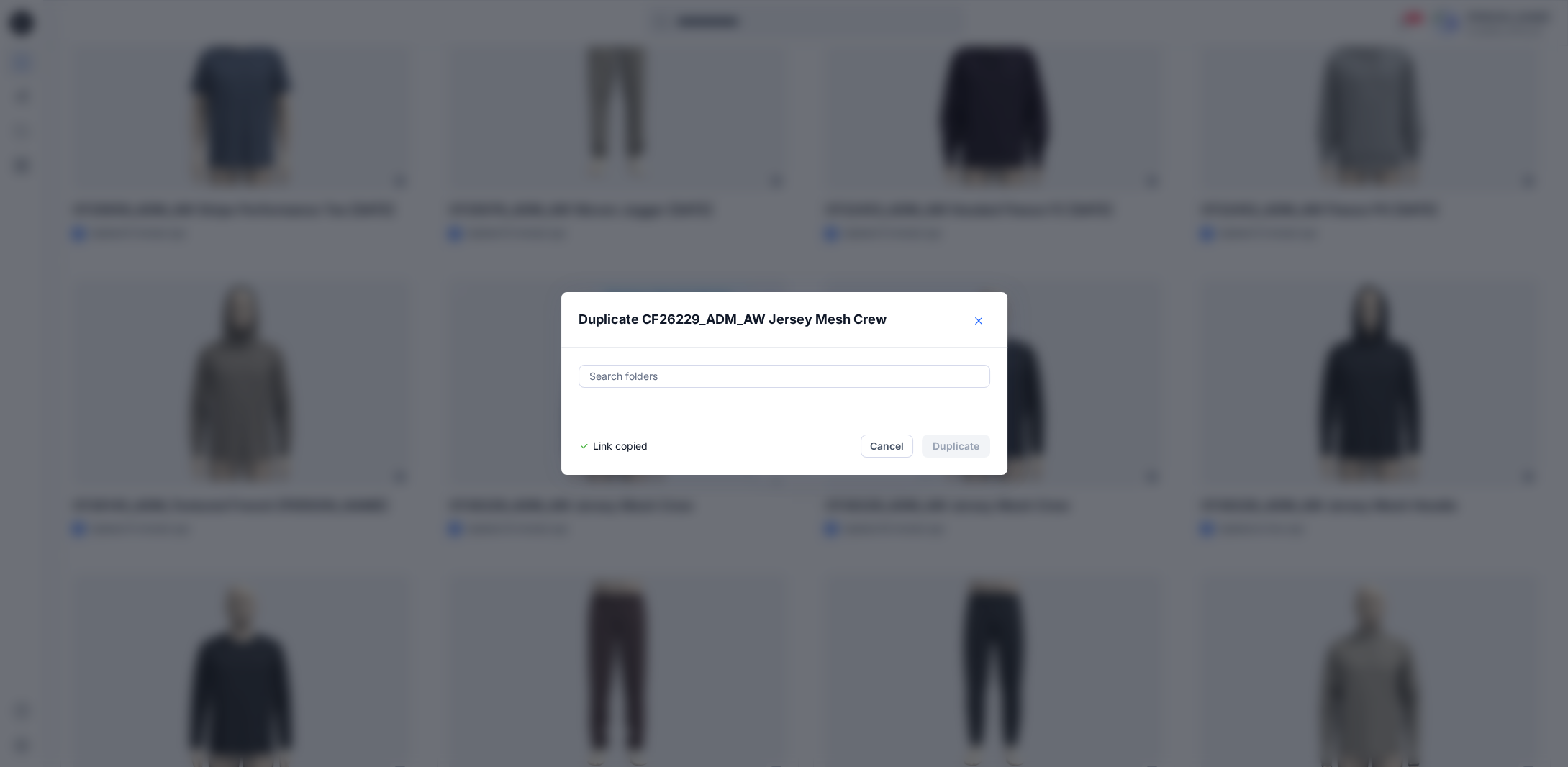
click at [983, 320] on icon "Close" at bounding box center [979, 321] width 7 height 7
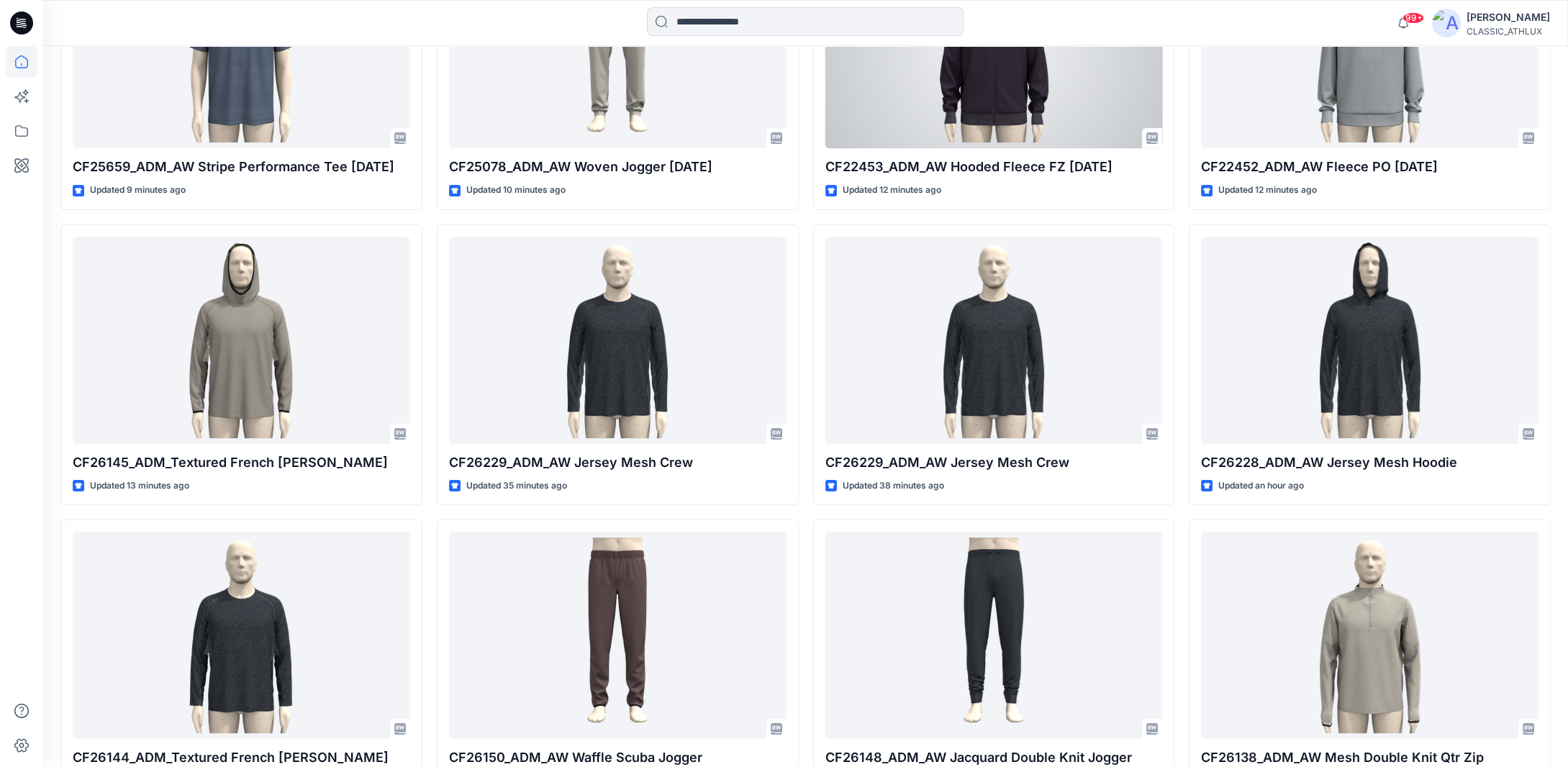
scroll to position [637, 0]
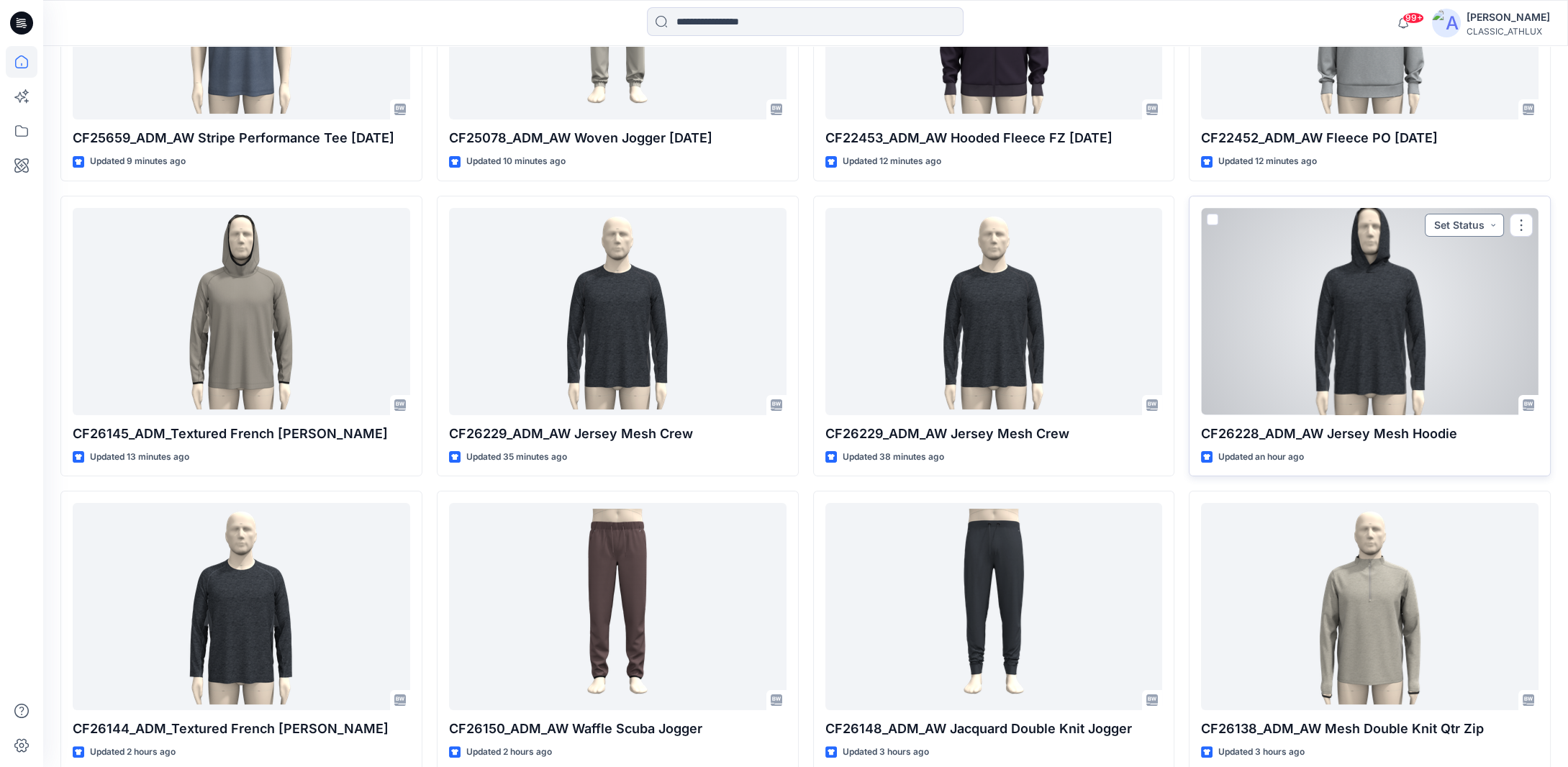
click at [1477, 222] on button "Set Status" at bounding box center [1464, 224] width 79 height 23
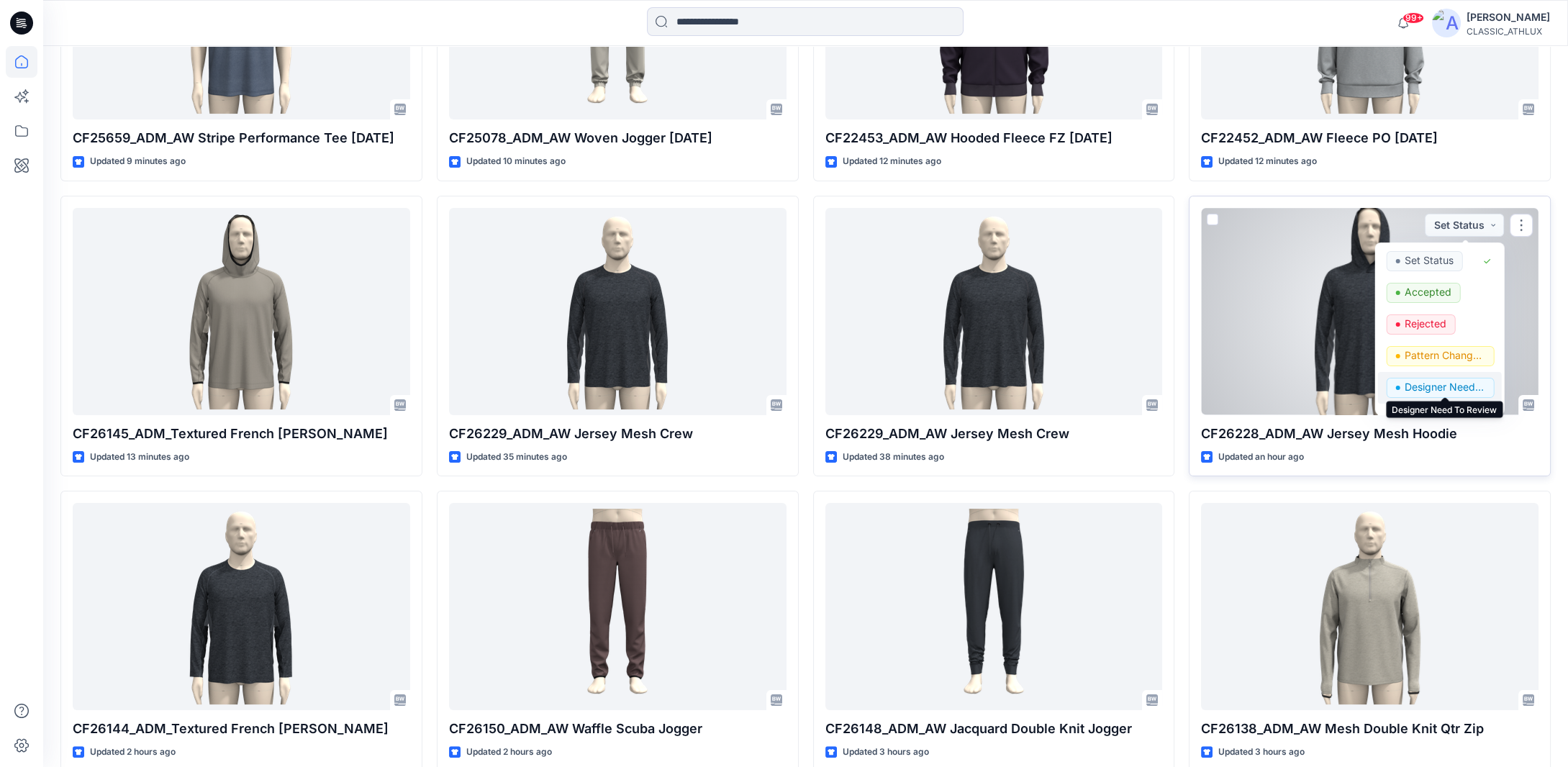
click at [1437, 382] on p "Designer Need To Review" at bounding box center [1445, 387] width 80 height 19
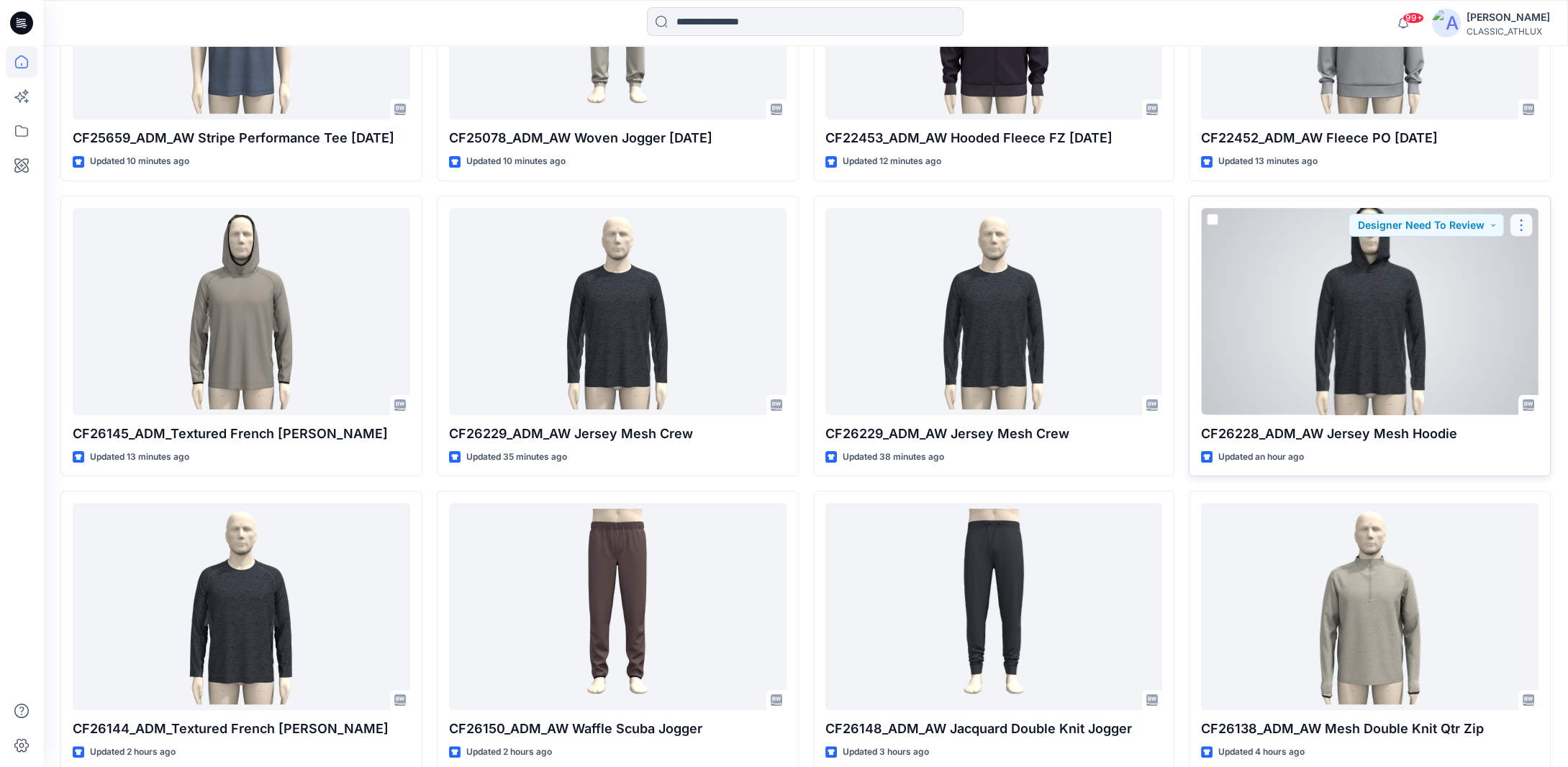
click at [1515, 225] on button "button" at bounding box center [1521, 224] width 23 height 23
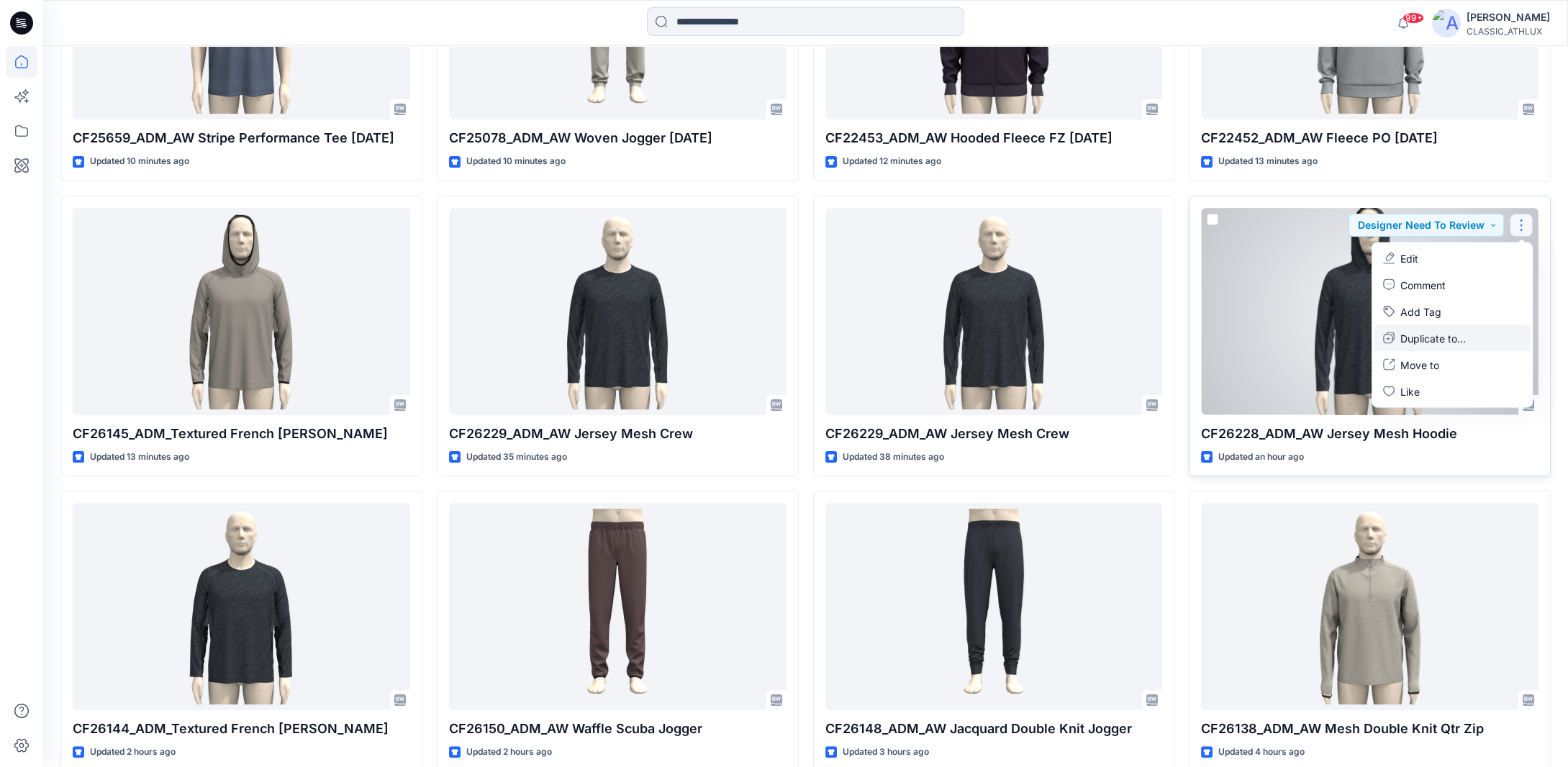
click at [1442, 339] on p "Duplicate to..." at bounding box center [1432, 337] width 65 height 15
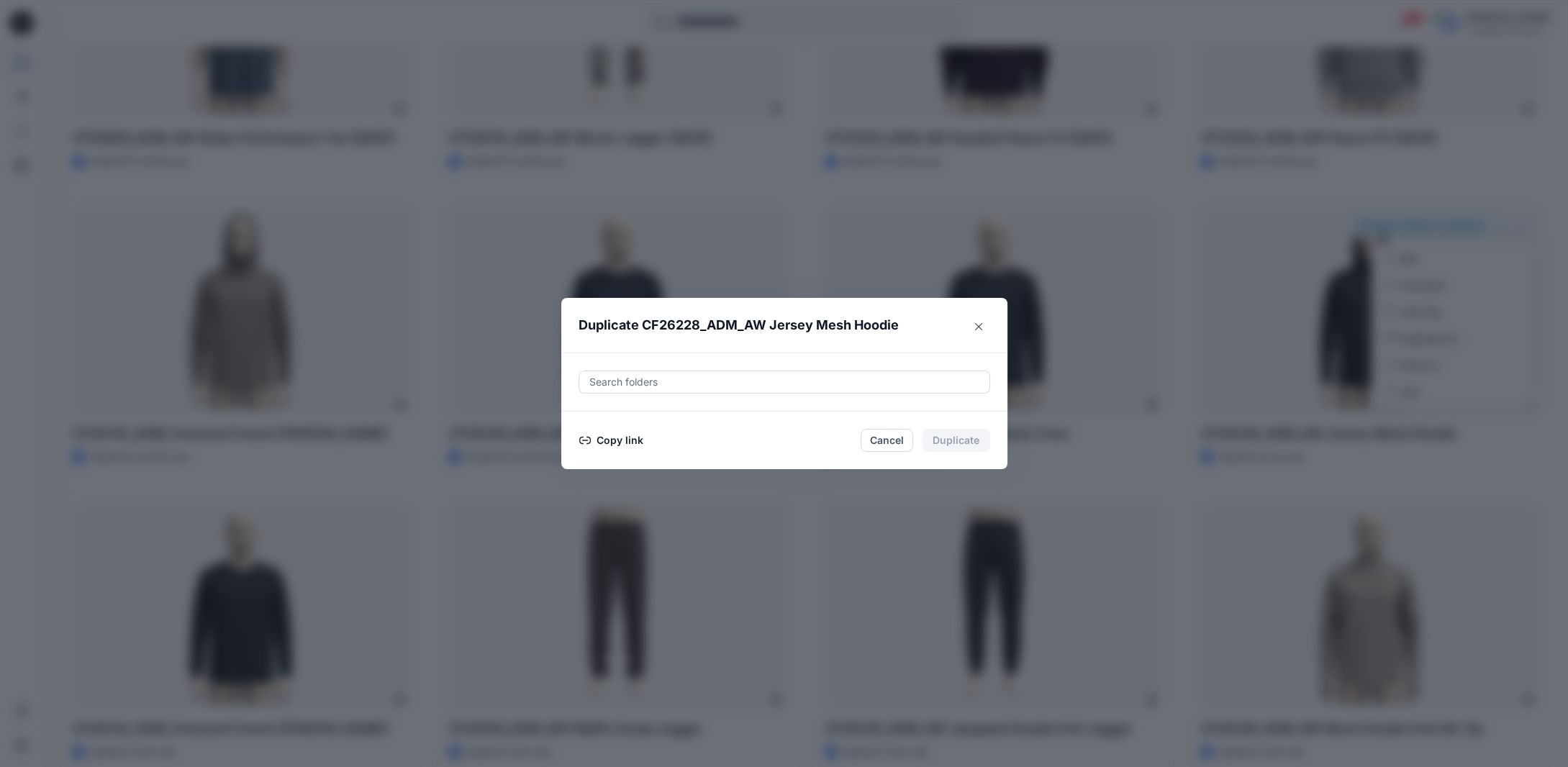
click at [623, 437] on button "Copy link" at bounding box center [611, 440] width 65 height 17
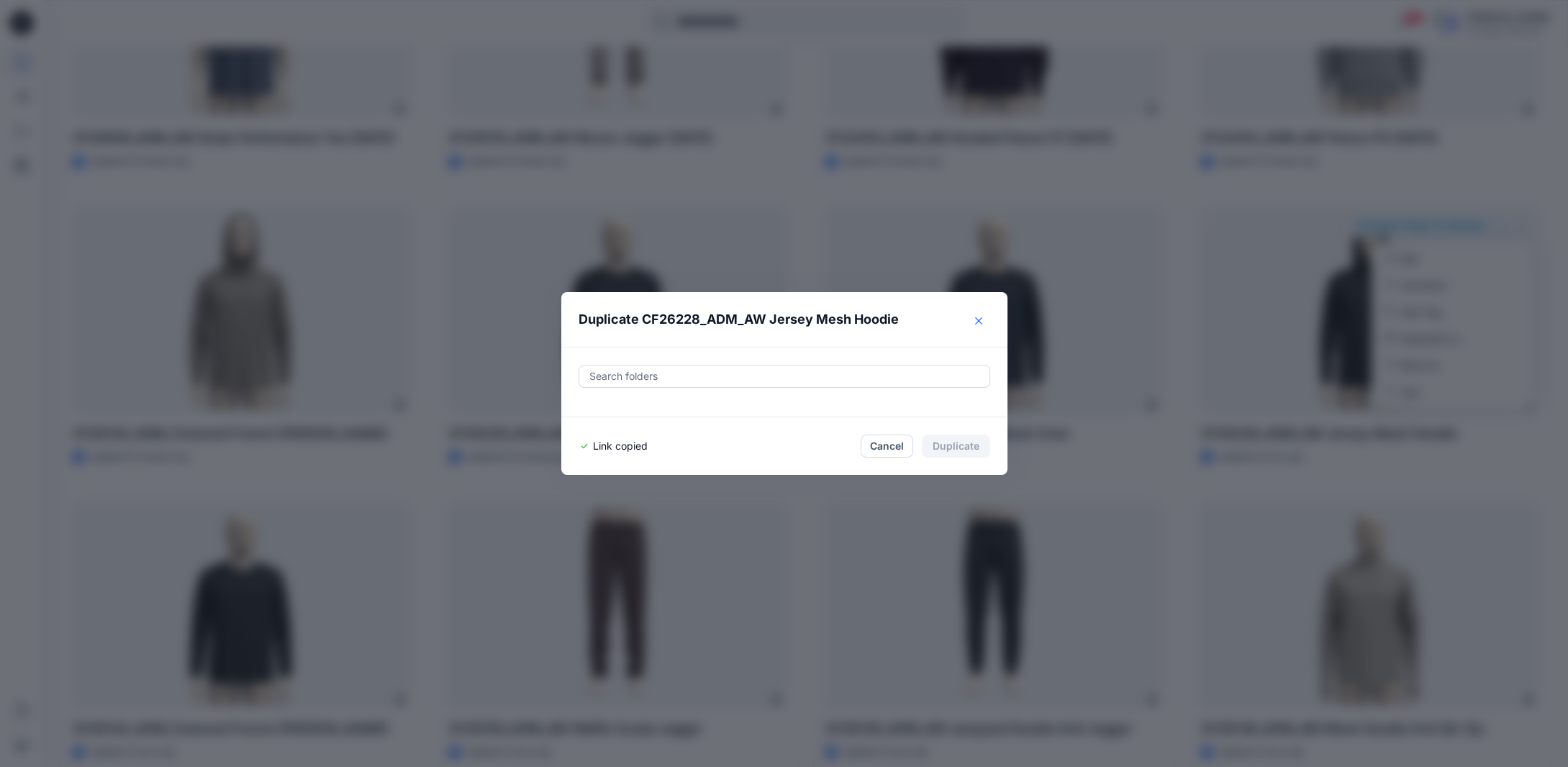
click at [983, 323] on icon "Close" at bounding box center [979, 321] width 7 height 7
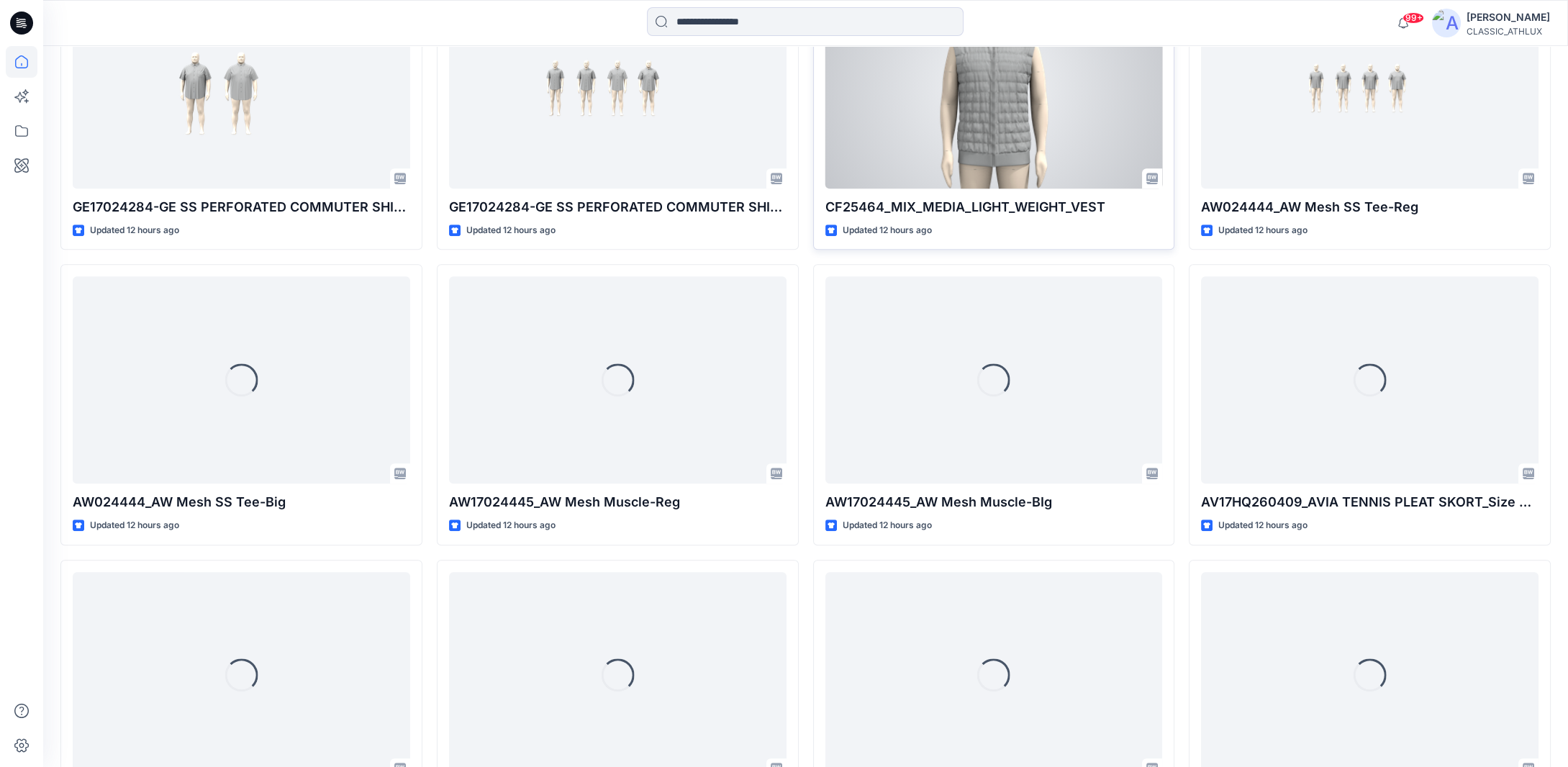
scroll to position [2169, 0]
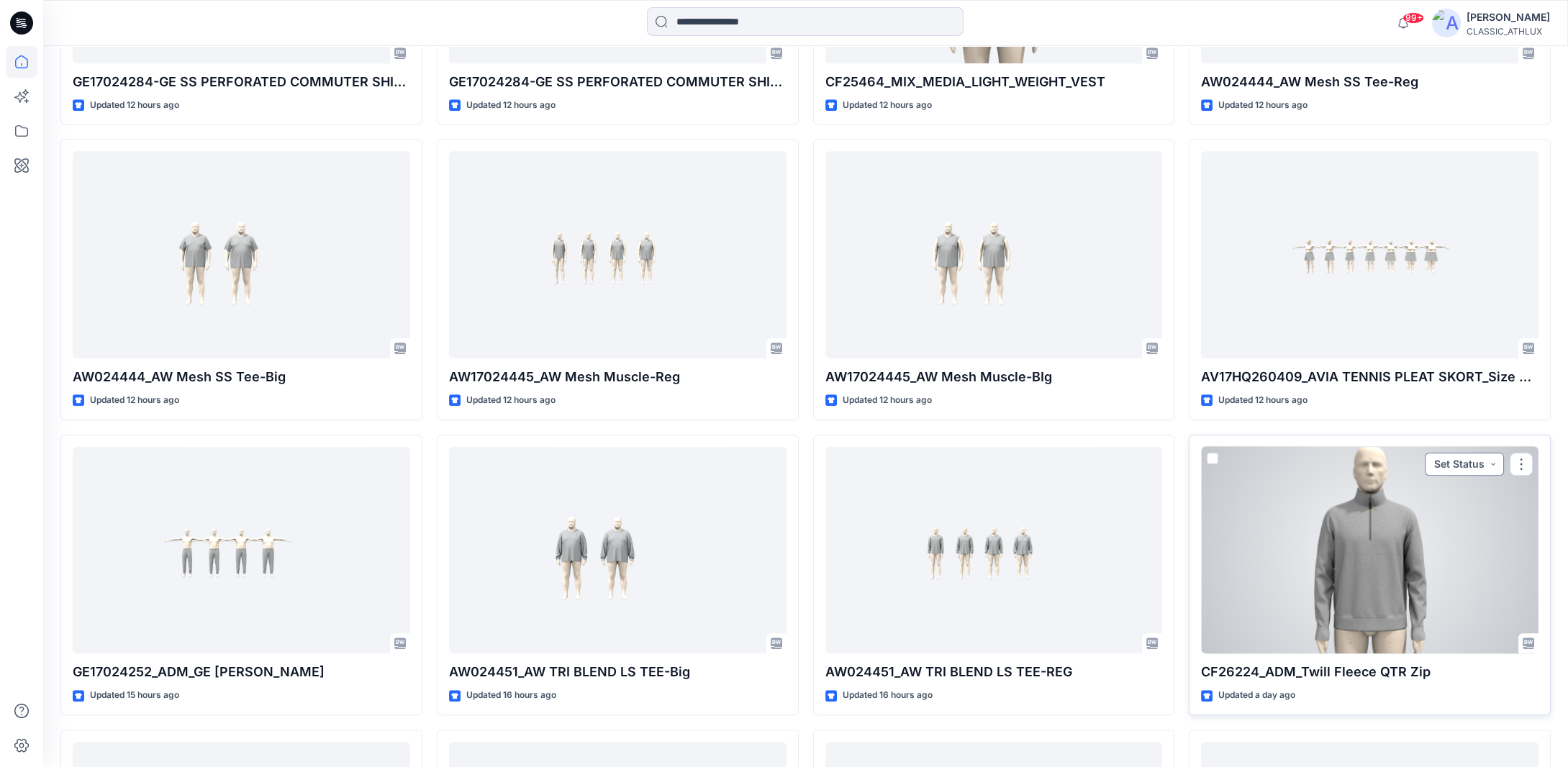
click at [1490, 463] on button "Set Status" at bounding box center [1464, 463] width 79 height 23
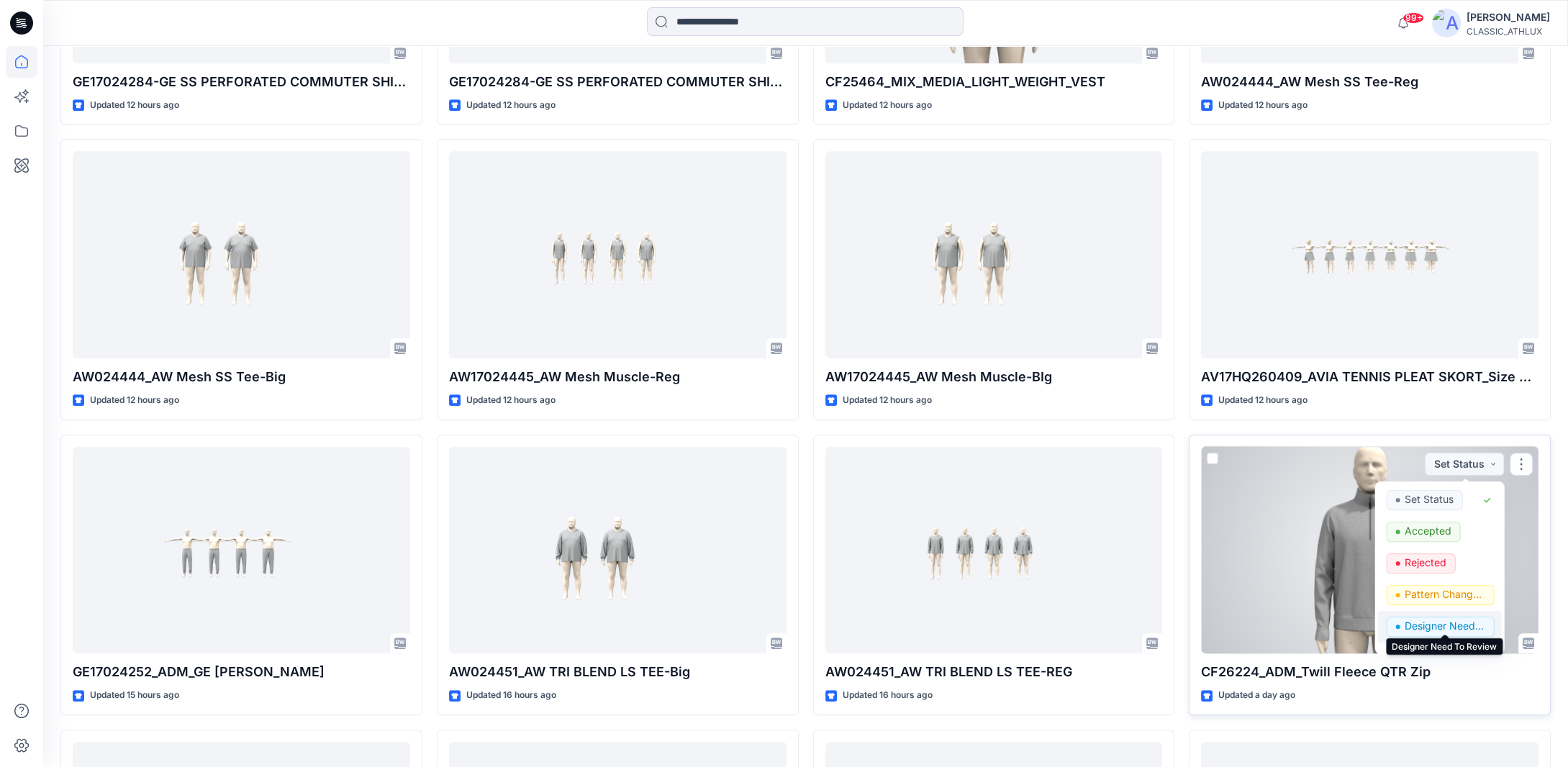
click at [1429, 627] on p "Designer Need To Review" at bounding box center [1445, 626] width 80 height 19
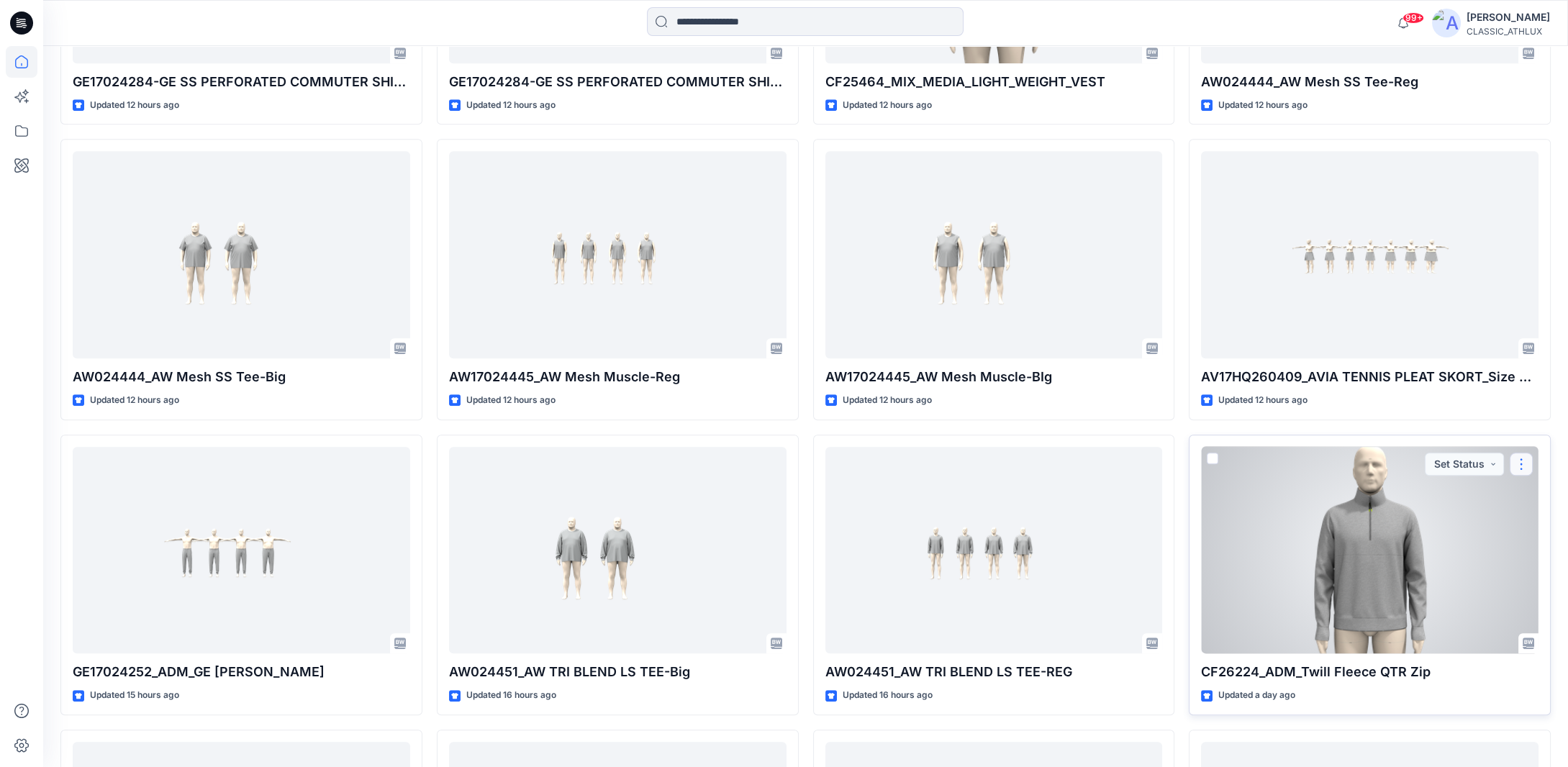
click at [1525, 464] on button "button" at bounding box center [1521, 463] width 23 height 23
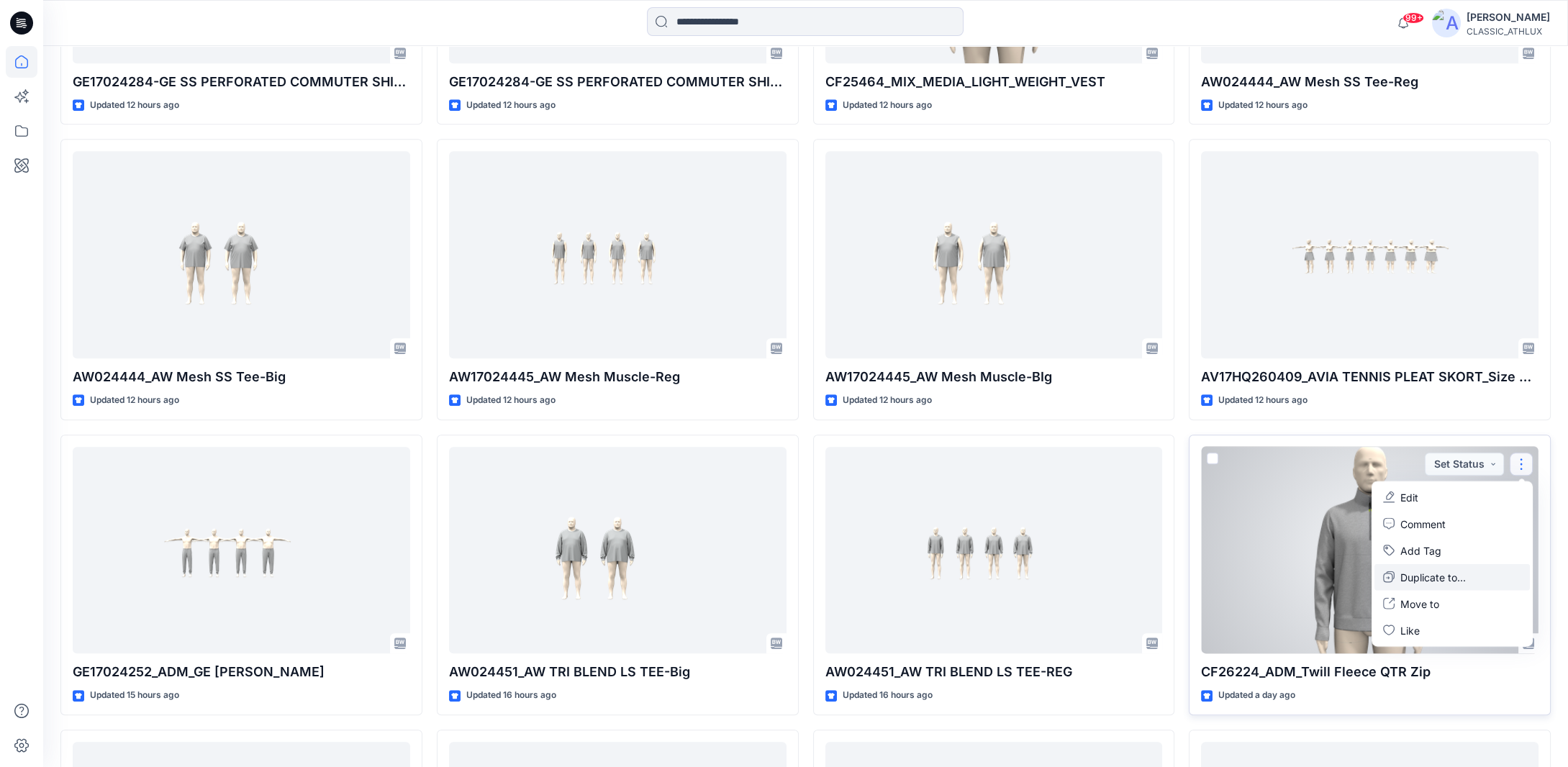
click at [1455, 575] on p "Duplicate to..." at bounding box center [1432, 576] width 65 height 15
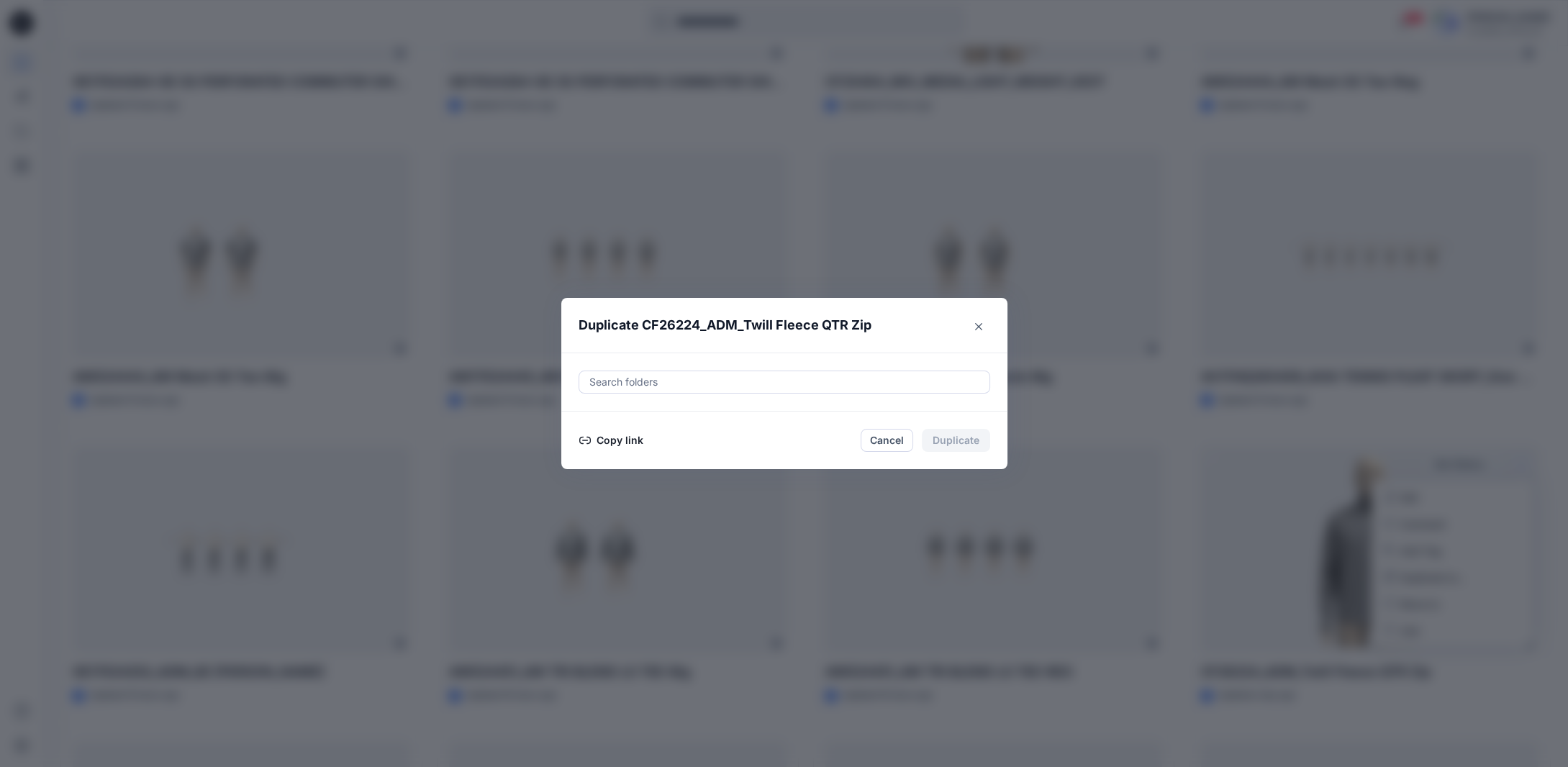
click at [622, 440] on button "Copy link" at bounding box center [611, 440] width 65 height 17
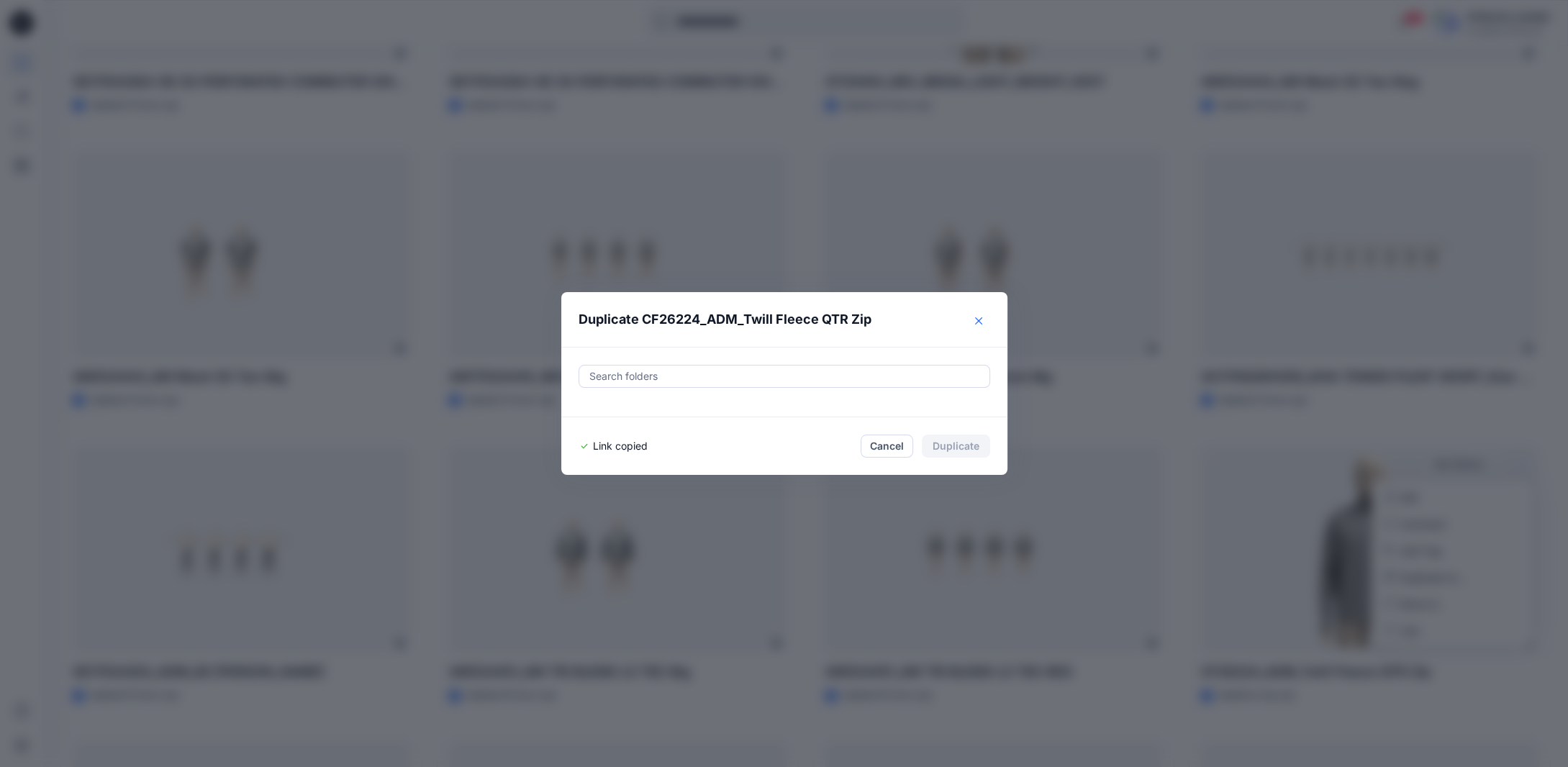
click at [990, 322] on button "Close" at bounding box center [978, 321] width 23 height 23
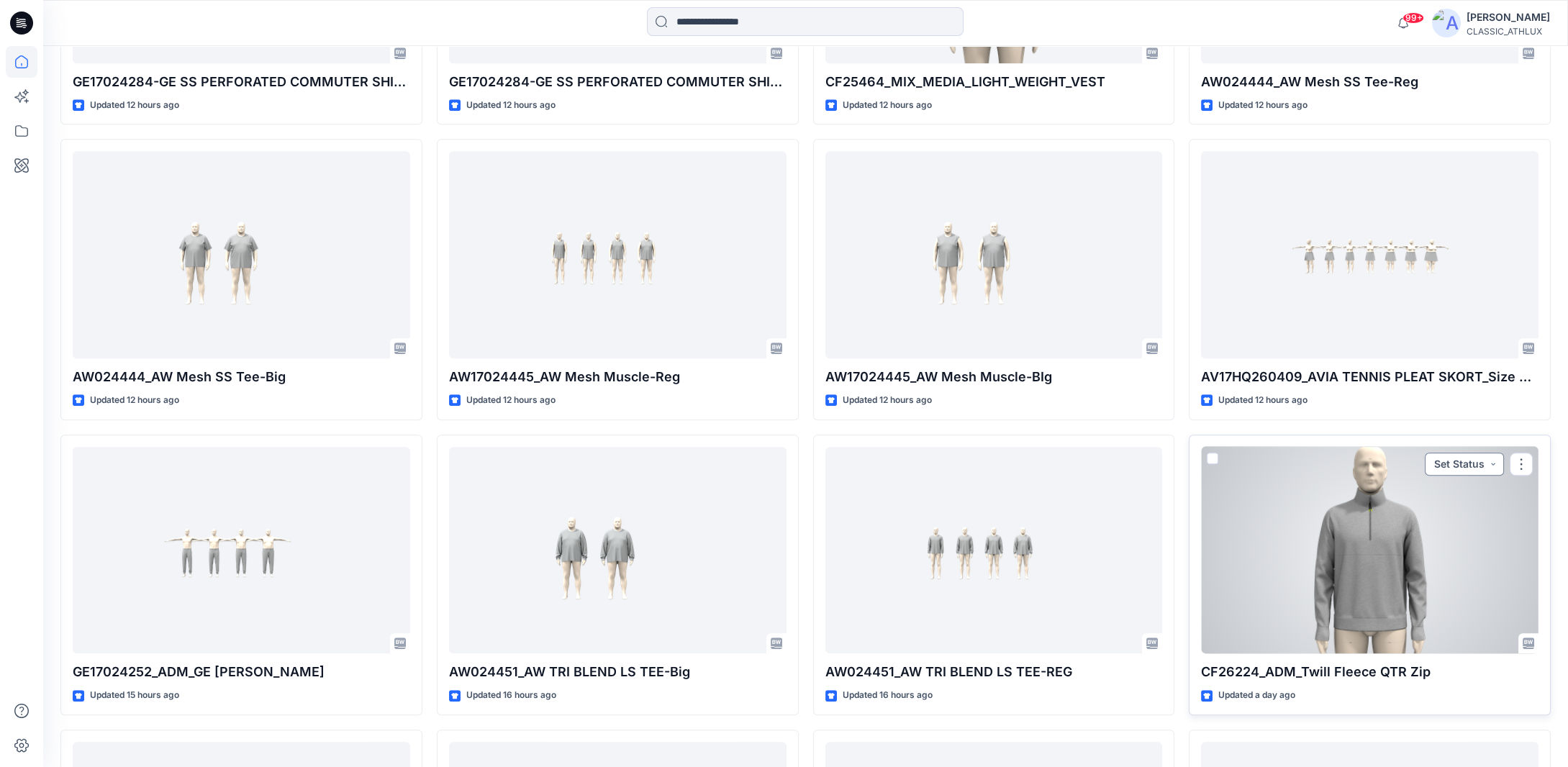
click at [1443, 454] on button "Set Status" at bounding box center [1464, 463] width 79 height 23
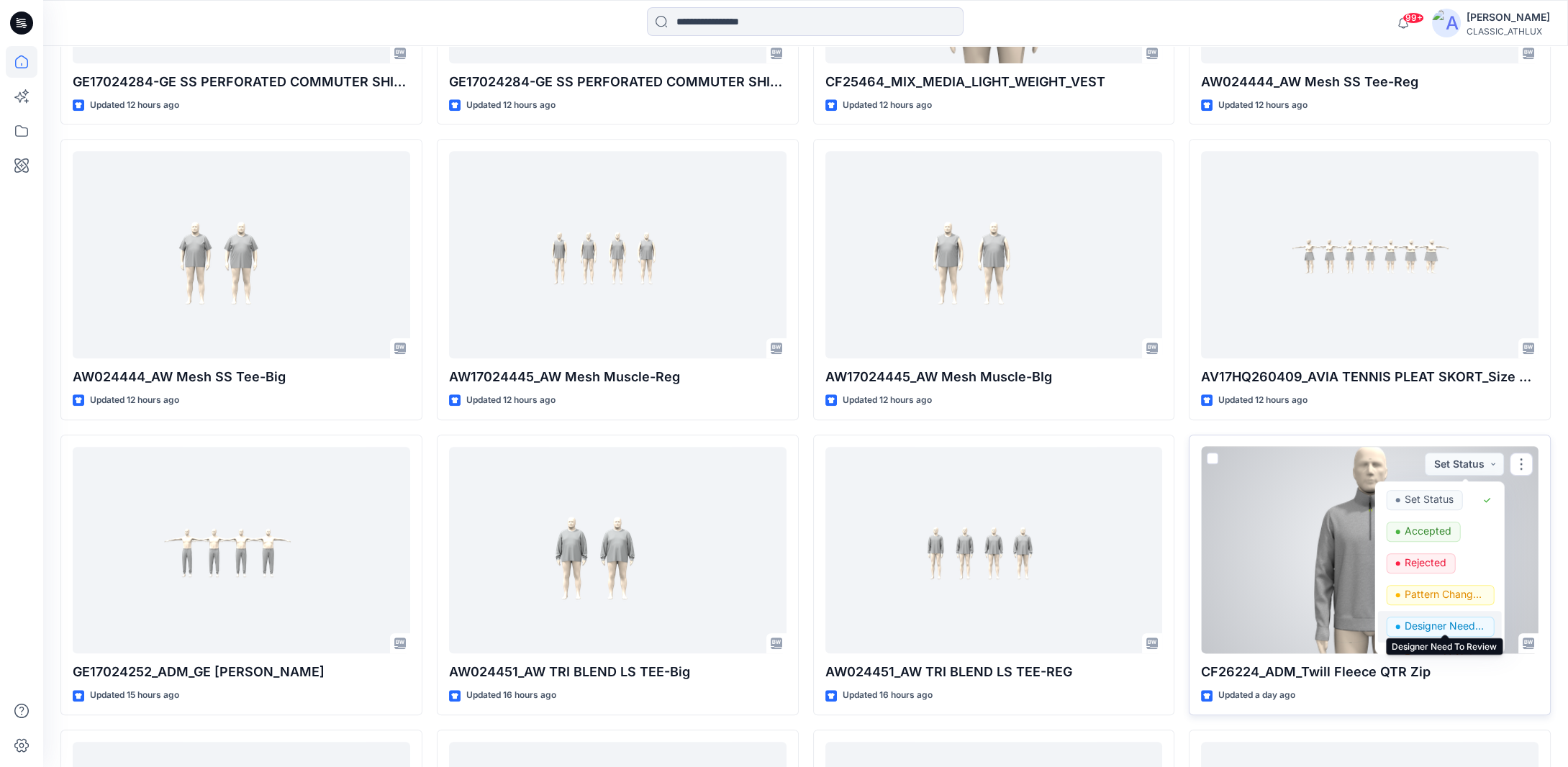
click at [1428, 621] on p "Designer Need To Review" at bounding box center [1445, 626] width 80 height 19
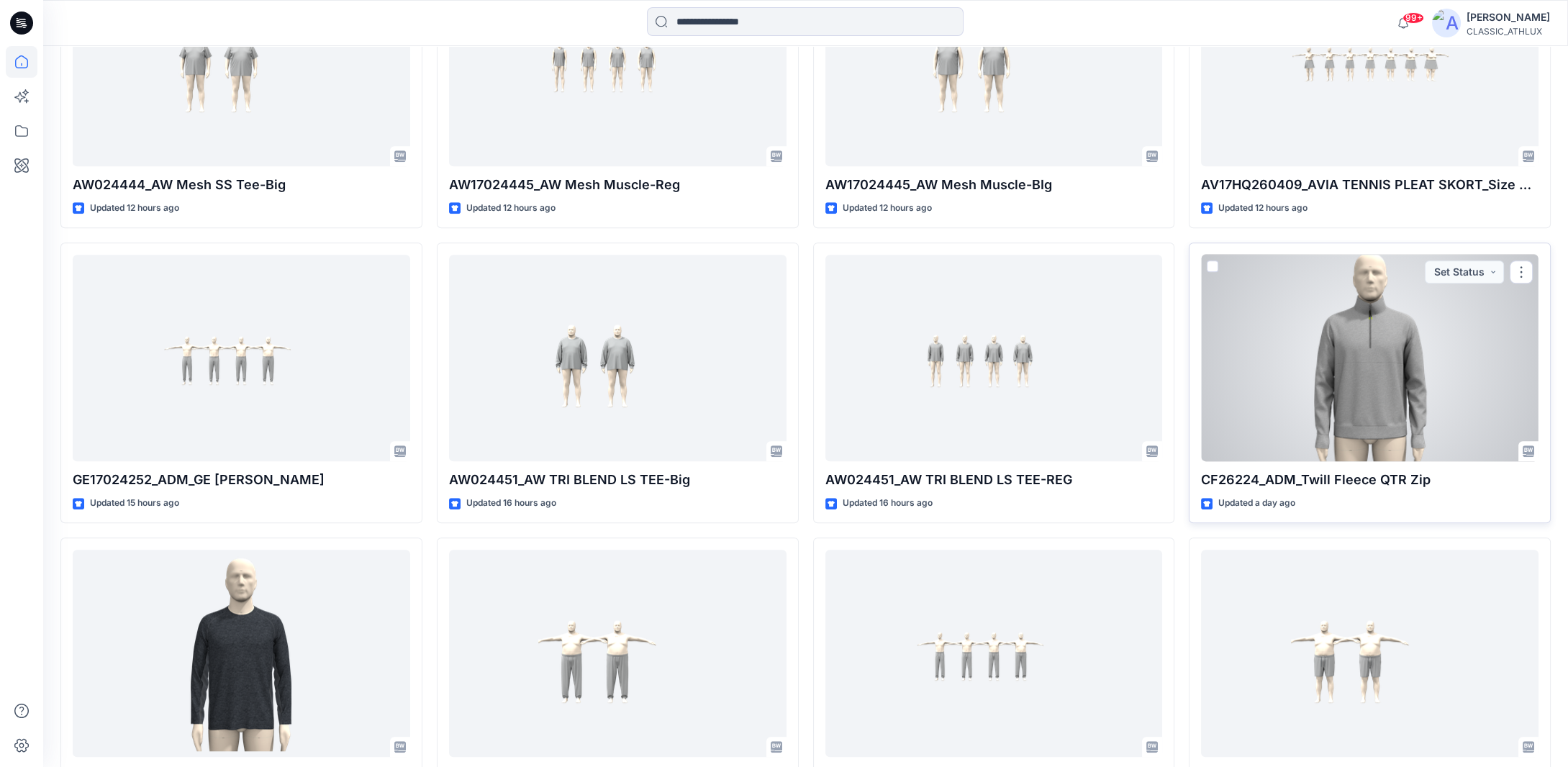
scroll to position [2385, 0]
